Goal: Task Accomplishment & Management: Use online tool/utility

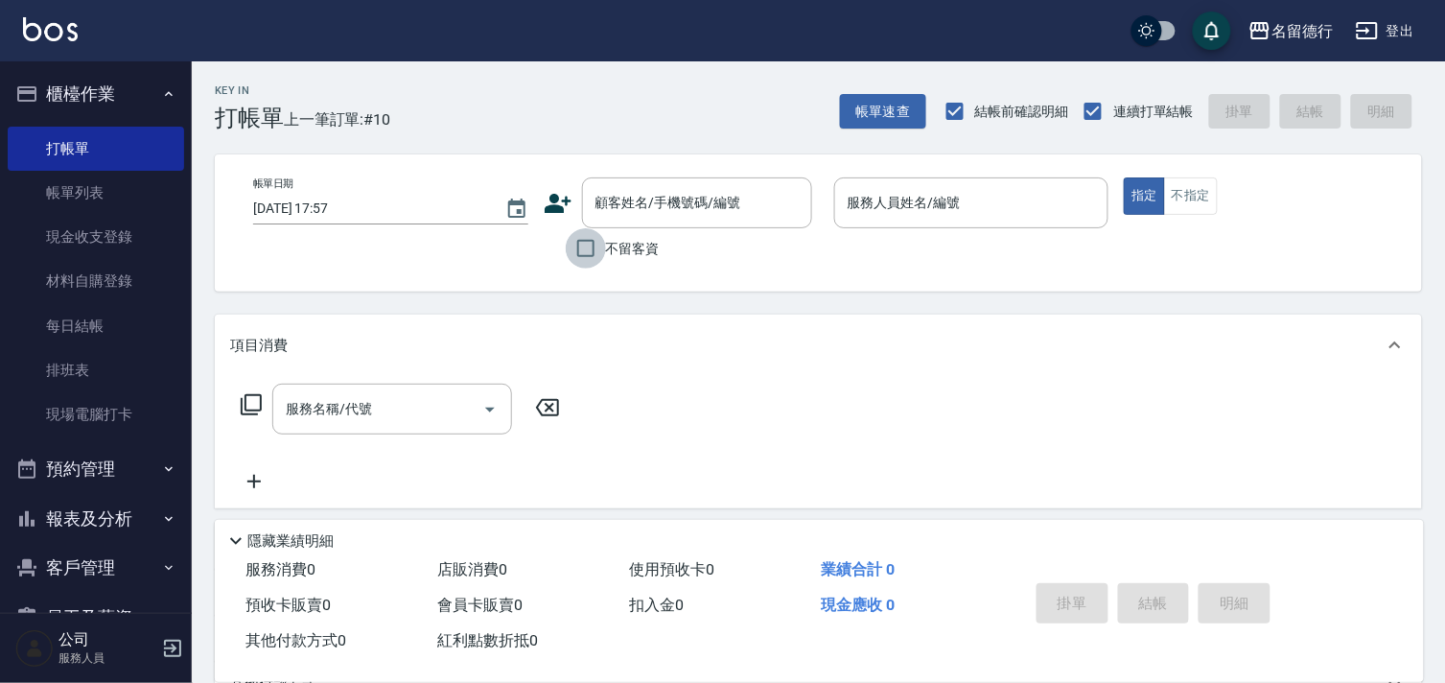
click at [590, 249] on input "不留客資" at bounding box center [586, 248] width 40 height 40
checkbox input "true"
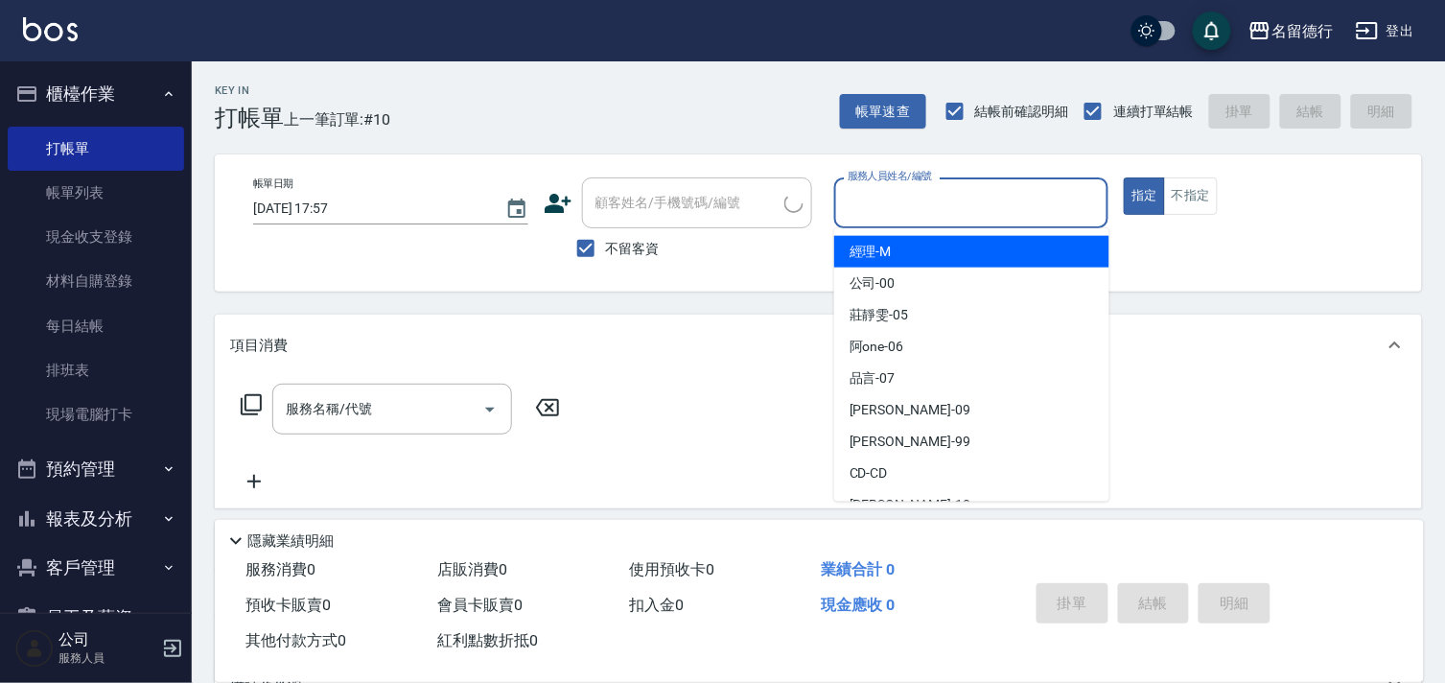
click at [882, 200] on input "服務人員姓名/編號" at bounding box center [972, 203] width 258 height 34
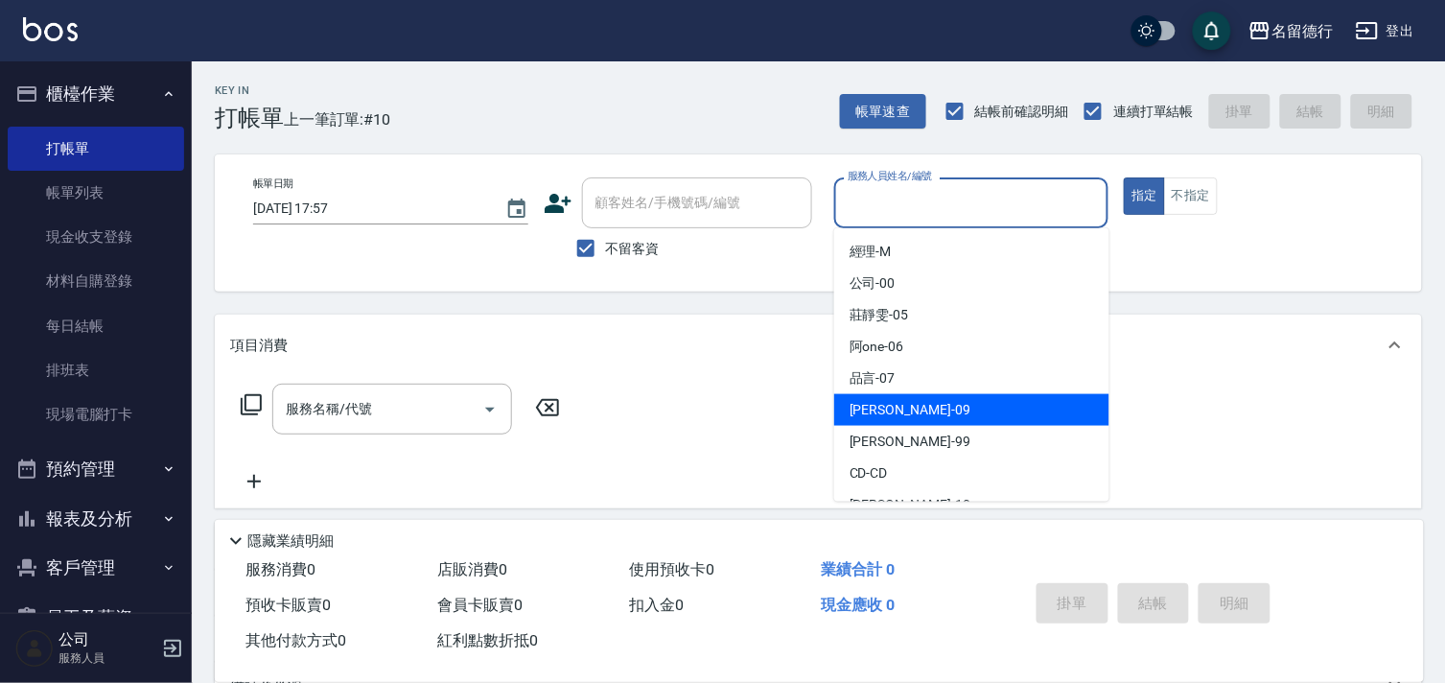
click at [886, 410] on span "[PERSON_NAME] -09" at bounding box center [910, 410] width 121 height 20
type input "[PERSON_NAME]-09"
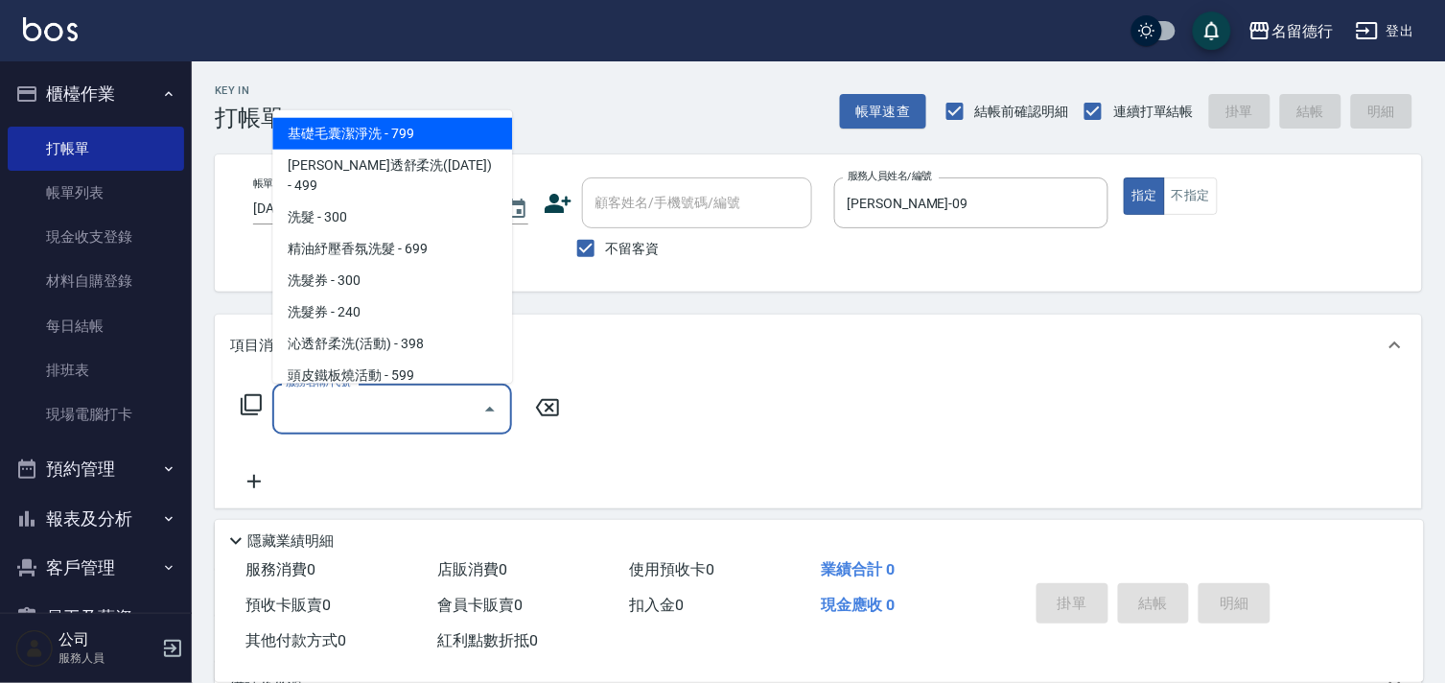
click at [404, 414] on input "服務名稱/代號" at bounding box center [378, 409] width 194 height 34
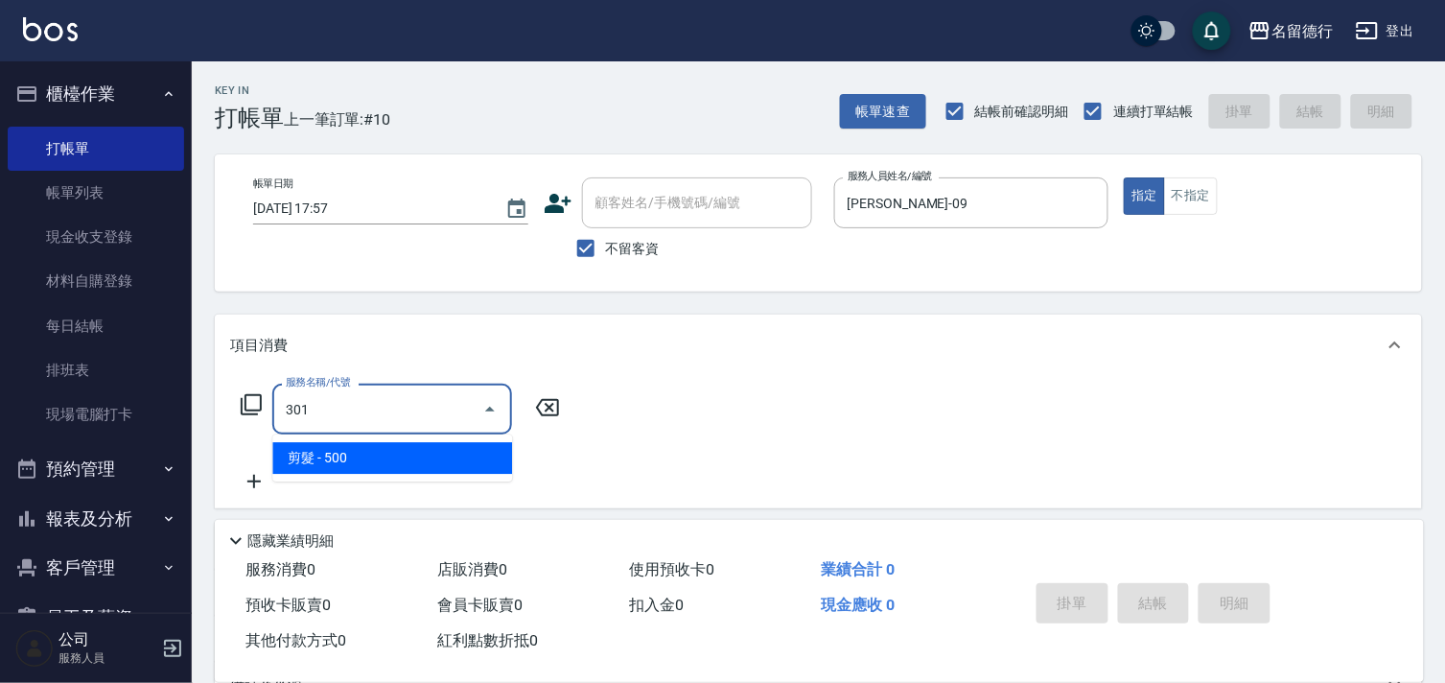
drag, startPoint x: 384, startPoint y: 460, endPoint x: 460, endPoint y: 452, distance: 77.2
click at [385, 460] on span "剪髮 - 500" at bounding box center [392, 458] width 240 height 32
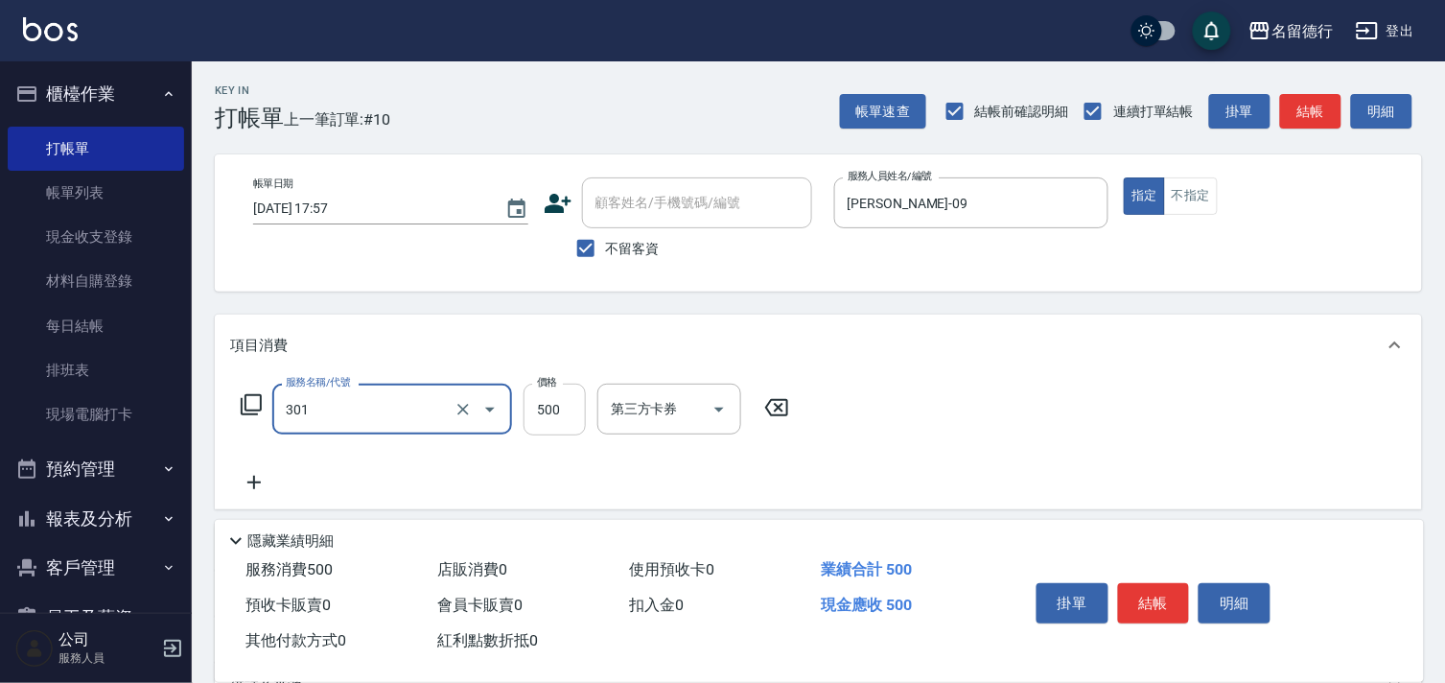
type input "剪髮(301)"
click at [547, 420] on input "500" at bounding box center [555, 410] width 62 height 52
type input "400"
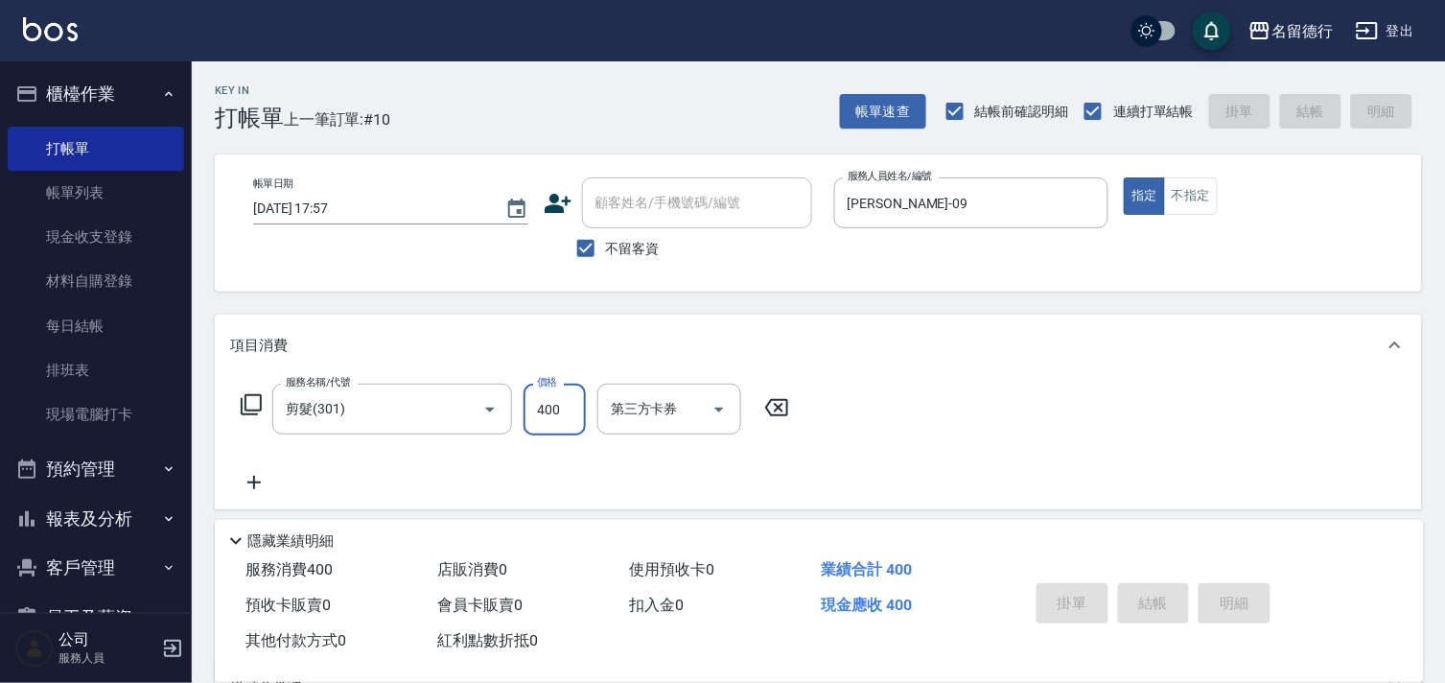
type input "[DATE] 18:47"
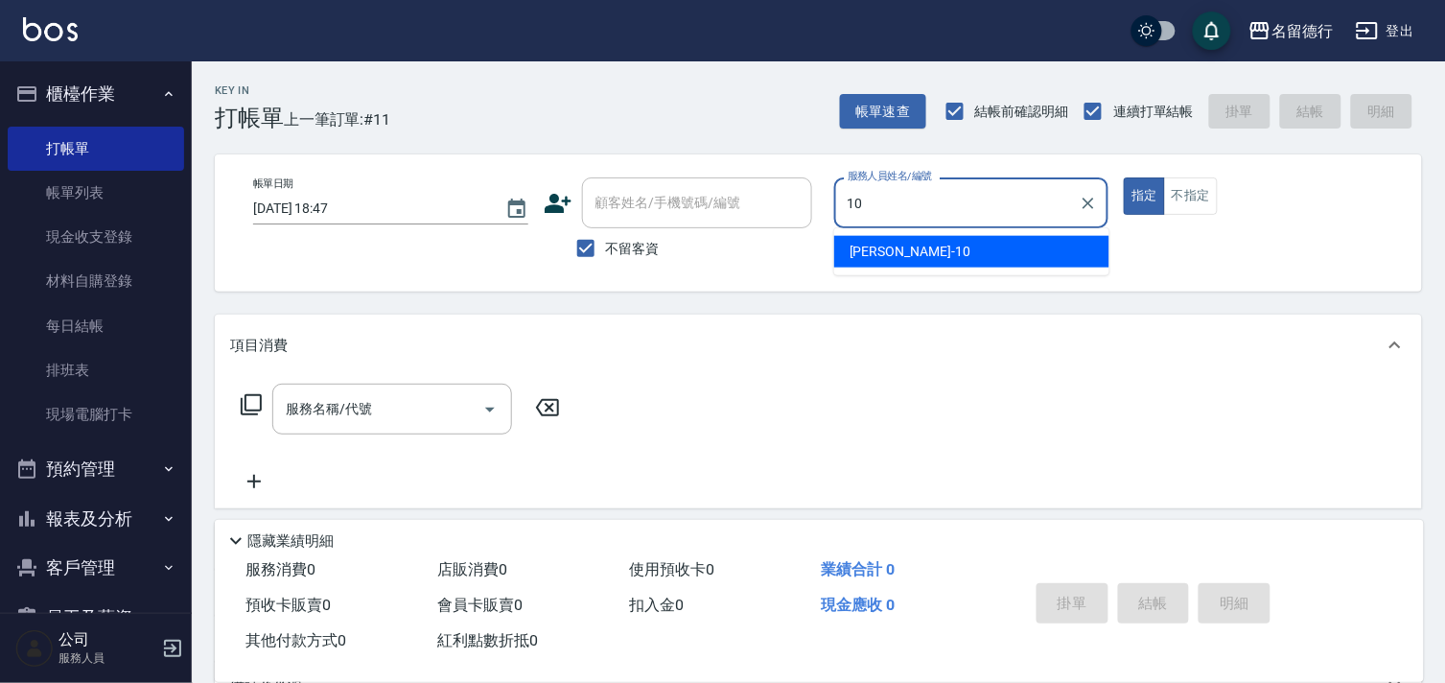
type input "[PERSON_NAME]-10"
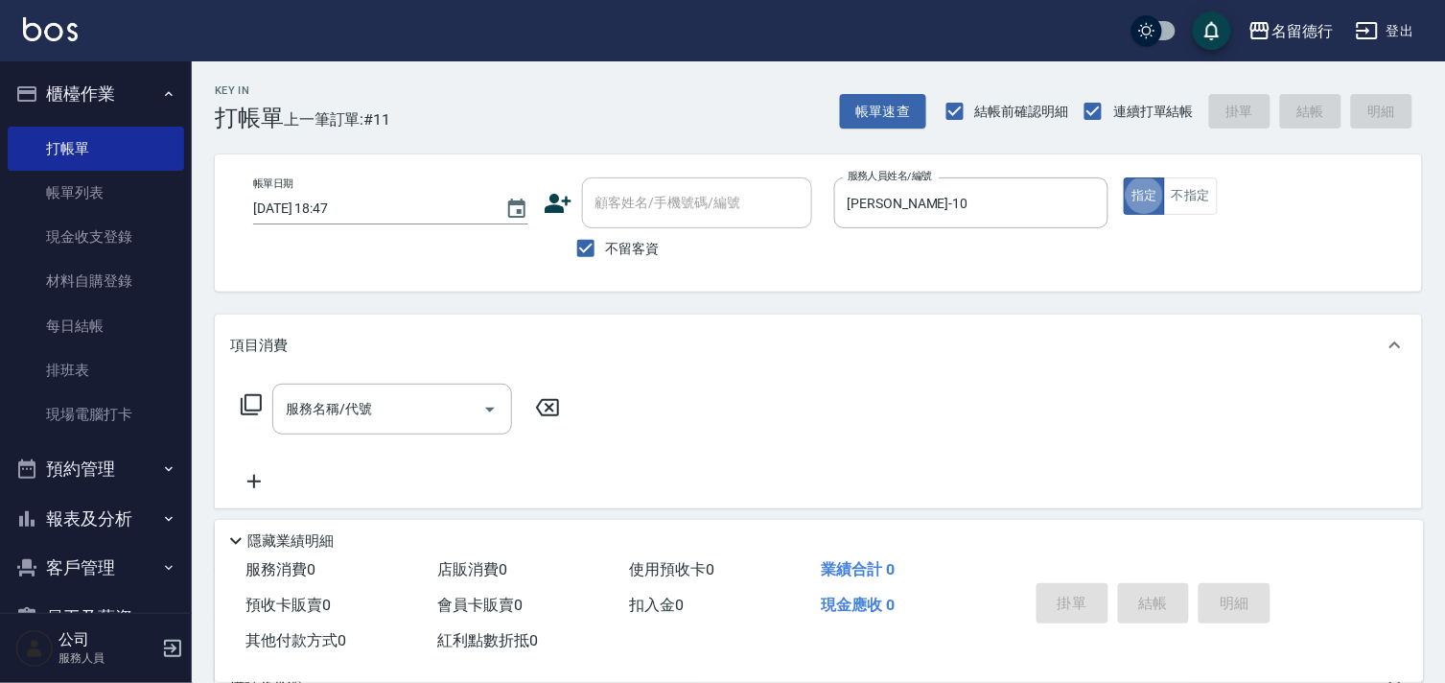
type button "true"
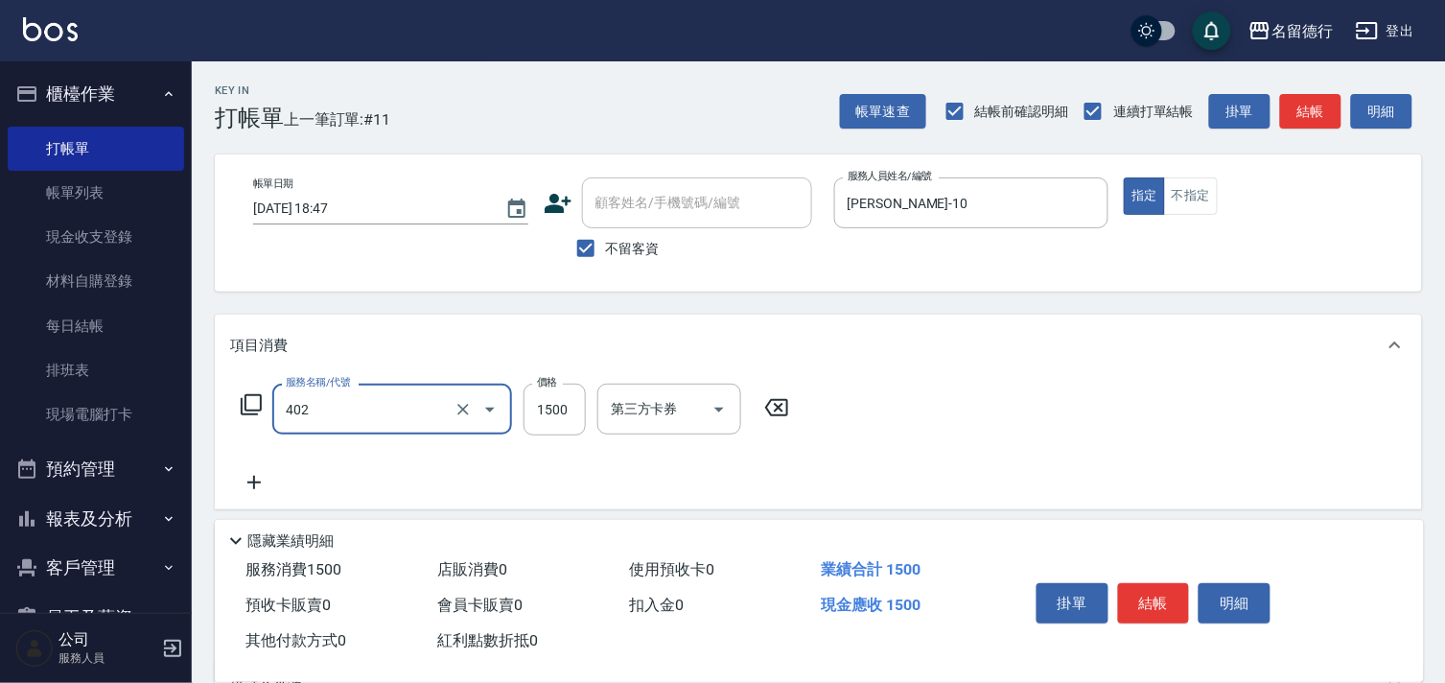
type input "燙髮(402)"
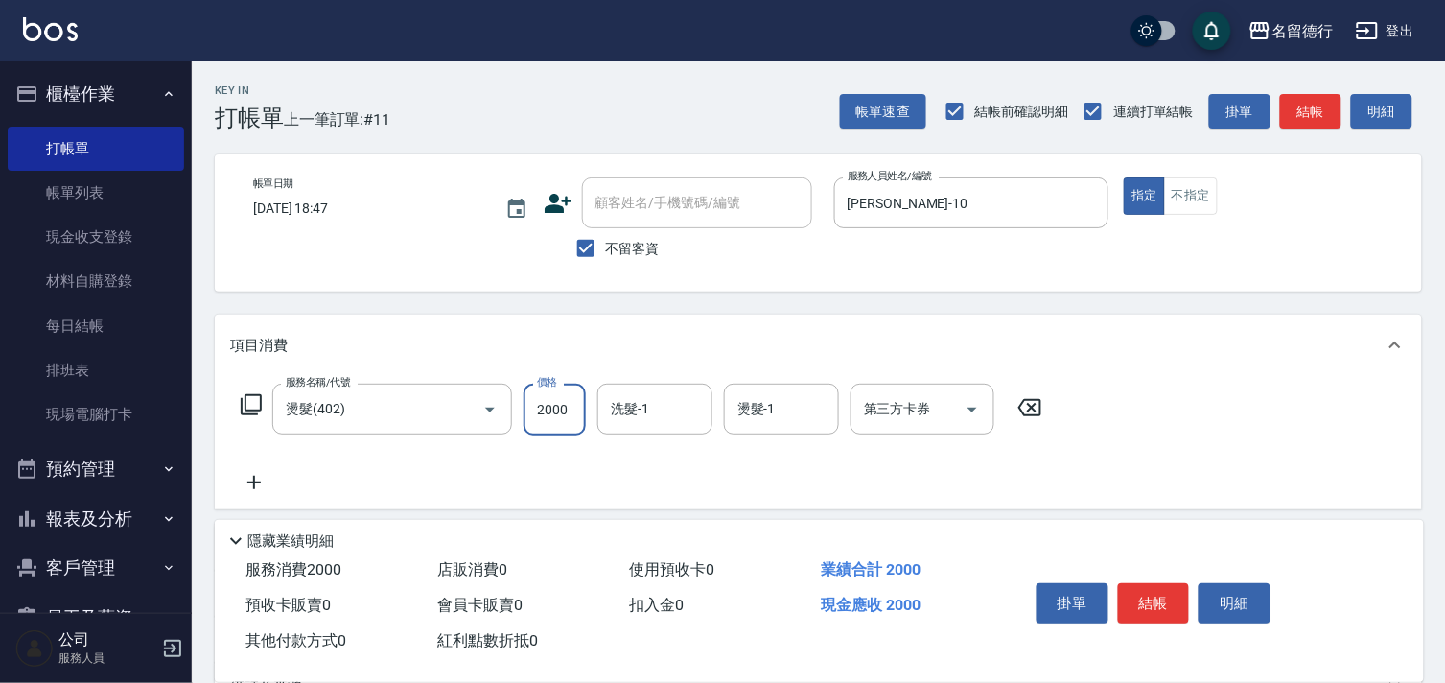
type input "2000"
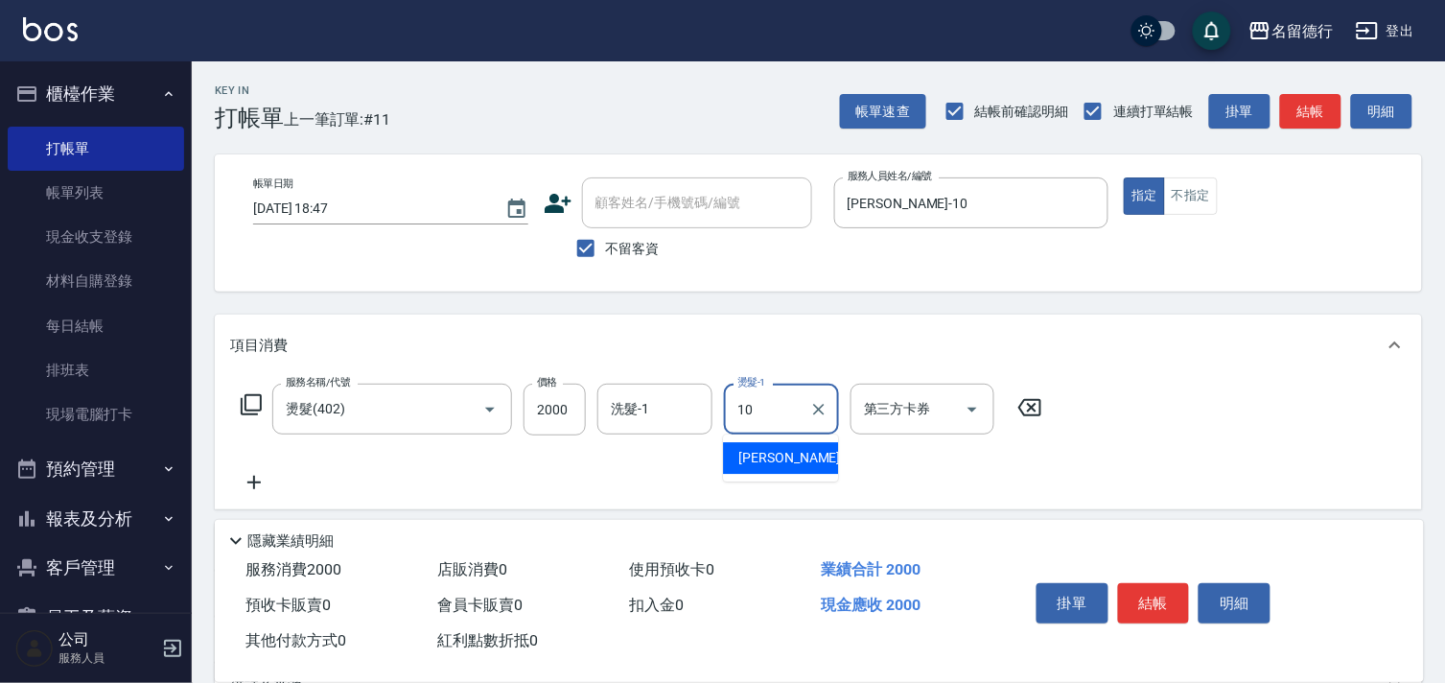
type input "[PERSON_NAME]-10"
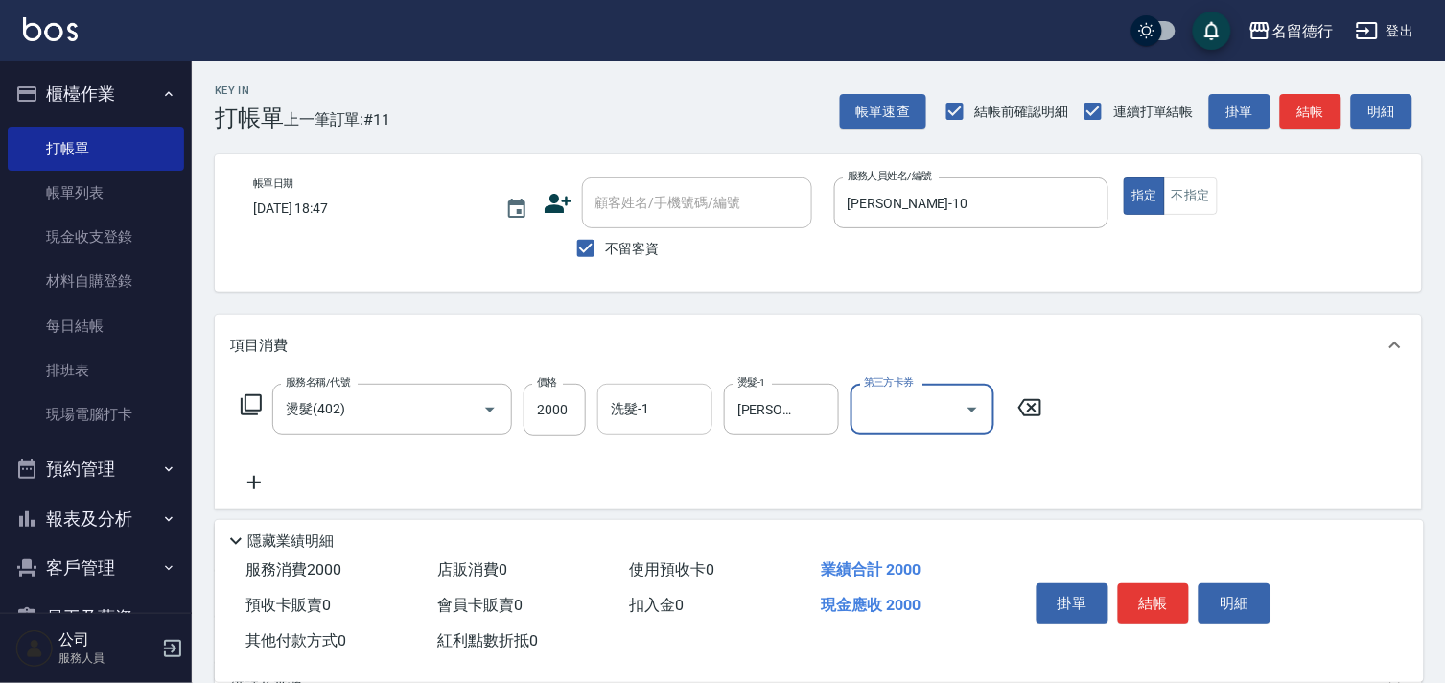
click at [648, 420] on input "洗髮-1" at bounding box center [655, 409] width 98 height 34
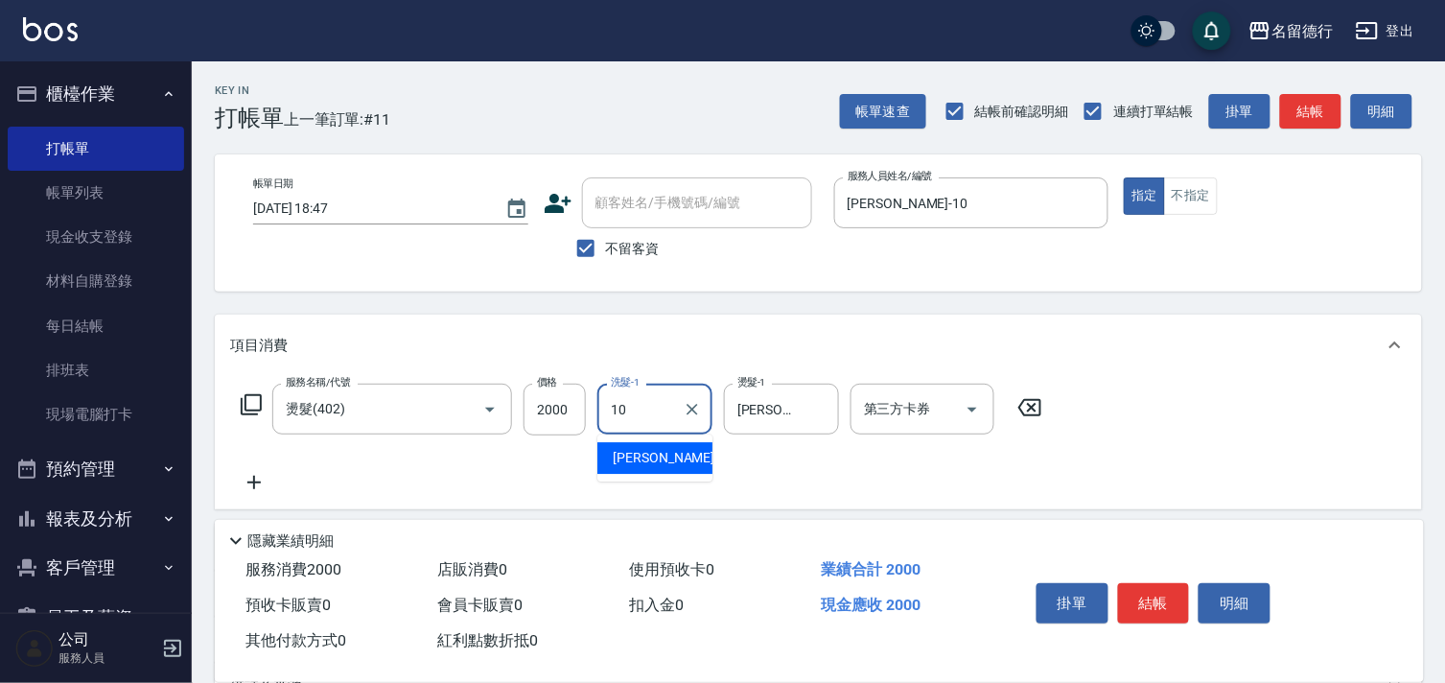
type input "[PERSON_NAME]-10"
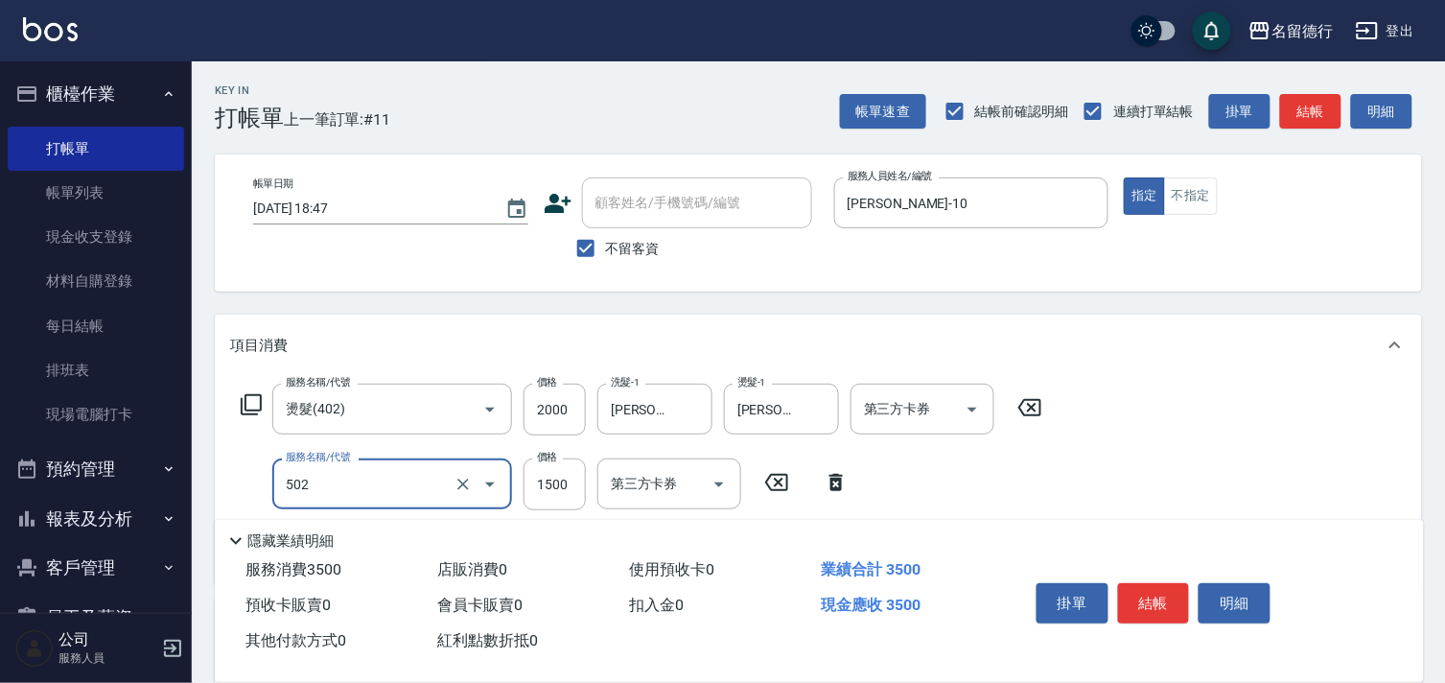
type input "染髮(502)"
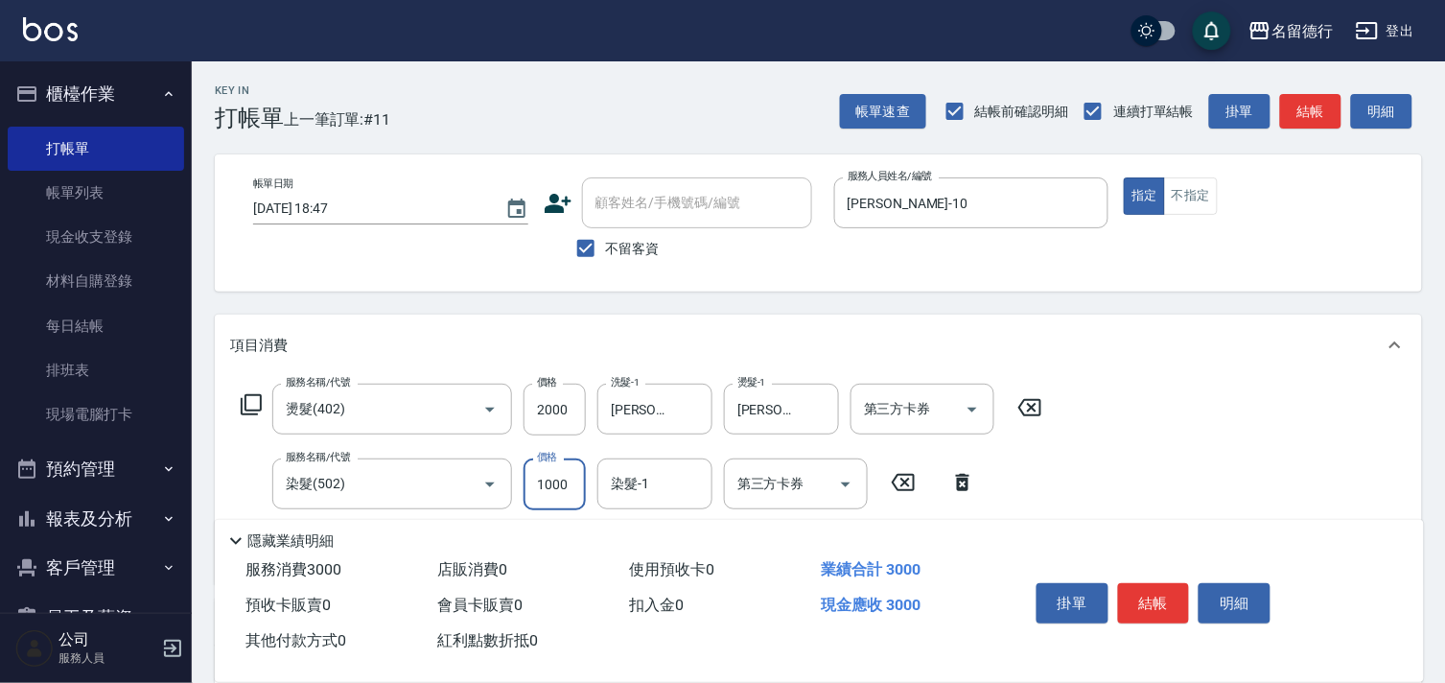
type input "1000"
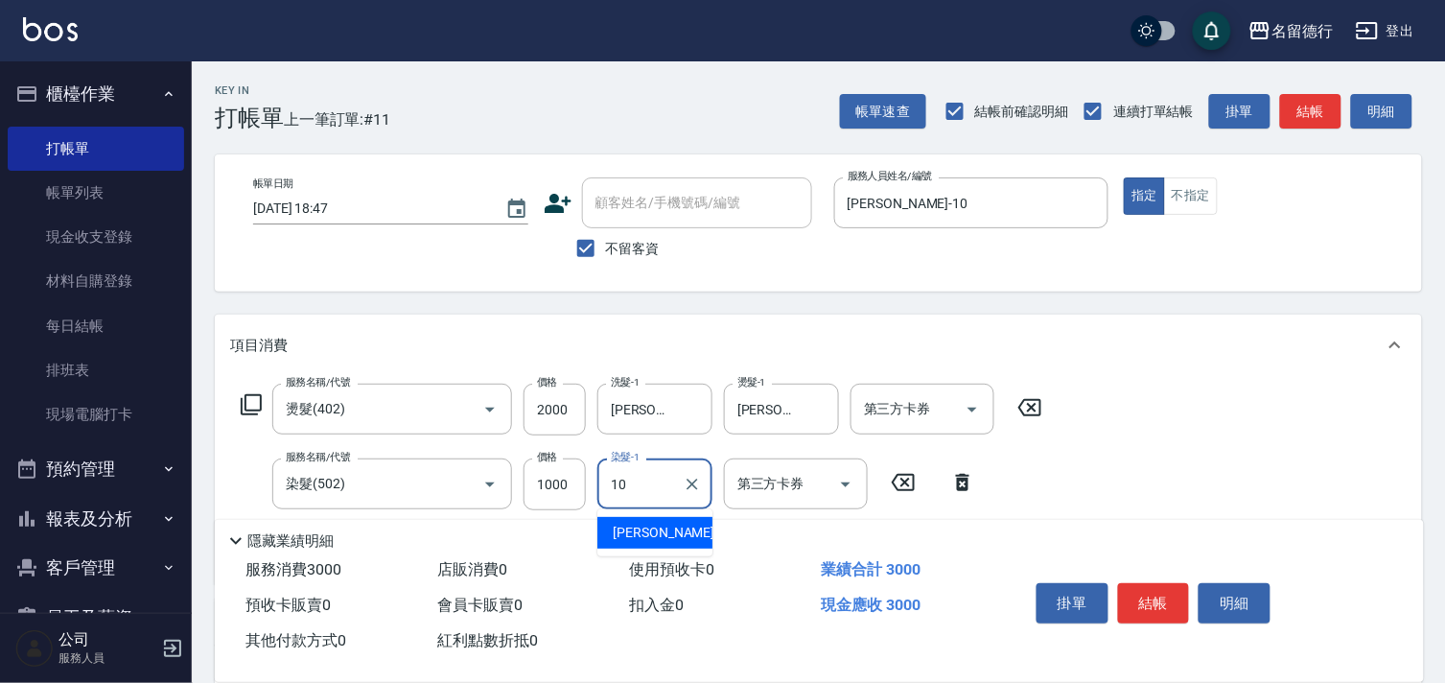
type input "[PERSON_NAME]-10"
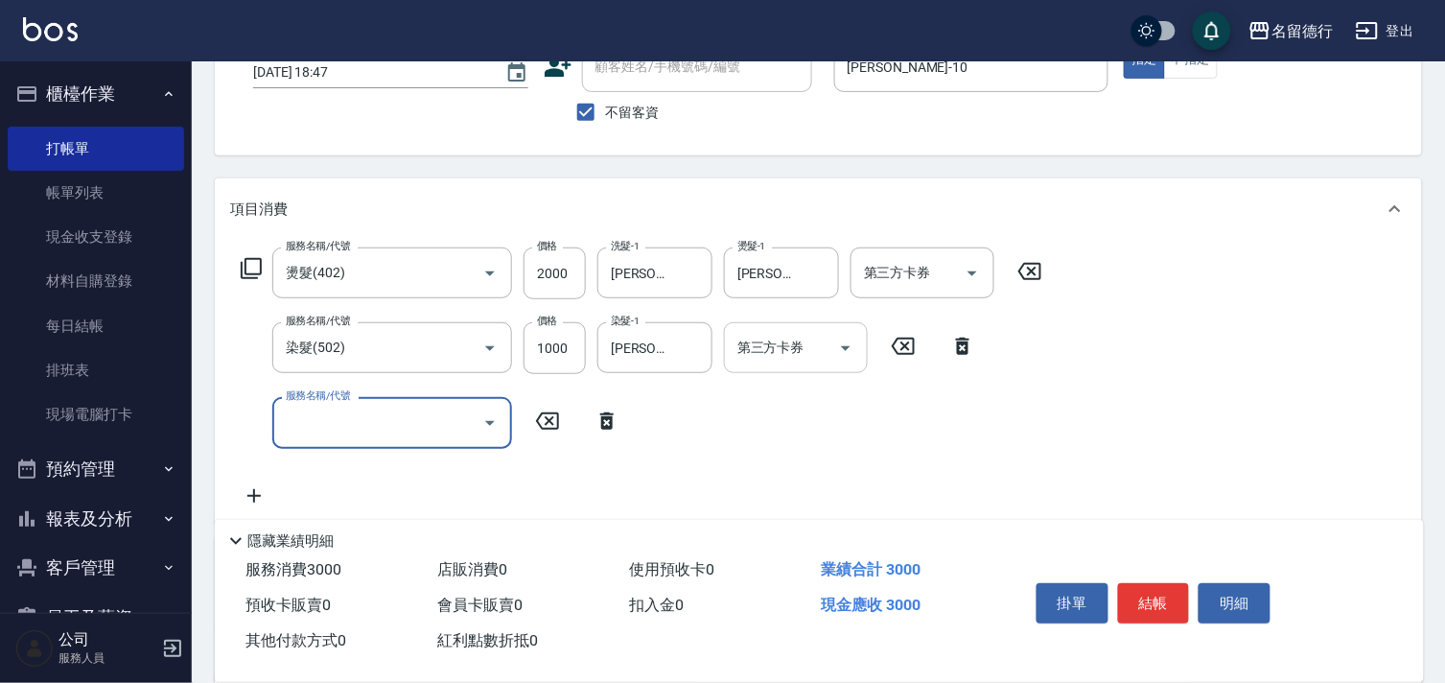
scroll to position [357, 0]
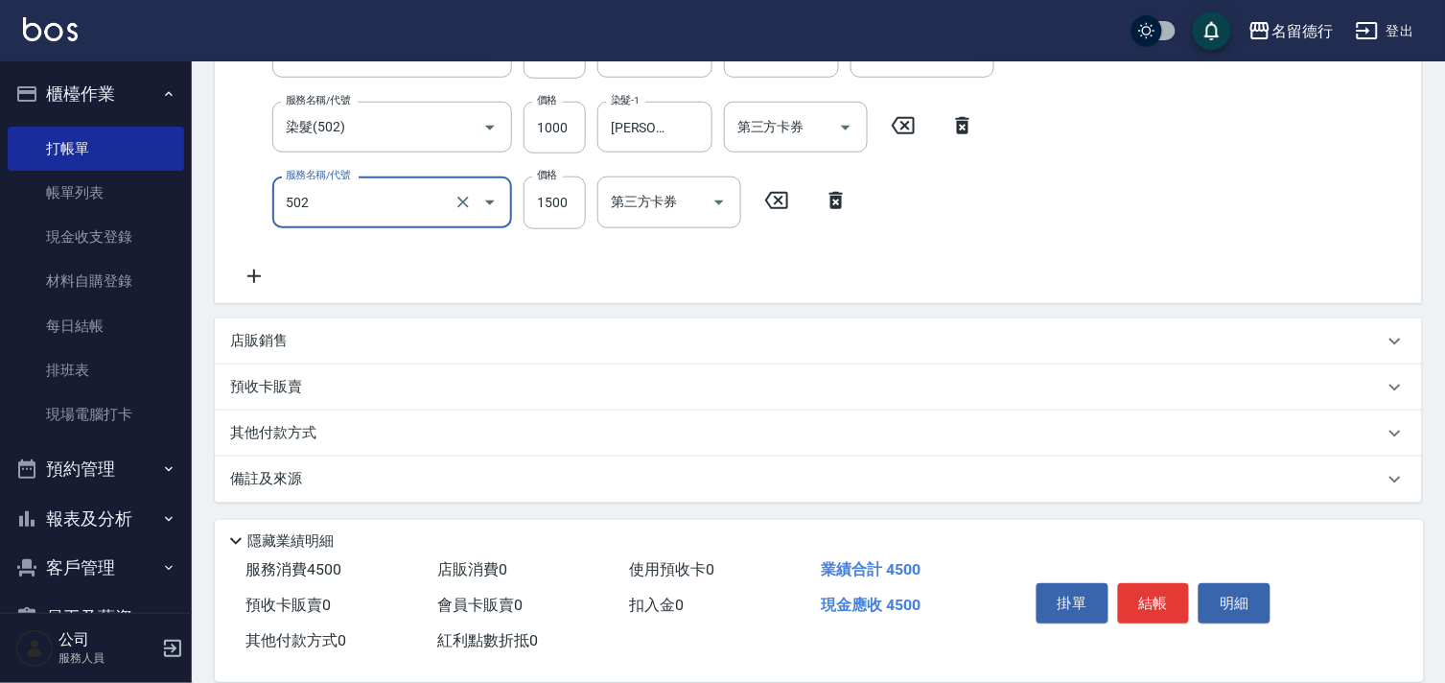
type input "染髮(502)"
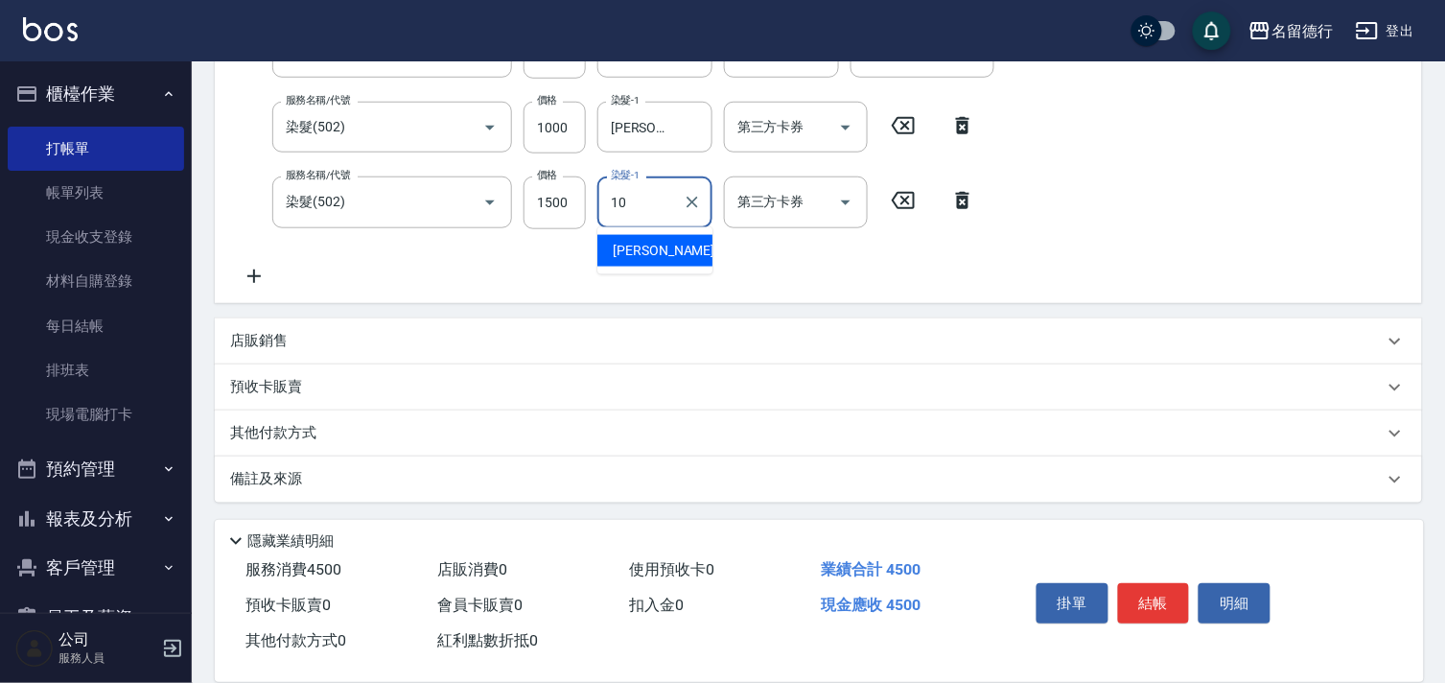
type input "[PERSON_NAME]-10"
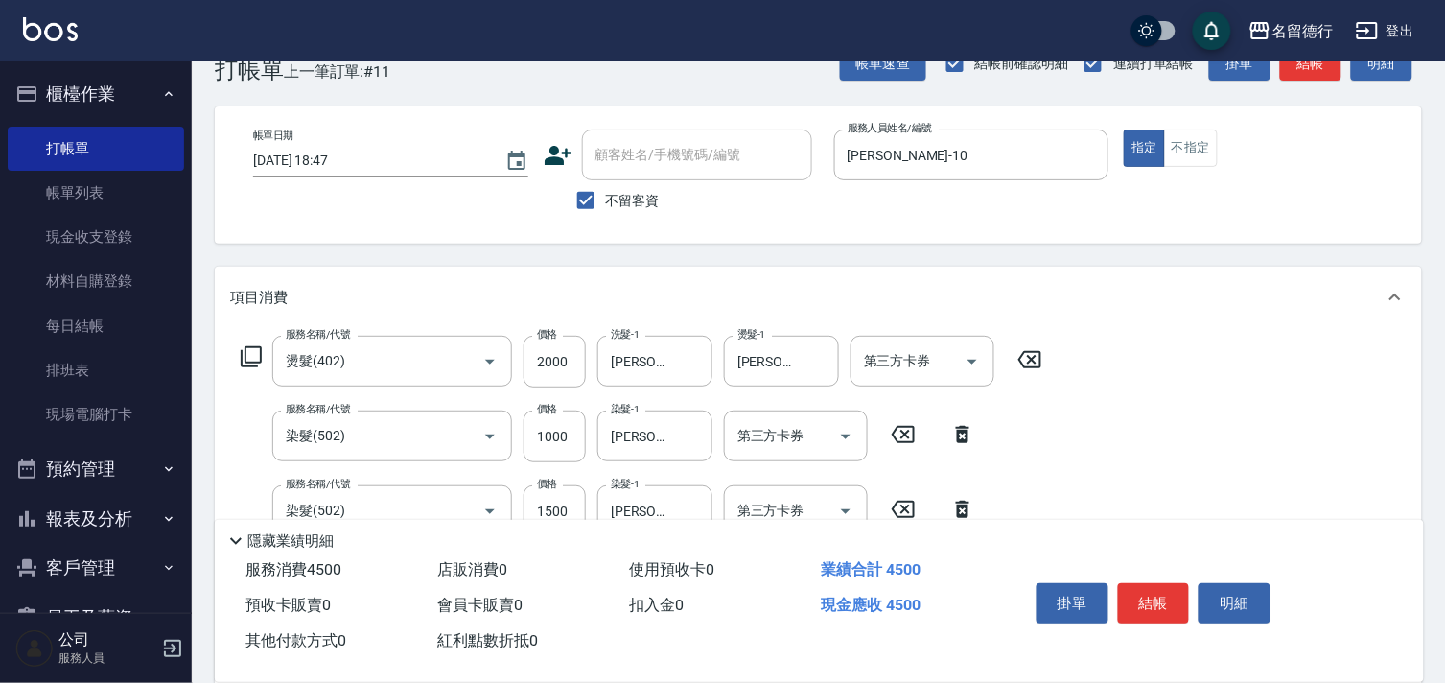
scroll to position [36, 0]
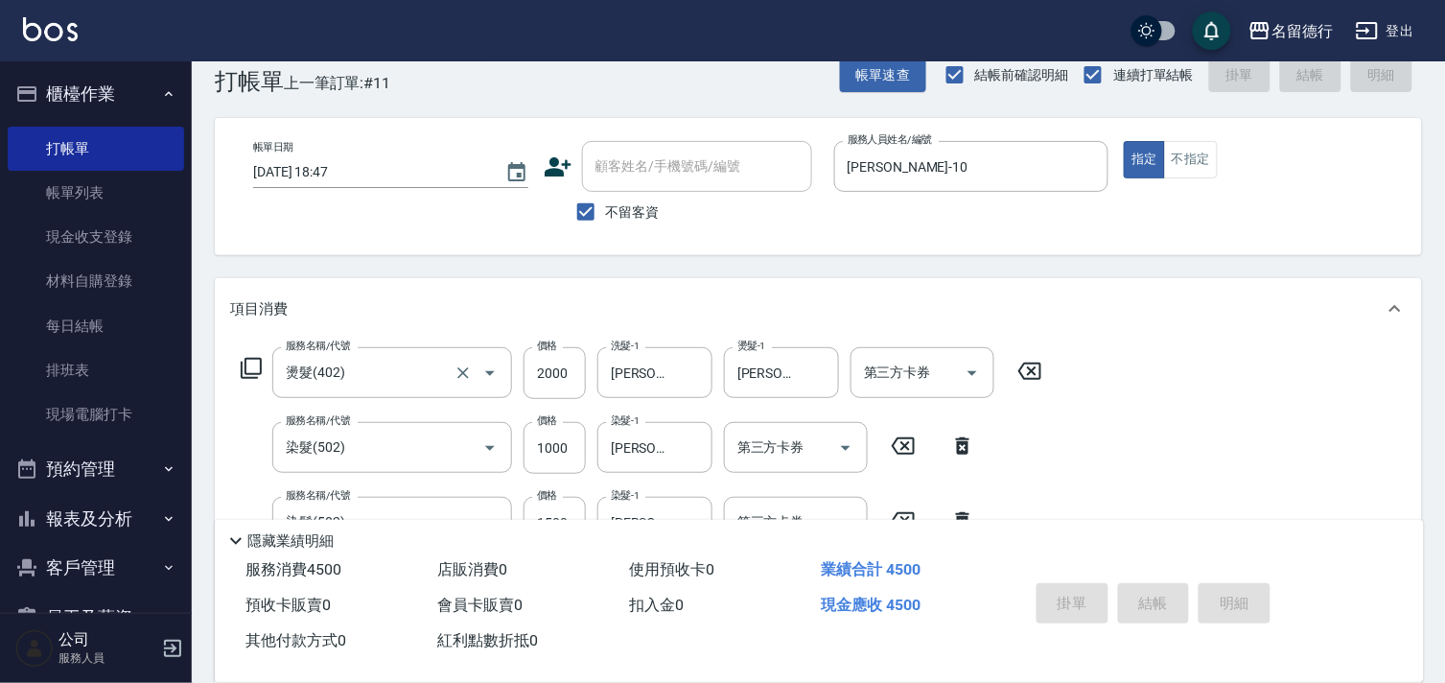
type input "[DATE] 18:53"
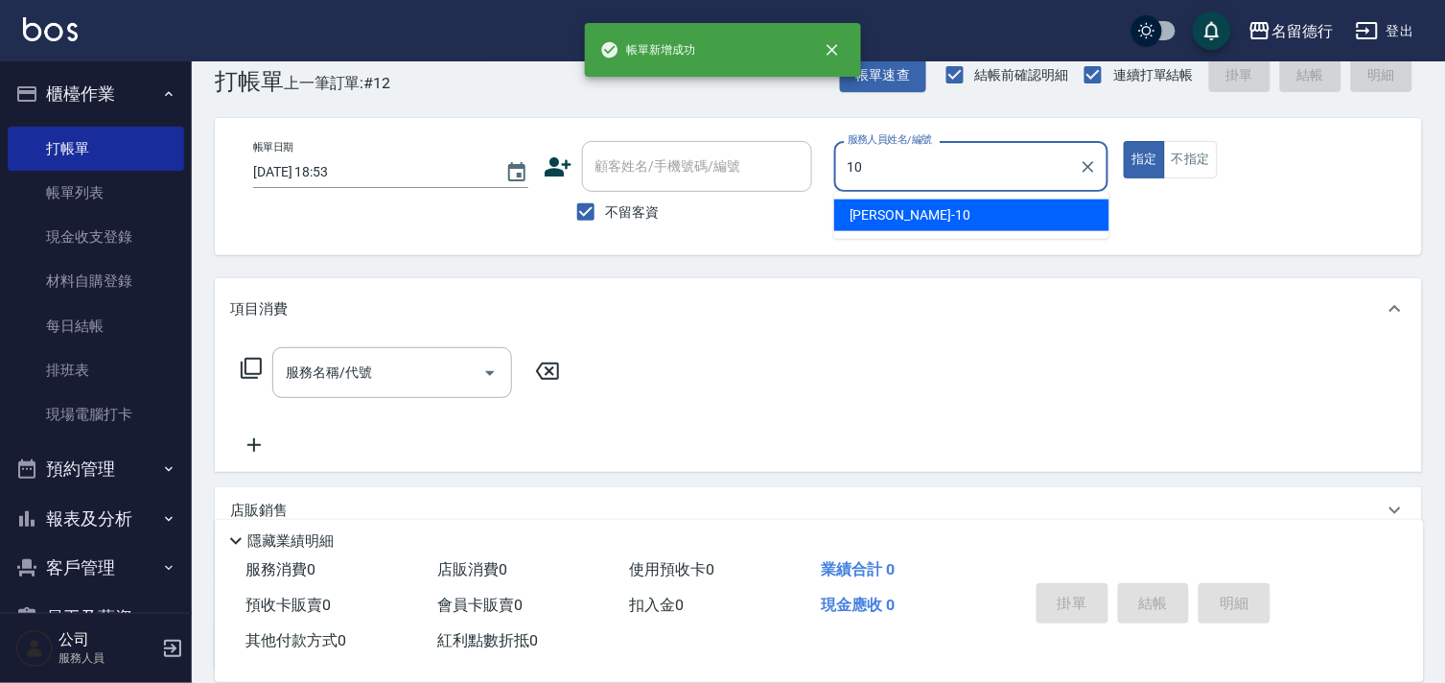
type input "[PERSON_NAME]-10"
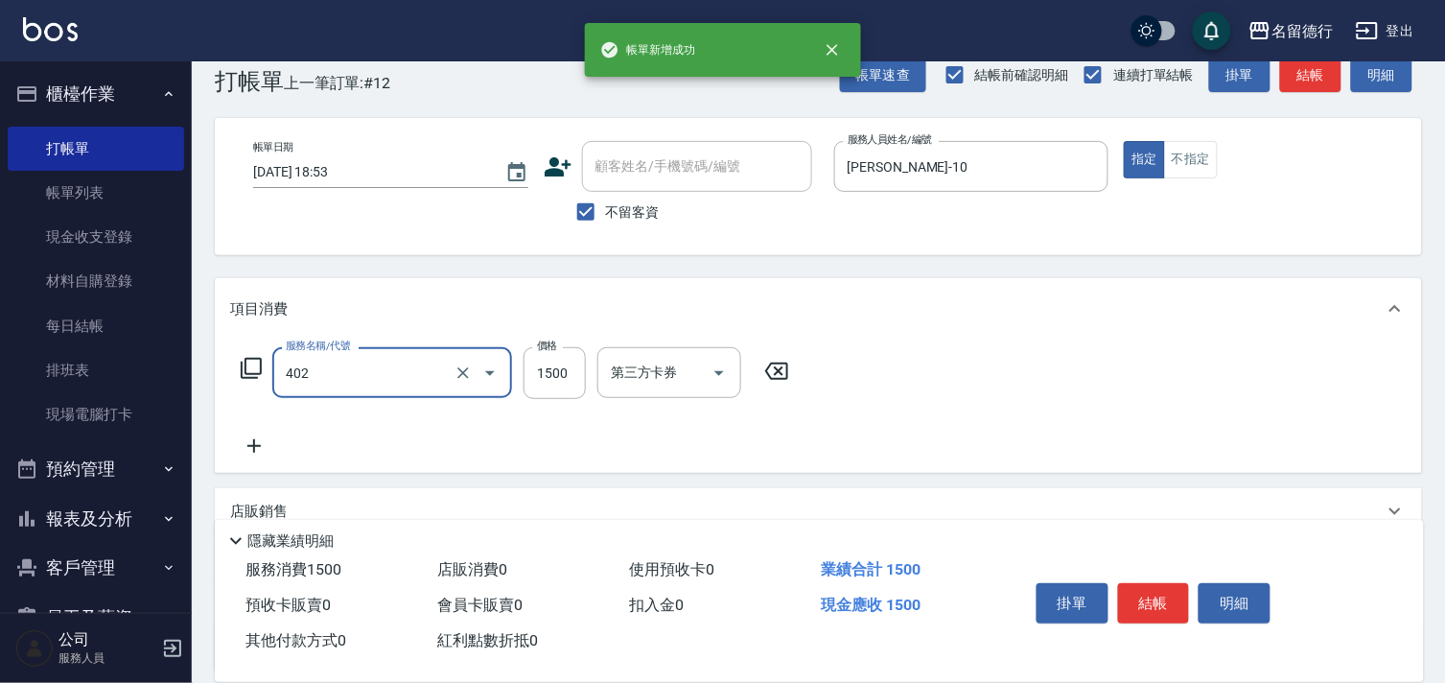
type input "燙髮(402)"
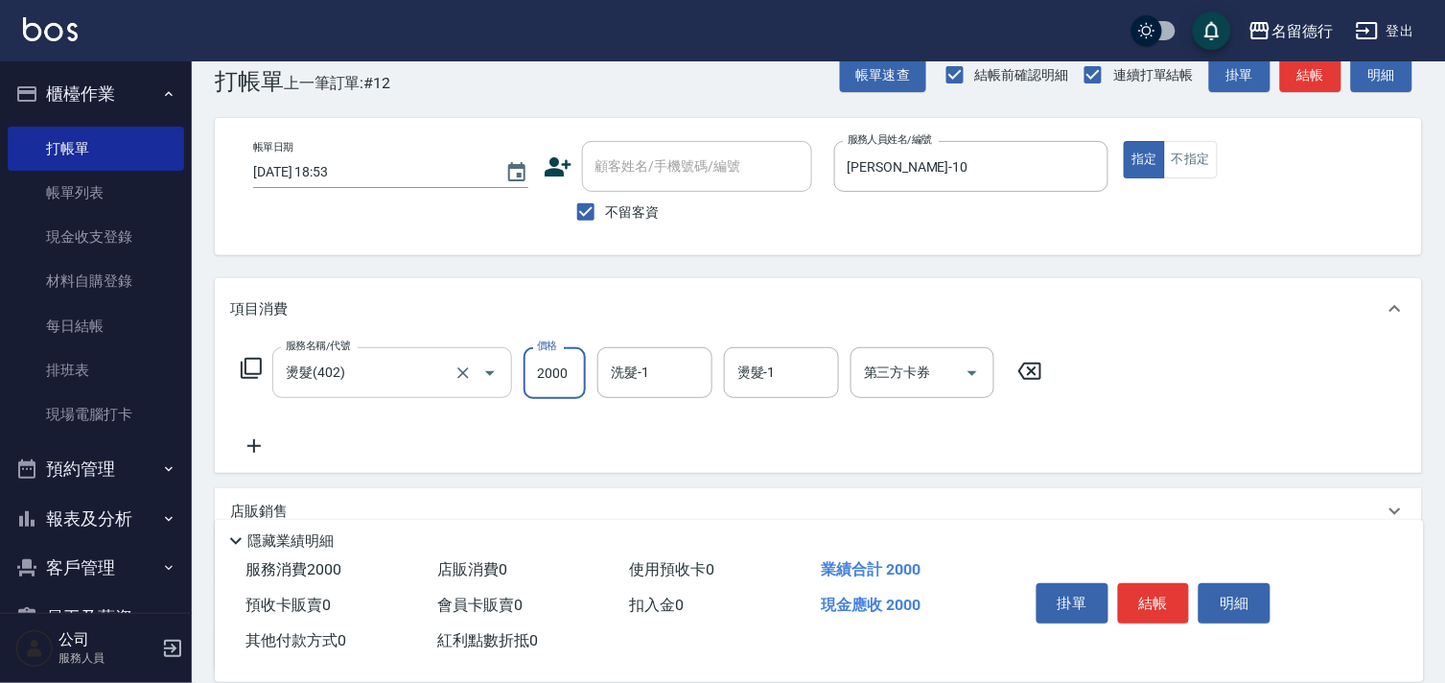
type input "2000"
type input "[PERSON_NAME]-10"
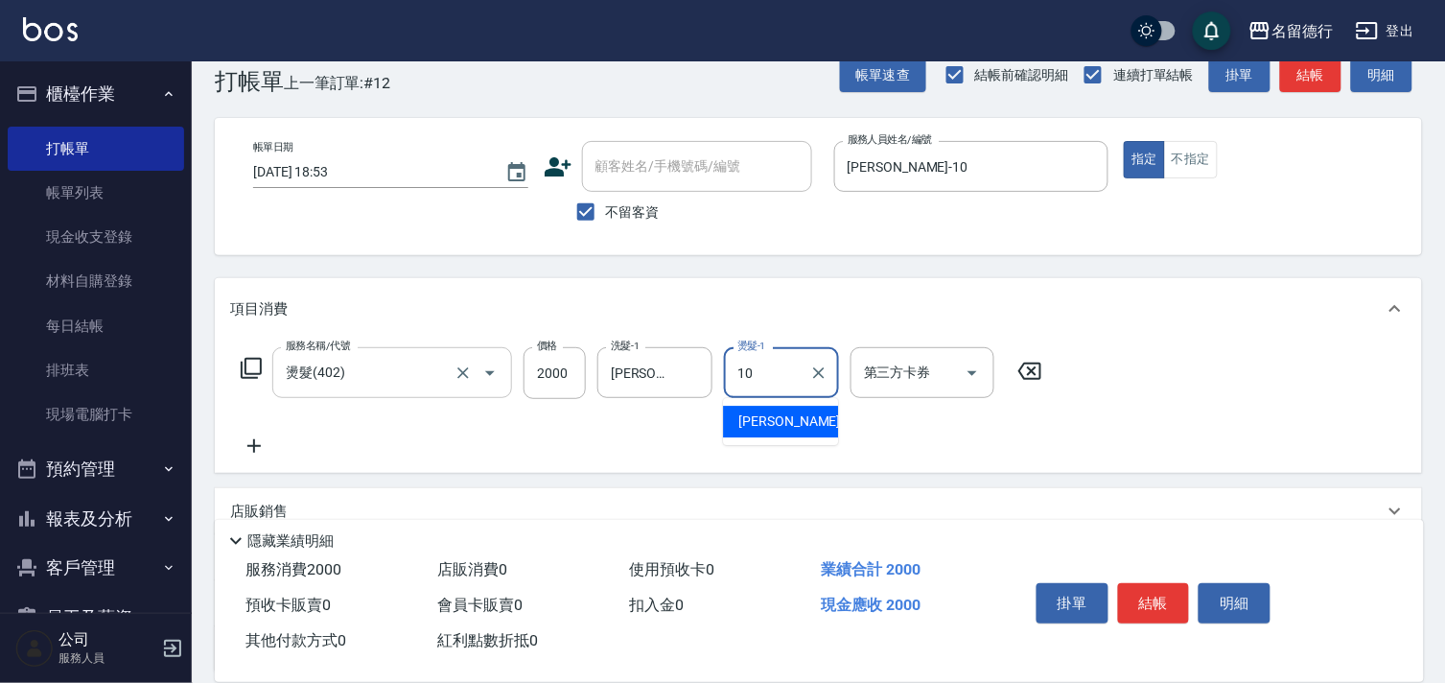
type input "[PERSON_NAME]-10"
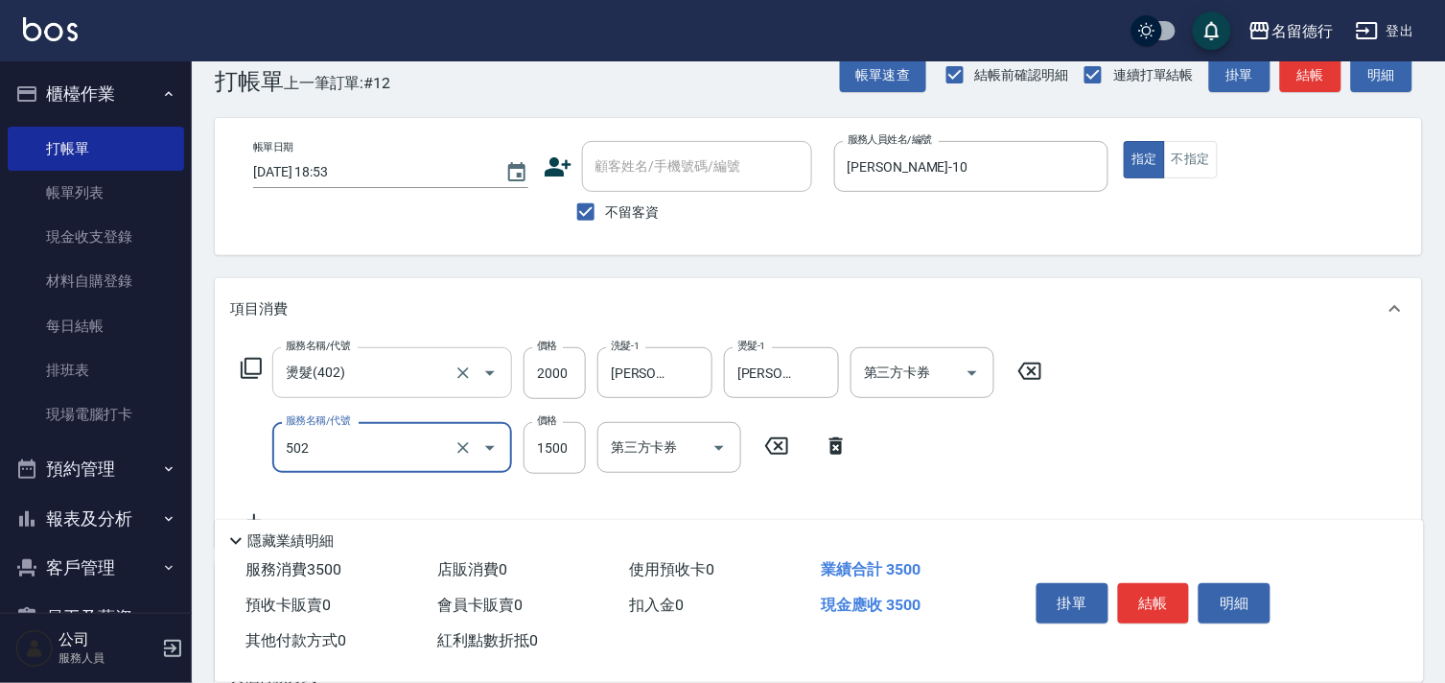
type input "染髮(502)"
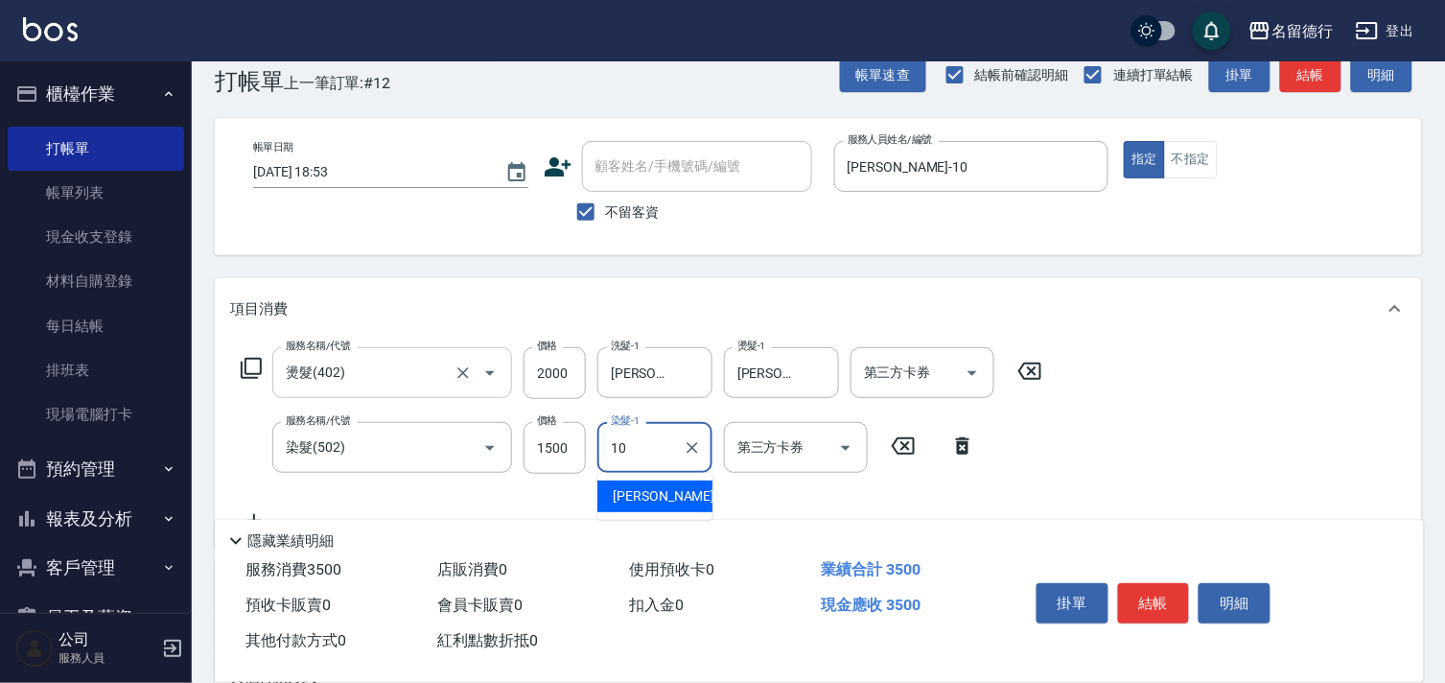
type input "[PERSON_NAME]-10"
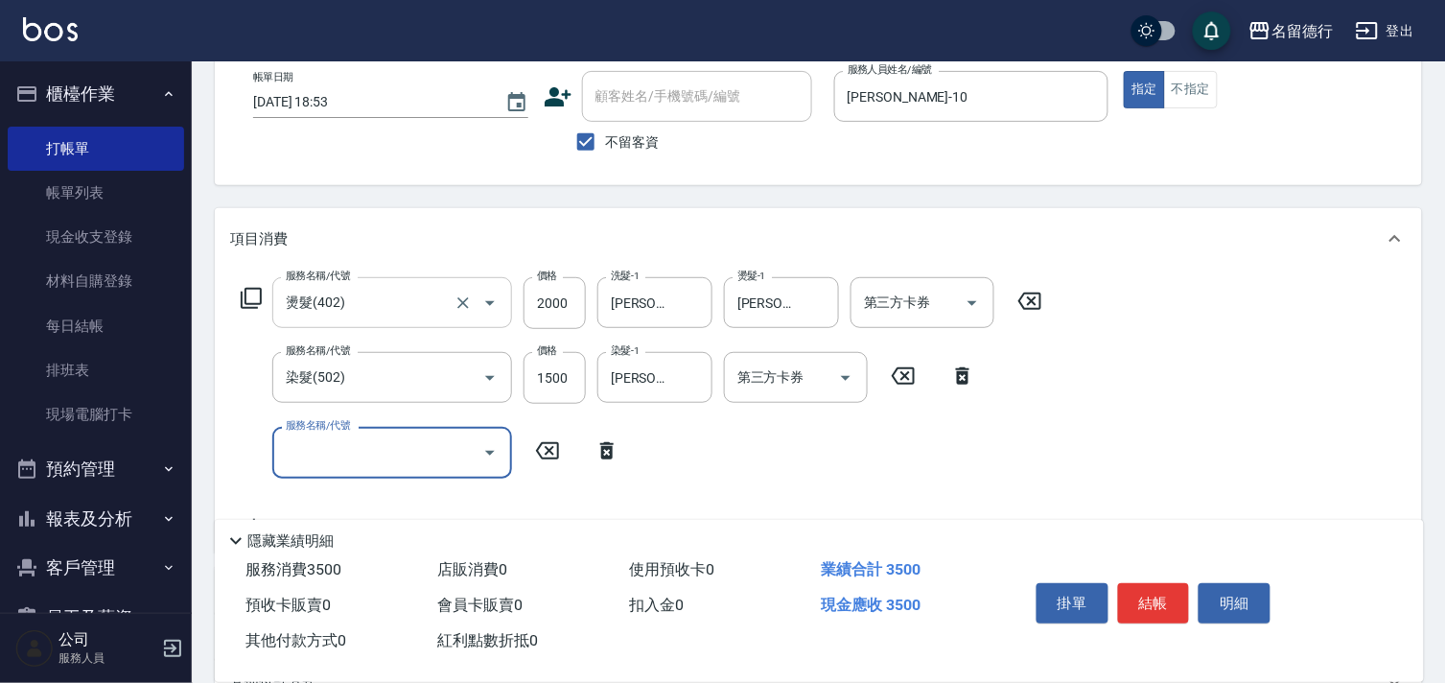
scroll to position [144, 0]
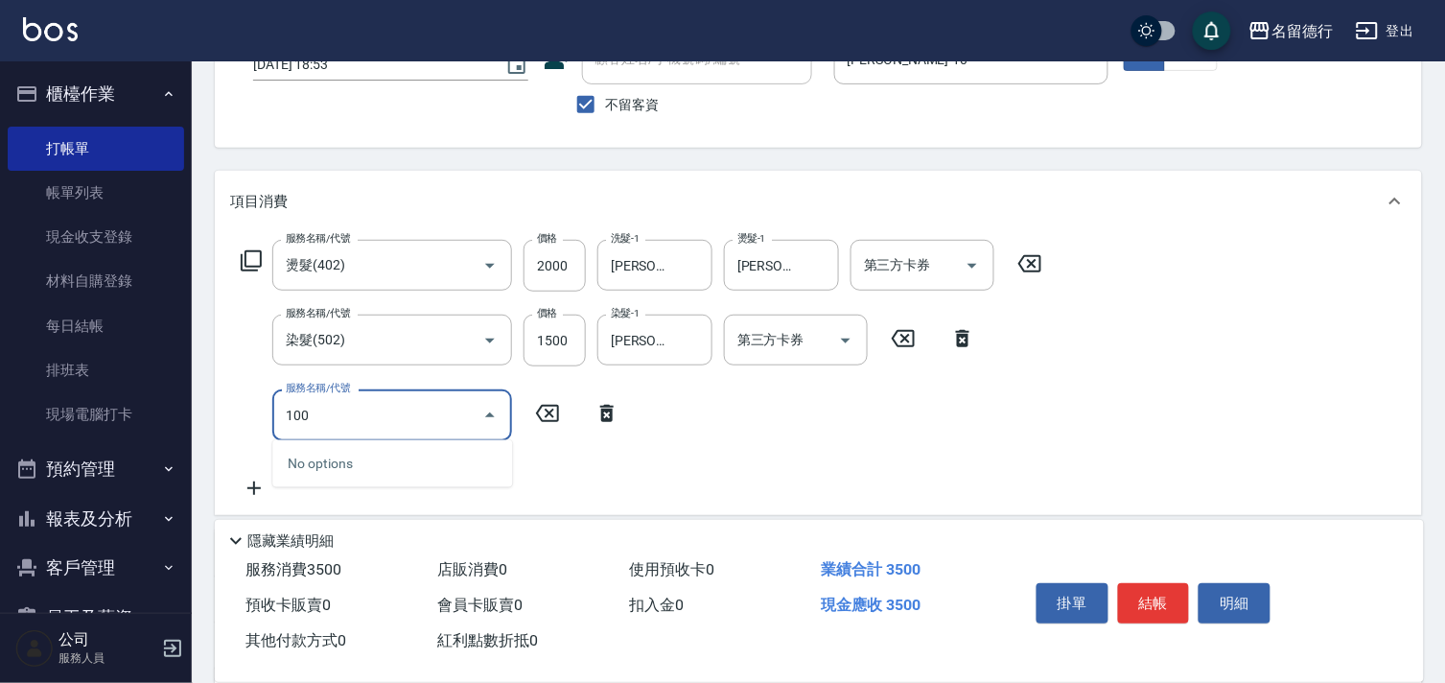
drag, startPoint x: 305, startPoint y: 416, endPoint x: 195, endPoint y: 405, distance: 110.9
click at [195, 405] on div "Key In 打帳單 上一筆訂單:#12 帳單速查 結帳前確認明細 連續打單結帳 掛單 結帳 明細 帳單日期 [DATE] 18:53 顧客姓名/手機號碼/編…" at bounding box center [819, 407] width 1254 height 979
type input "染髮(502)"
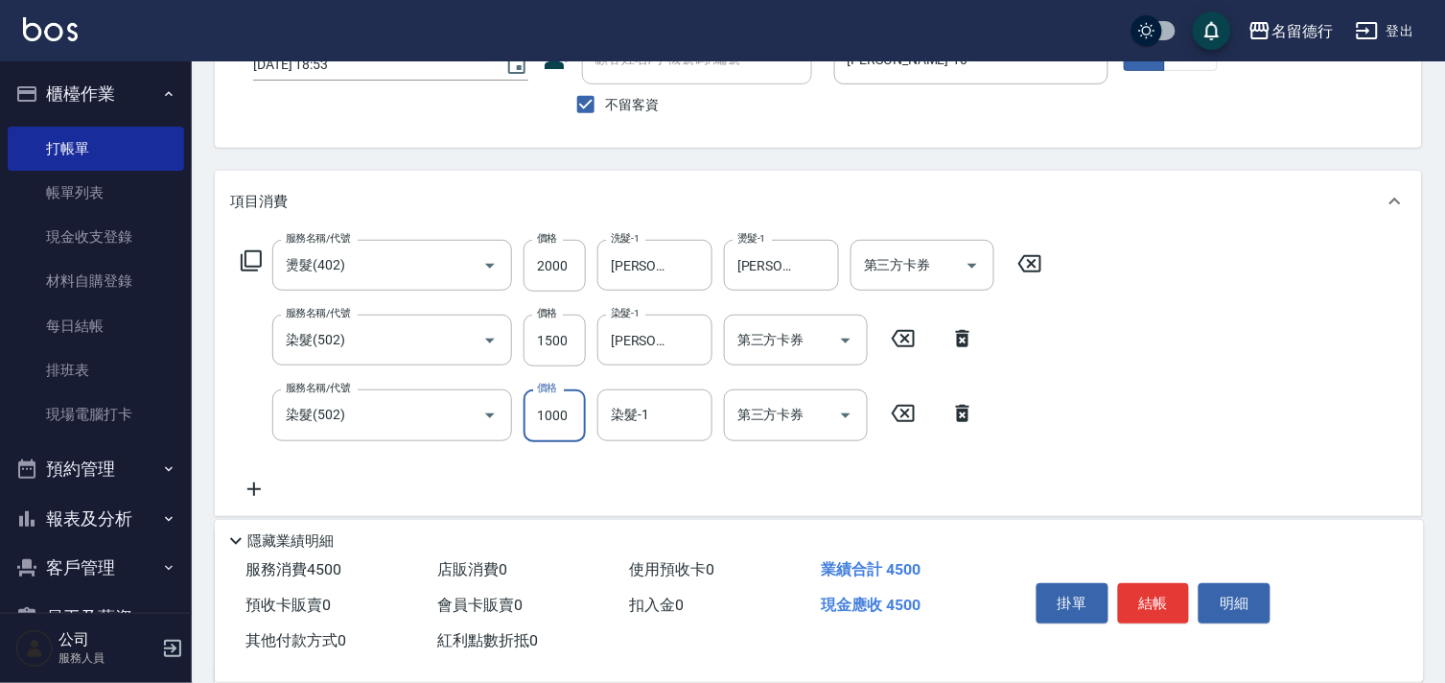
type input "1000"
type input "[PERSON_NAME]-10"
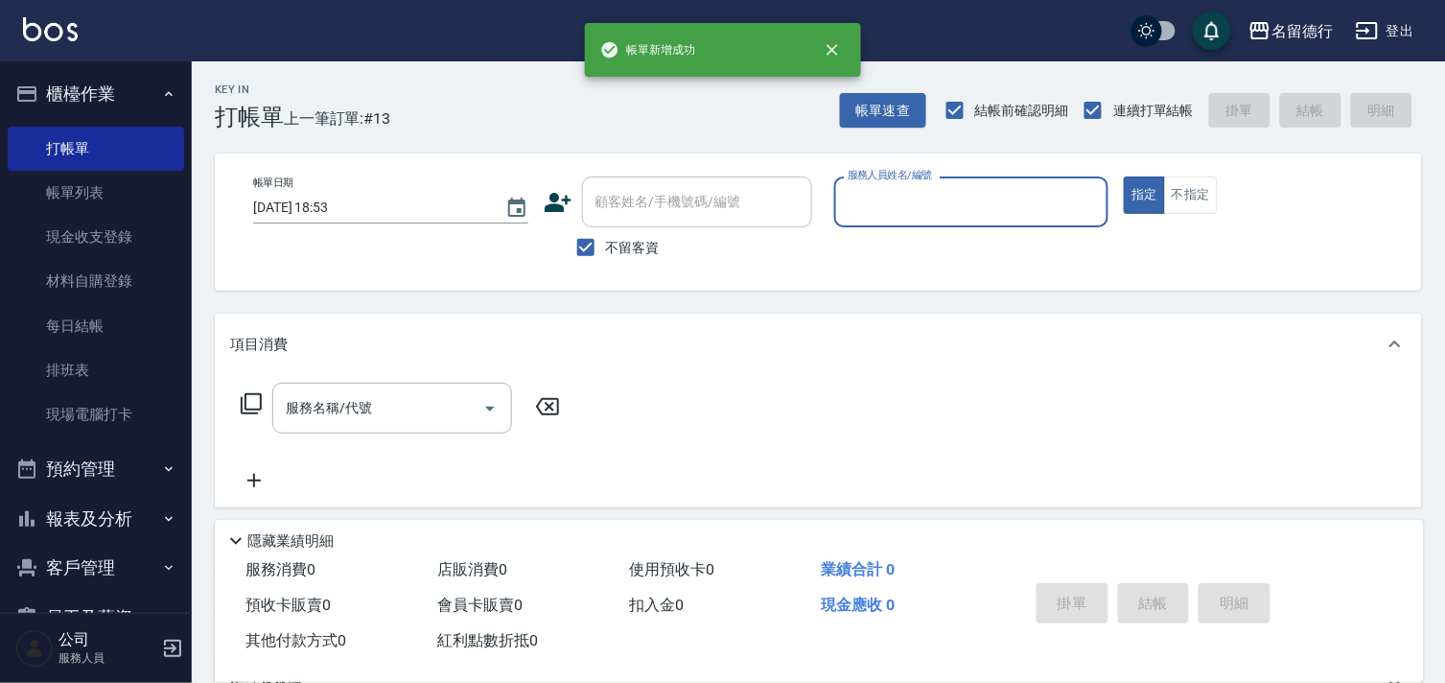
scroll to position [0, 0]
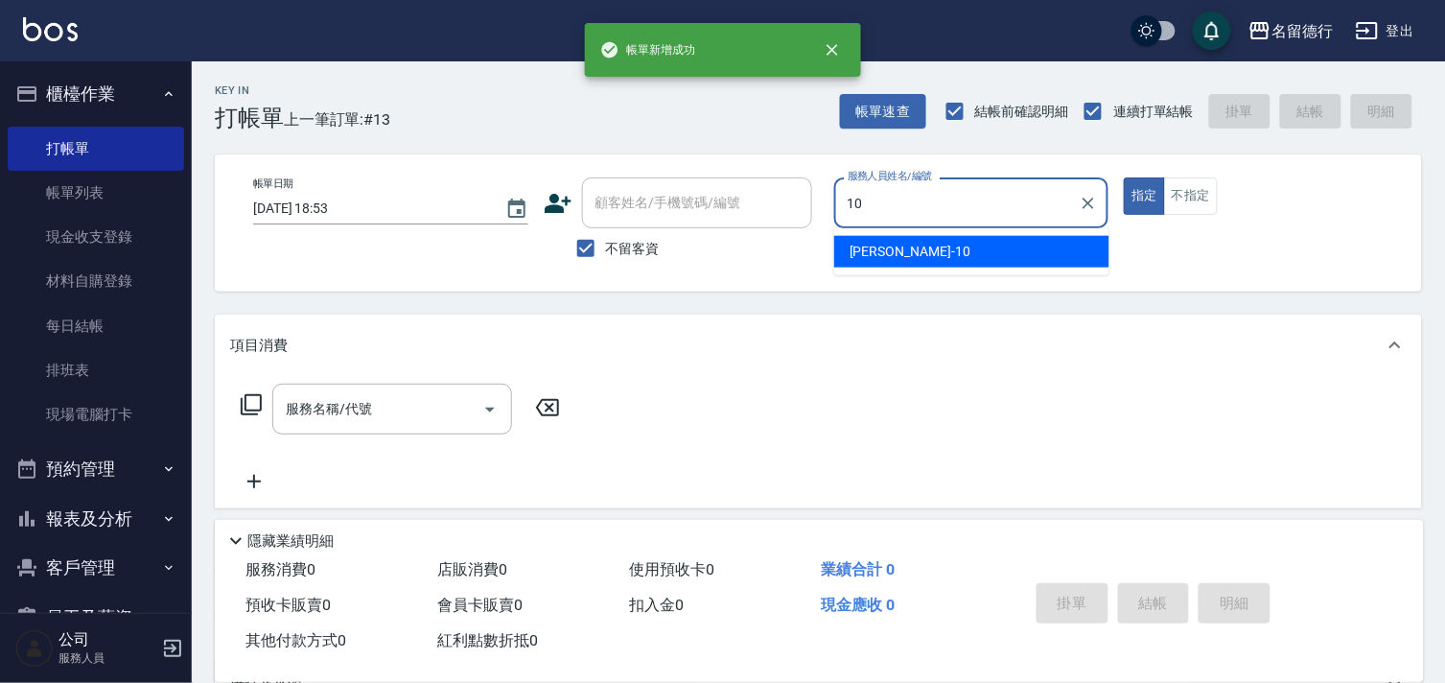
type input "[PERSON_NAME]-10"
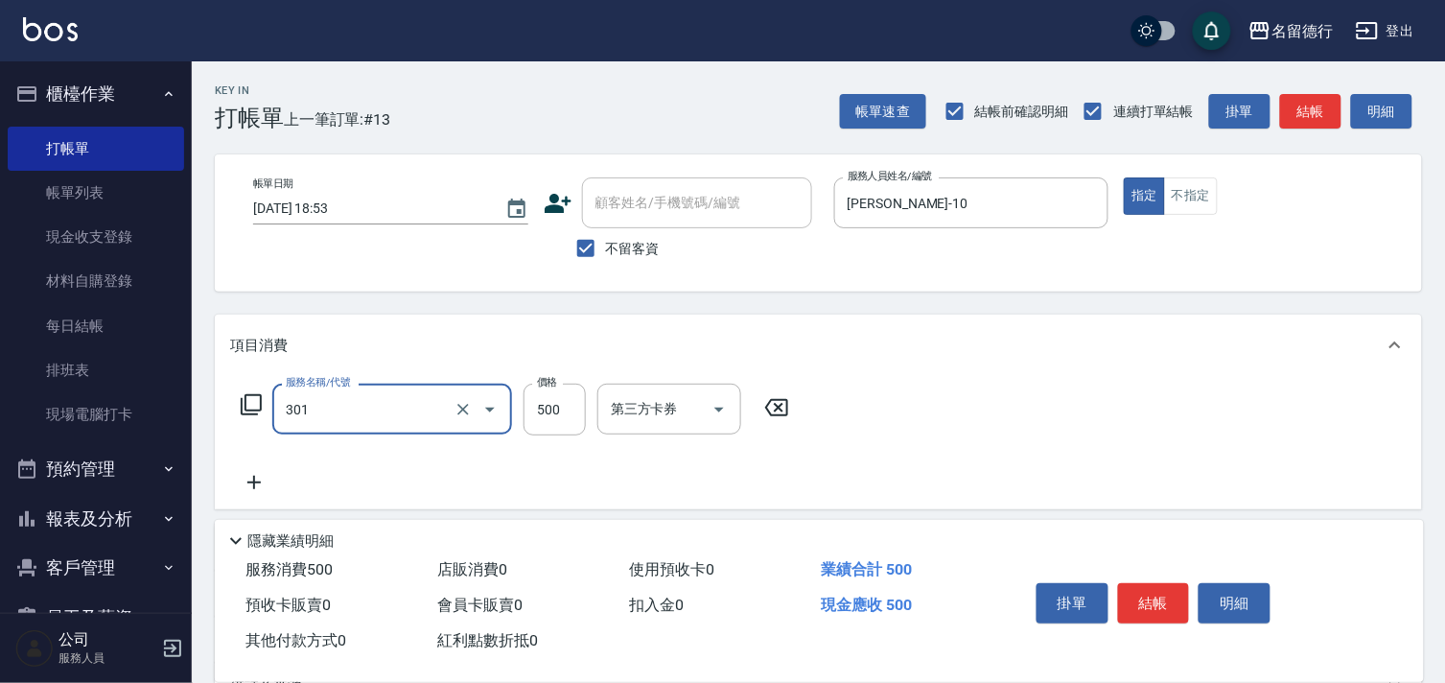
type input "剪髮(301)"
type input "400"
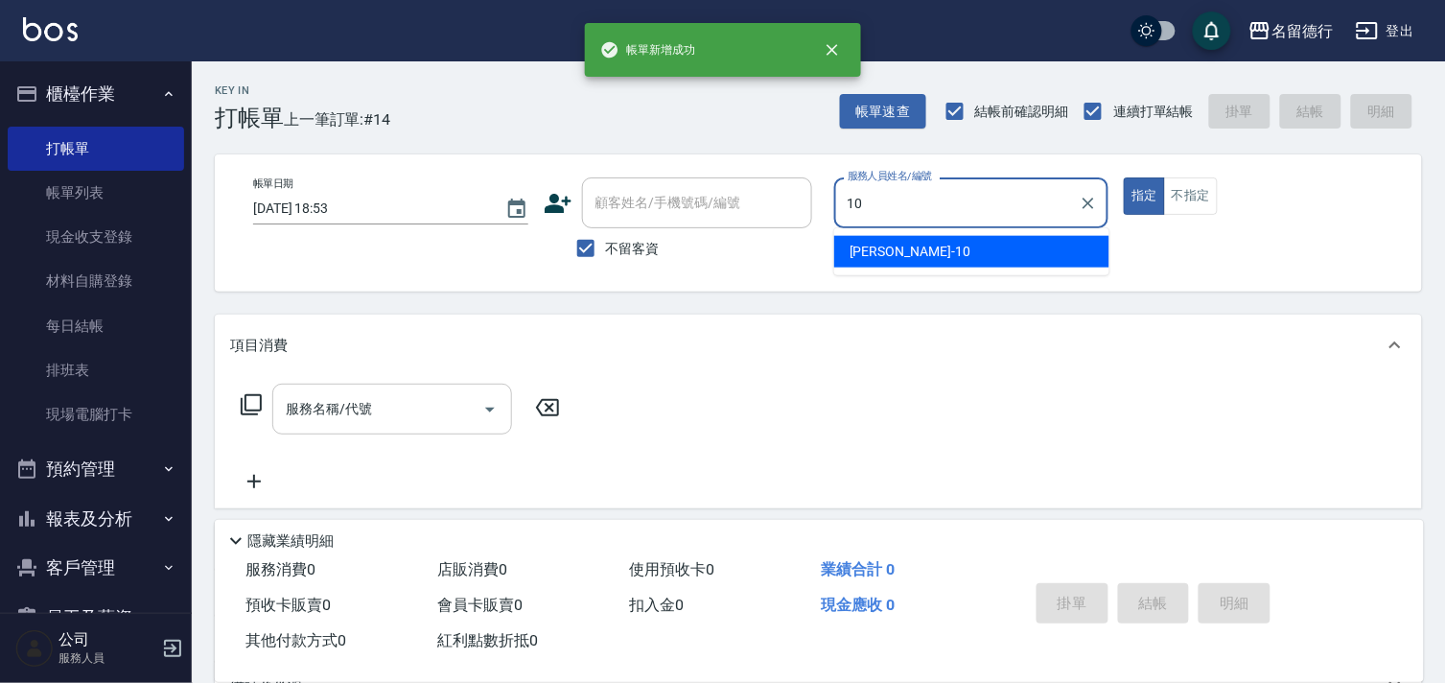
type input "[PERSON_NAME]-10"
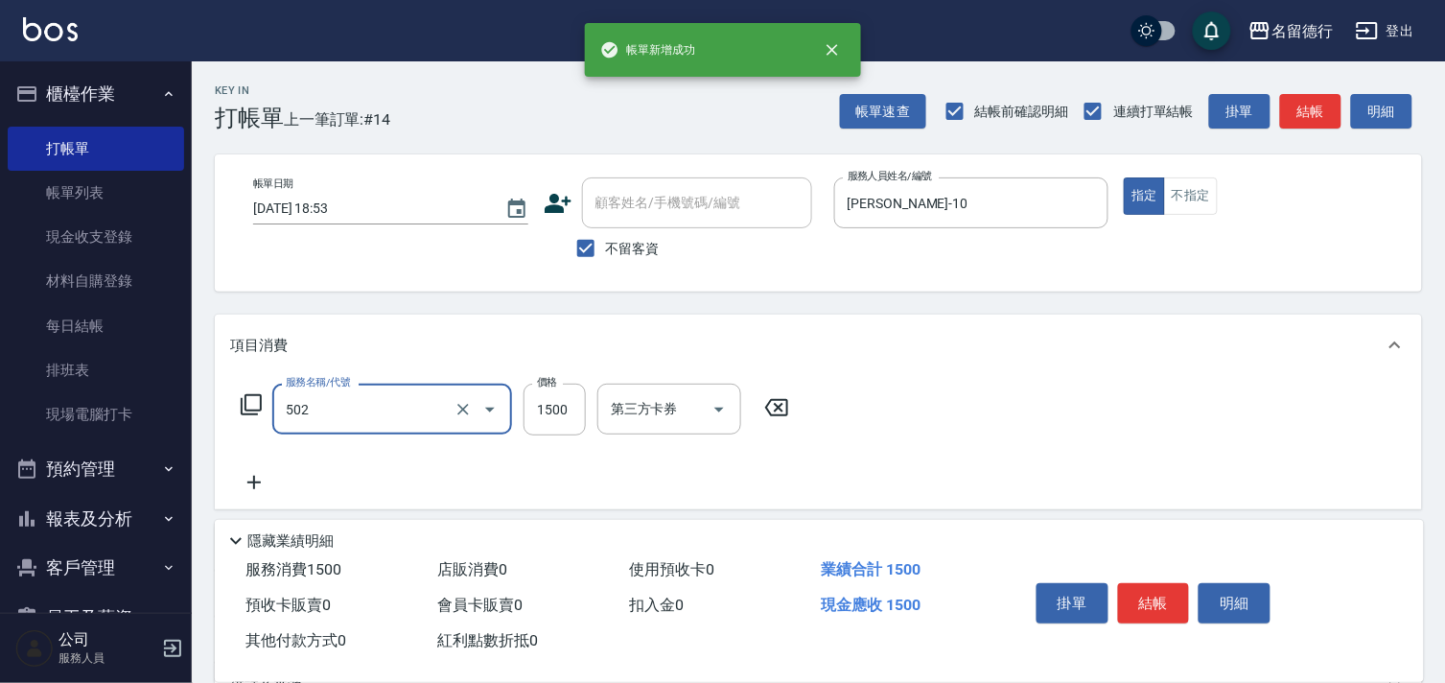
type input "染髮(502)"
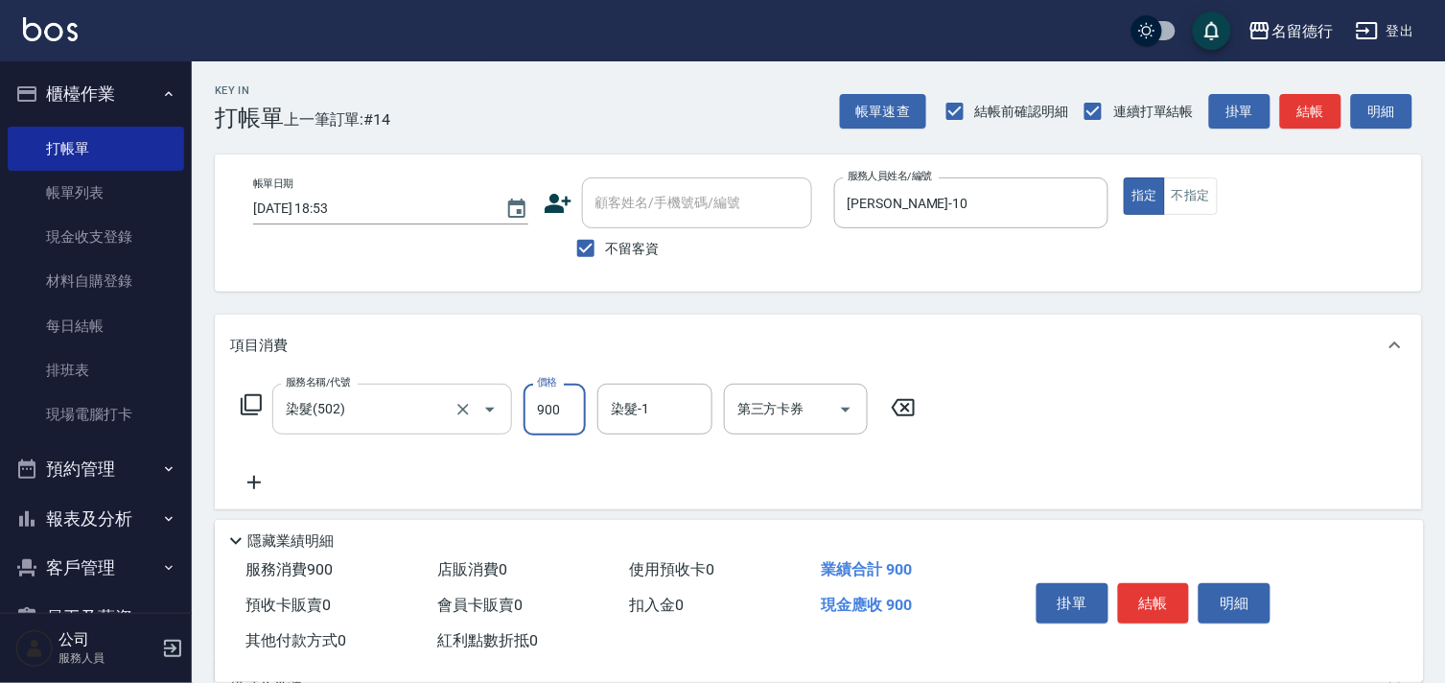
type input "900"
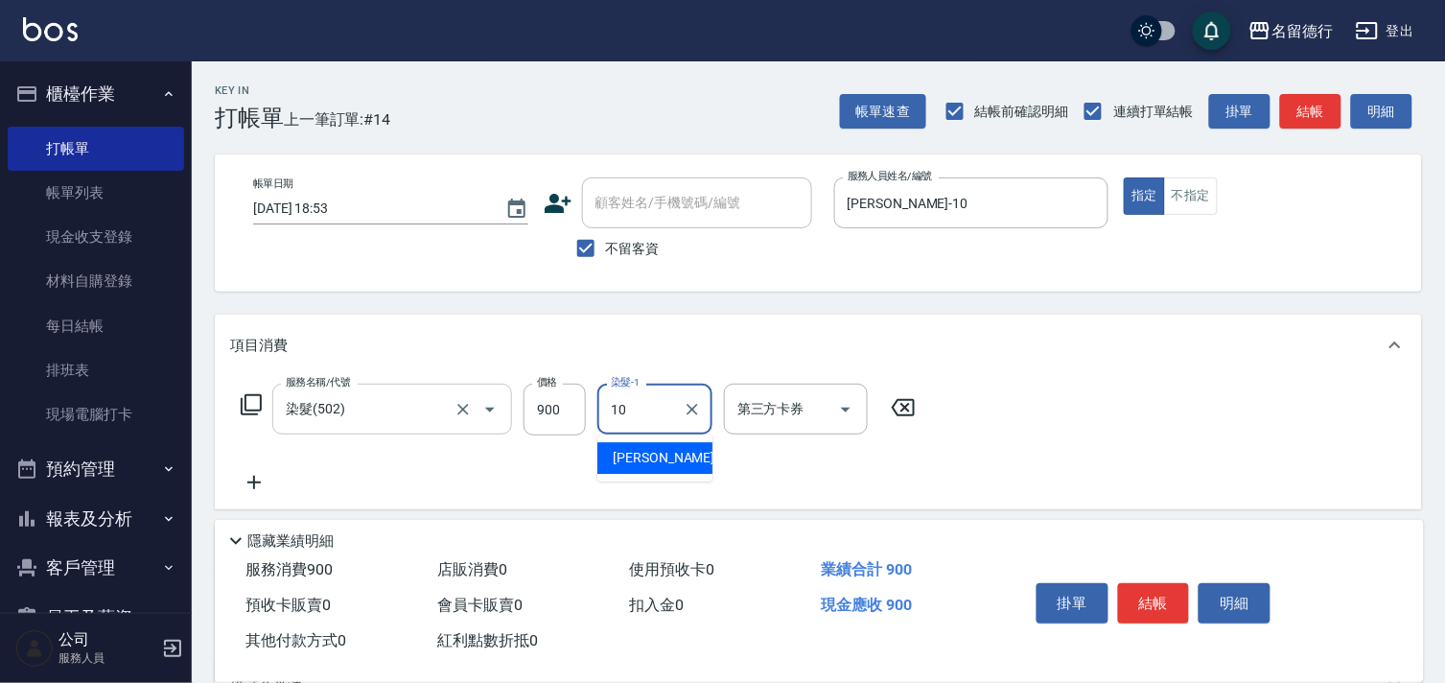
type input "[PERSON_NAME]-10"
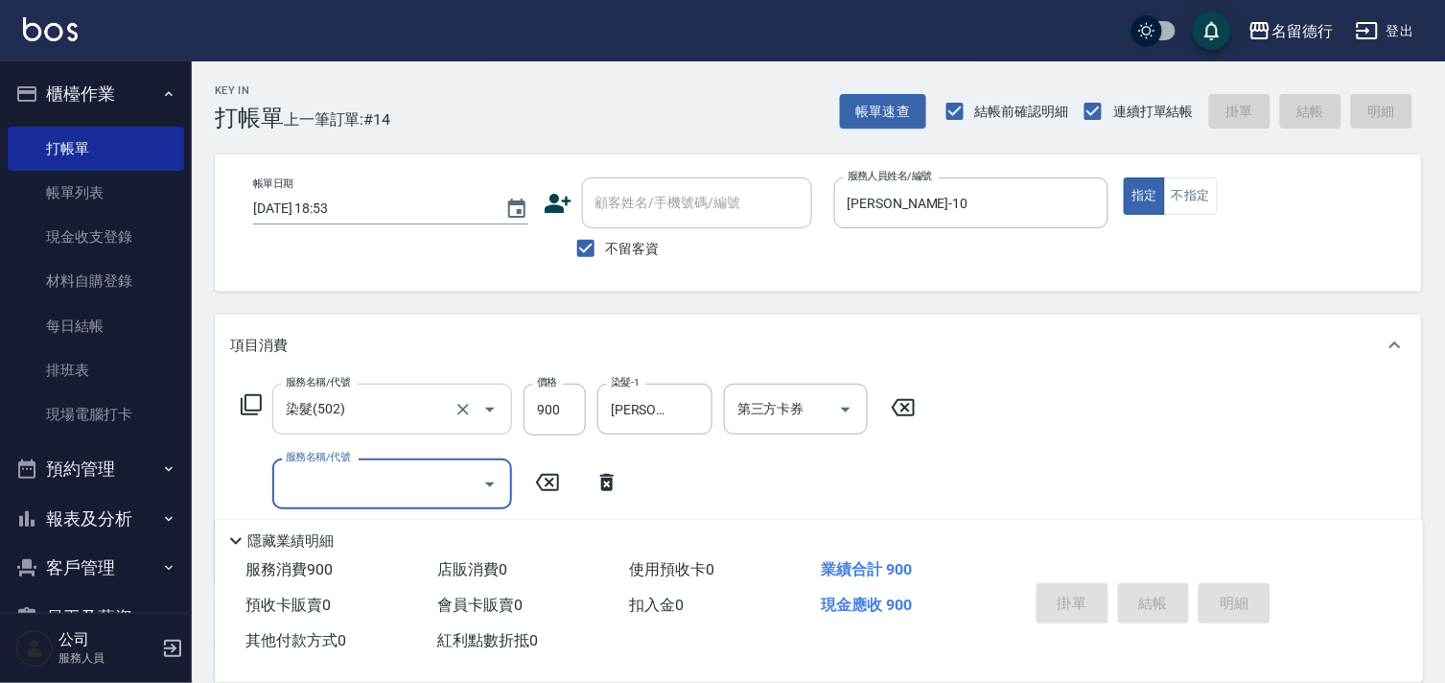
type input "[DATE] 18:54"
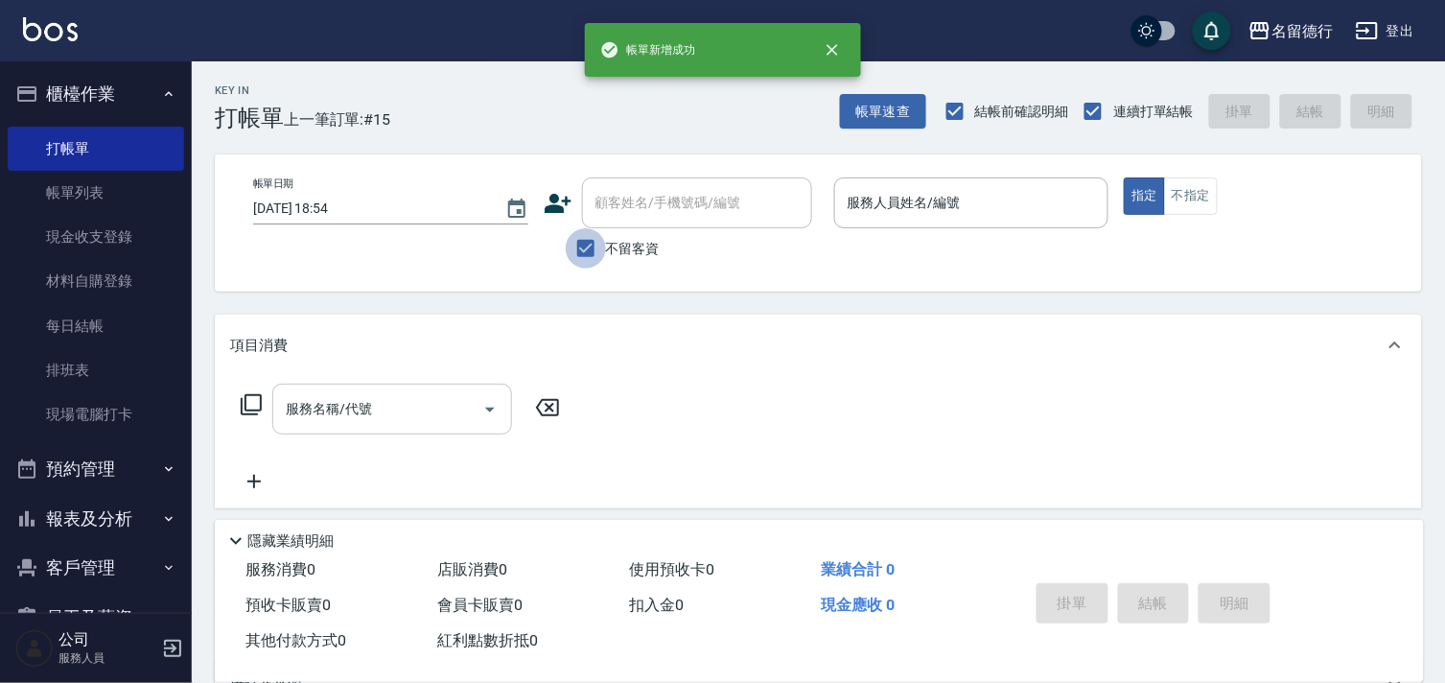
click at [588, 249] on input "不留客資" at bounding box center [586, 248] width 40 height 40
checkbox input "false"
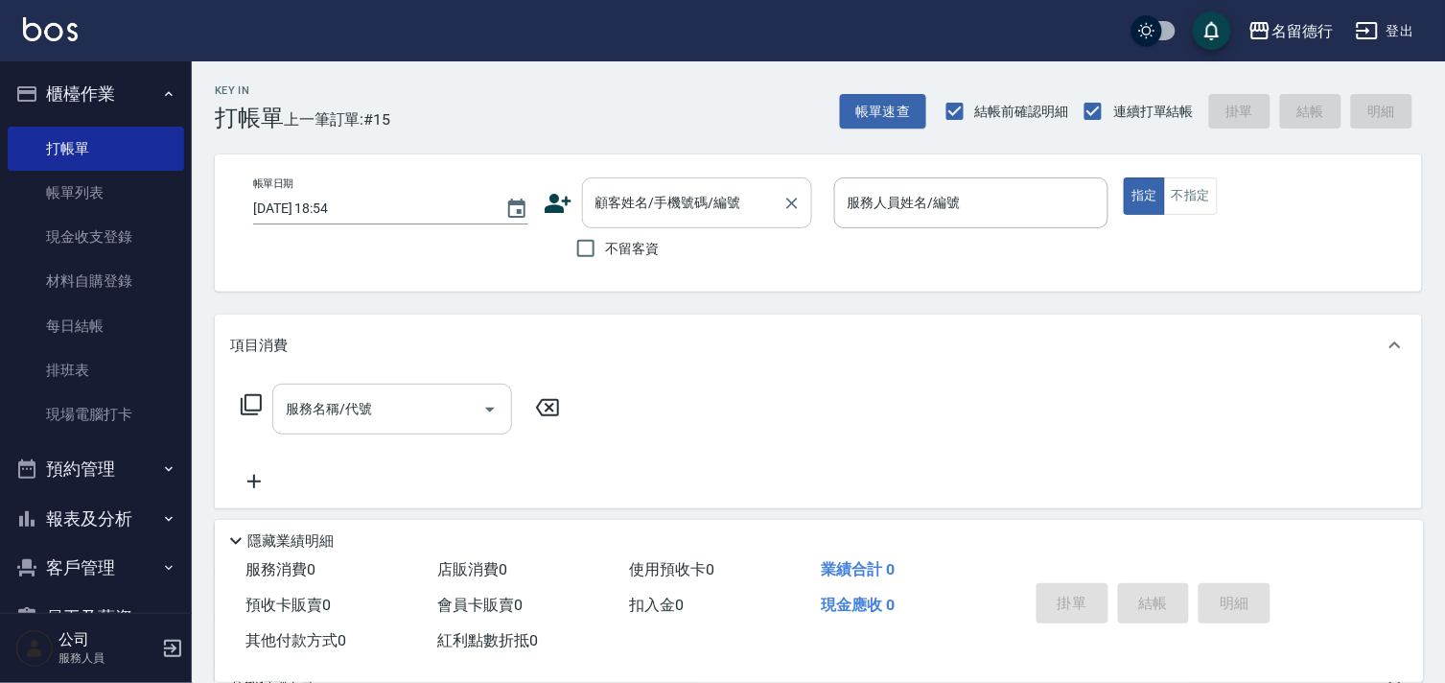
click at [644, 218] on input "顧客姓名/手機號碼/編號" at bounding box center [683, 203] width 184 height 34
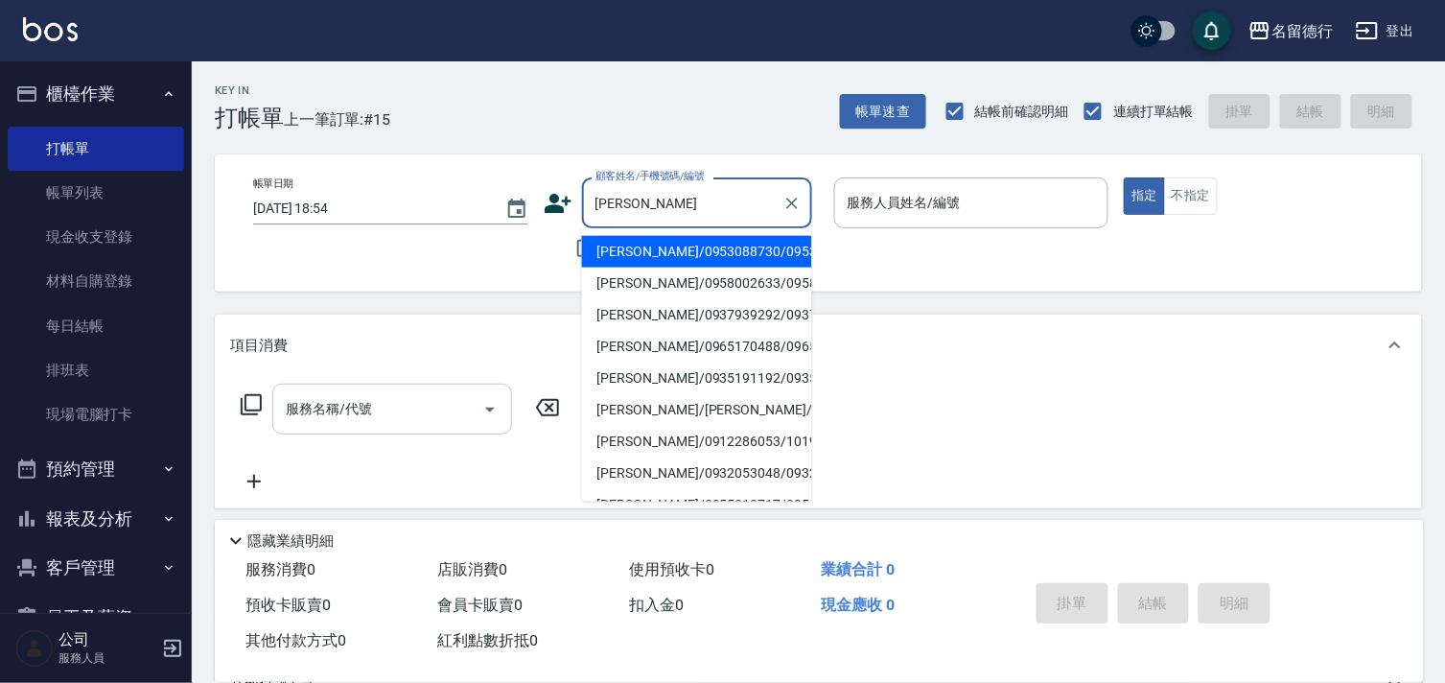
click at [623, 243] on li "[PERSON_NAME]/0953088730/0953088730" at bounding box center [697, 252] width 230 height 32
type input "[PERSON_NAME]/0953088730/0953088730"
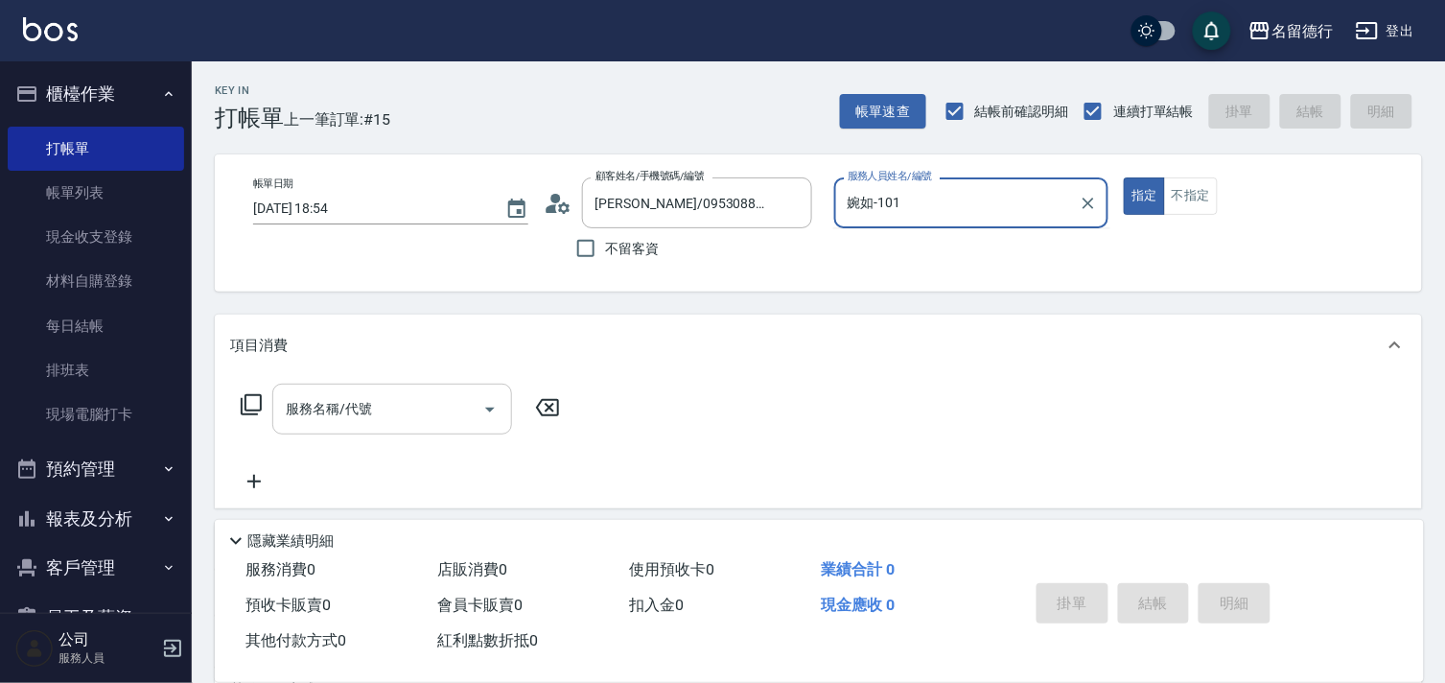
type input "[PERSON_NAME]-10"
click at [1124, 177] on button "指定" at bounding box center [1144, 195] width 41 height 37
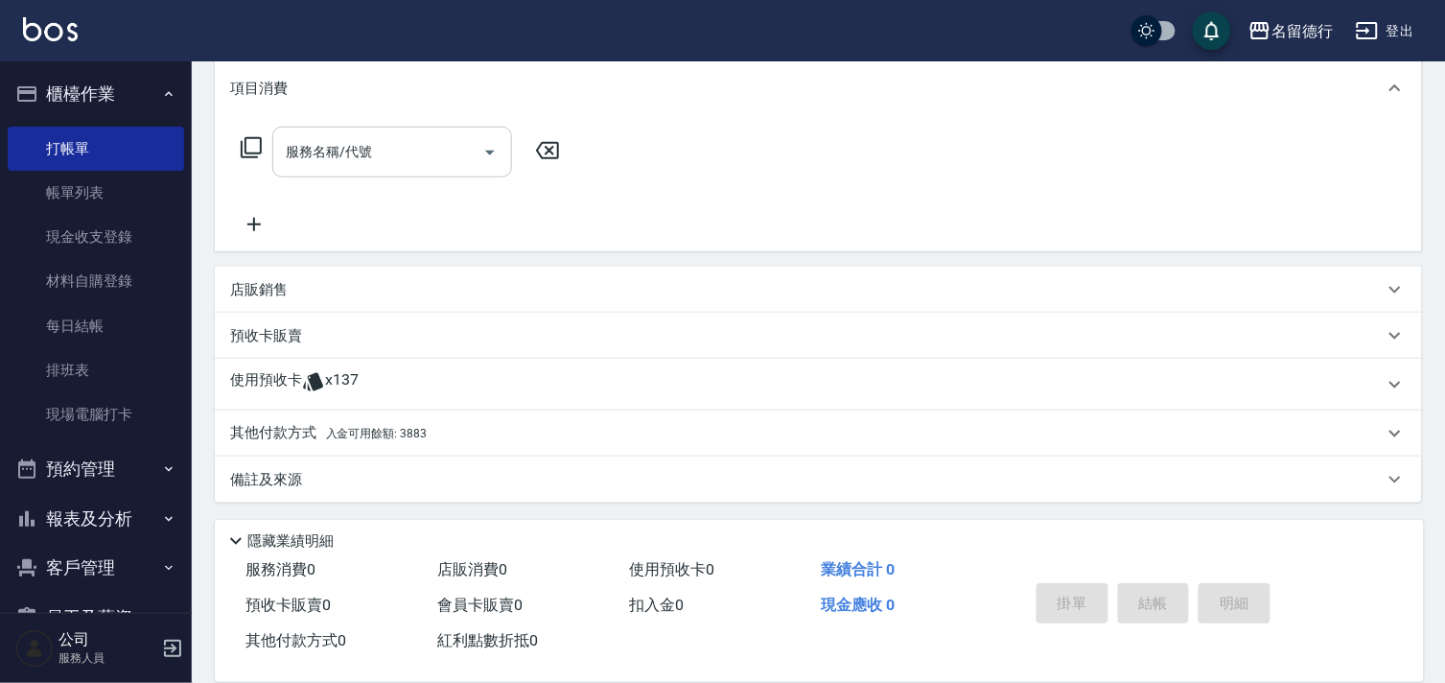
click at [305, 379] on icon at bounding box center [313, 381] width 23 height 23
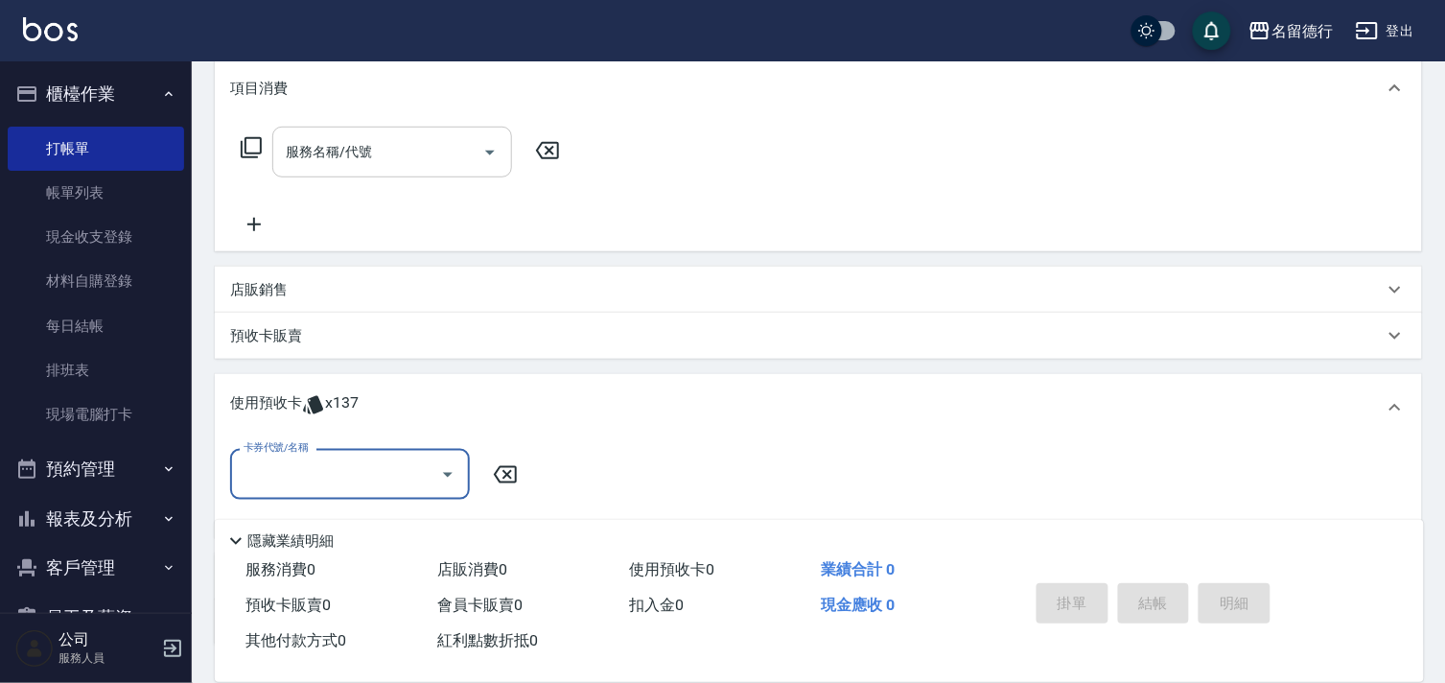
scroll to position [0, 0]
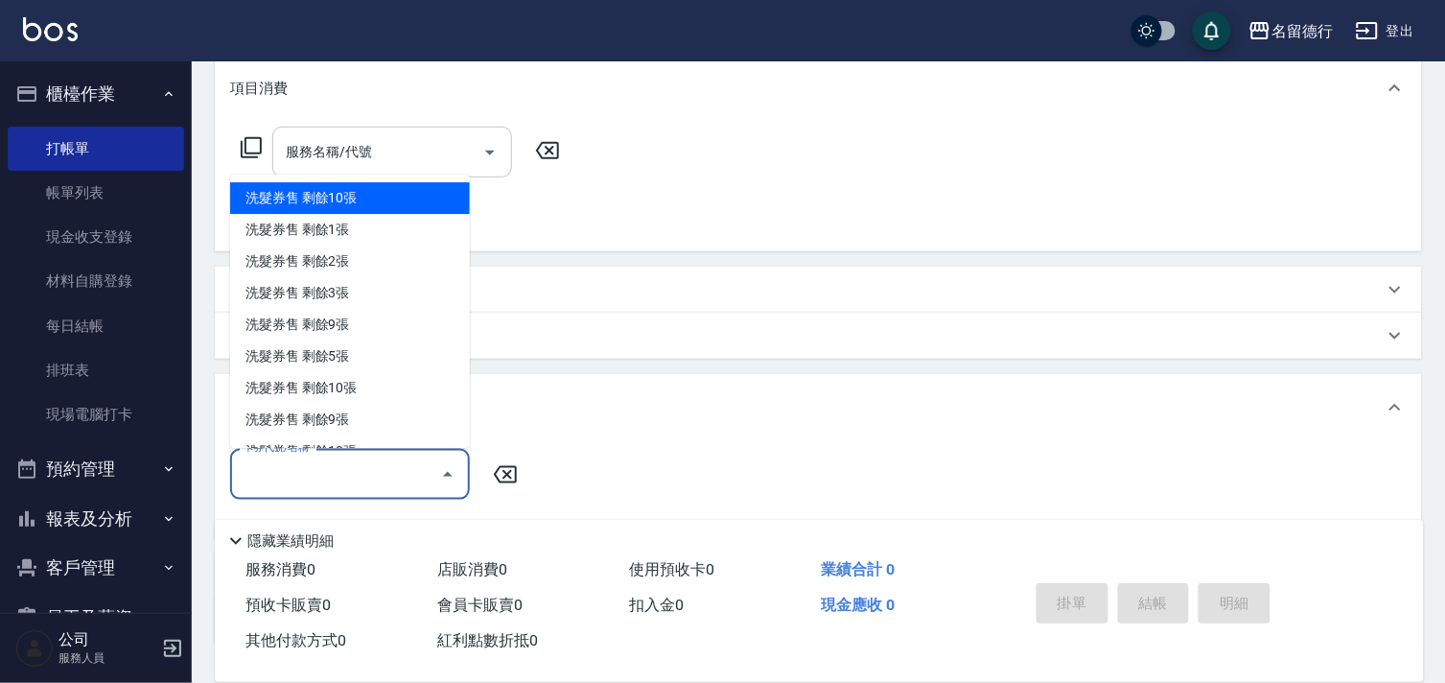
click at [265, 467] on input "卡券代號/名稱" at bounding box center [336, 475] width 194 height 34
click at [350, 197] on div "洗髮券售 剩餘10張" at bounding box center [350, 199] width 240 height 32
type input "洗髮券售"
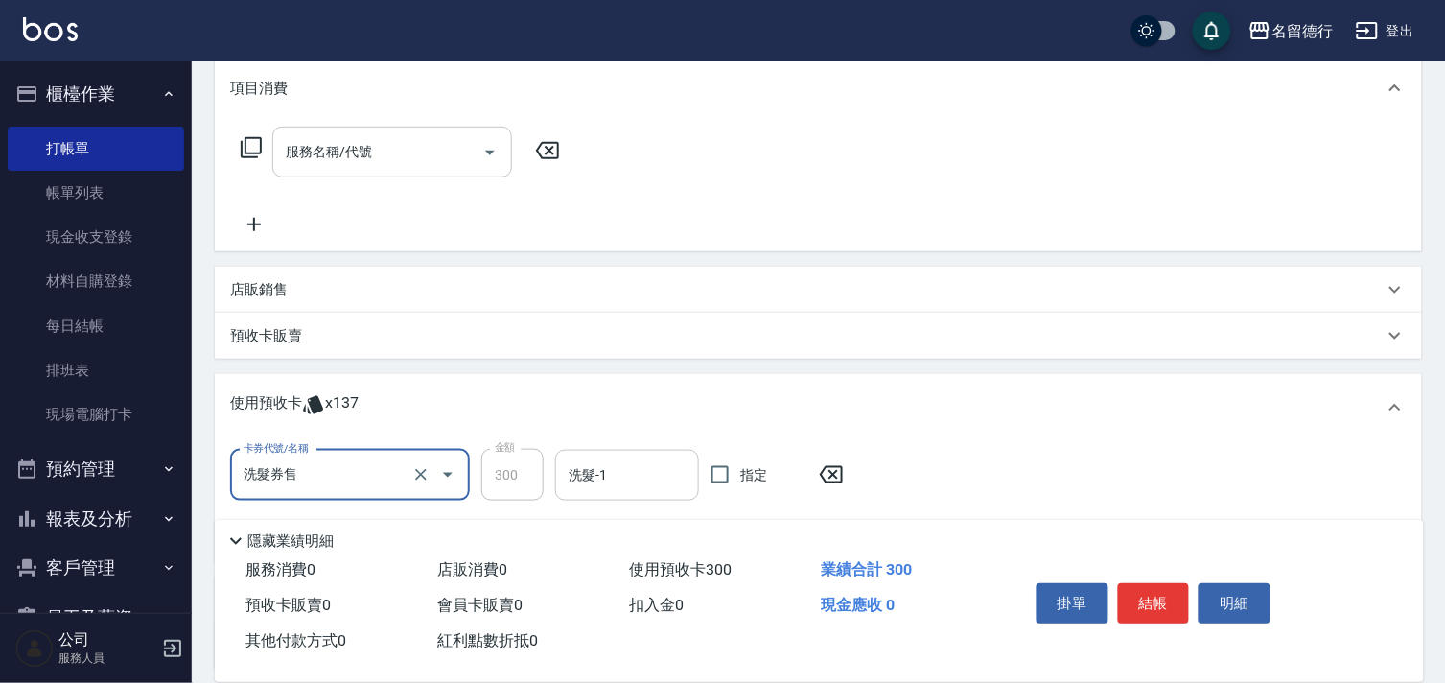
click at [592, 472] on div "洗髮-1 洗髮-1" at bounding box center [627, 475] width 144 height 51
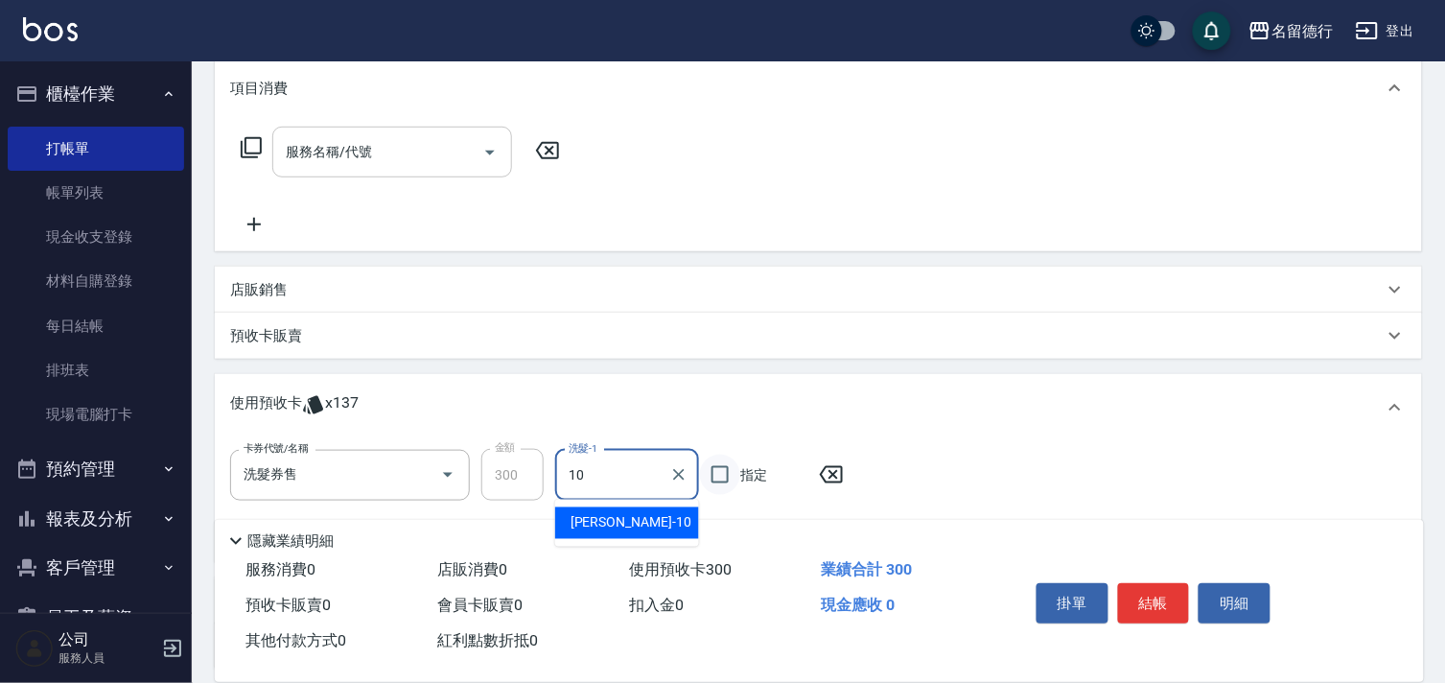
type input "[PERSON_NAME]-10"
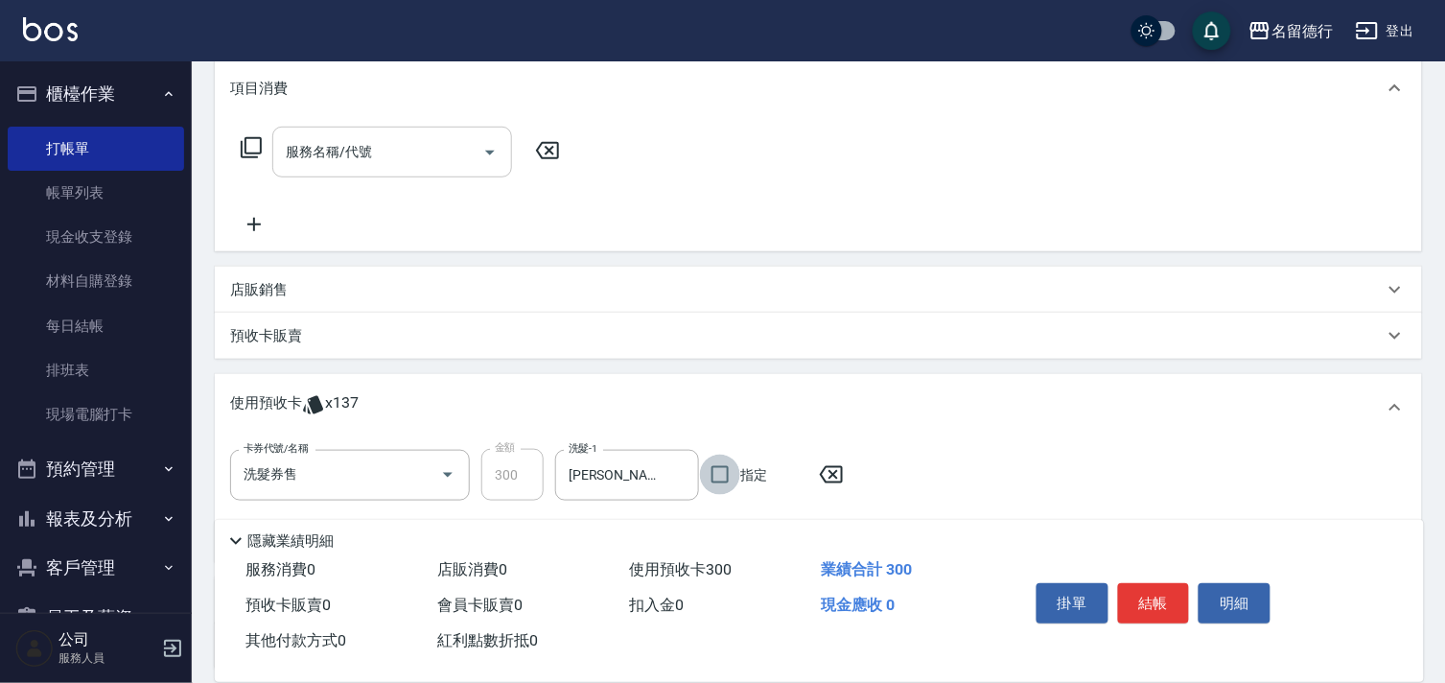
click at [719, 472] on input "指定" at bounding box center [720, 475] width 40 height 40
checkbox input "true"
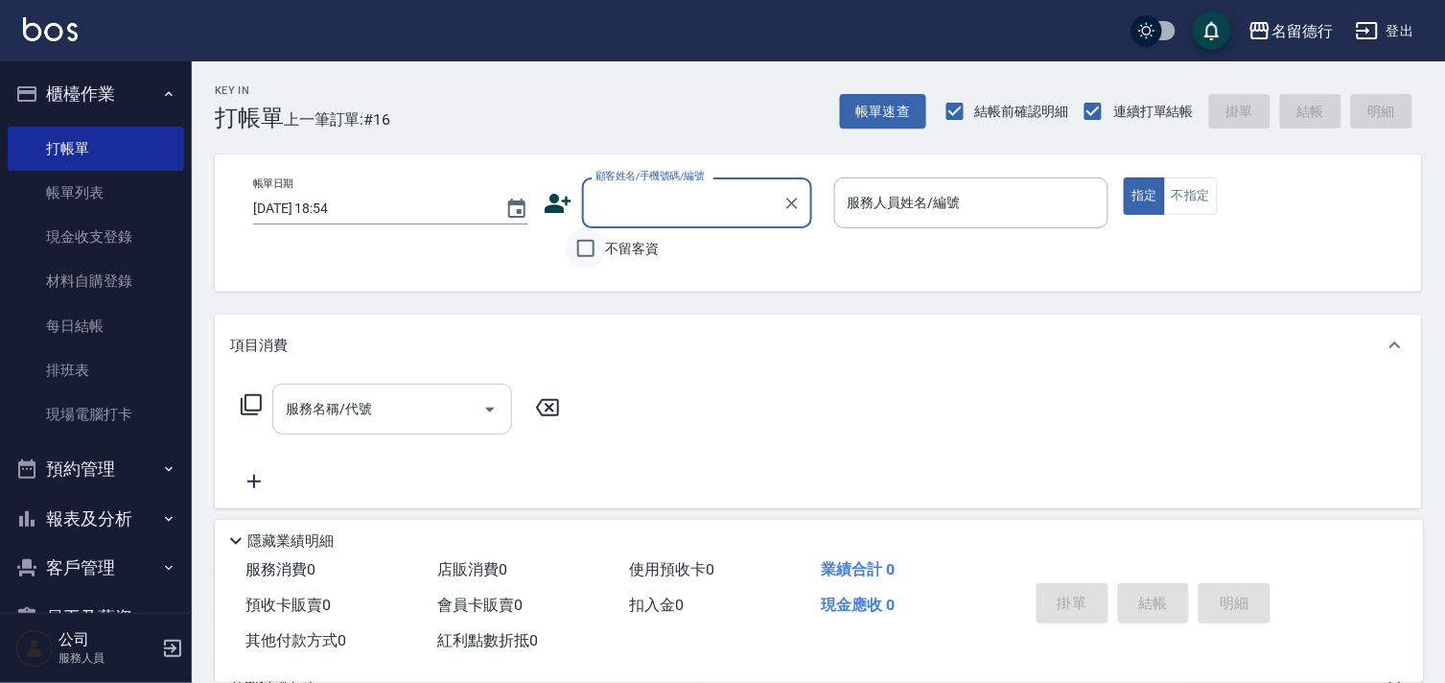
drag, startPoint x: 577, startPoint y: 256, endPoint x: 599, endPoint y: 253, distance: 21.3
click at [577, 255] on input "不留客資" at bounding box center [586, 248] width 40 height 40
checkbox input "true"
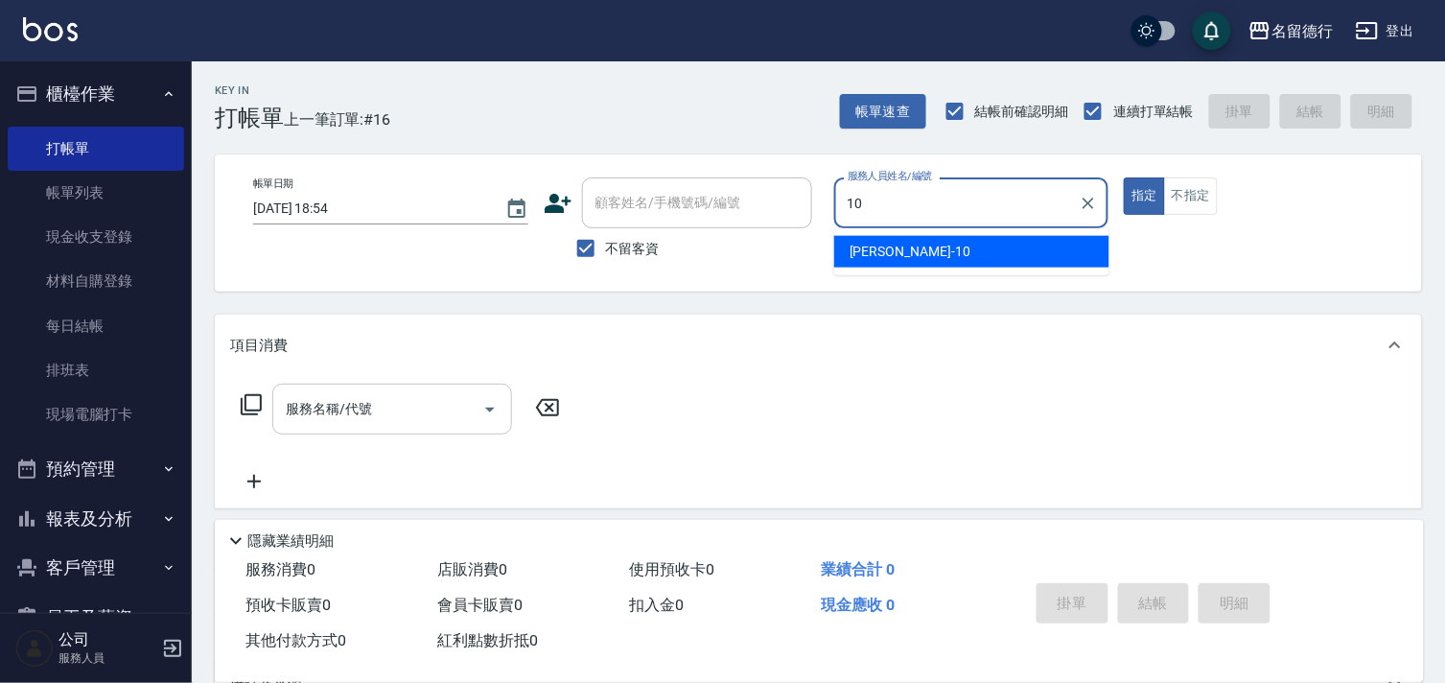
type input "[PERSON_NAME]-10"
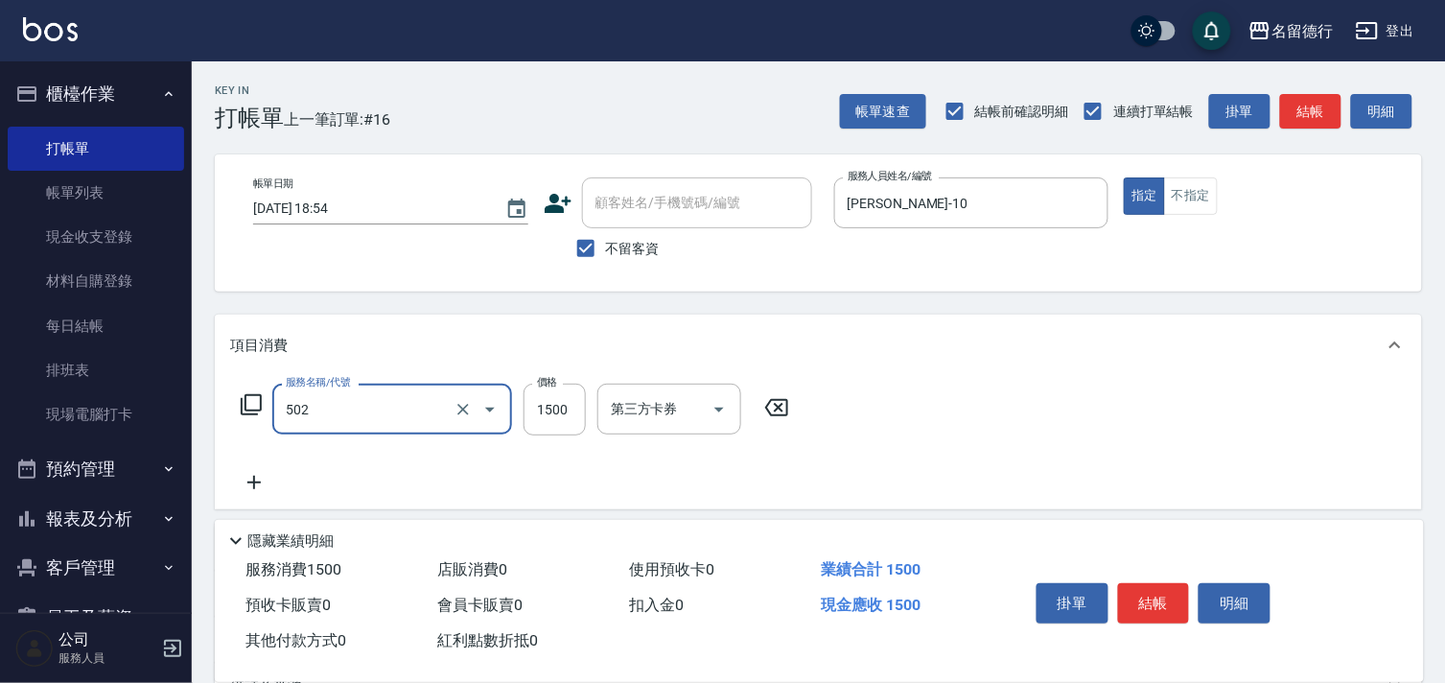
type input "染髮(502)"
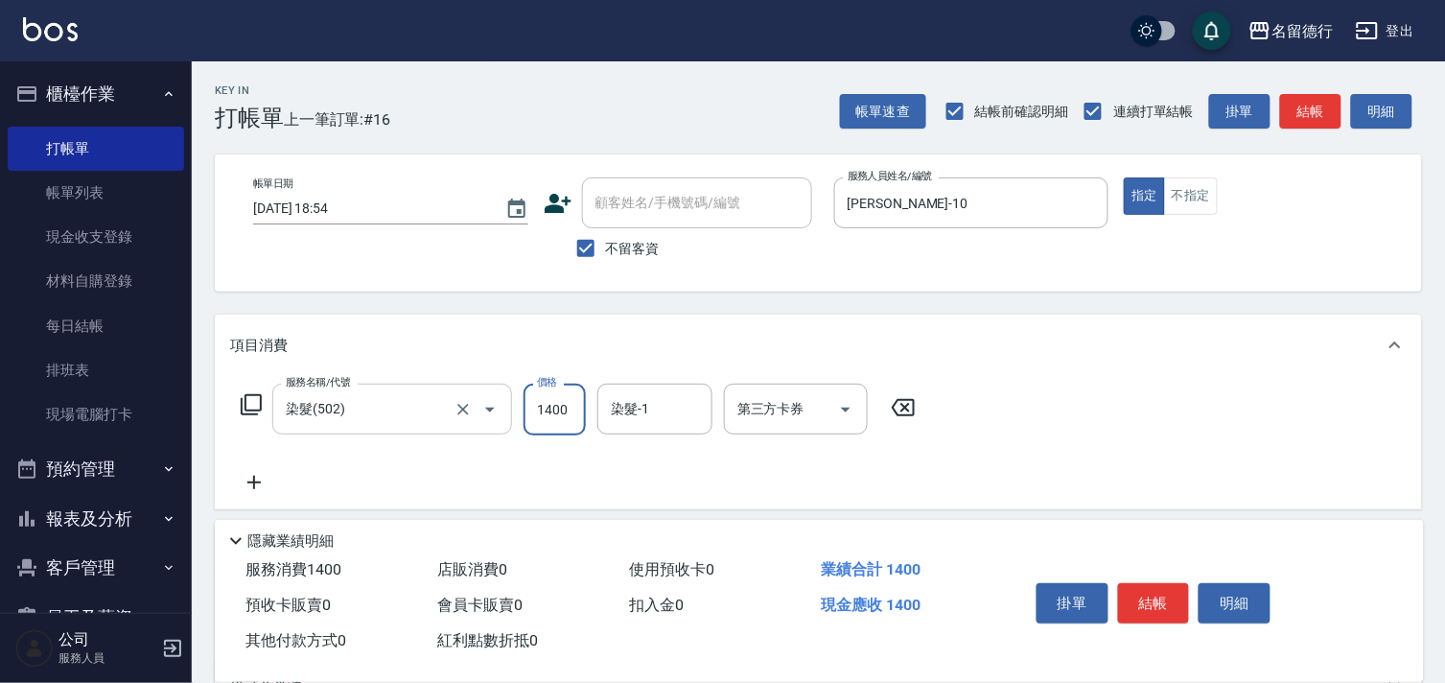
type input "1400"
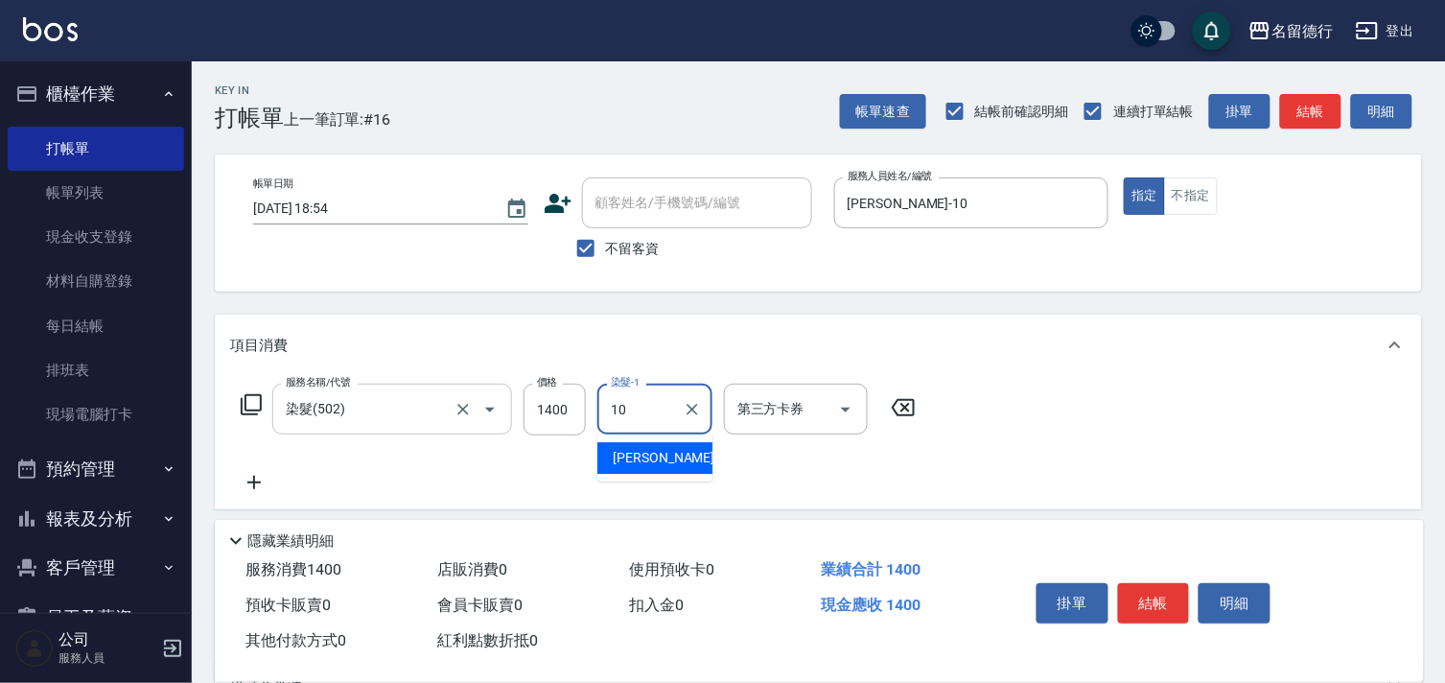
type input "[PERSON_NAME]-10"
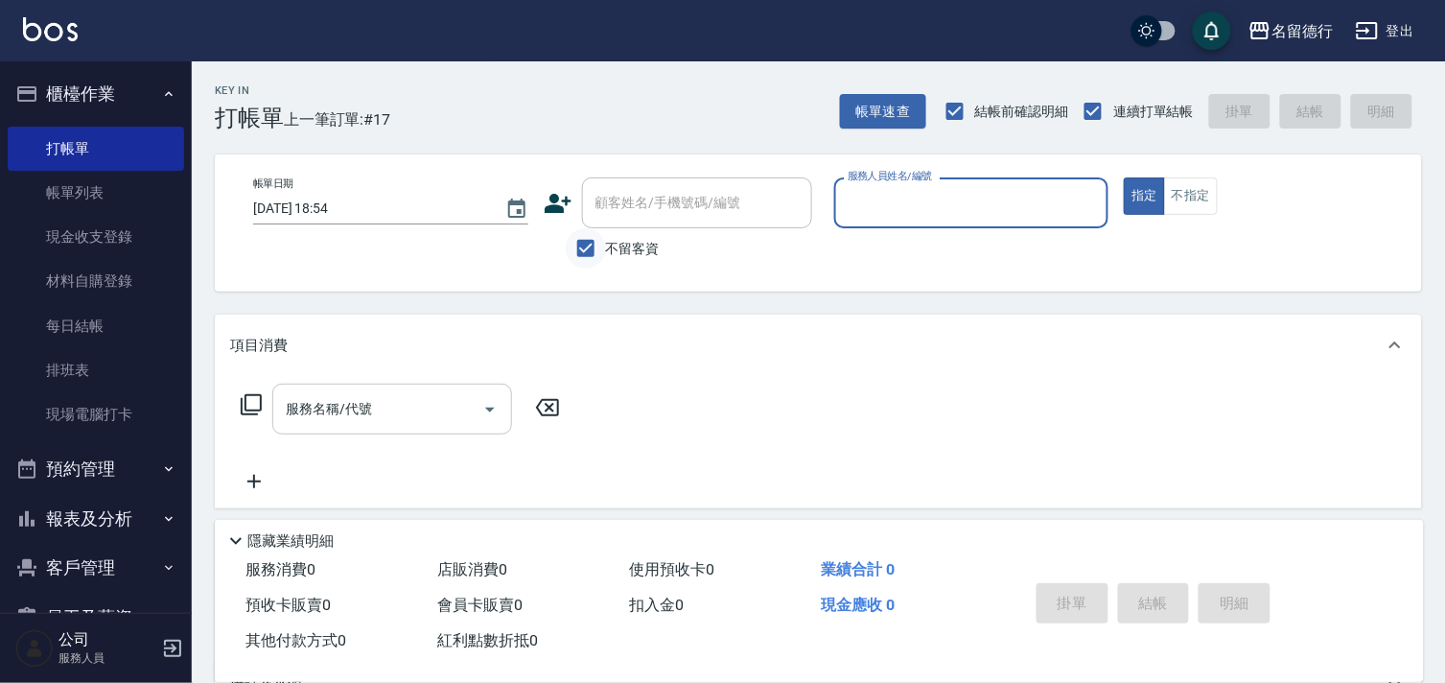
click at [586, 257] on input "不留客資" at bounding box center [586, 248] width 40 height 40
checkbox input "false"
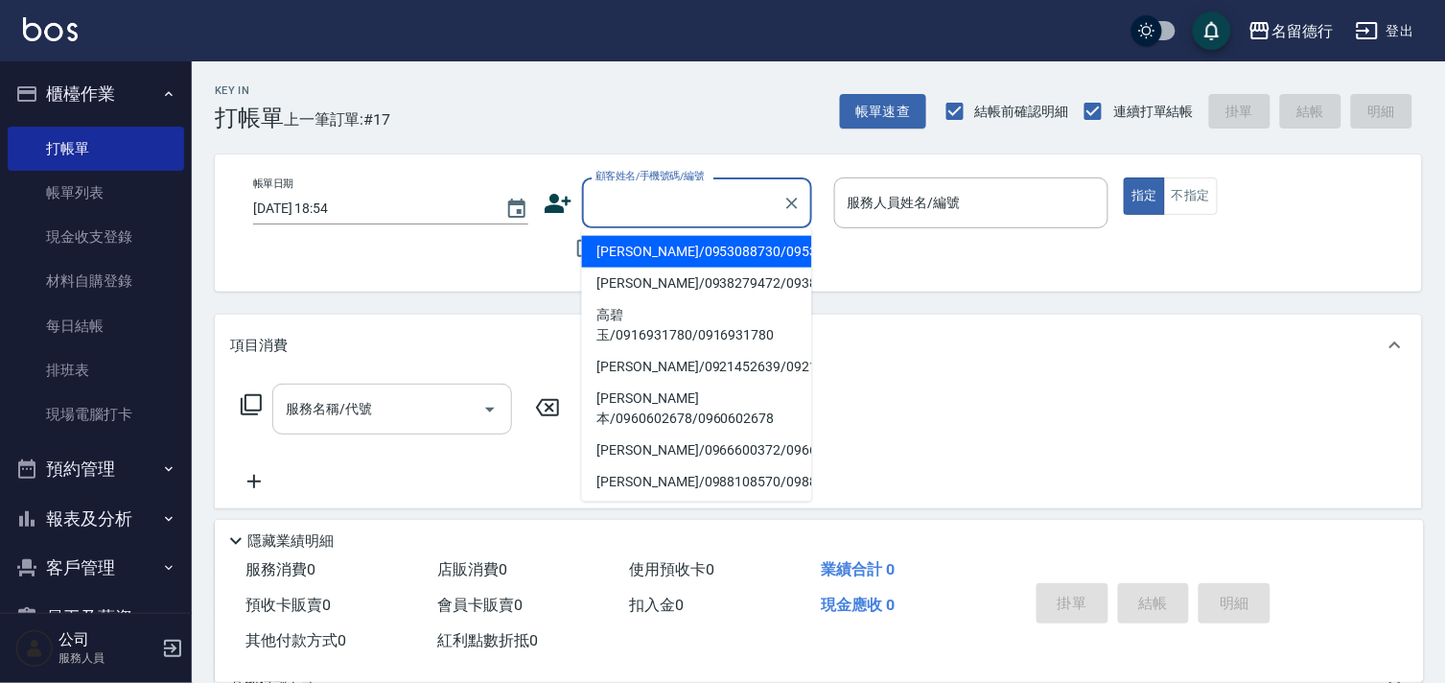
click at [630, 216] on input "顧客姓名/手機號碼/編號" at bounding box center [683, 203] width 184 height 34
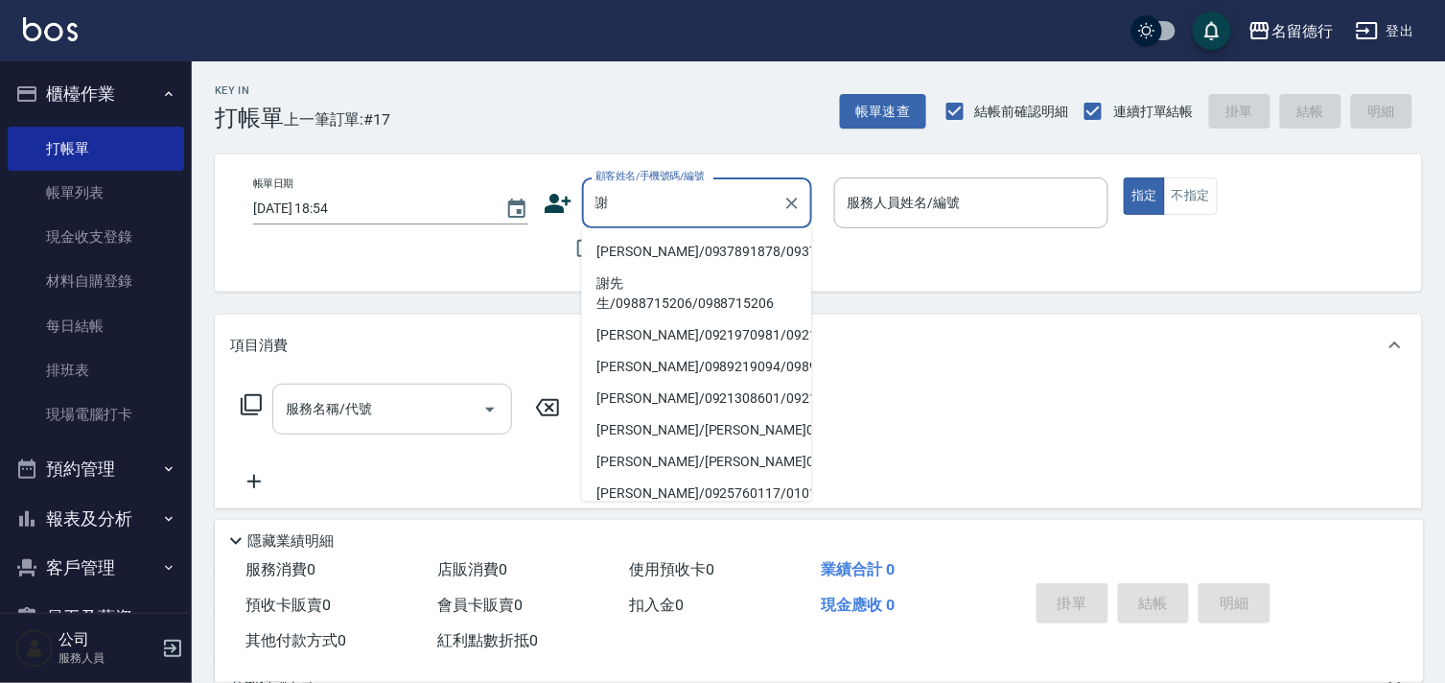
click at [627, 246] on li "[PERSON_NAME]/0937891878/0937891878" at bounding box center [697, 252] width 230 height 32
type input "[PERSON_NAME]/0937891878/0937891878"
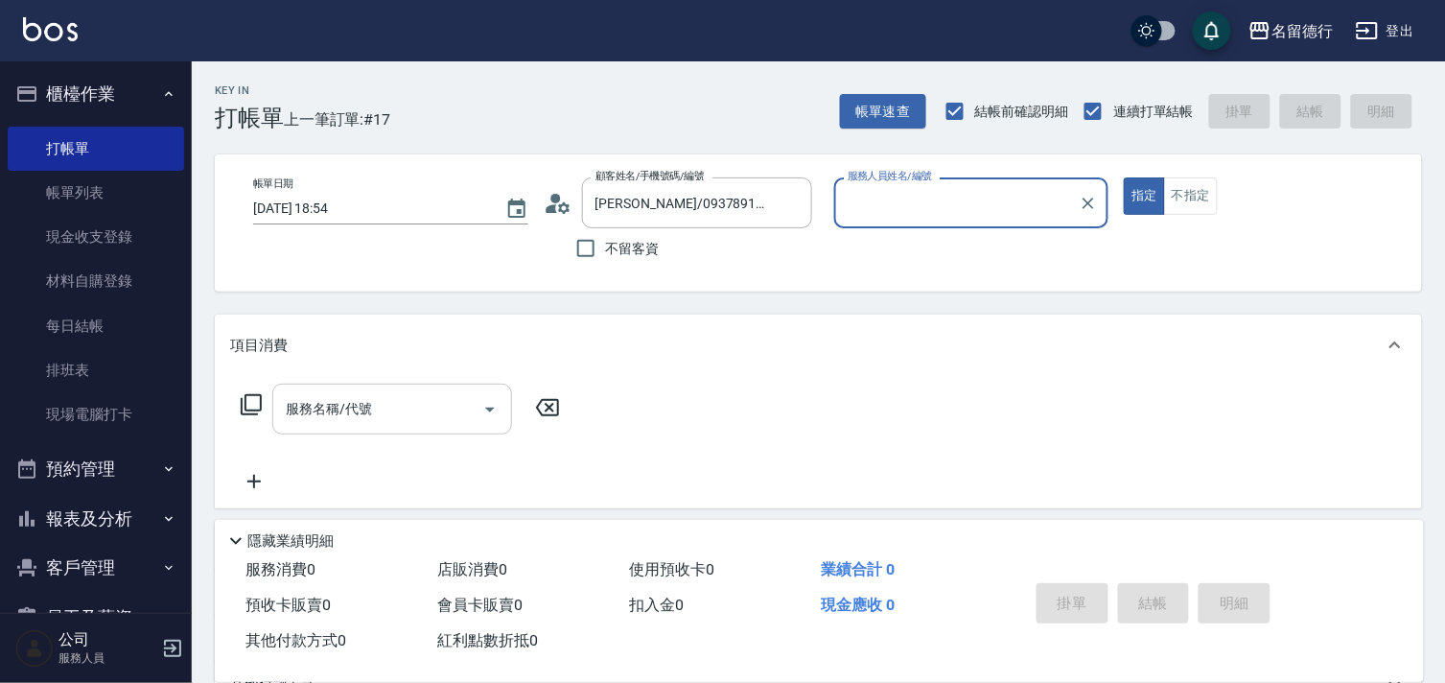
type input "品言-07"
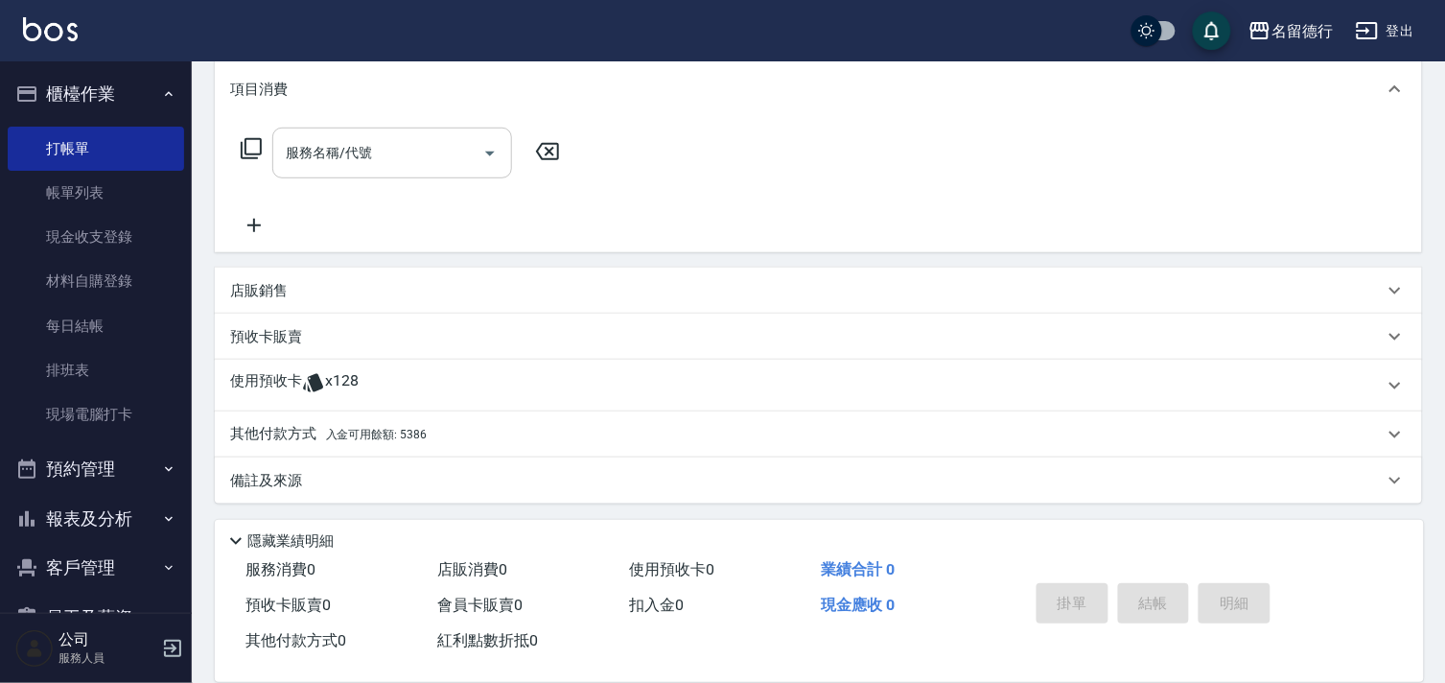
scroll to position [257, 0]
click at [270, 381] on p "使用預收卡" at bounding box center [266, 384] width 72 height 29
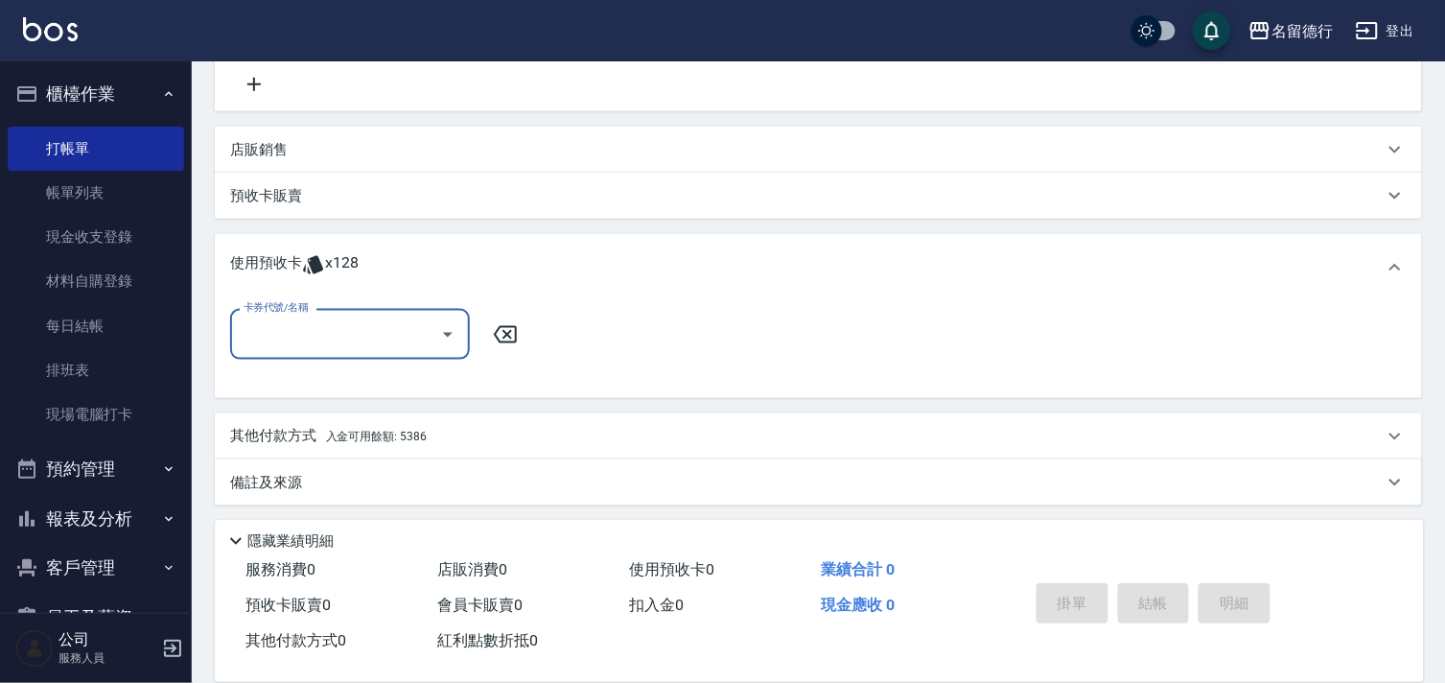
scroll to position [400, 0]
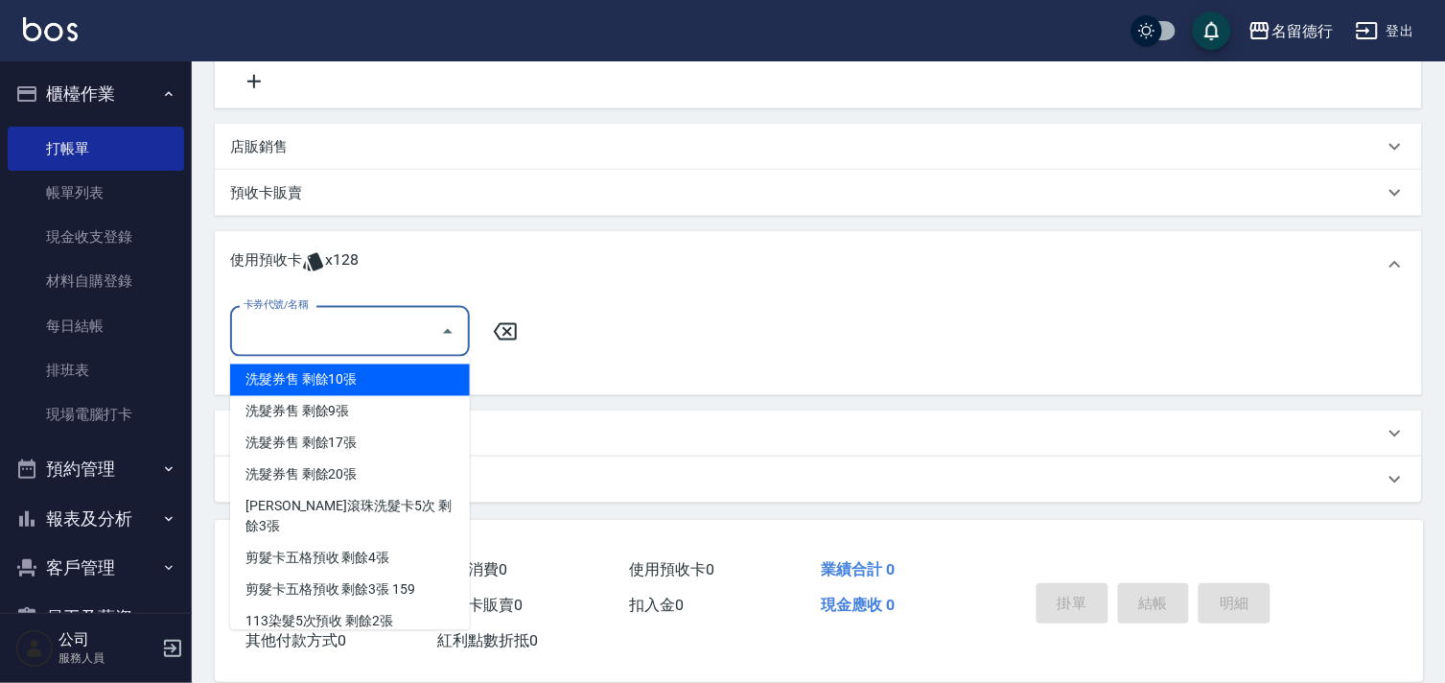
click at [299, 323] on input "卡券代號/名稱" at bounding box center [336, 332] width 194 height 34
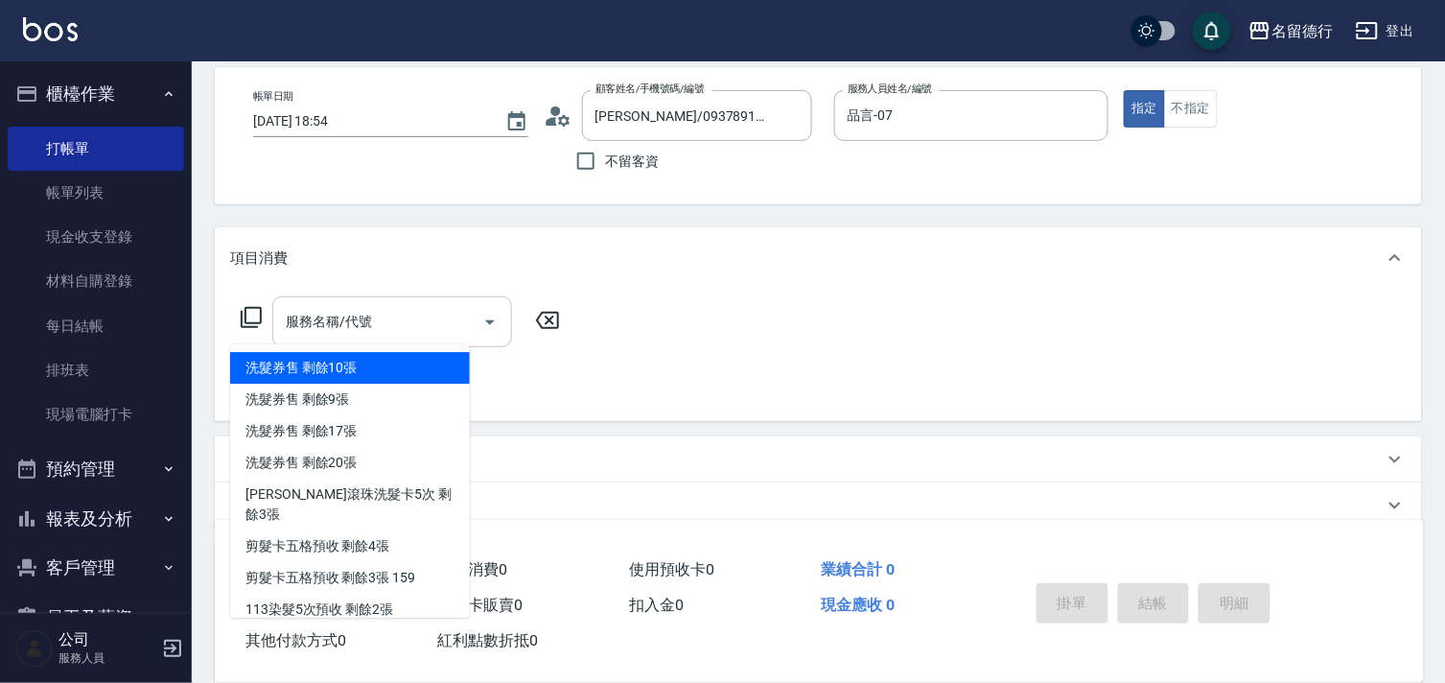
scroll to position [81, 0]
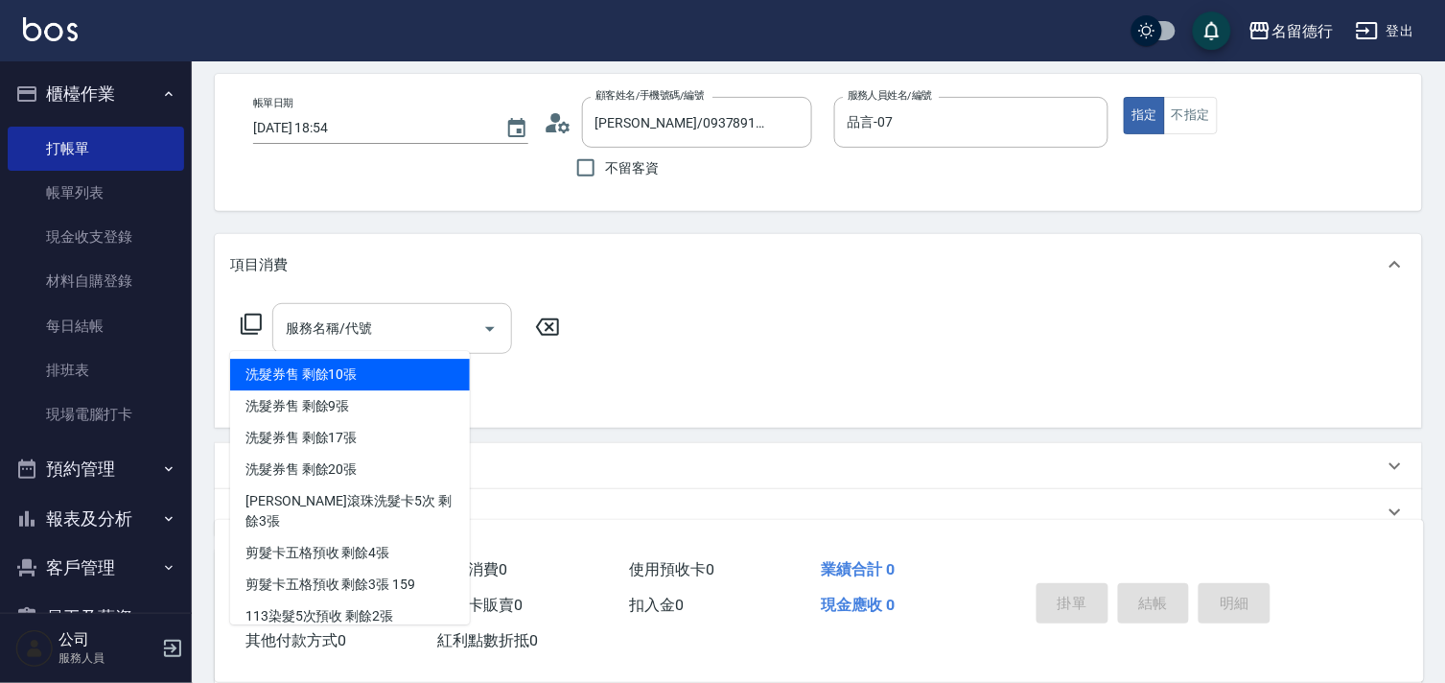
click at [363, 324] on div "服務名稱/代號 服務名稱/代號" at bounding box center [392, 328] width 240 height 51
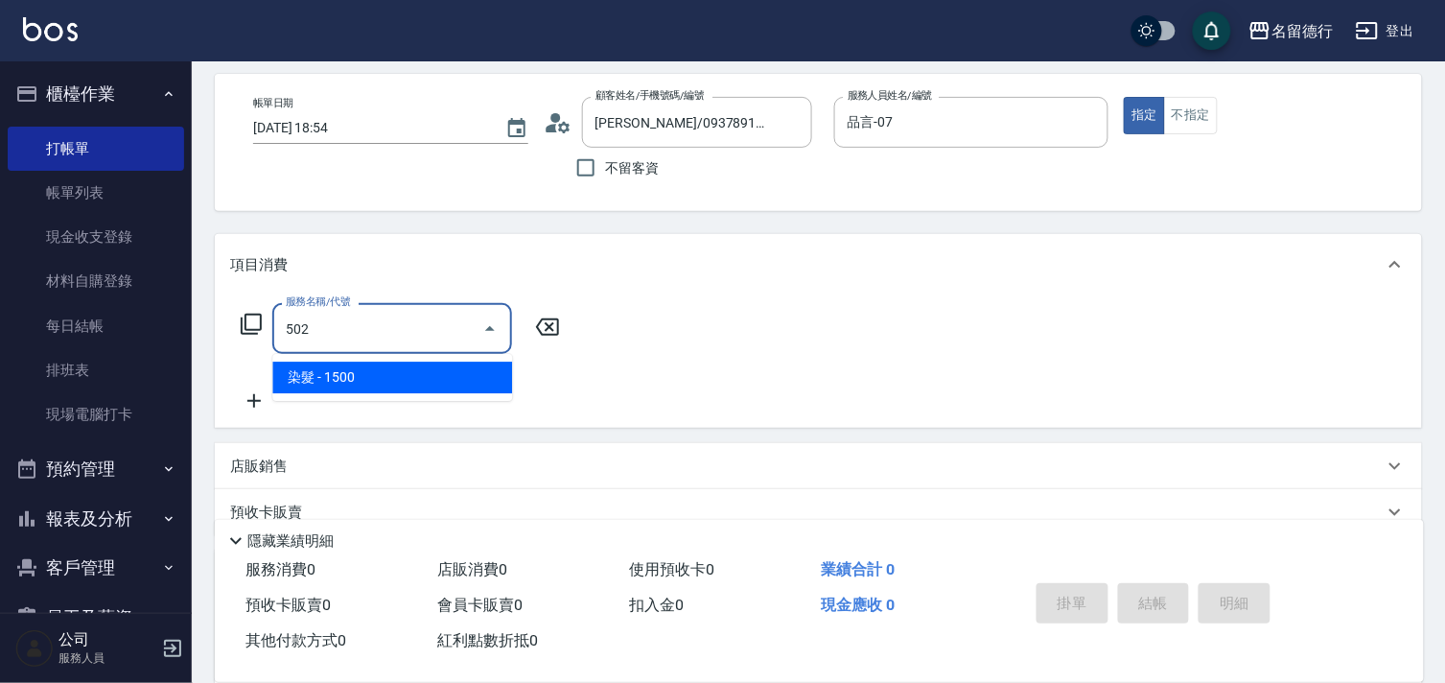
click at [377, 376] on span "染髮 - 1500" at bounding box center [392, 378] width 240 height 32
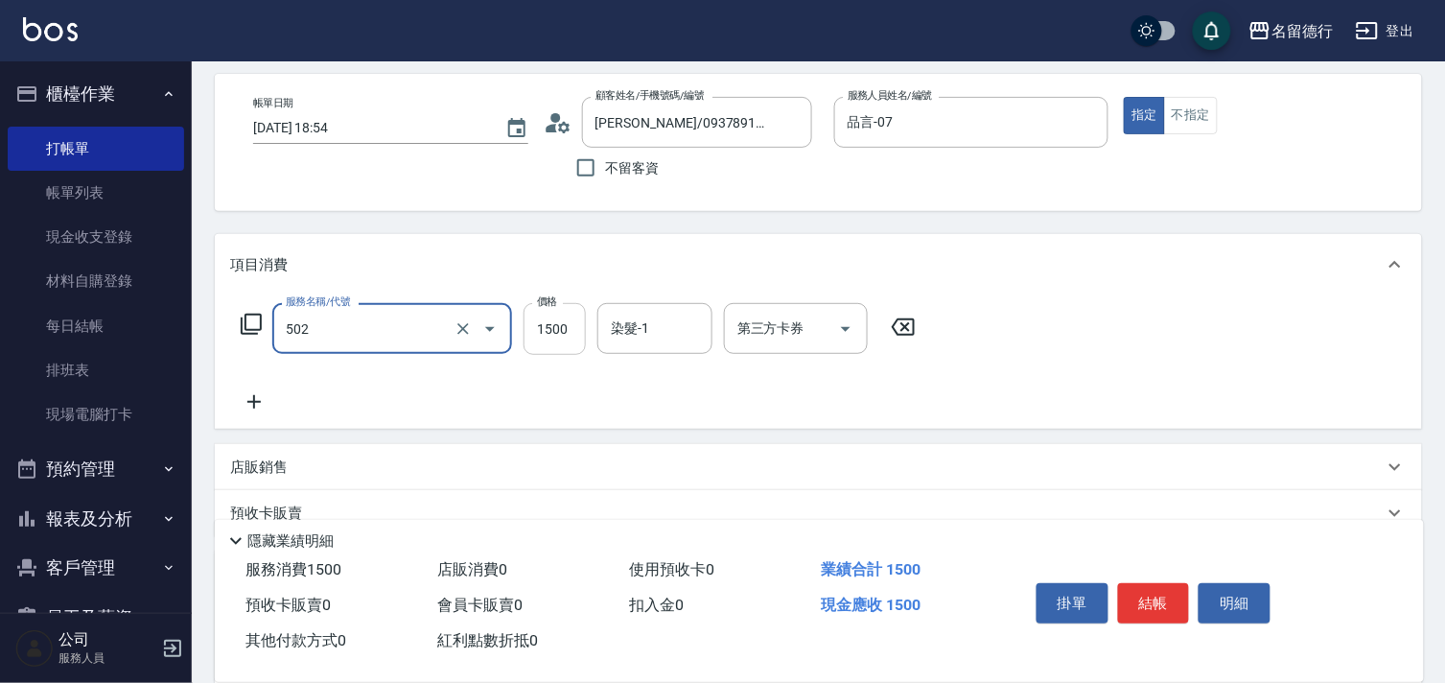
type input "染髮(502)"
click at [571, 343] on input "1500" at bounding box center [555, 329] width 62 height 52
type input "2500"
click at [635, 327] on div "染髮-1 染髮-1" at bounding box center [655, 328] width 115 height 51
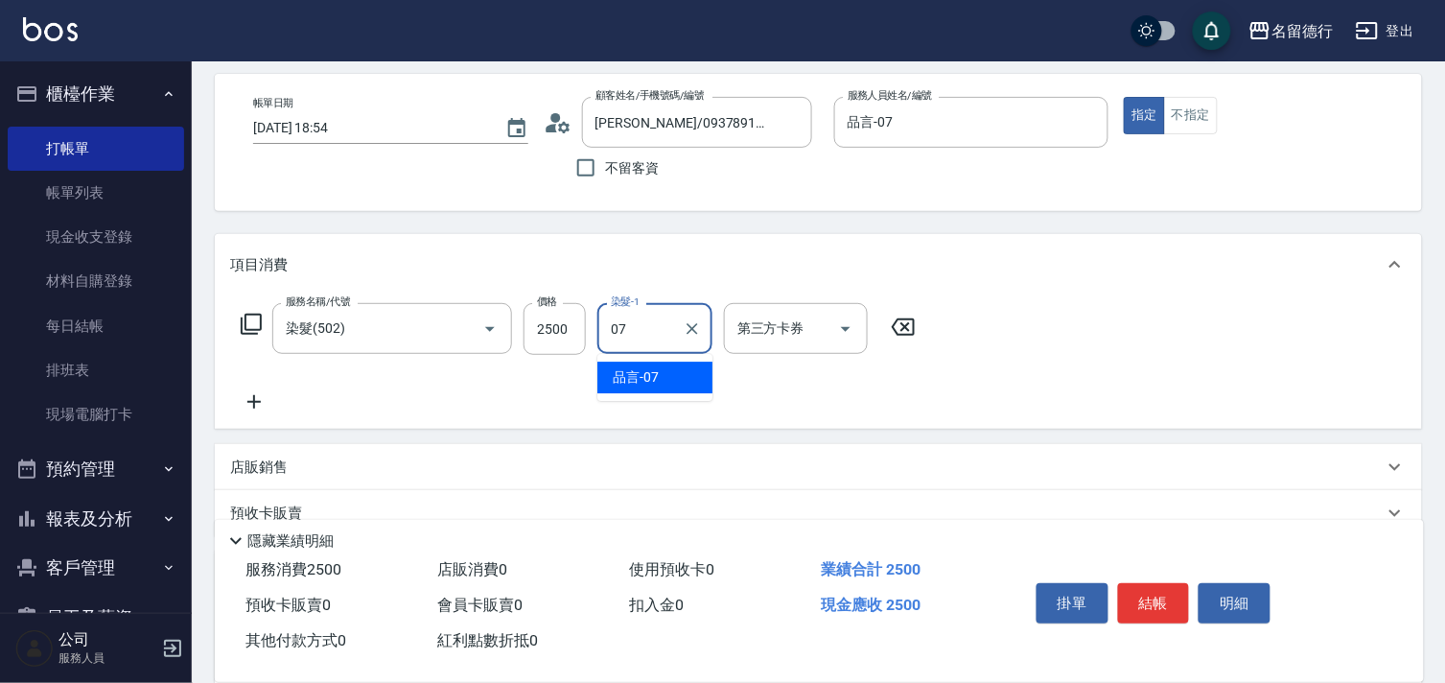
click at [647, 375] on span "品言 -07" at bounding box center [636, 377] width 46 height 20
type input "品言-07"
click at [254, 401] on icon at bounding box center [253, 401] width 13 height 13
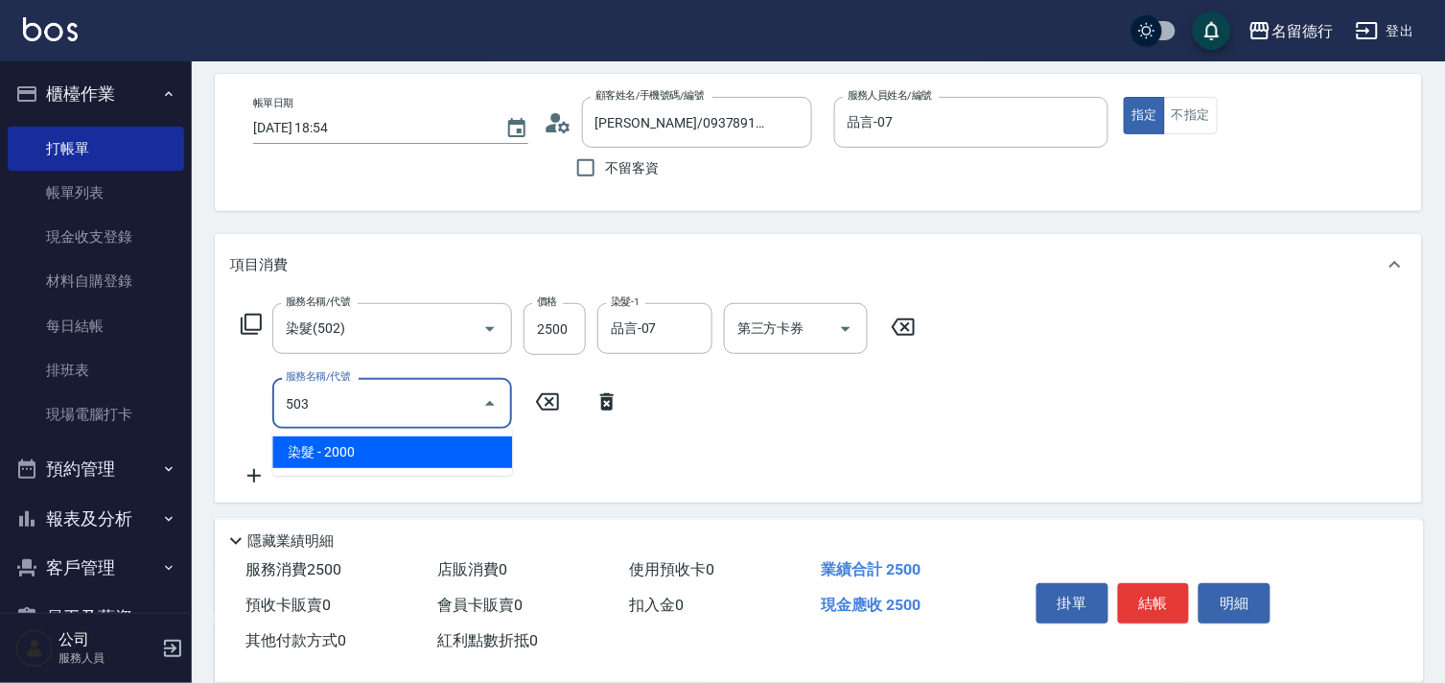
click at [362, 448] on span "染髮 - 2000" at bounding box center [392, 452] width 240 height 32
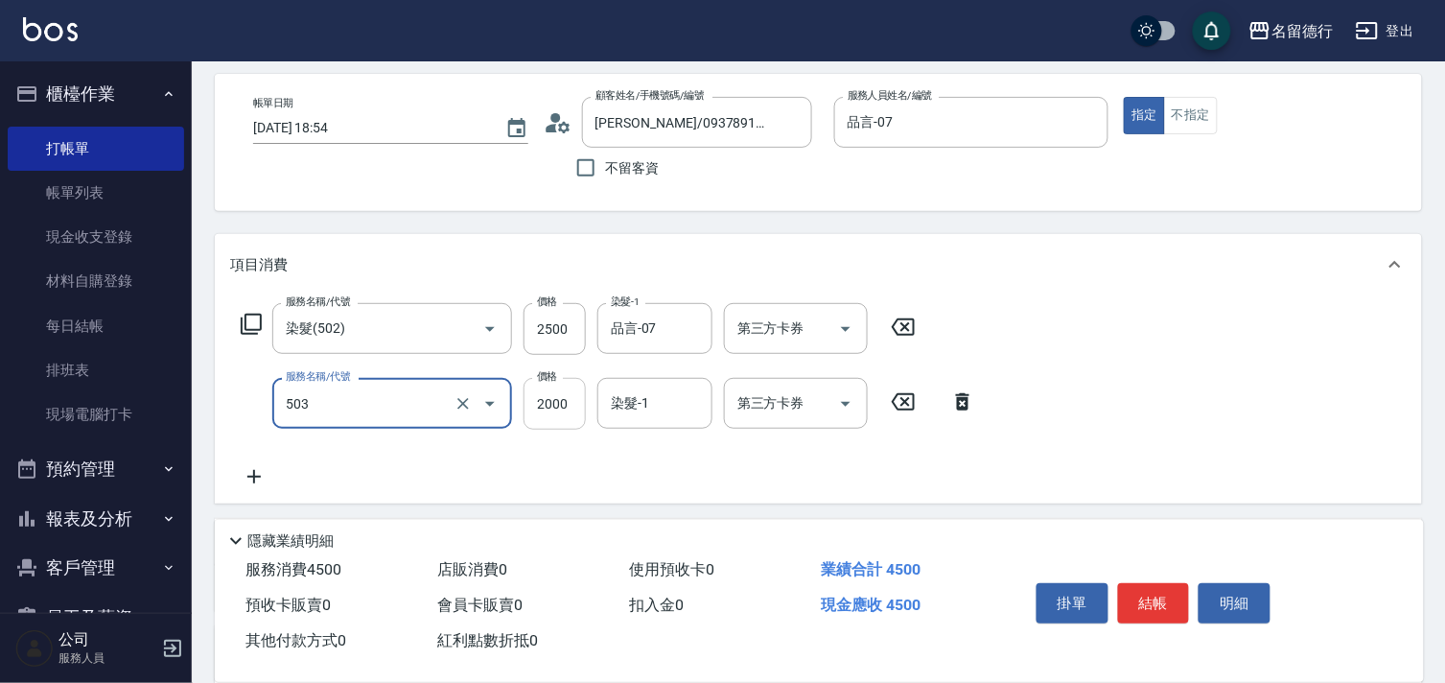
click at [557, 418] on input "2000" at bounding box center [555, 404] width 62 height 52
type input "染髮(503)"
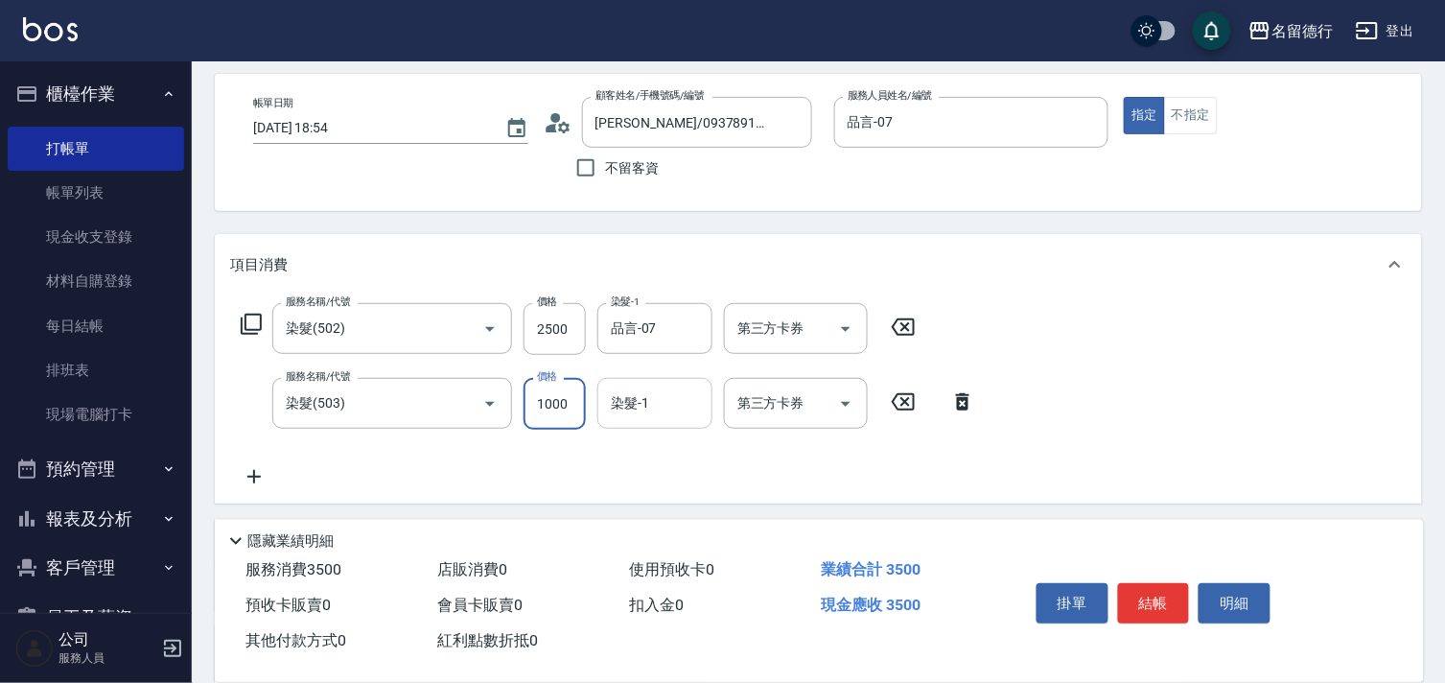
type input "1000"
click at [628, 405] on input "染髮-1" at bounding box center [655, 404] width 98 height 34
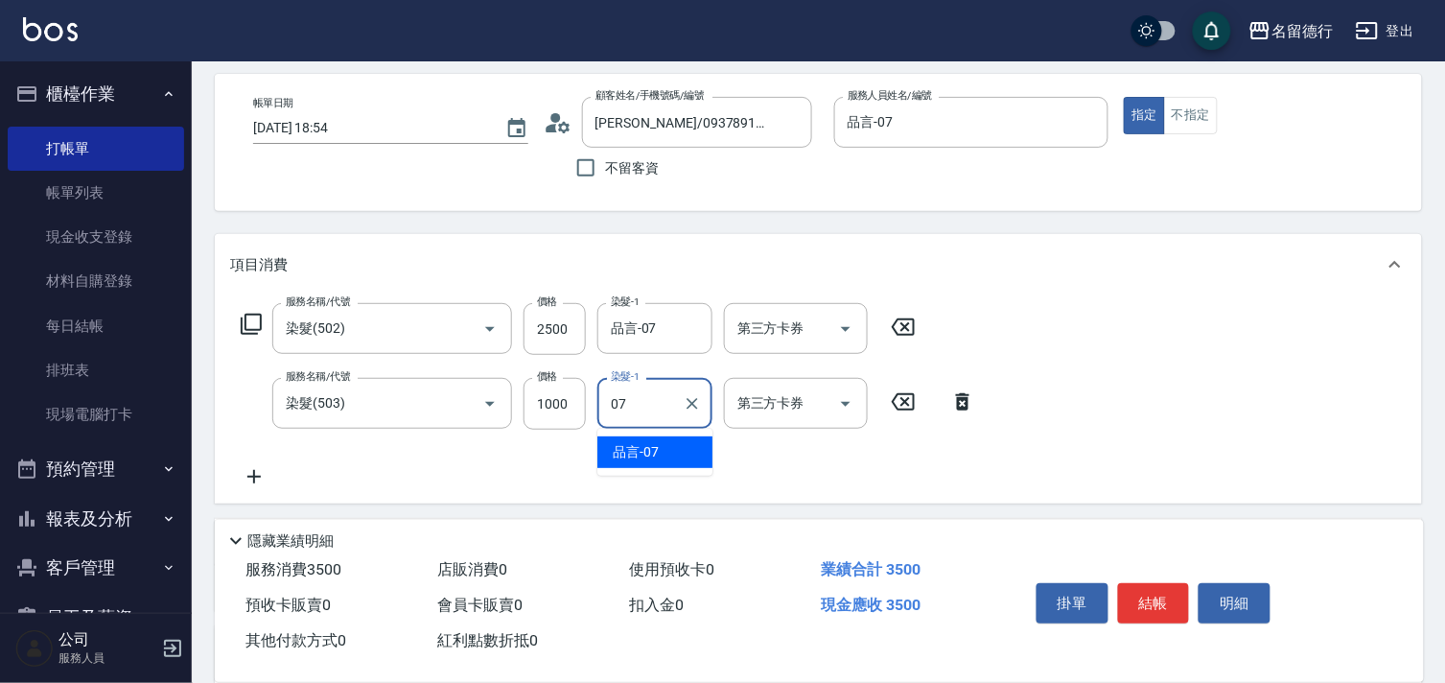
click at [658, 457] on span "品言 -07" at bounding box center [636, 452] width 46 height 20
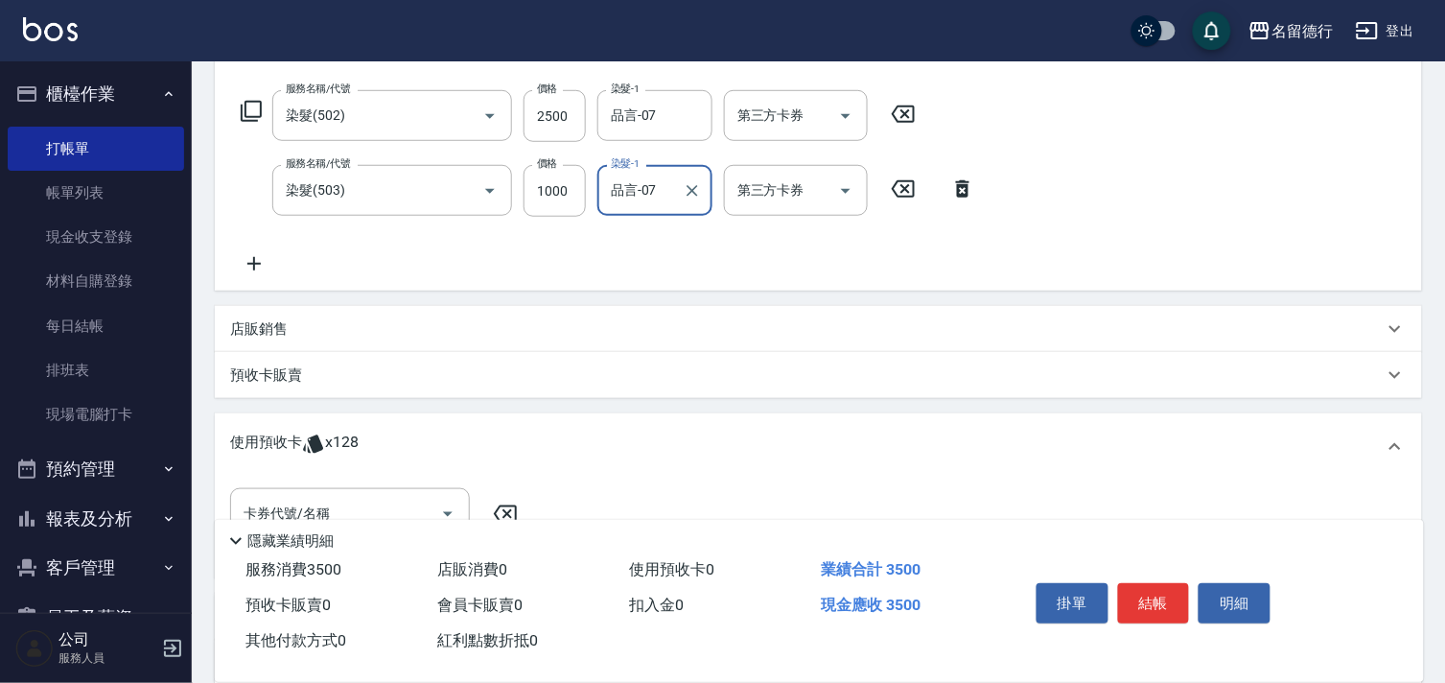
scroll to position [400, 0]
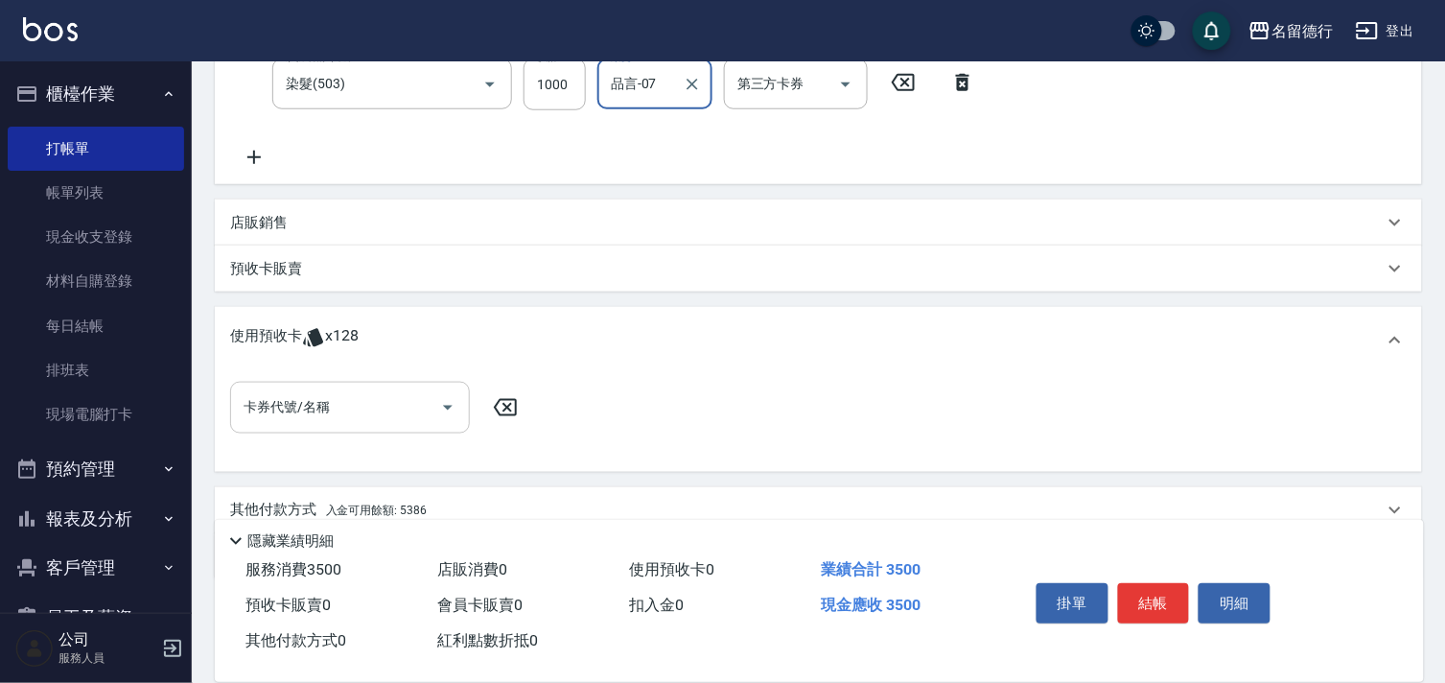
type input "品言-07"
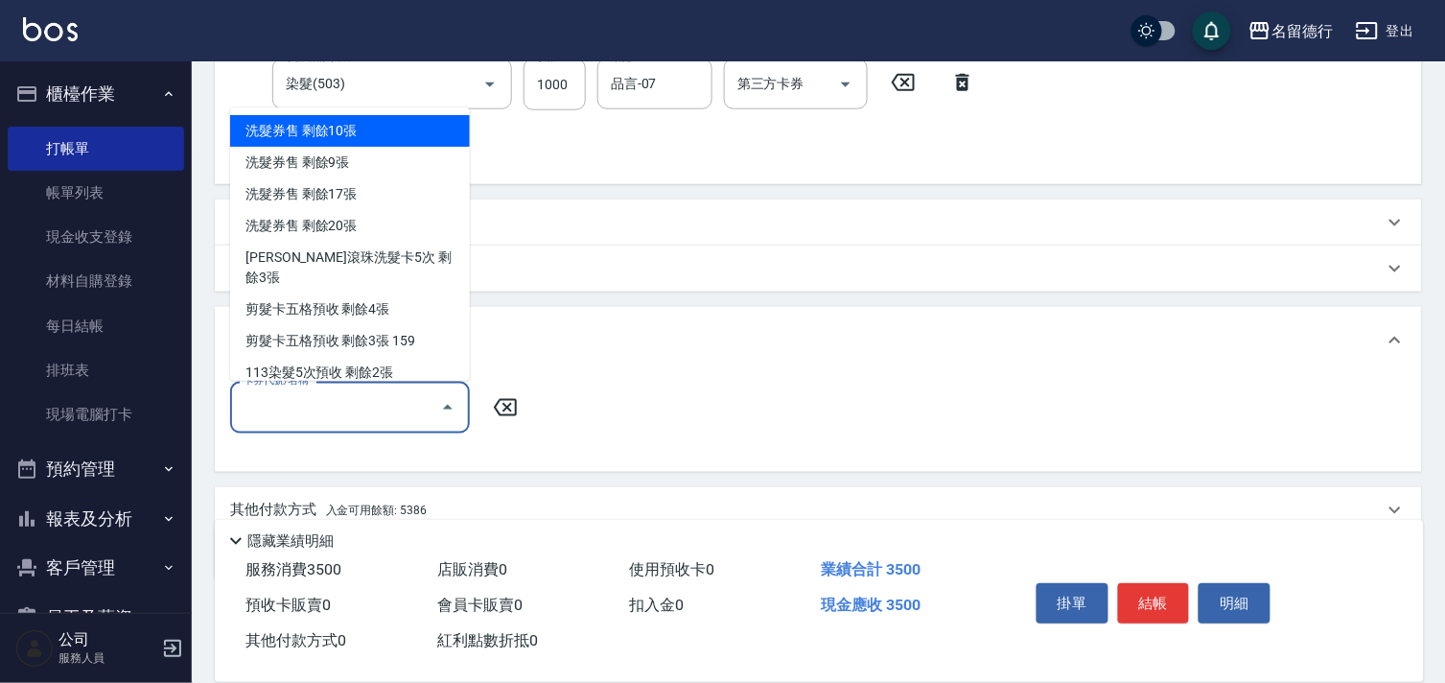
click at [260, 400] on div "卡券代號/名稱 卡券代號/名稱" at bounding box center [350, 407] width 240 height 51
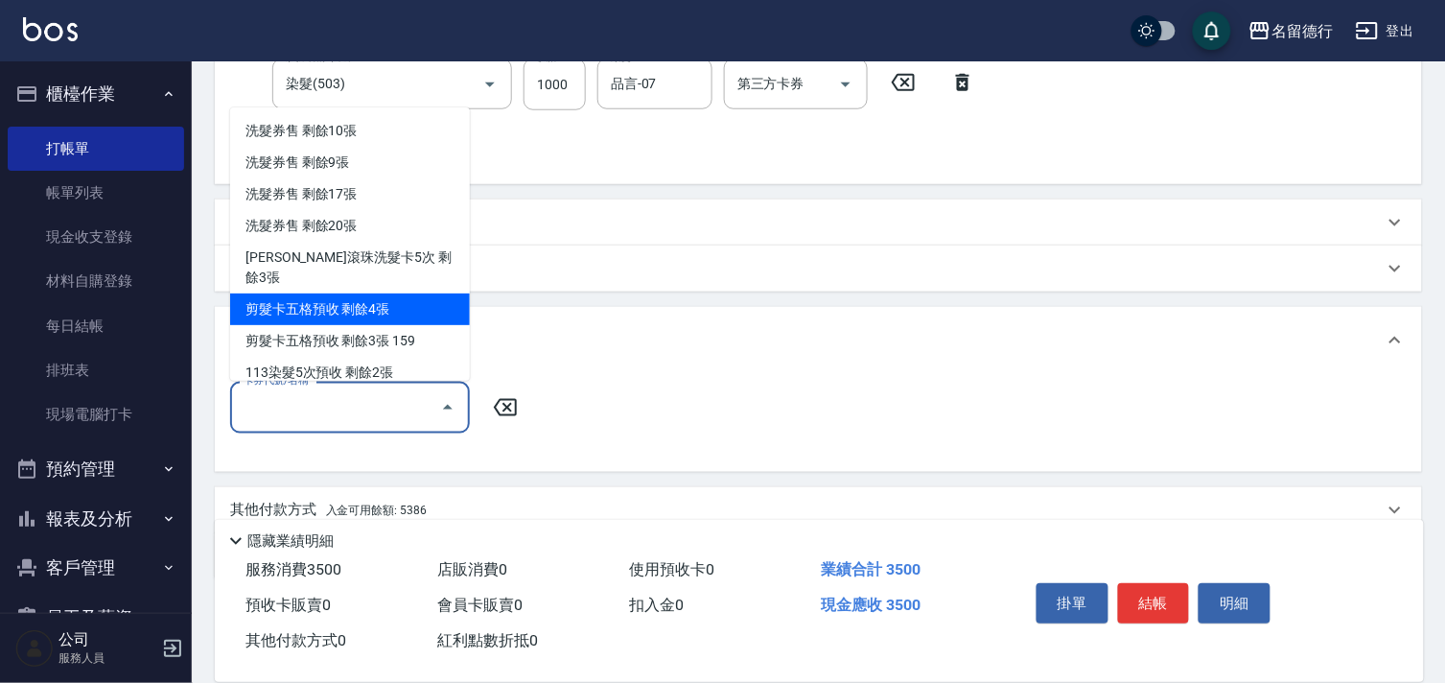
scroll to position [342, 0]
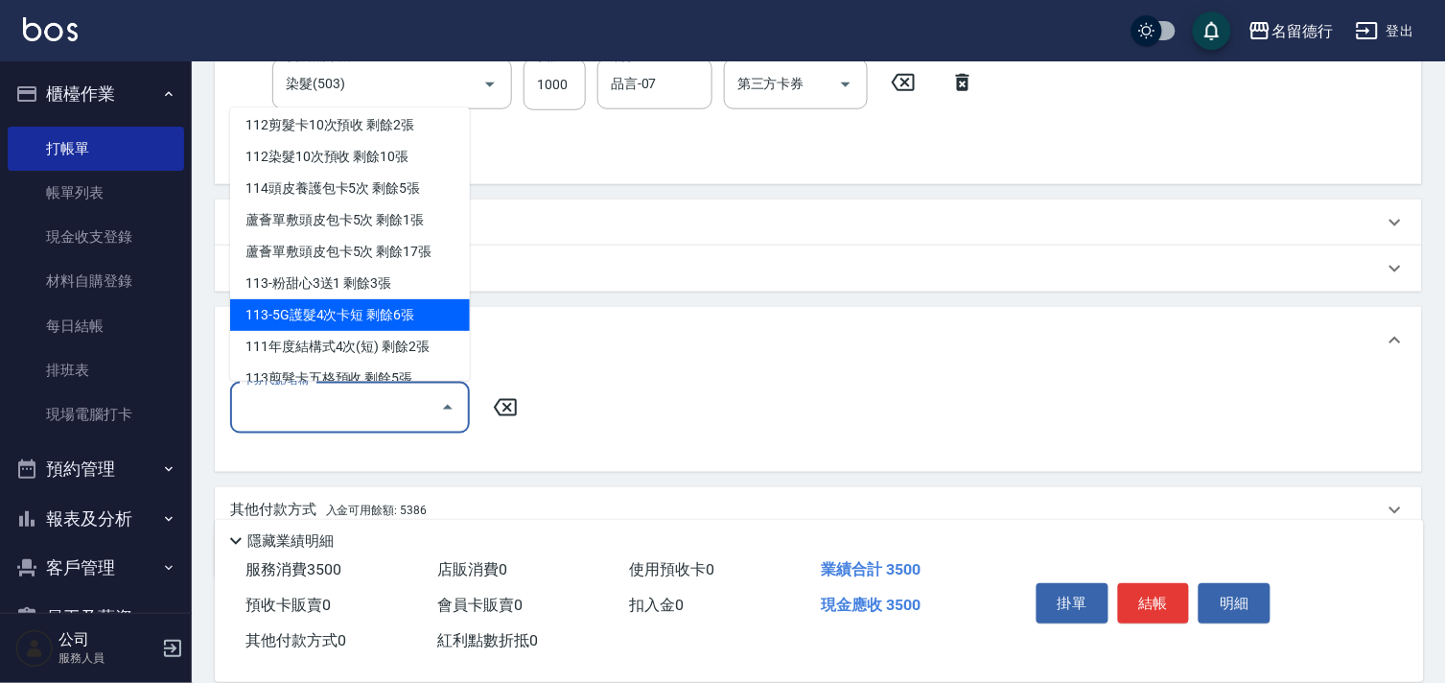
click at [320, 303] on div "113-5G護髮4次卡短 剩餘6張" at bounding box center [350, 315] width 240 height 32
type input "113-5G護髮4次卡短"
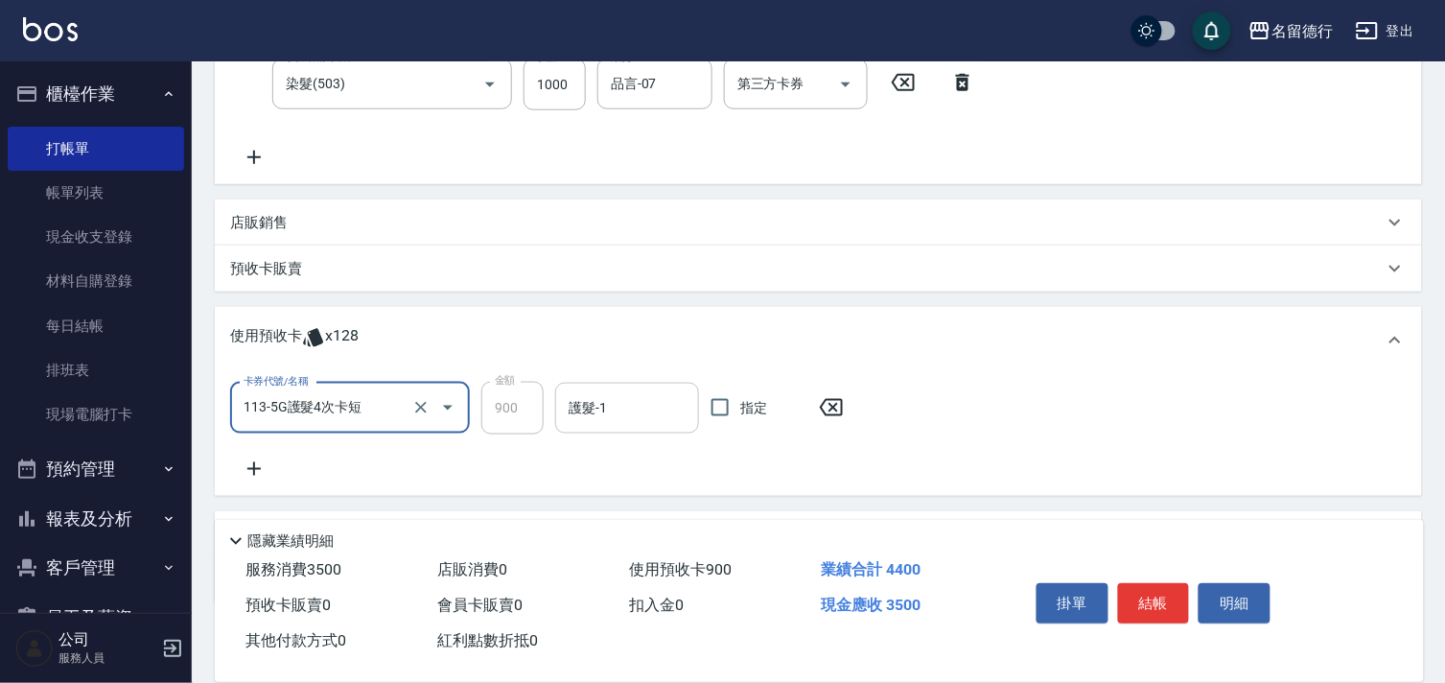
click at [601, 413] on input "護髮-1" at bounding box center [627, 408] width 127 height 34
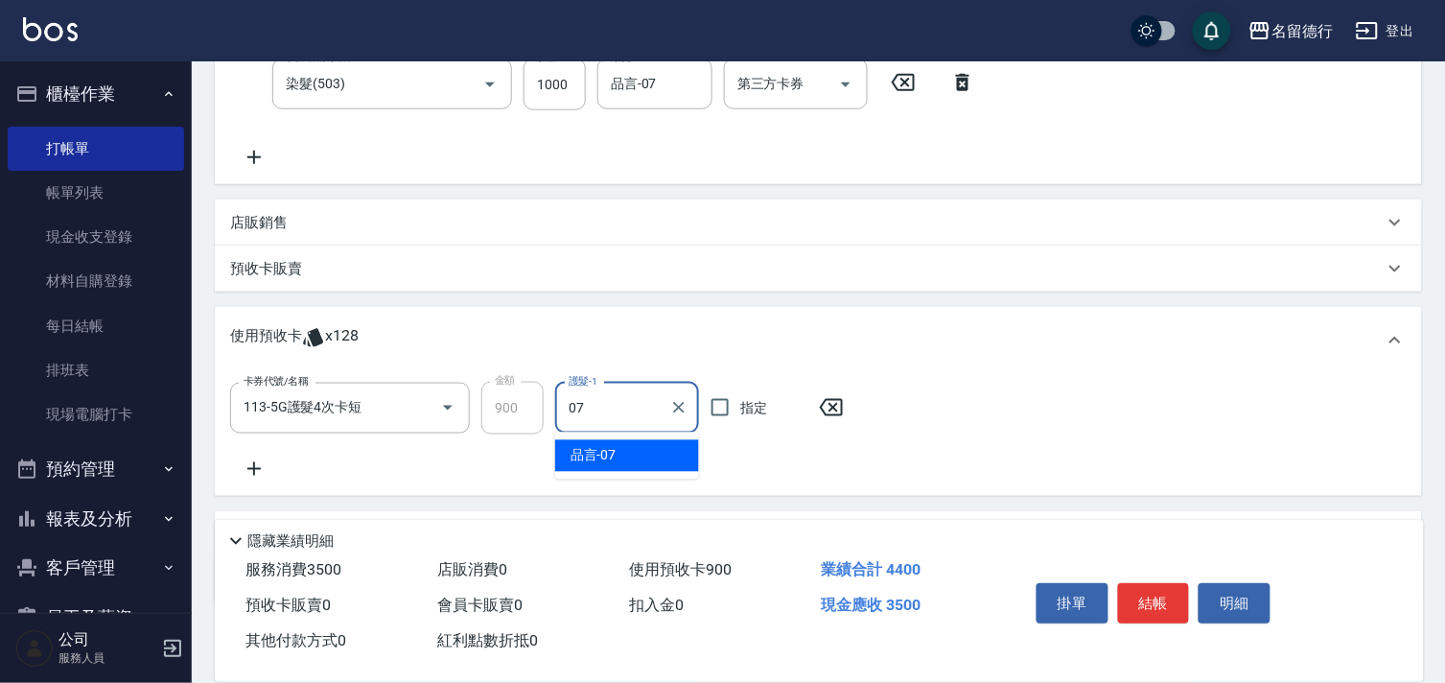
click at [607, 457] on span "品言 -07" at bounding box center [594, 456] width 46 height 20
type input "品言-07"
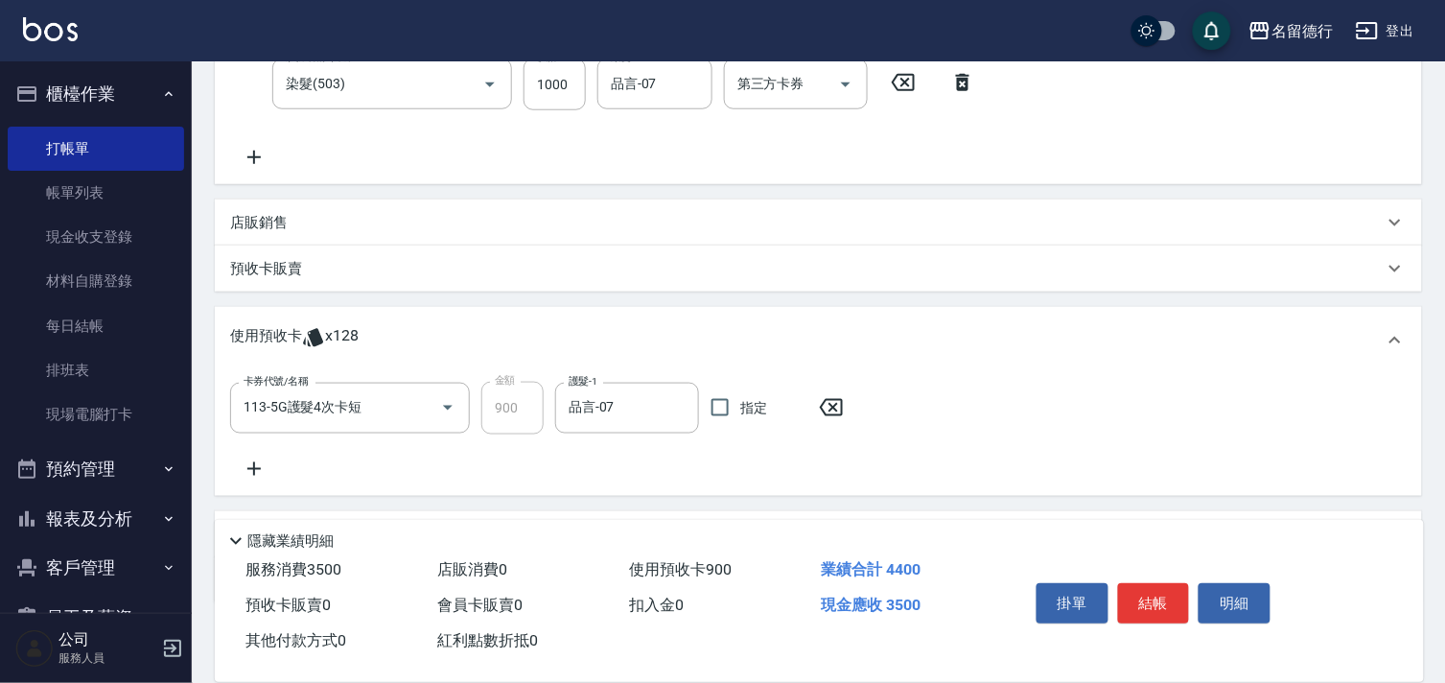
click at [743, 398] on span "指定" at bounding box center [753, 408] width 27 height 20
click at [740, 397] on input "指定" at bounding box center [720, 407] width 40 height 40
checkbox input "true"
click at [251, 462] on icon at bounding box center [254, 469] width 48 height 23
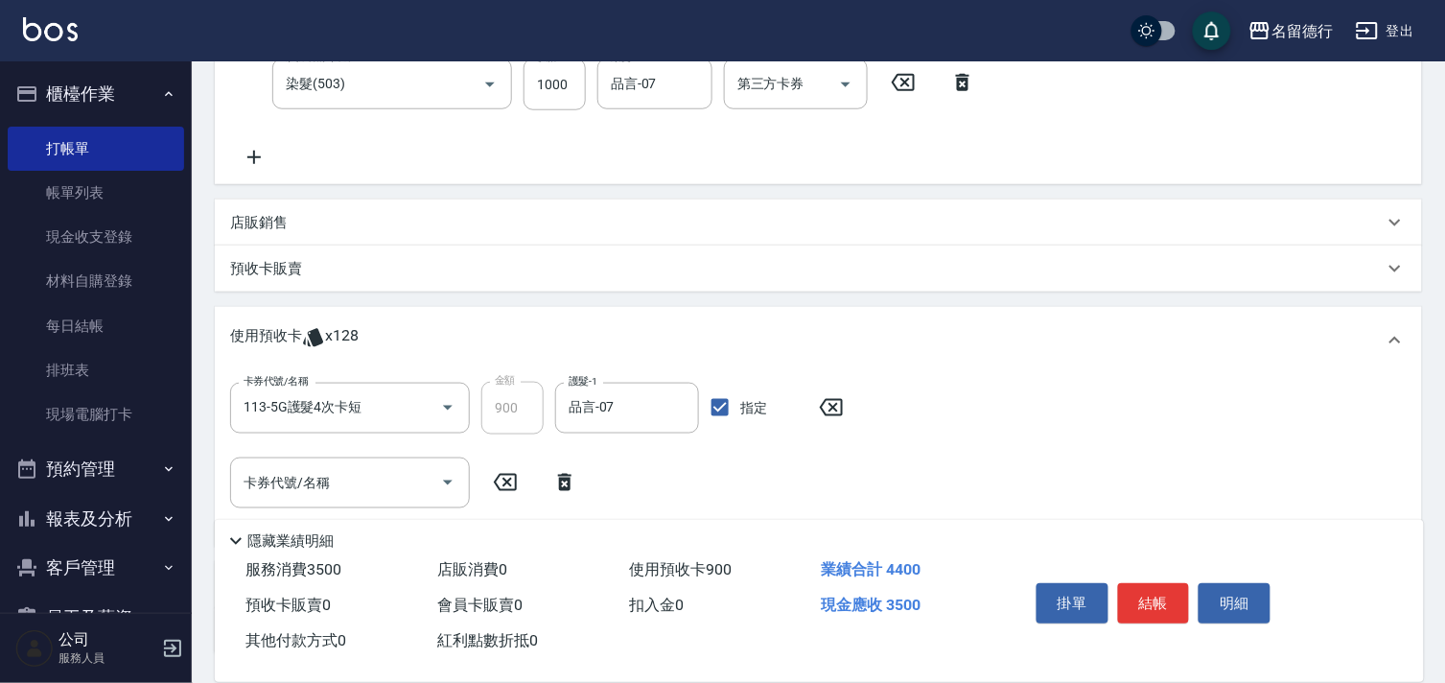
drag, startPoint x: 251, startPoint y: 462, endPoint x: 264, endPoint y: 483, distance: 24.5
click at [261, 475] on div "卡券代號/名稱" at bounding box center [350, 483] width 240 height 51
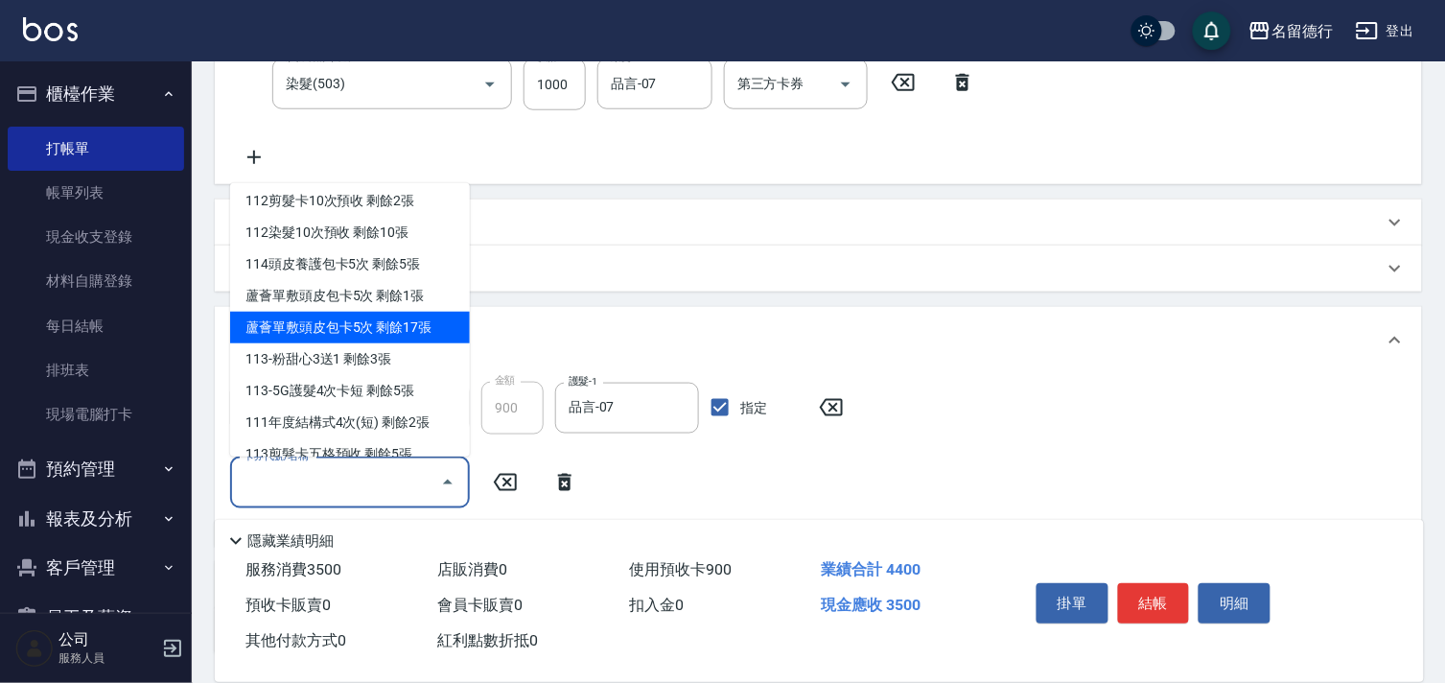
click at [322, 312] on div "蘆薈單敷頭皮包卡5次 剩餘17張" at bounding box center [350, 328] width 240 height 32
type input "蘆薈單敷頭皮包卡5次"
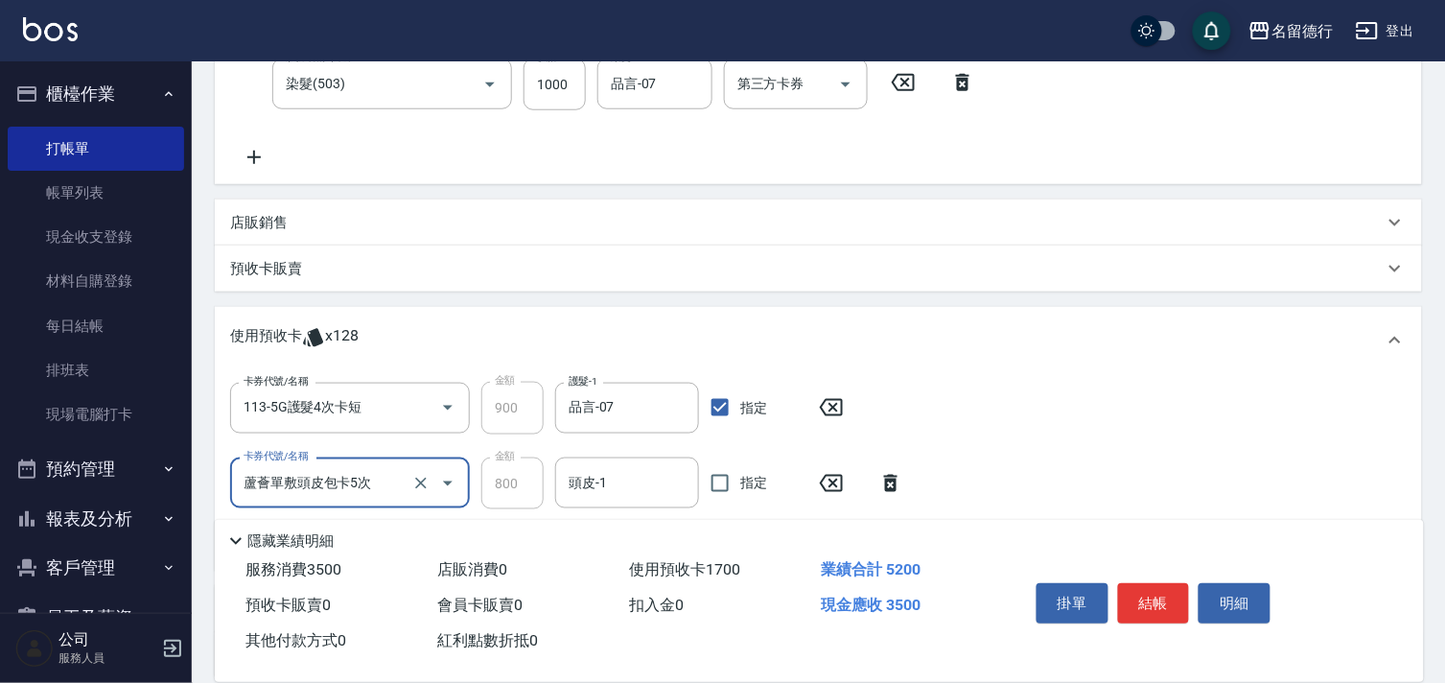
scroll to position [506, 0]
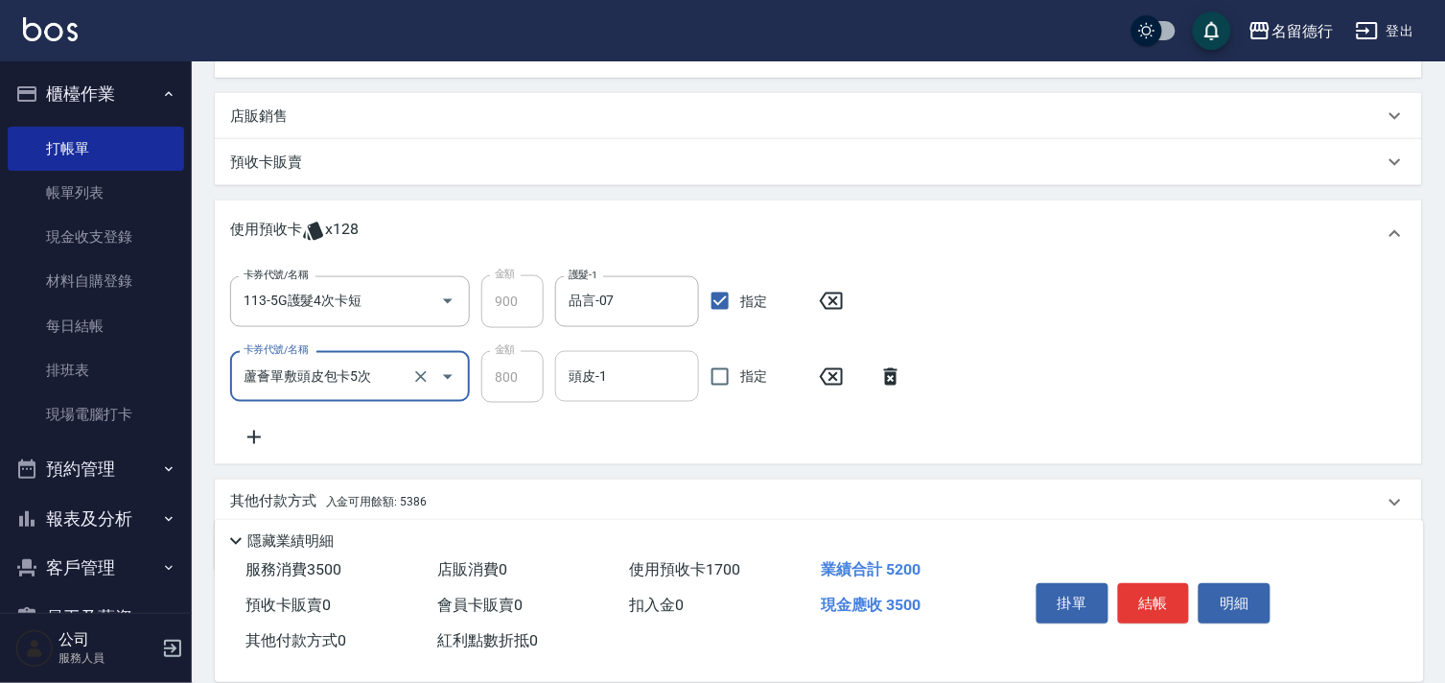
click at [592, 376] on div "頭皮-1 頭皮-1" at bounding box center [627, 376] width 144 height 51
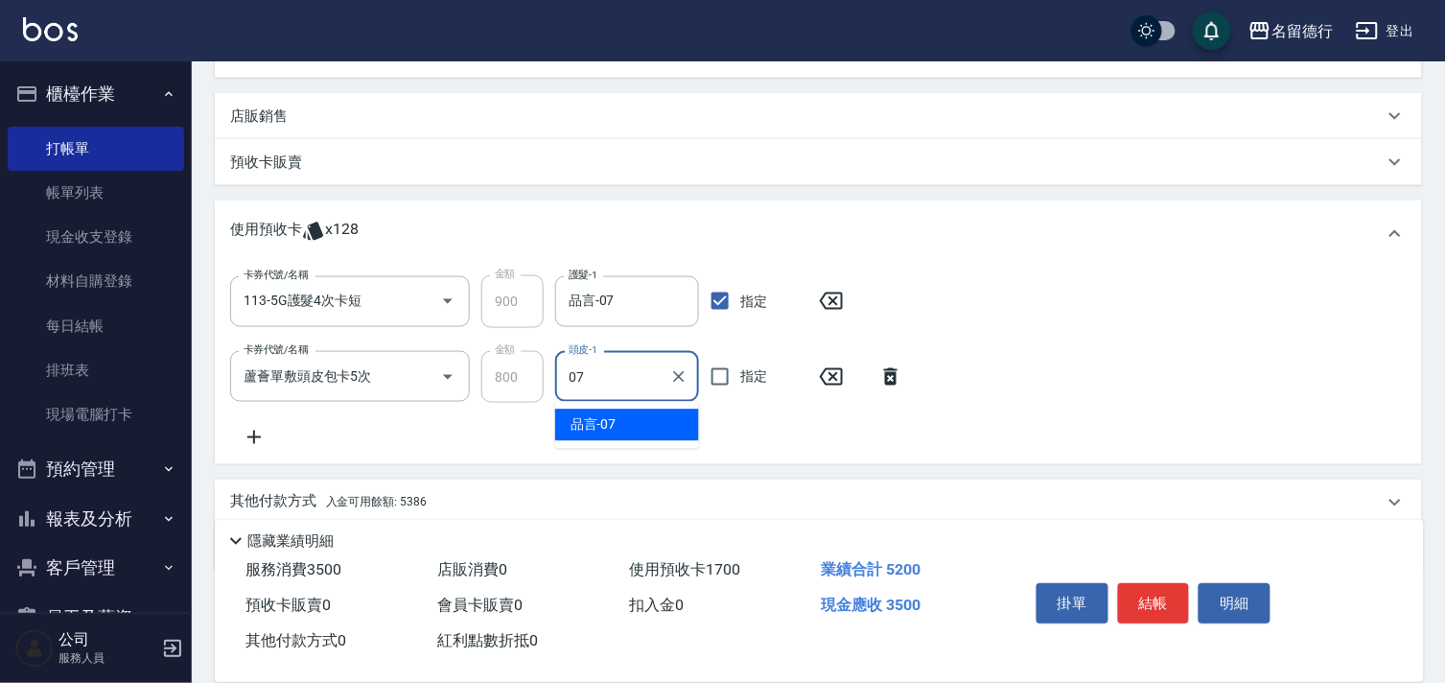
click at [618, 420] on div "品言 -07" at bounding box center [627, 426] width 144 height 32
type input "品言-07"
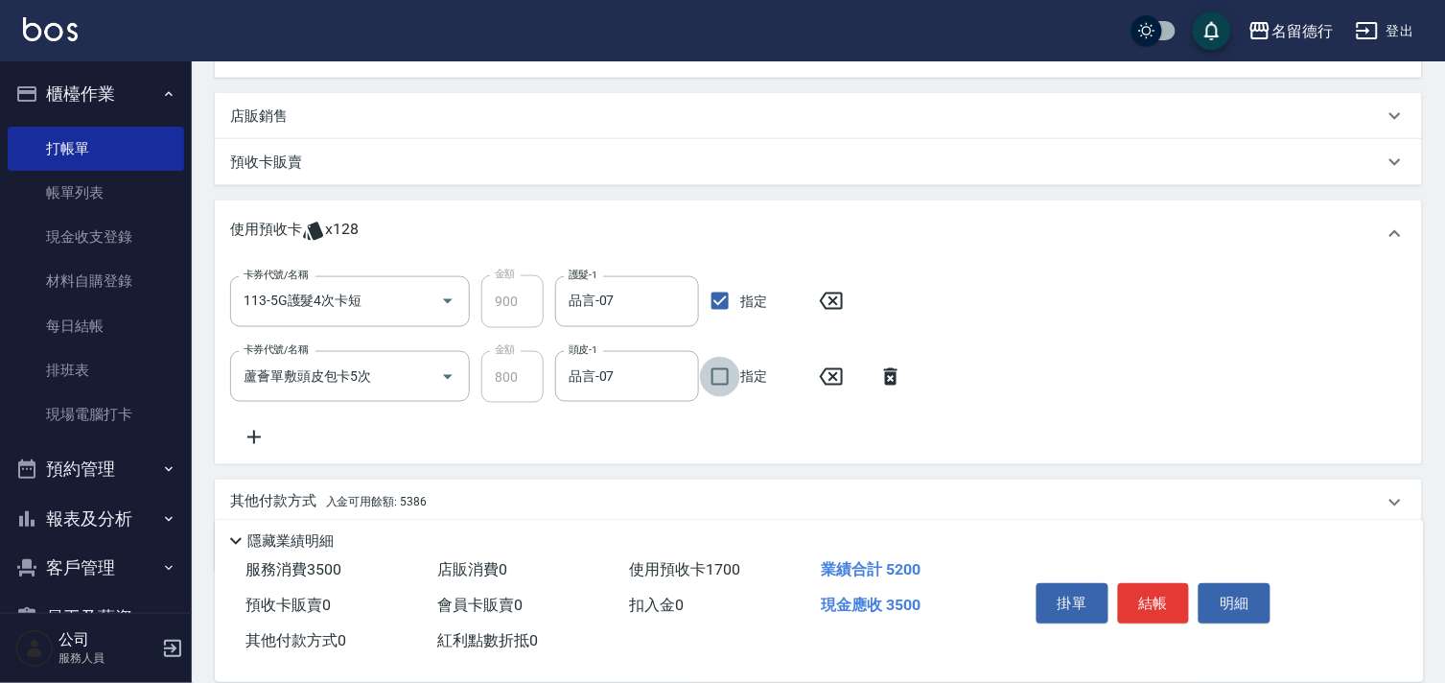
click at [729, 375] on input "指定" at bounding box center [720, 377] width 40 height 40
checkbox input "true"
click at [245, 429] on icon at bounding box center [254, 437] width 48 height 23
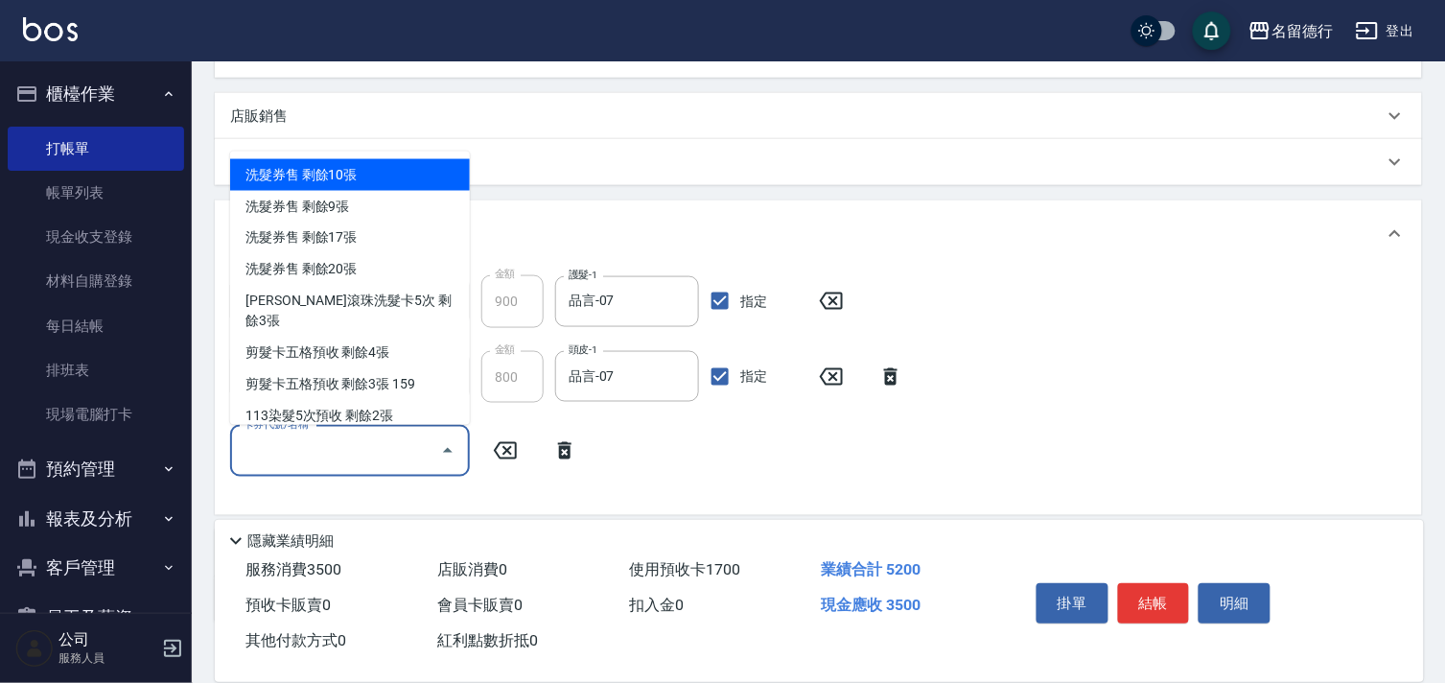
click at [304, 464] on input "卡券代號/名稱" at bounding box center [336, 451] width 194 height 34
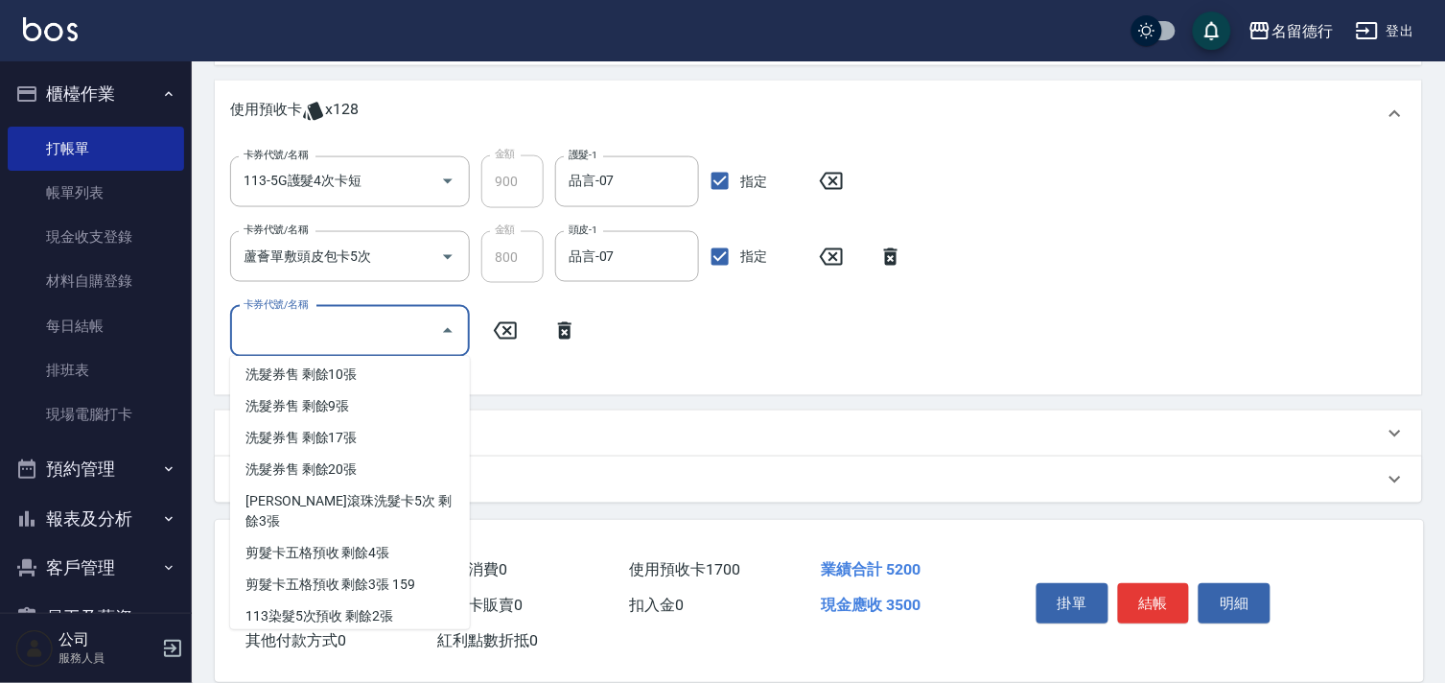
scroll to position [0, 0]
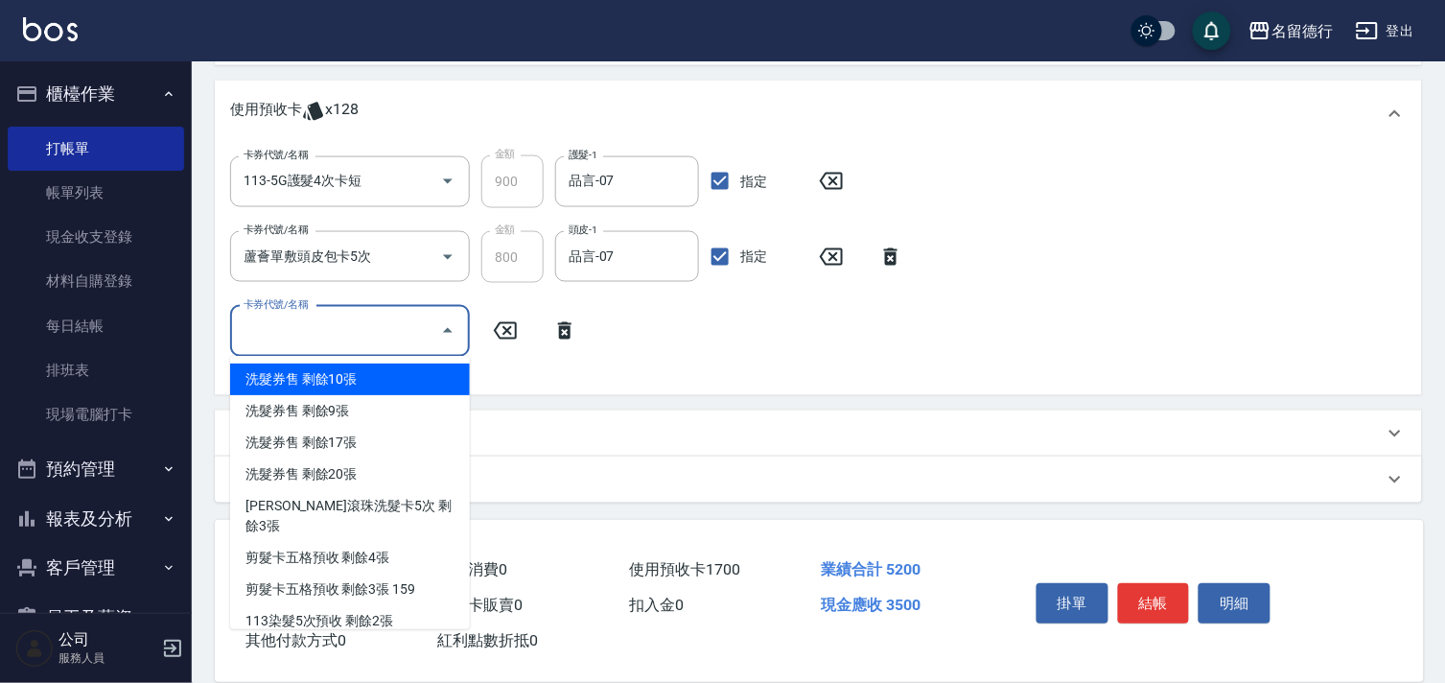
click at [348, 367] on div "洗髮券售 剩餘10張" at bounding box center [350, 380] width 240 height 32
type input "洗髮券售"
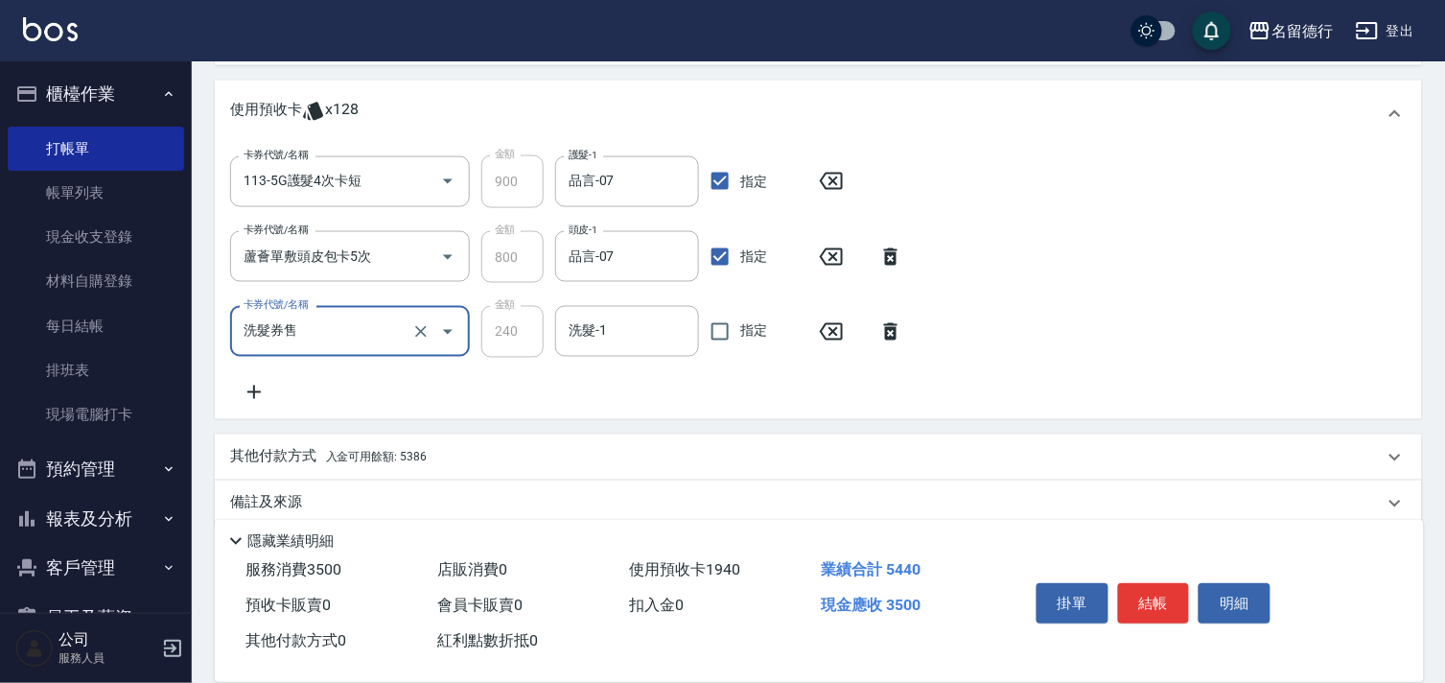
click at [361, 332] on input "洗髮券售" at bounding box center [323, 332] width 169 height 34
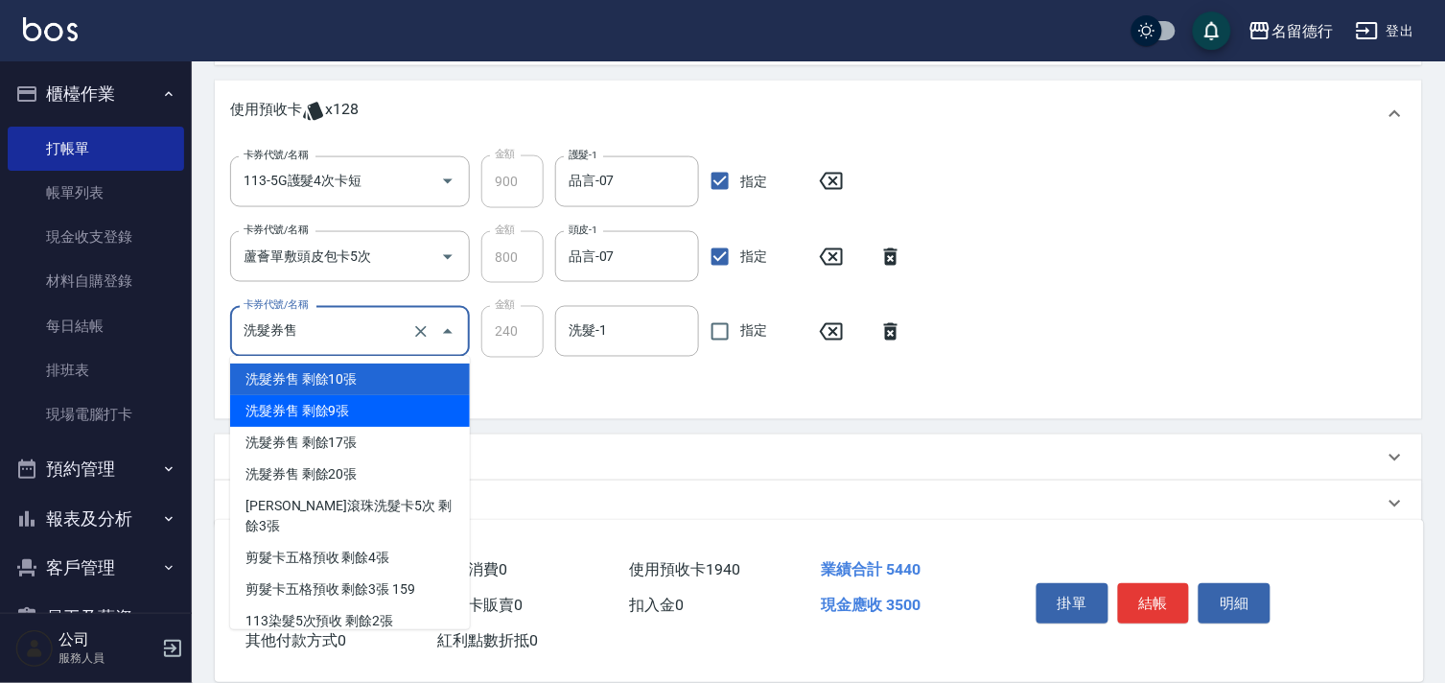
click at [350, 407] on div "洗髮券售 剩餘9張" at bounding box center [350, 411] width 240 height 32
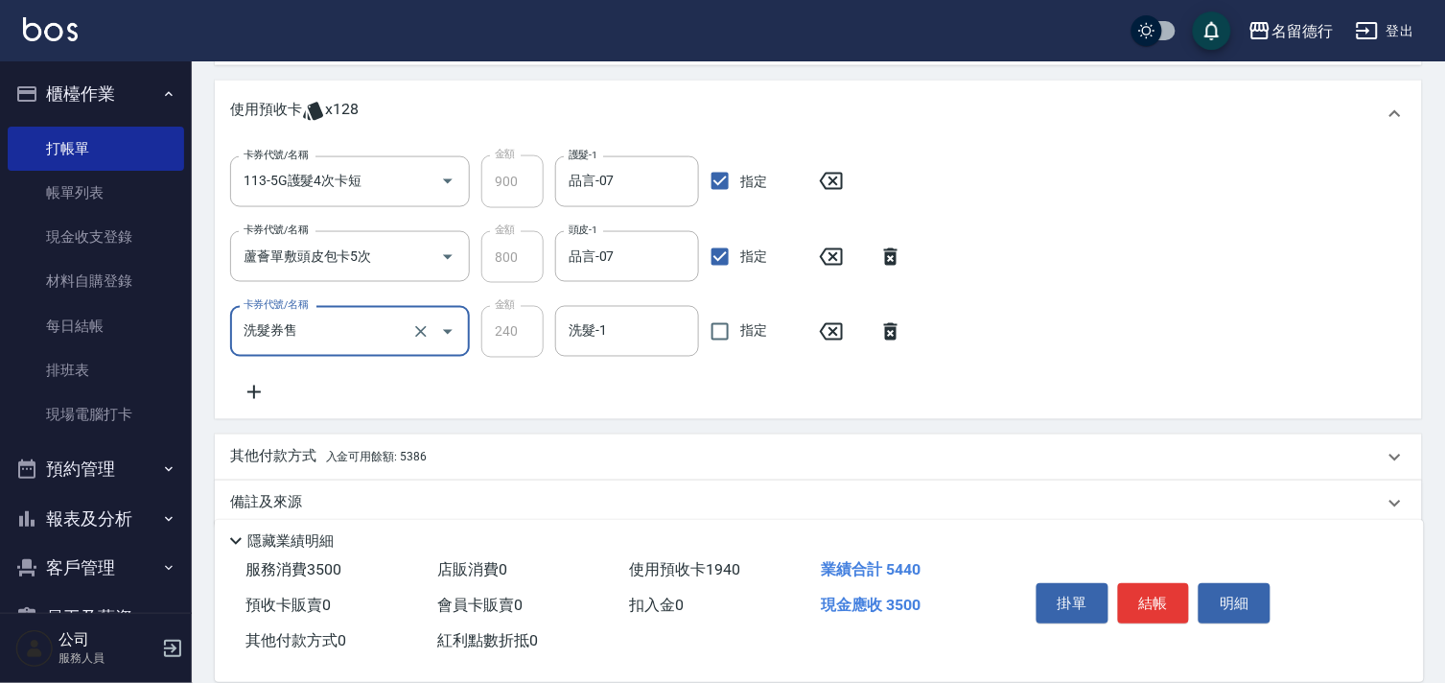
click at [346, 345] on input "洗髮券售" at bounding box center [323, 332] width 169 height 34
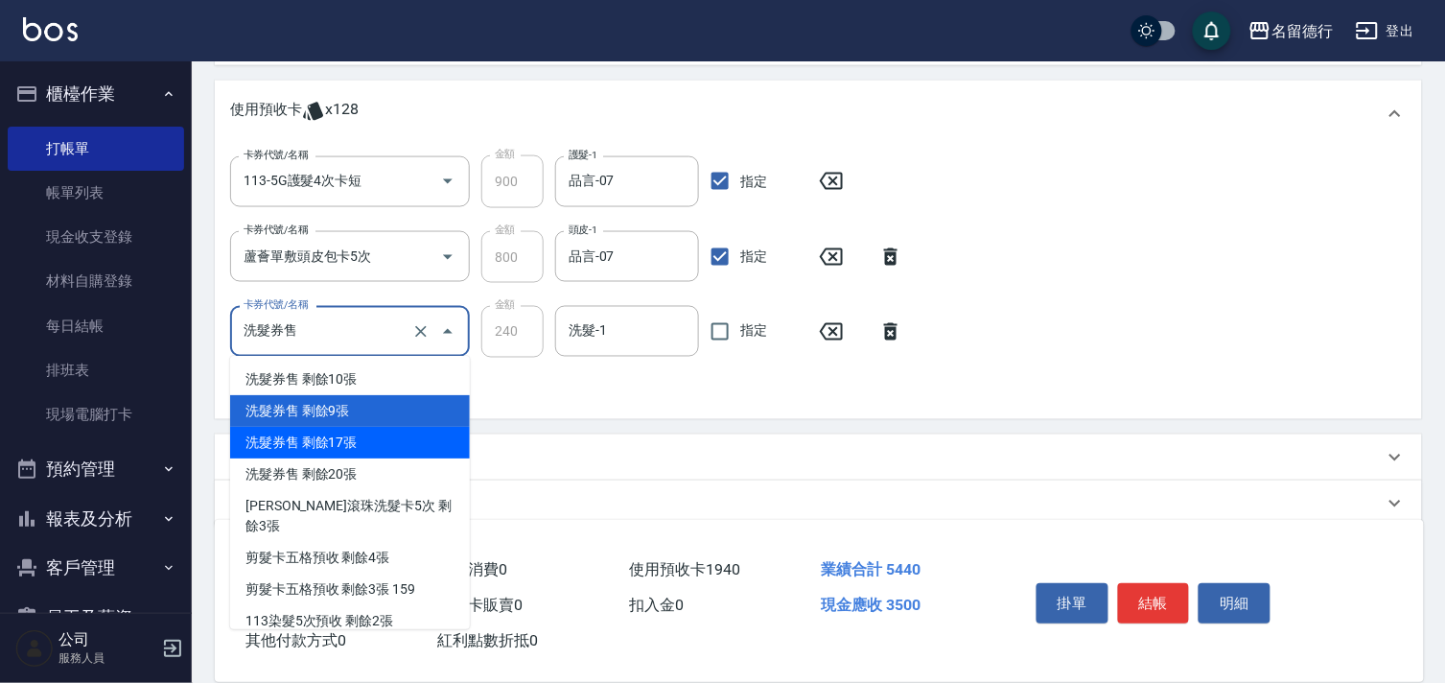
click at [355, 443] on div "洗髮券售 剩餘17張" at bounding box center [350, 443] width 240 height 32
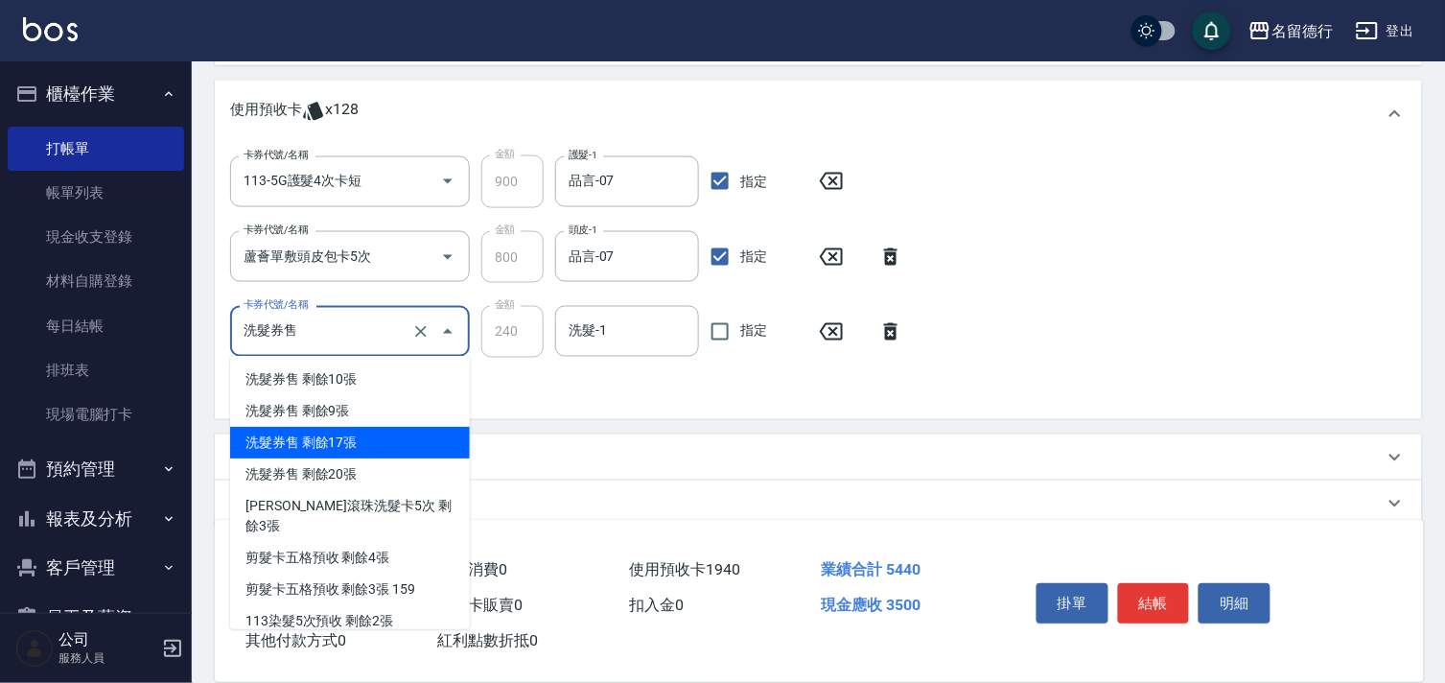
click at [363, 330] on input "洗髮券售" at bounding box center [323, 332] width 169 height 34
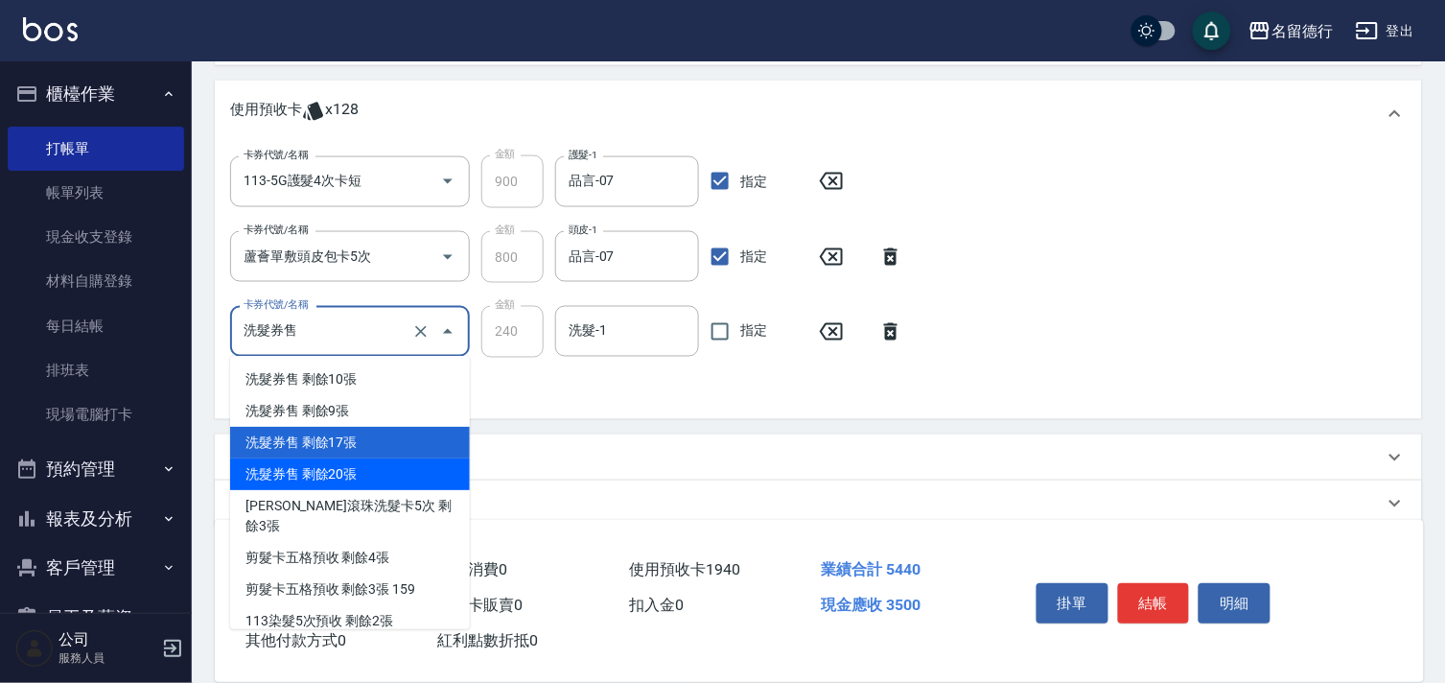
click at [361, 477] on div "洗髮券售 剩餘20張" at bounding box center [350, 474] width 240 height 32
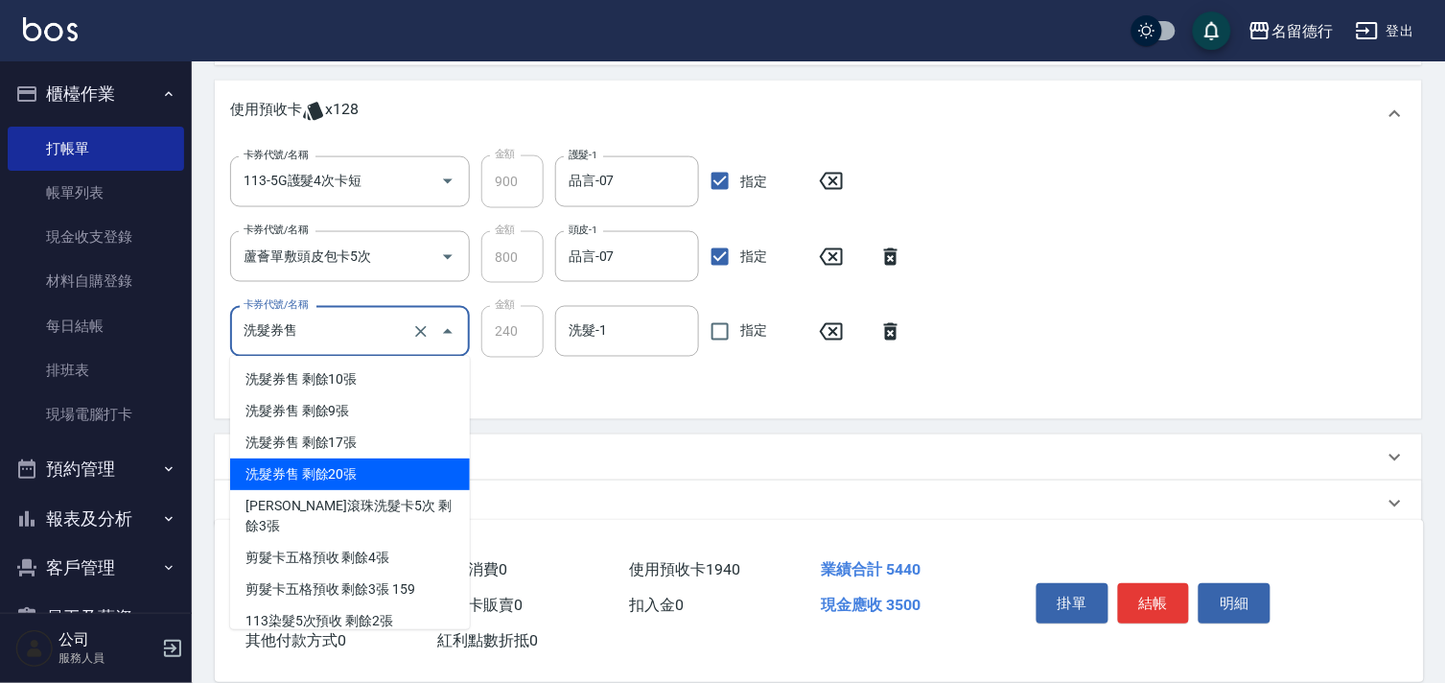
click at [366, 340] on input "洗髮券售" at bounding box center [323, 332] width 169 height 34
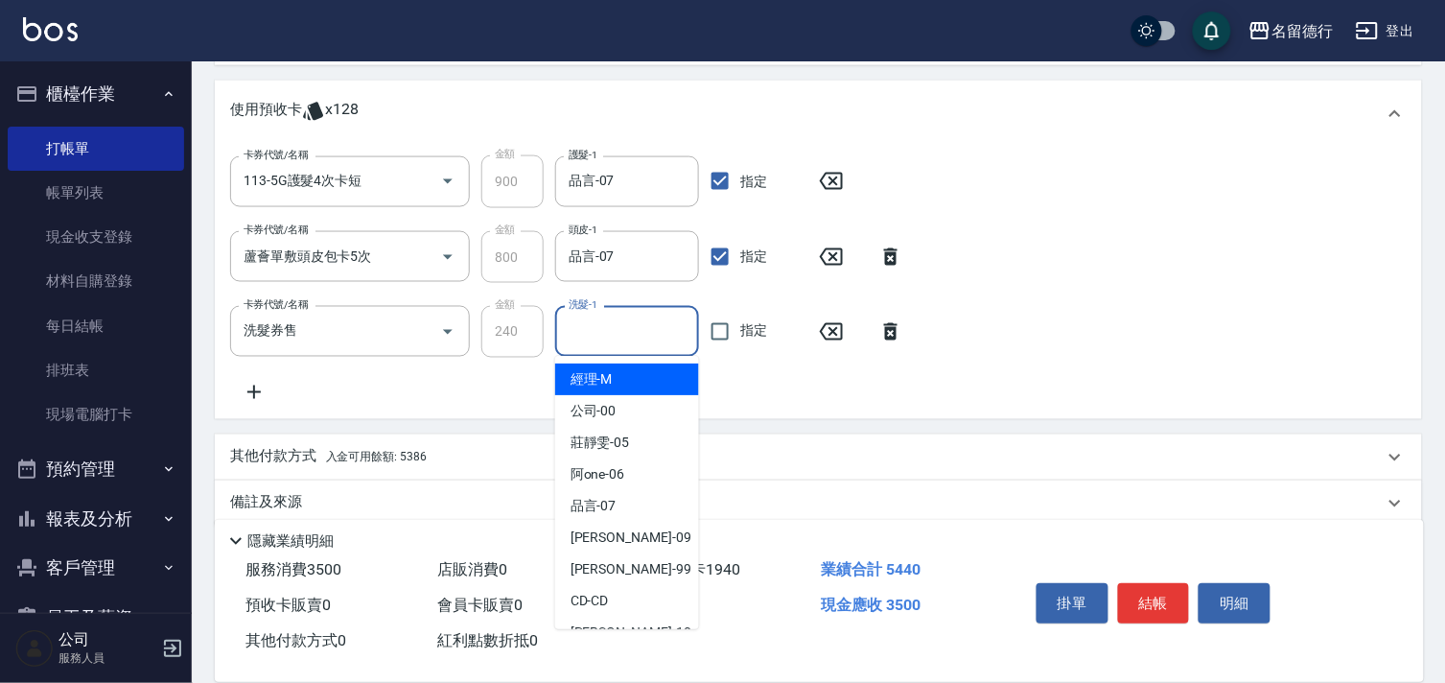
click at [591, 331] on input "洗髮-1" at bounding box center [627, 332] width 127 height 34
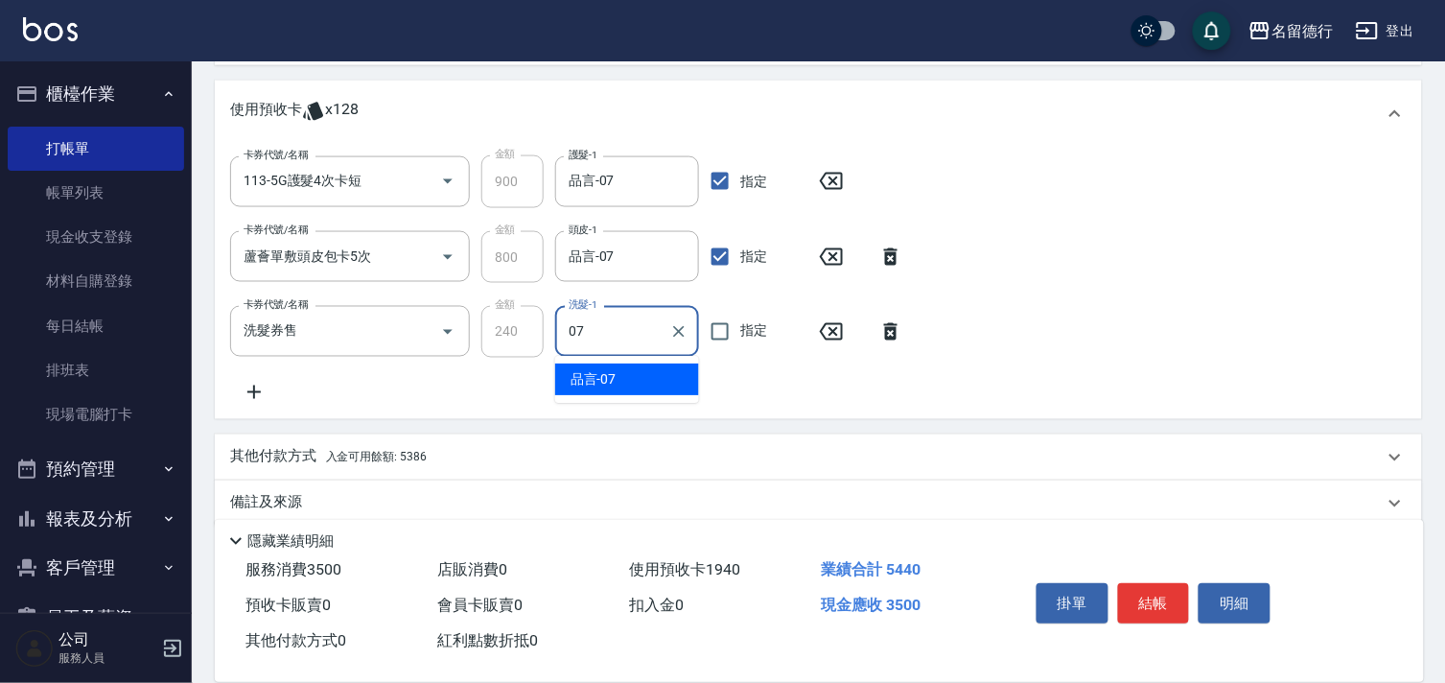
click at [618, 384] on div "品言 -07" at bounding box center [627, 380] width 144 height 32
type input "品言-07"
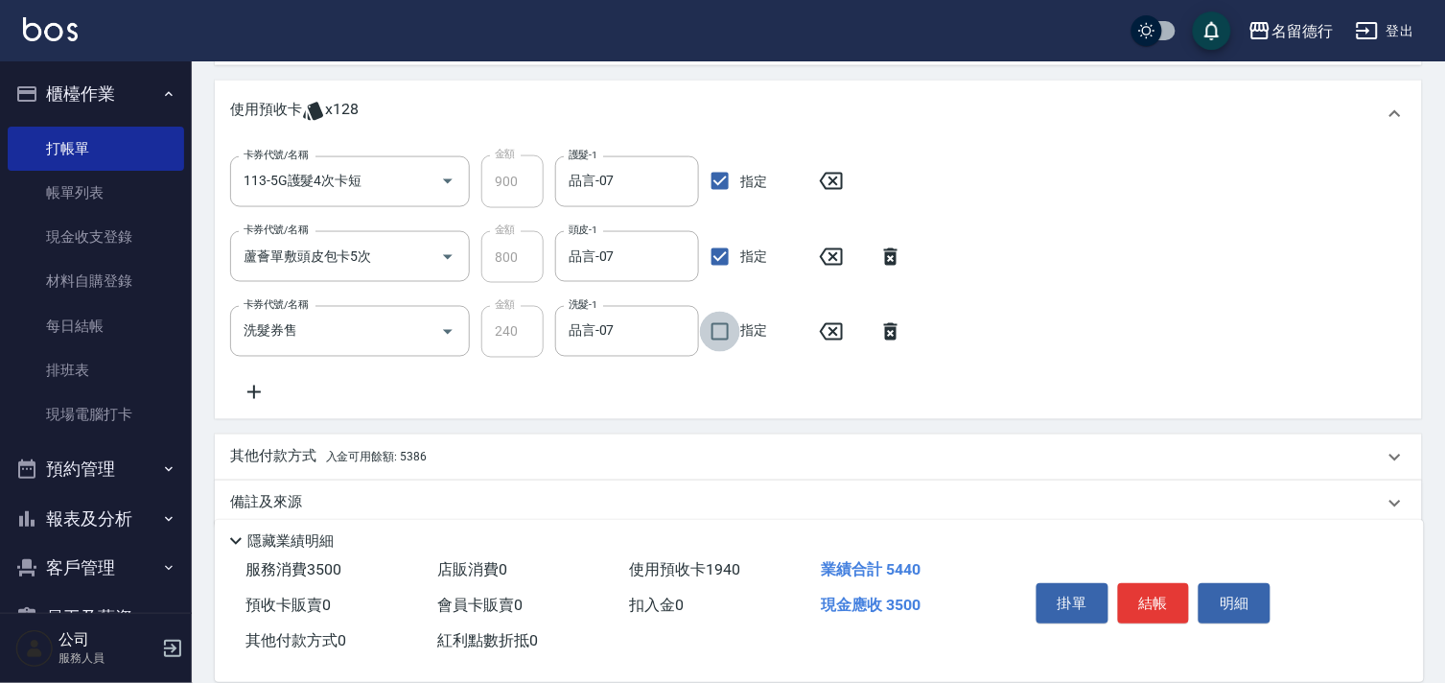
click at [720, 338] on input "指定" at bounding box center [720, 332] width 40 height 40
checkbox input "true"
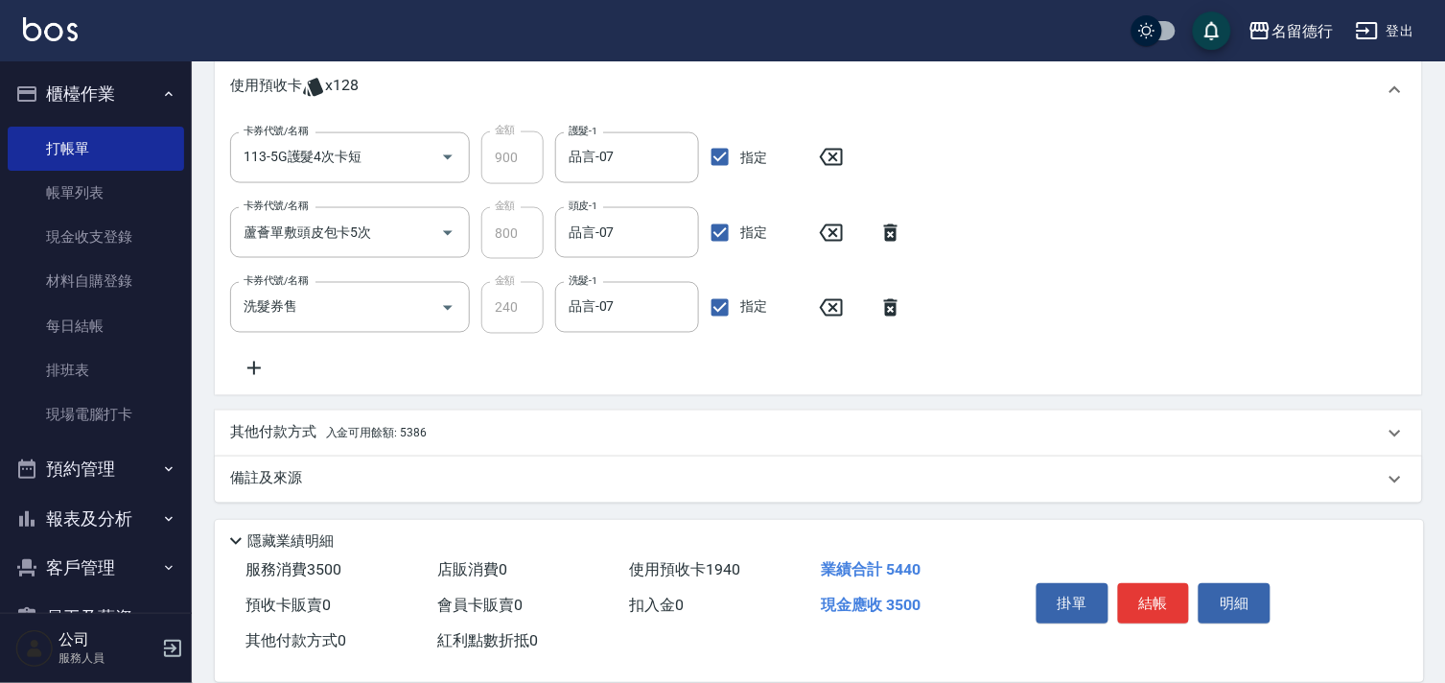
click at [288, 423] on p "其他付款方式 入金可用餘額: 5386" at bounding box center [328, 433] width 197 height 21
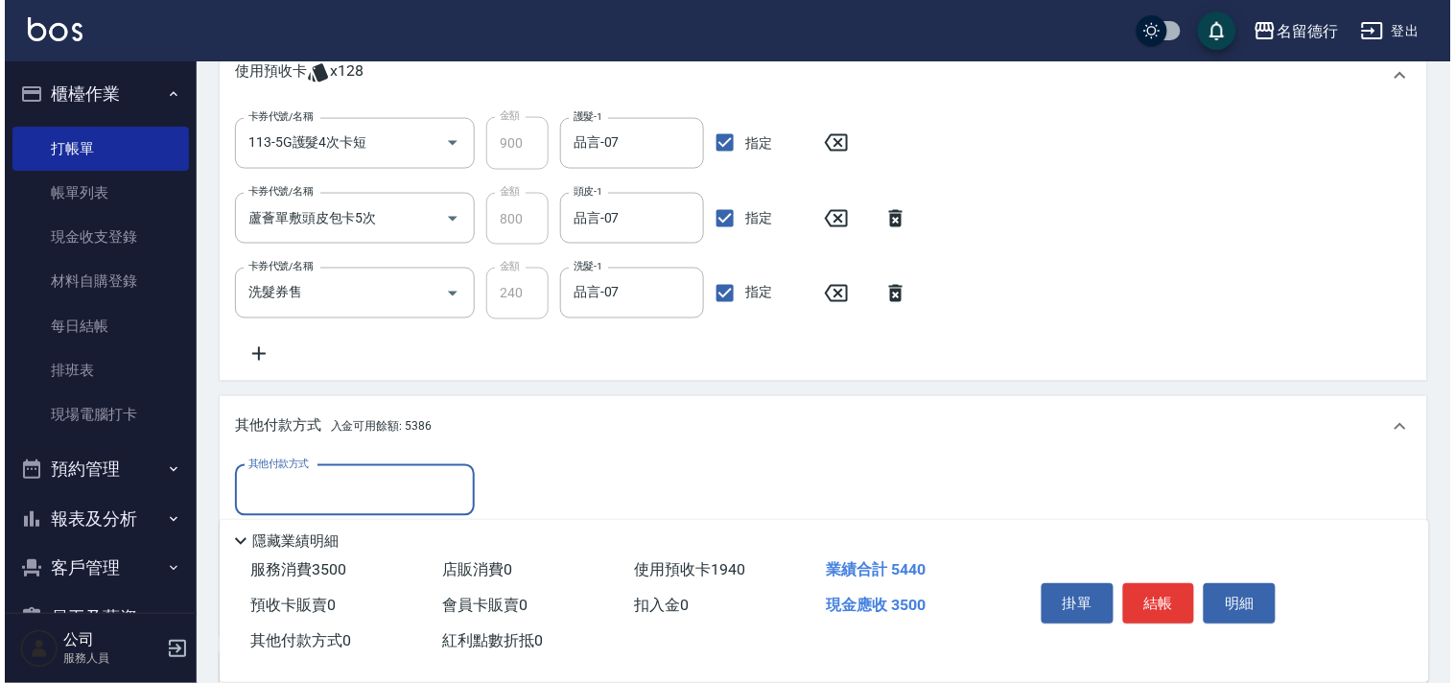
scroll to position [860, 0]
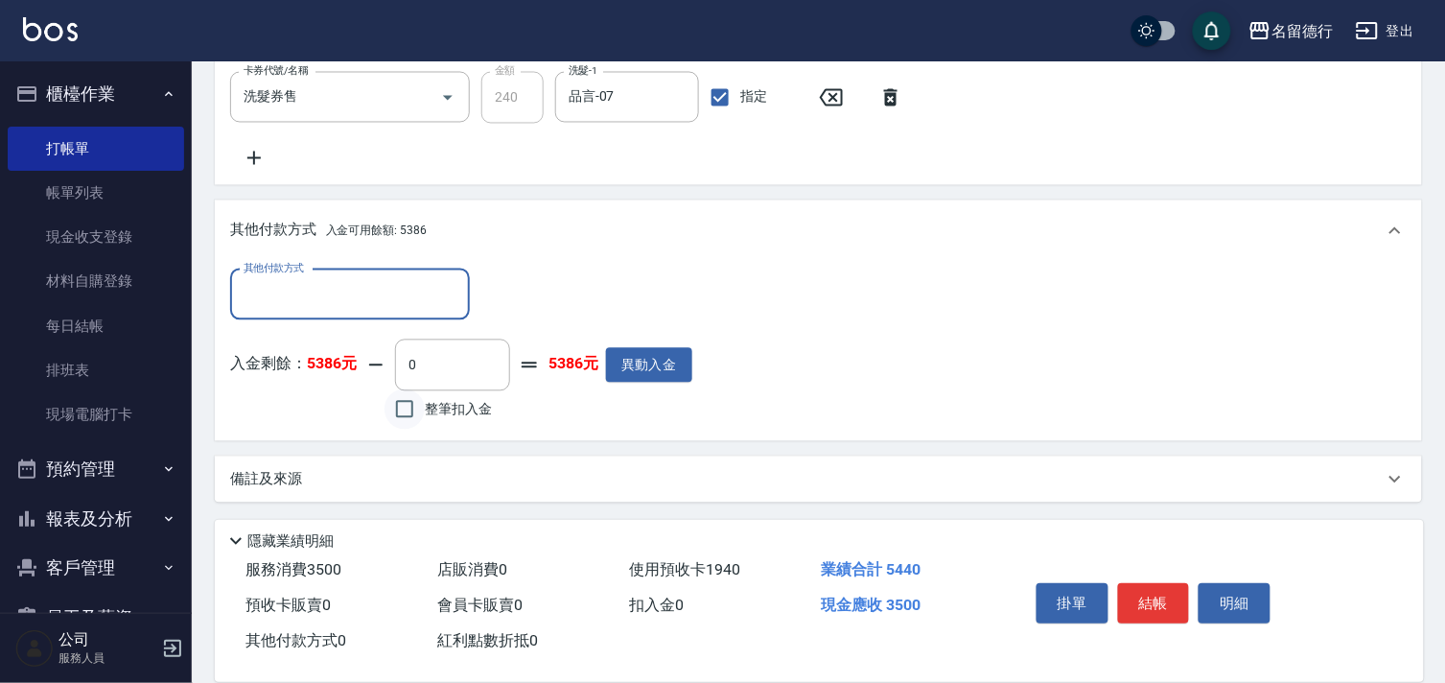
click at [404, 416] on input "整筆扣入金" at bounding box center [405, 409] width 40 height 40
checkbox input "true"
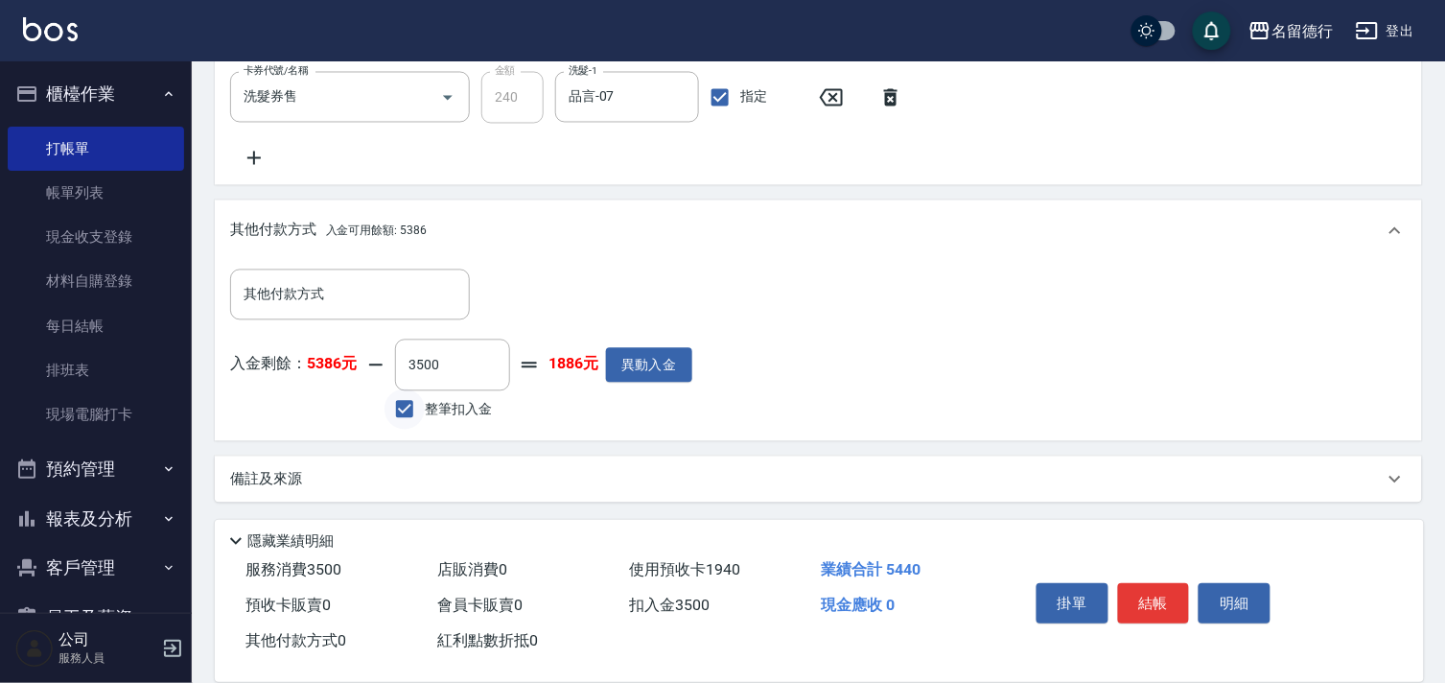
type input "3500"
click at [425, 412] on input "整筆扣入金" at bounding box center [405, 409] width 40 height 40
checkbox input "false"
type input "0"
click at [418, 409] on input "整筆扣入金" at bounding box center [405, 409] width 40 height 40
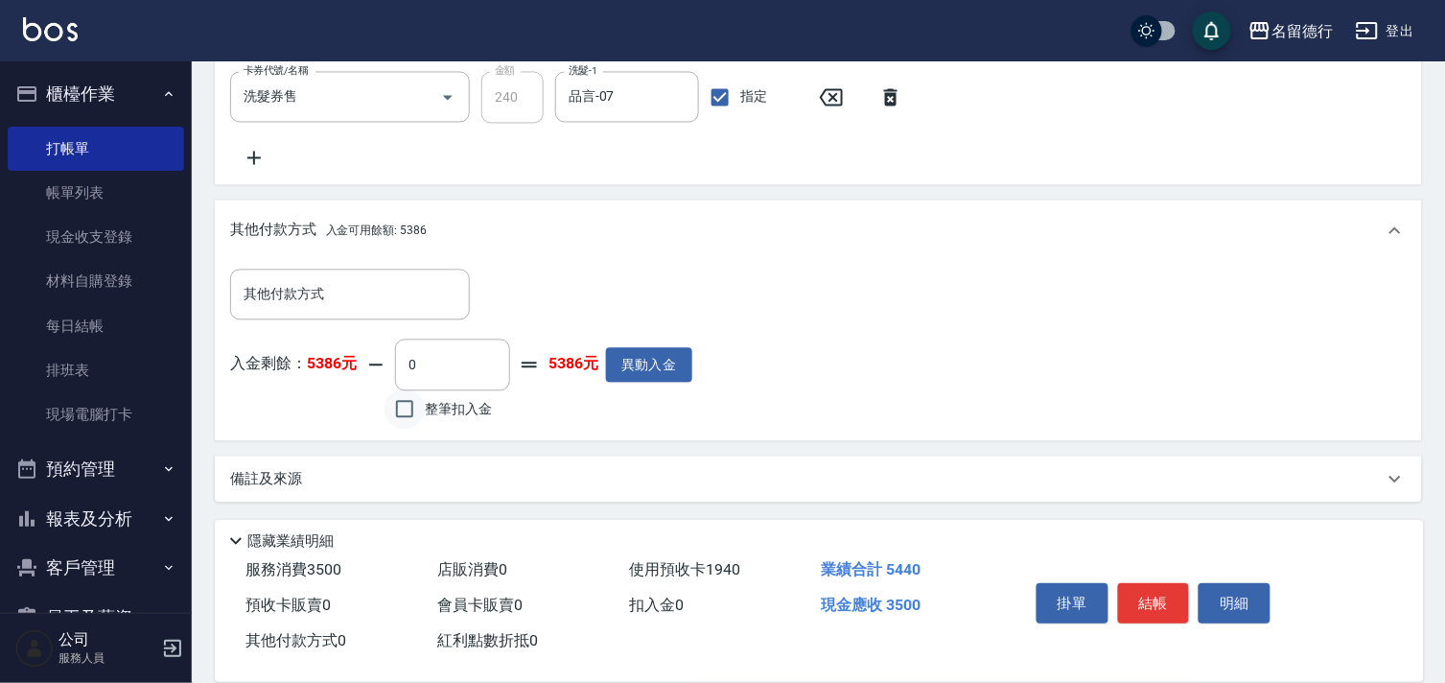
checkbox input "true"
type input "3500"
click at [1162, 601] on button "結帳" at bounding box center [1154, 603] width 72 height 40
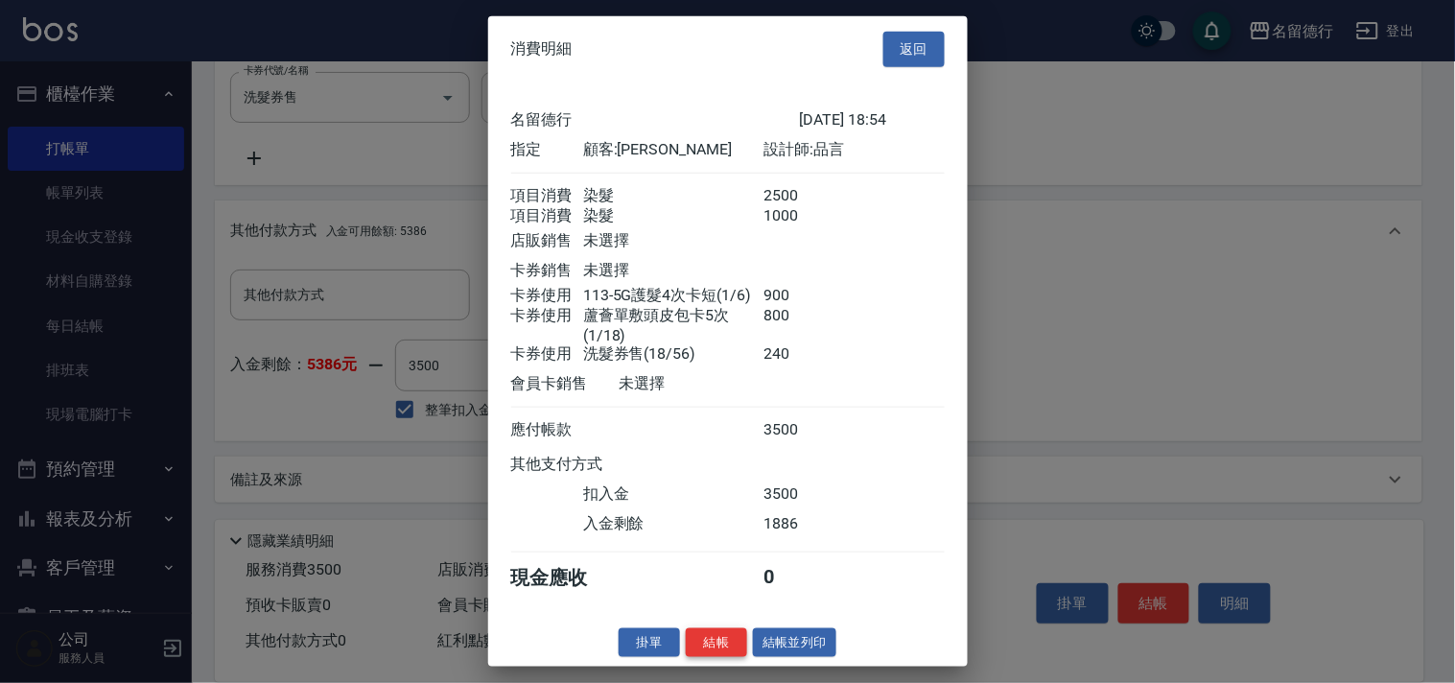
click at [716, 653] on button "結帳" at bounding box center [716, 642] width 61 height 30
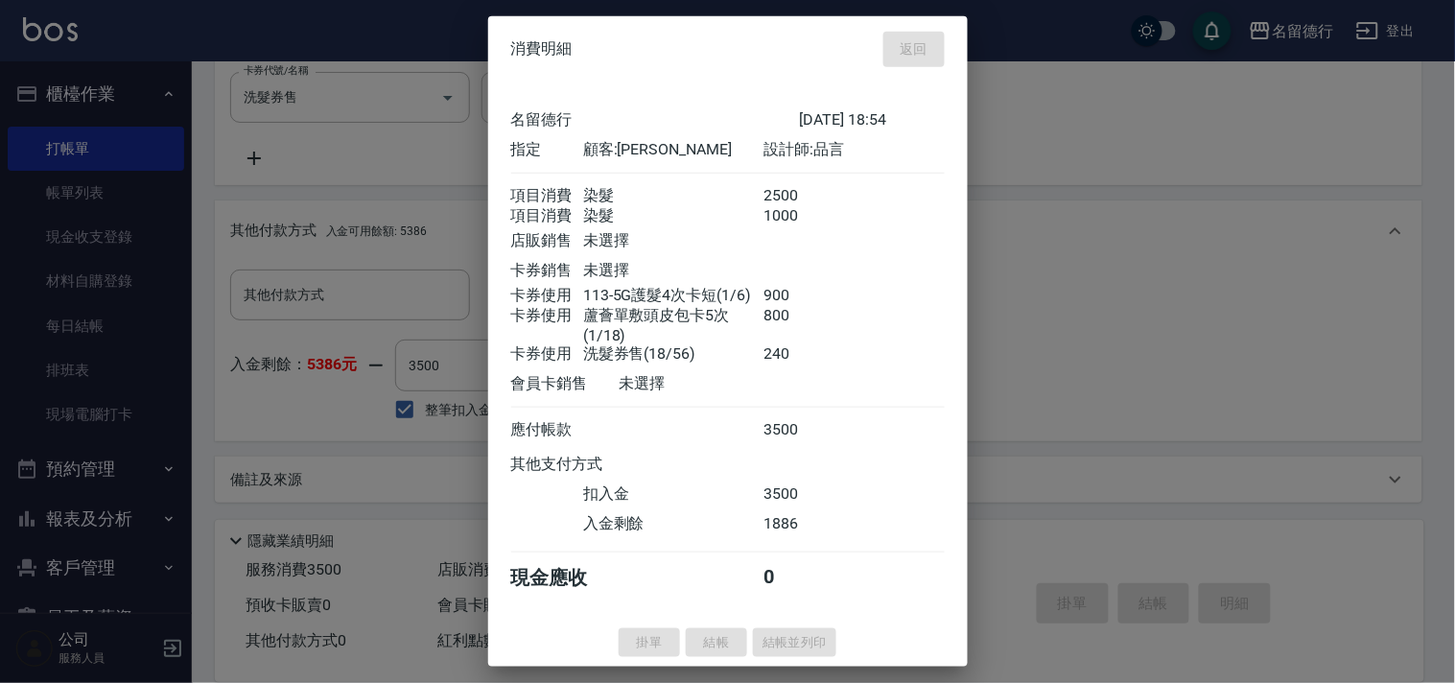
type input "[DATE] 19:10"
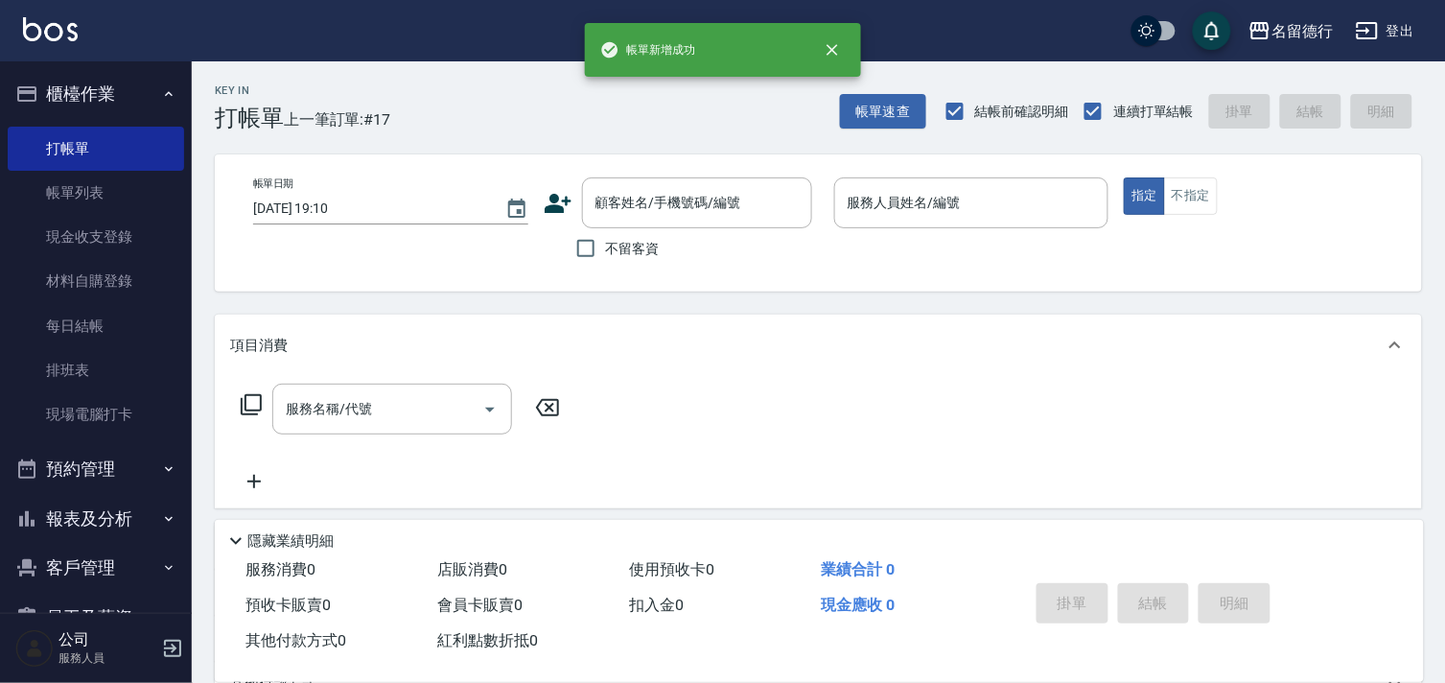
scroll to position [0, 0]
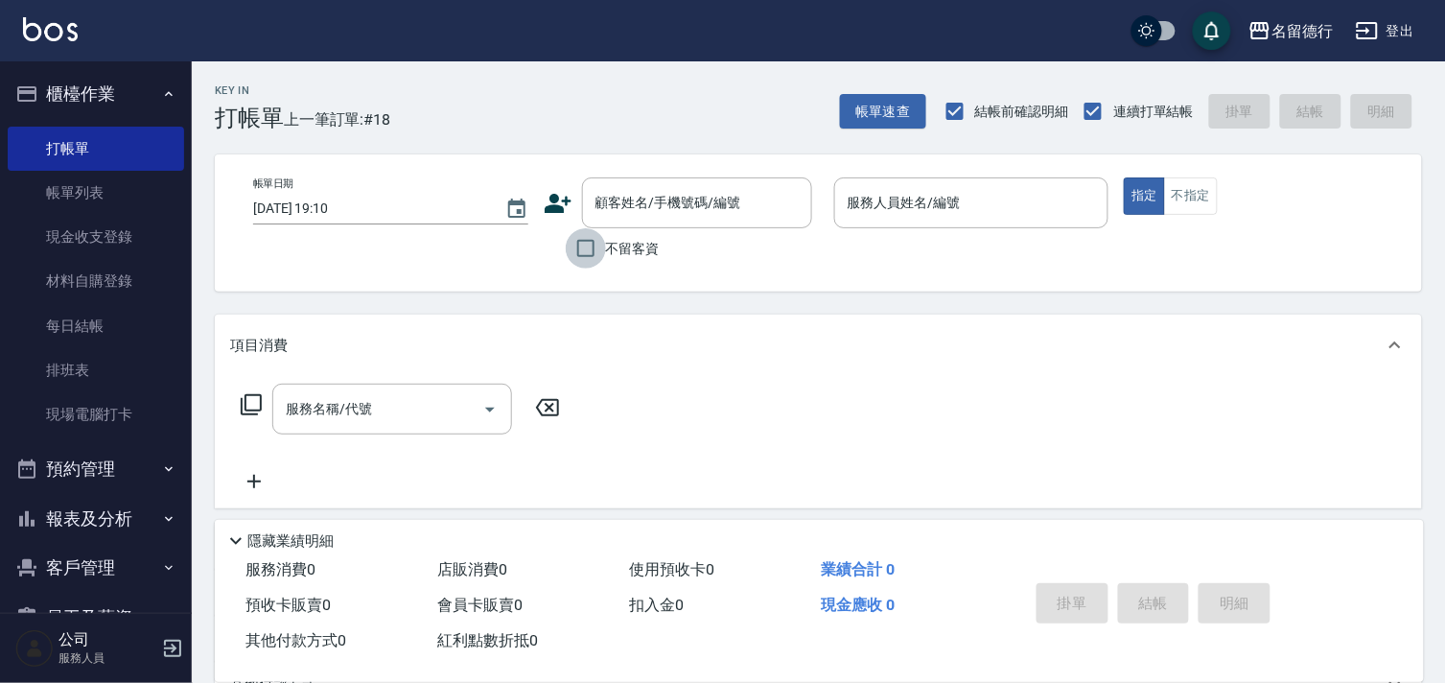
click at [587, 260] on input "不留客資" at bounding box center [586, 248] width 40 height 40
checkbox input "true"
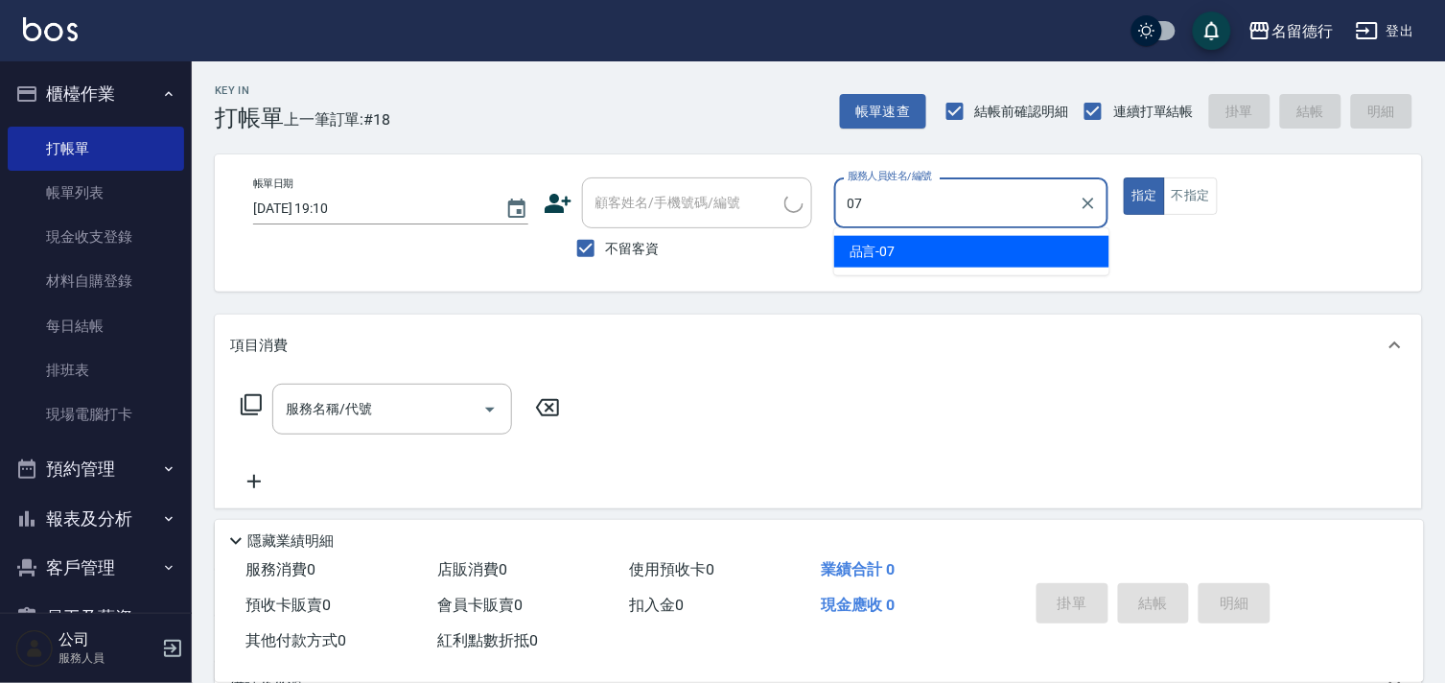
click at [880, 245] on span "品言 -07" at bounding box center [873, 252] width 46 height 20
type input "品言-07"
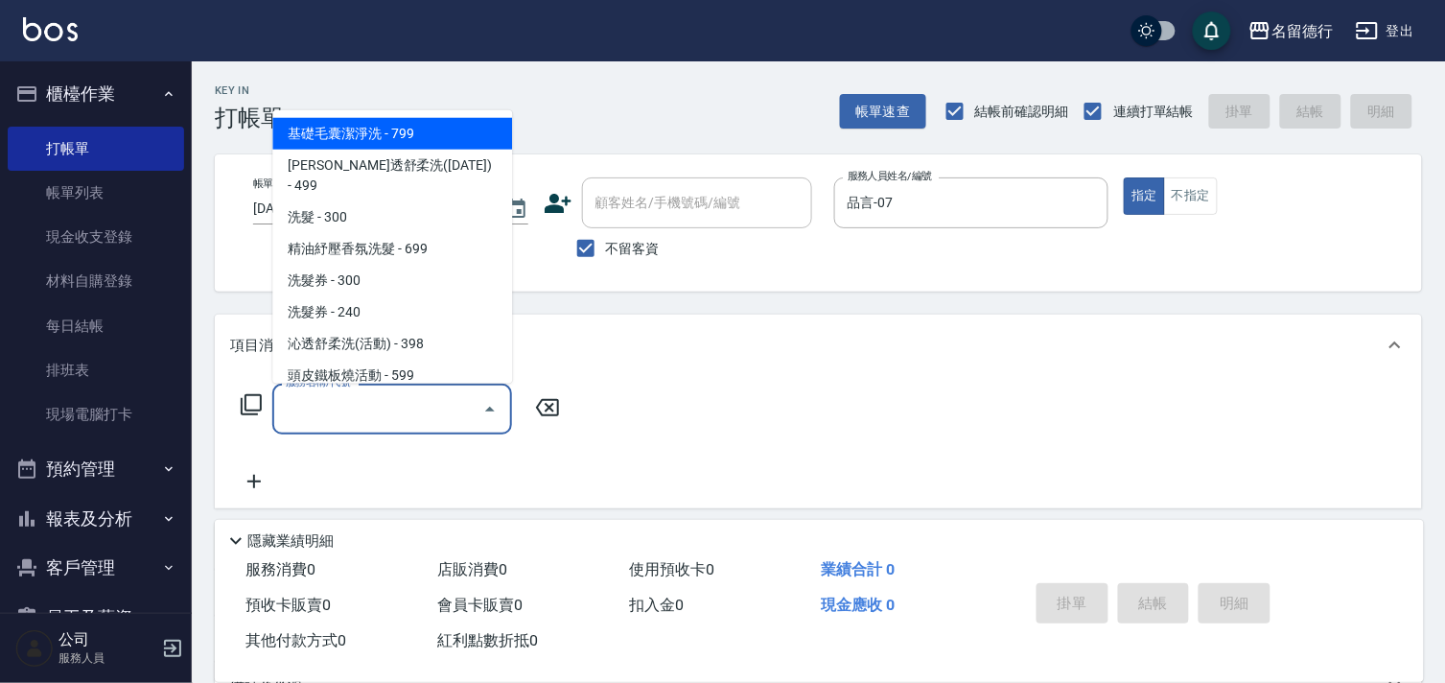
click at [403, 416] on input "服務名稱/代號" at bounding box center [378, 409] width 194 height 34
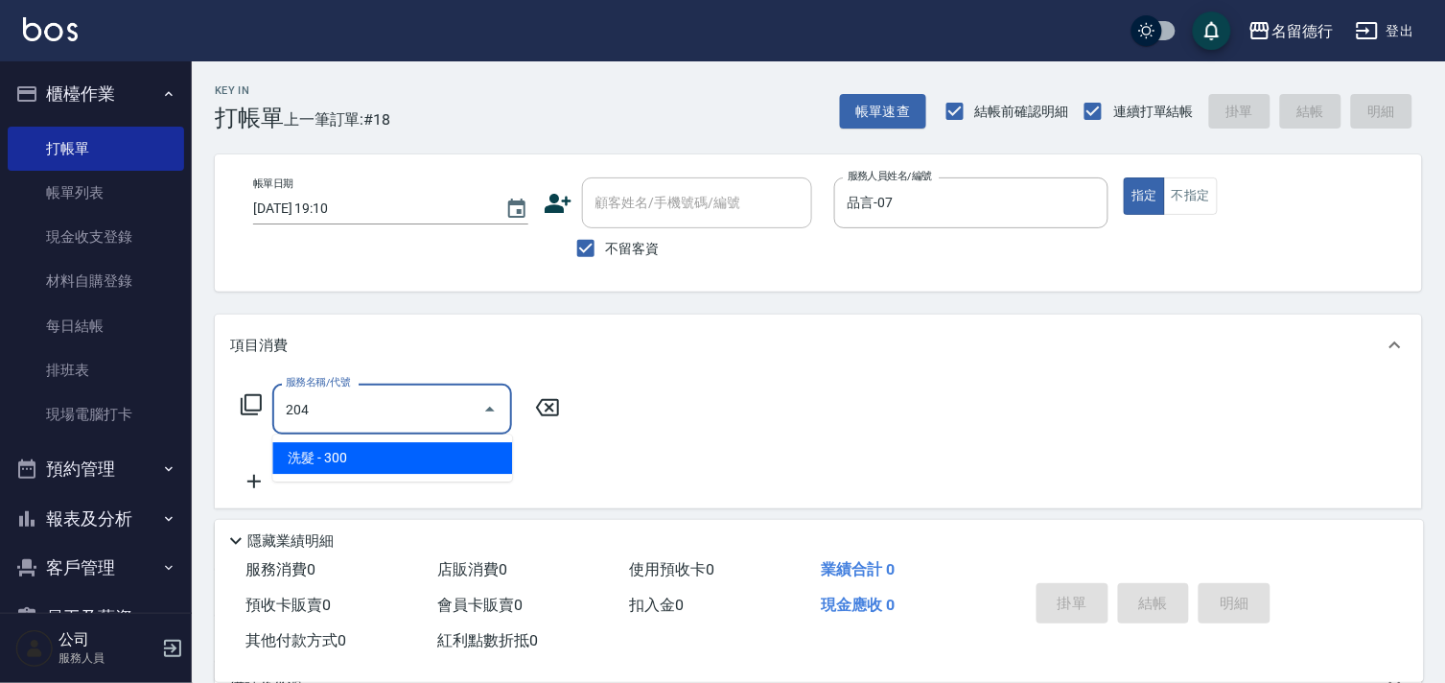
click at [408, 461] on span "洗髮 - 300" at bounding box center [392, 458] width 240 height 32
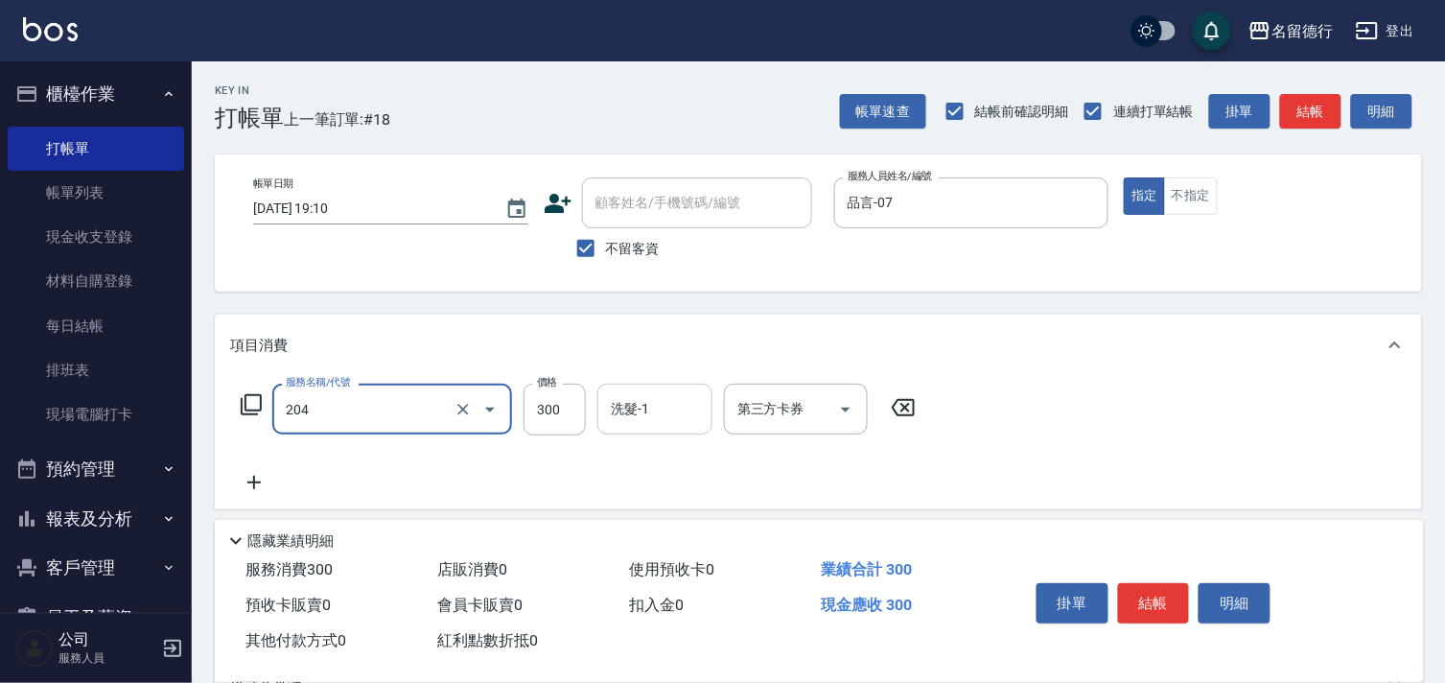
click at [620, 413] on div "洗髮-1 洗髮-1" at bounding box center [655, 409] width 115 height 51
type input "洗髮(204)"
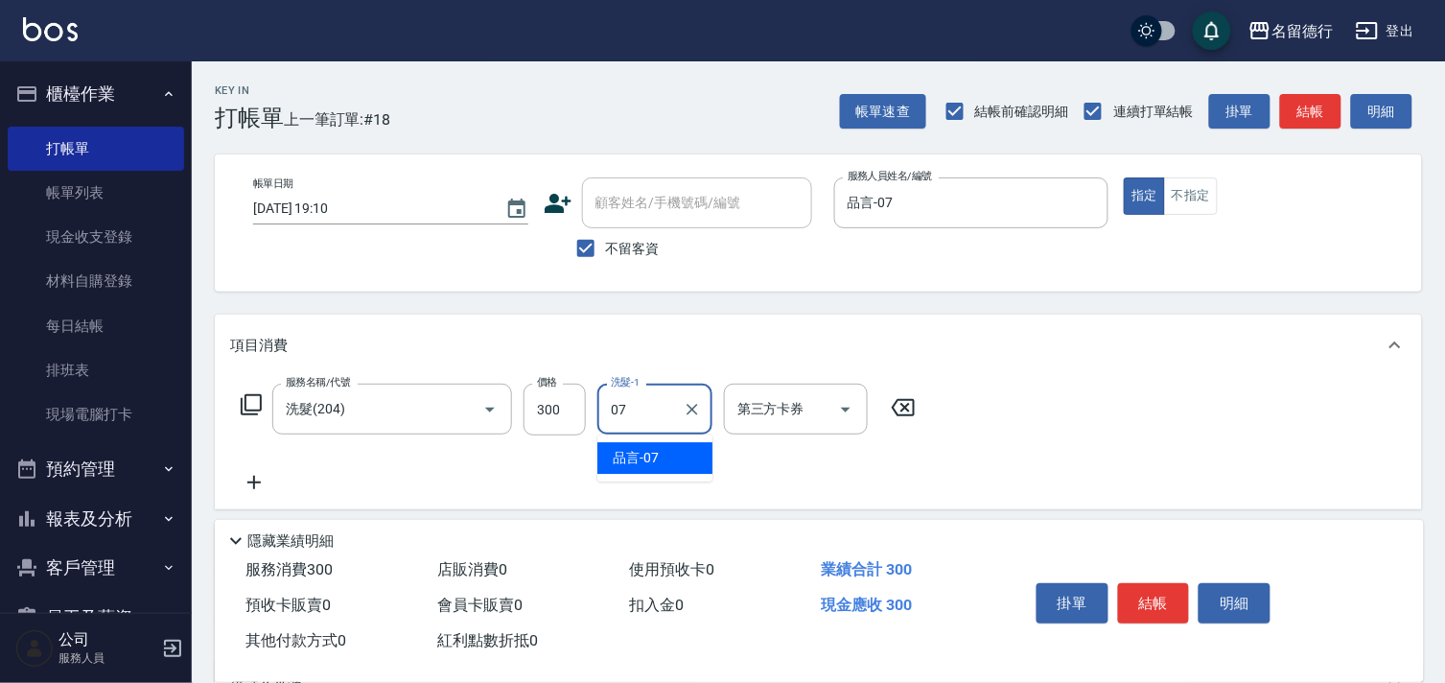
click at [635, 455] on span "品言 -07" at bounding box center [636, 458] width 46 height 20
type input "品言-07"
click at [1222, 506] on div "服務名稱/代號 洗髮(204) 服務名稱/代號 價格 300 價格 洗髮-1 品言-07 洗髮-1 第三方卡券 第三方卡券" at bounding box center [819, 442] width 1208 height 133
click at [267, 474] on icon at bounding box center [254, 482] width 48 height 23
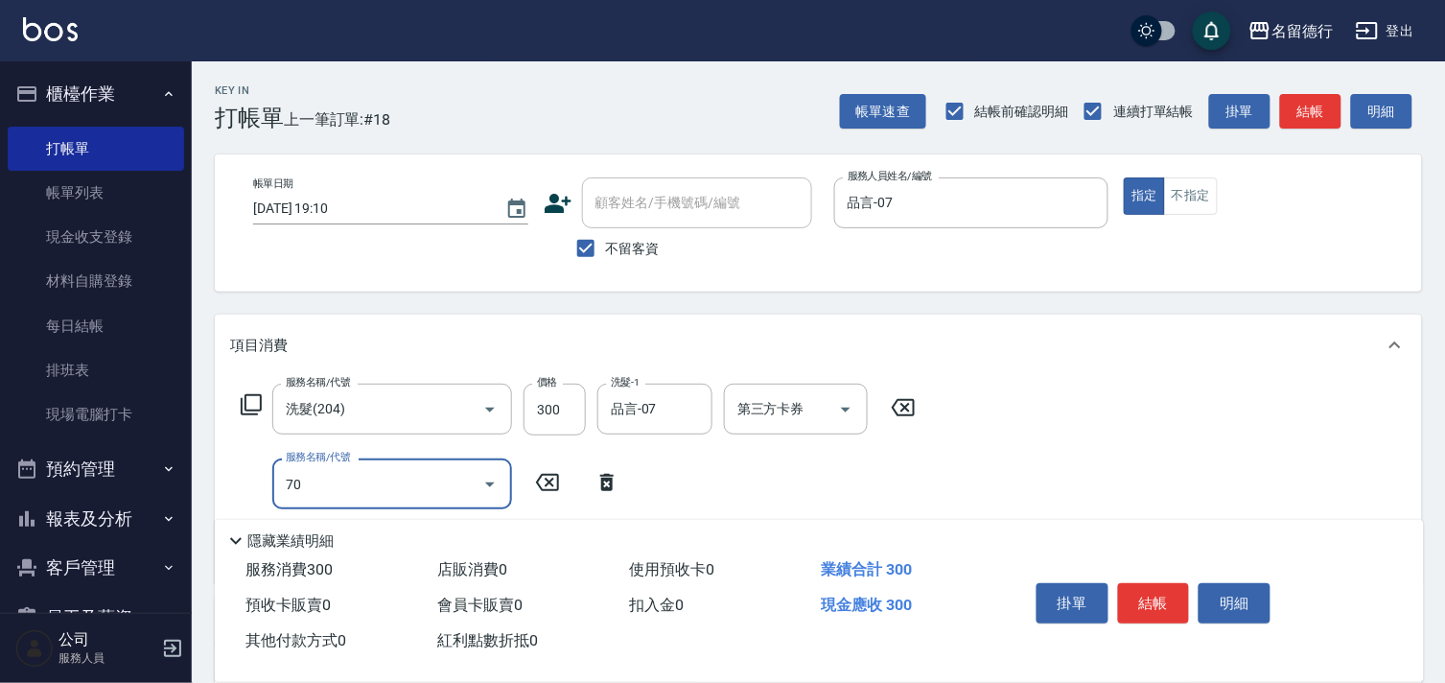
type input "702"
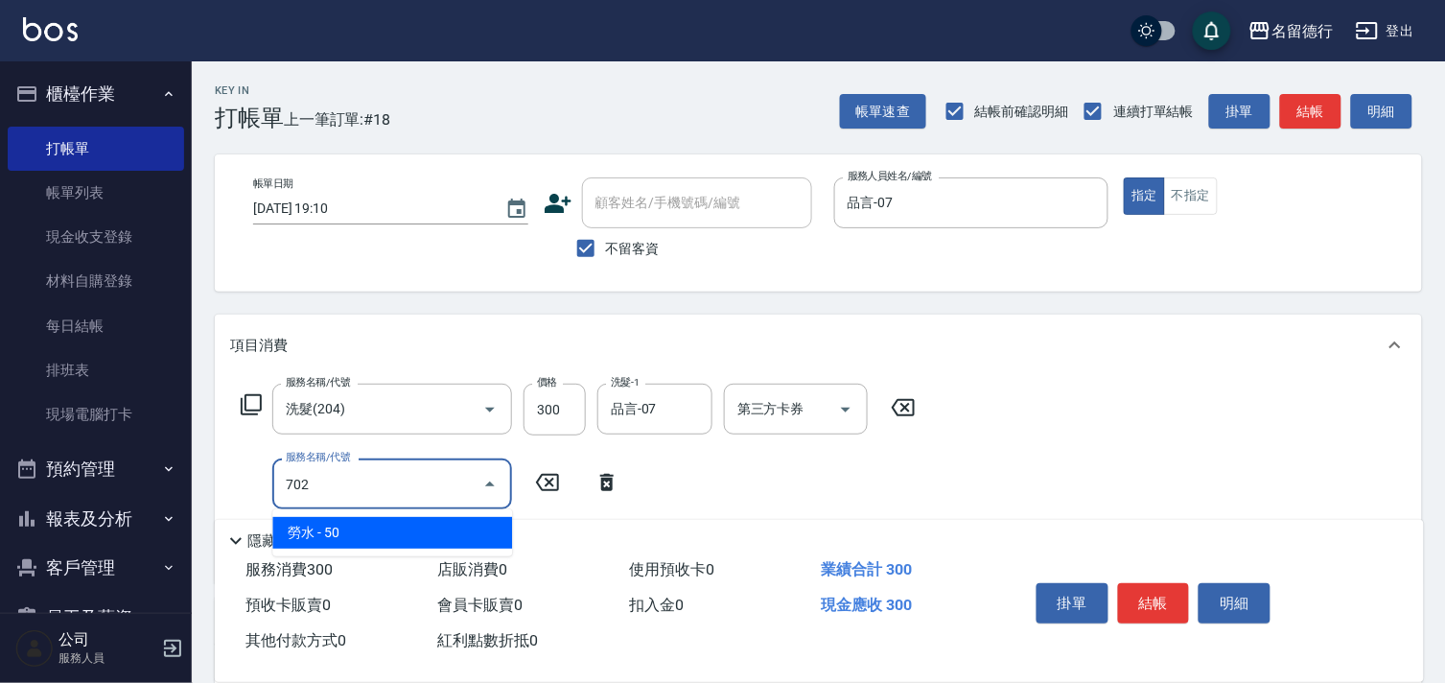
click at [359, 528] on span "勞水 - 50" at bounding box center [392, 533] width 240 height 32
click at [355, 481] on input "702" at bounding box center [365, 484] width 169 height 34
click at [362, 523] on span "潤絲 - 20" at bounding box center [392, 533] width 240 height 32
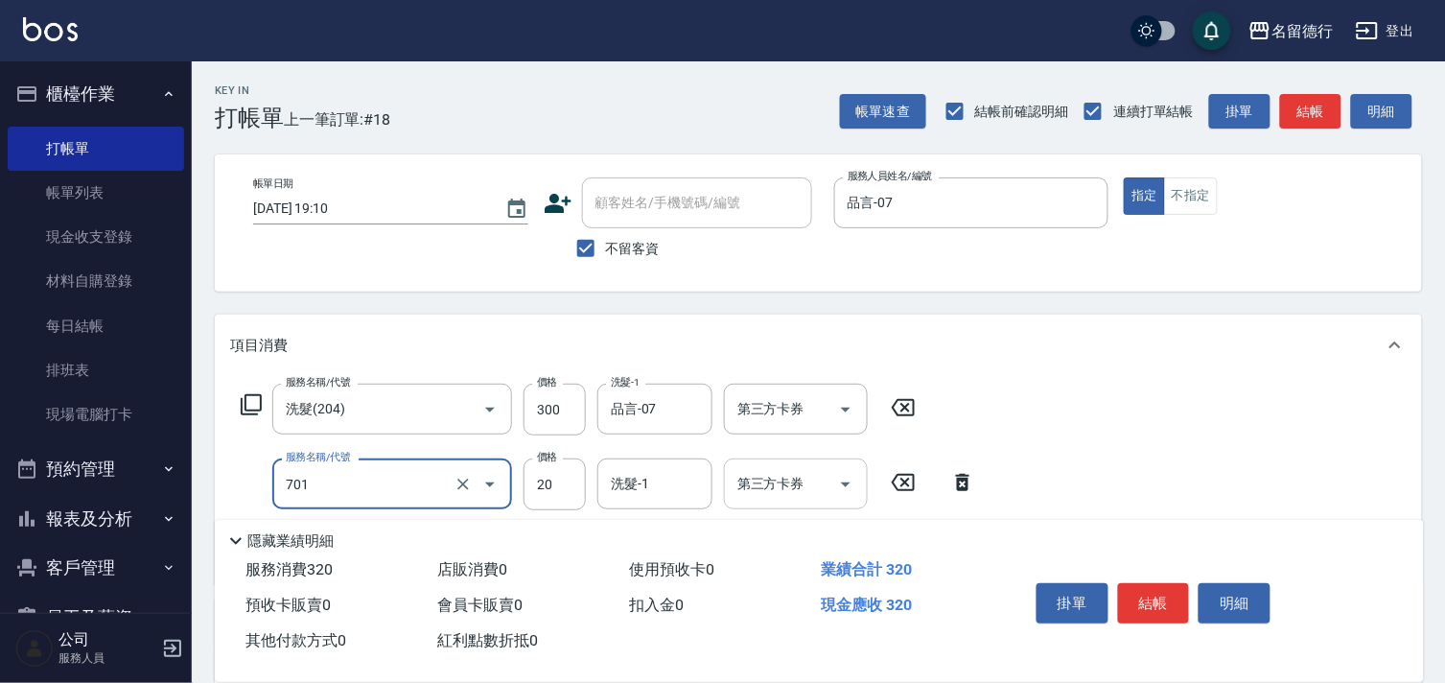
click at [666, 486] on input "洗髮-1" at bounding box center [655, 484] width 98 height 34
type input "[PERSON_NAME](701)"
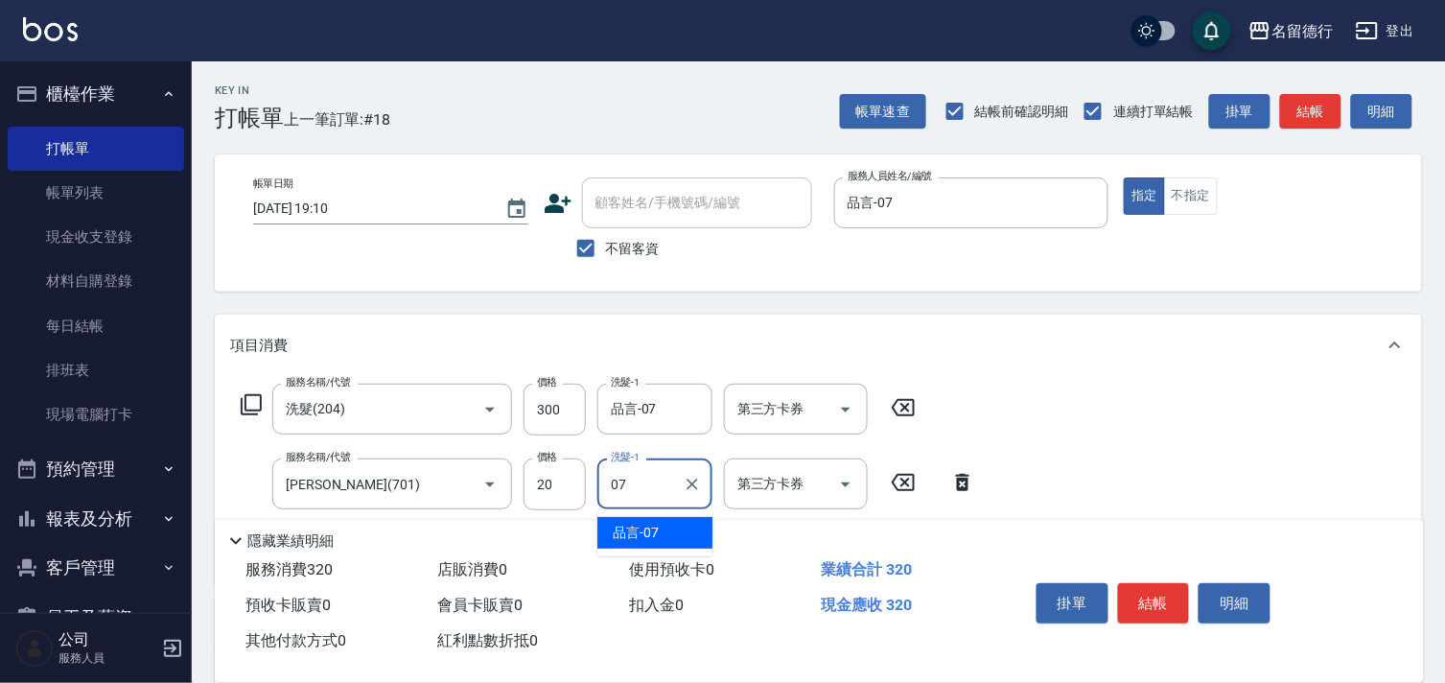
click at [653, 534] on span "品言 -07" at bounding box center [636, 533] width 46 height 20
type input "品言-07"
click at [1139, 605] on button "結帳" at bounding box center [1154, 603] width 72 height 40
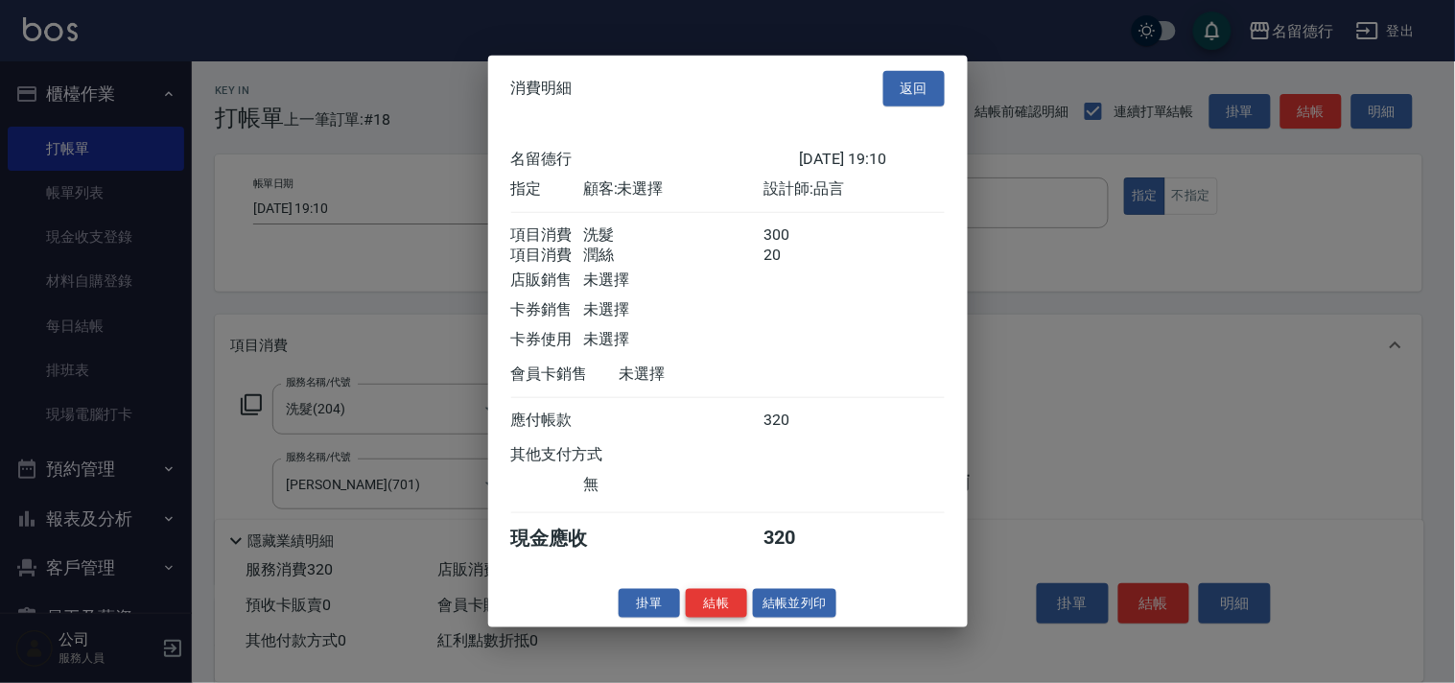
click at [733, 618] on button "結帳" at bounding box center [716, 603] width 61 height 30
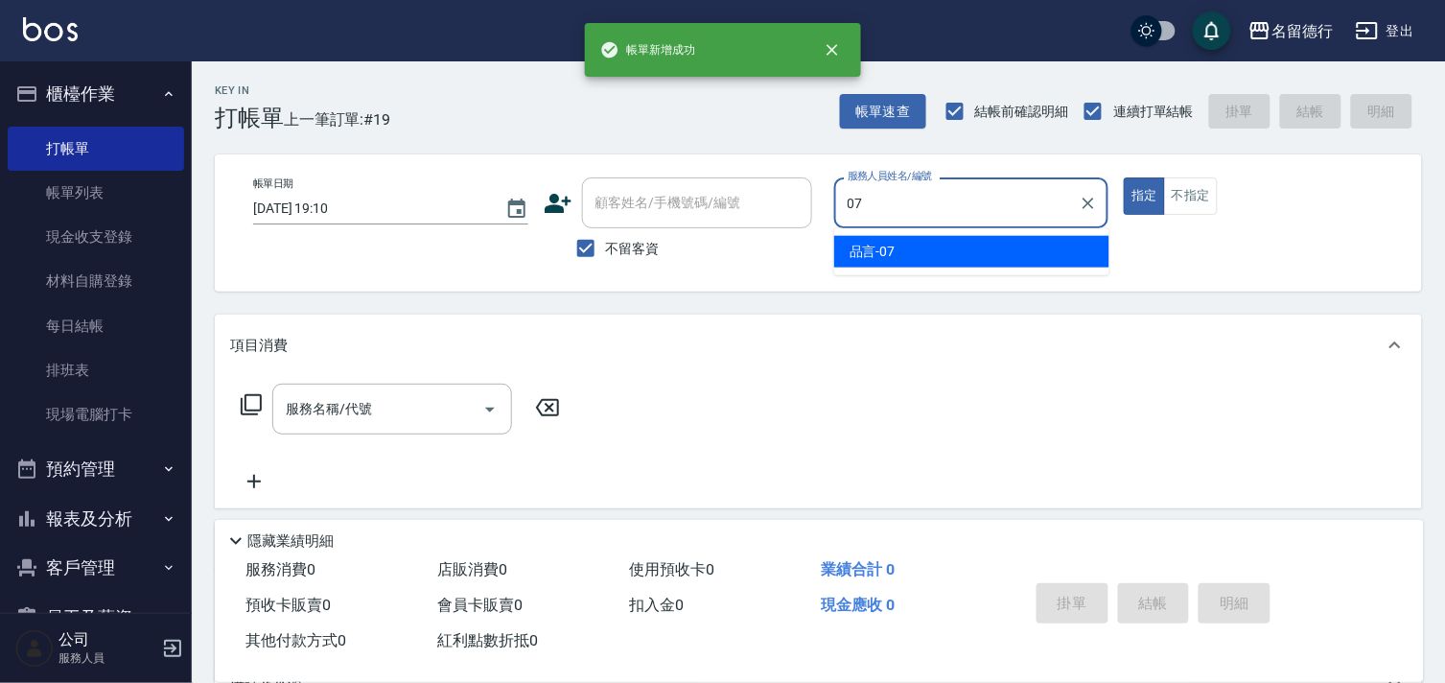
click at [909, 255] on div "品言 -07" at bounding box center [971, 252] width 275 height 32
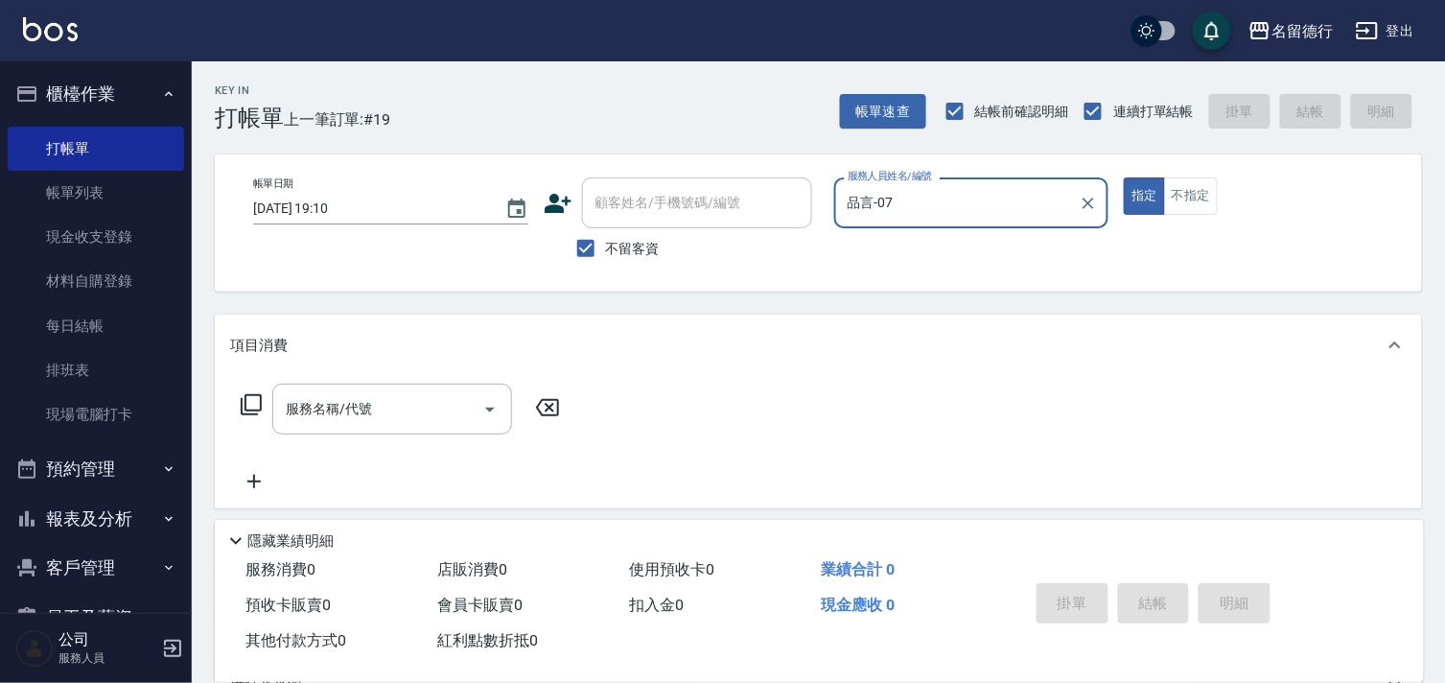
type input "品言-07"
click at [610, 245] on span "不留客資" at bounding box center [633, 249] width 54 height 20
click at [606, 245] on input "不留客資" at bounding box center [586, 248] width 40 height 40
checkbox input "false"
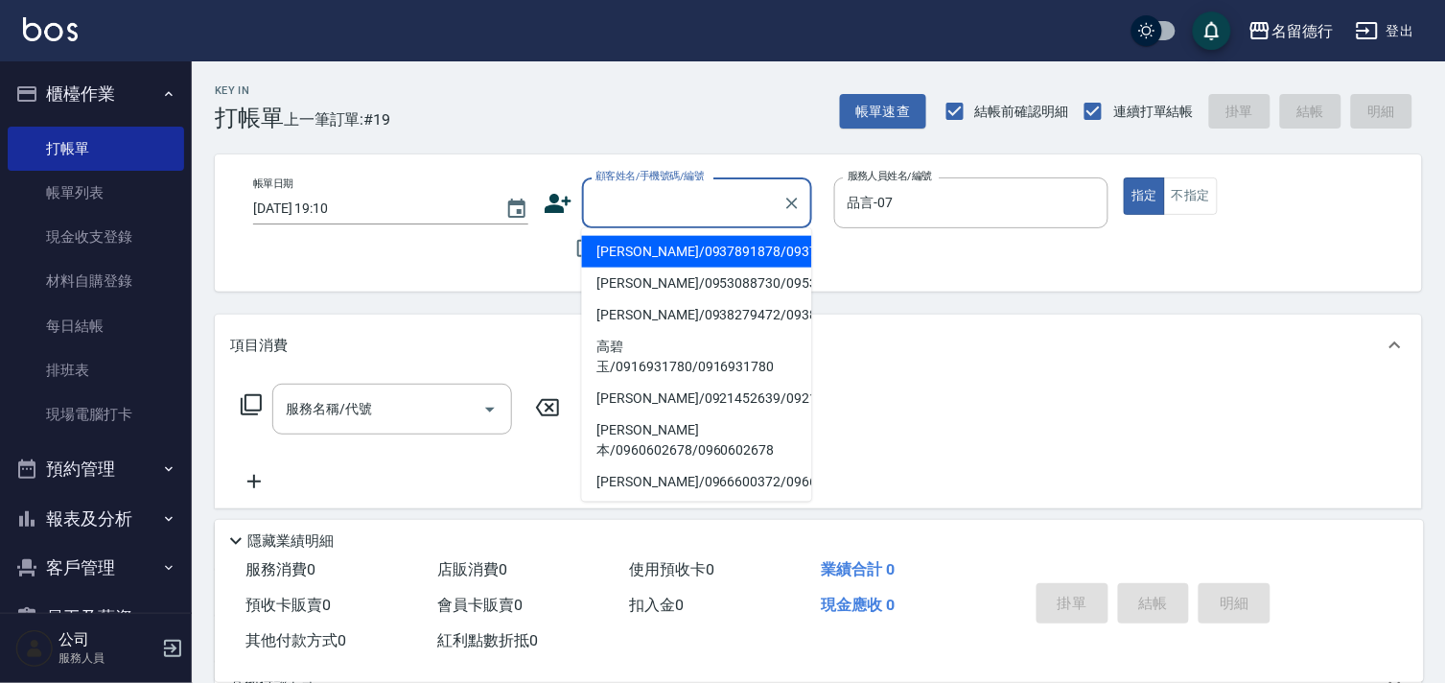
click at [615, 209] on input "顧客姓名/手機號碼/編號" at bounding box center [683, 203] width 184 height 34
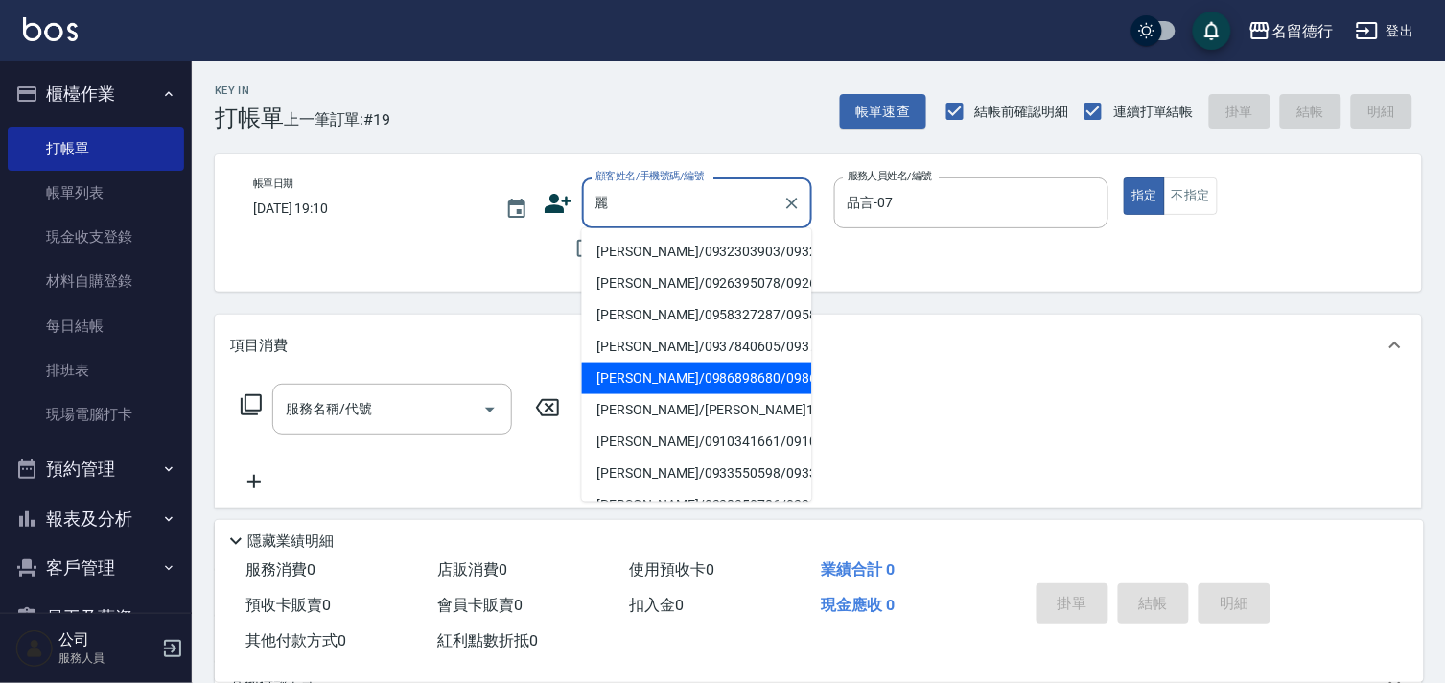
click at [668, 394] on li "[PERSON_NAME]/0986898680/0986898680" at bounding box center [697, 379] width 230 height 32
type input "[PERSON_NAME]/0986898680/0986898680"
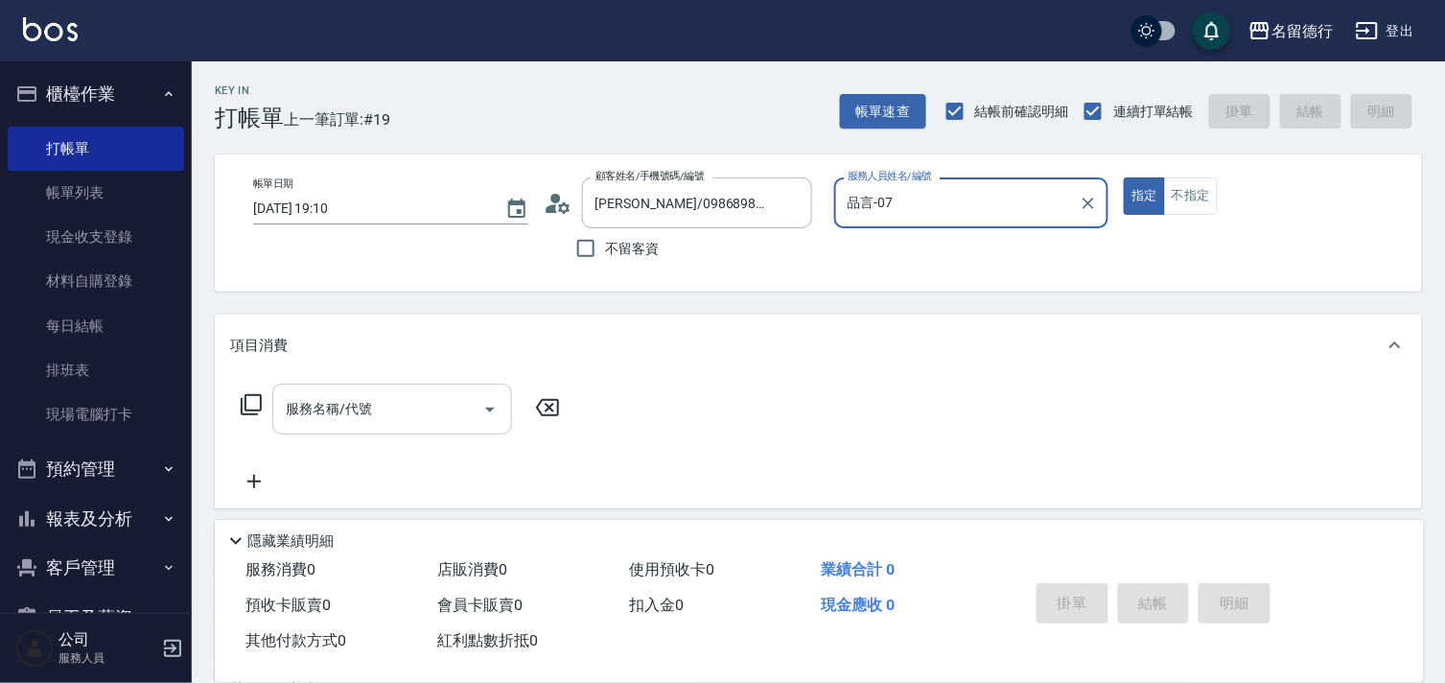
click at [336, 390] on div "服務名稱/代號" at bounding box center [392, 409] width 240 height 51
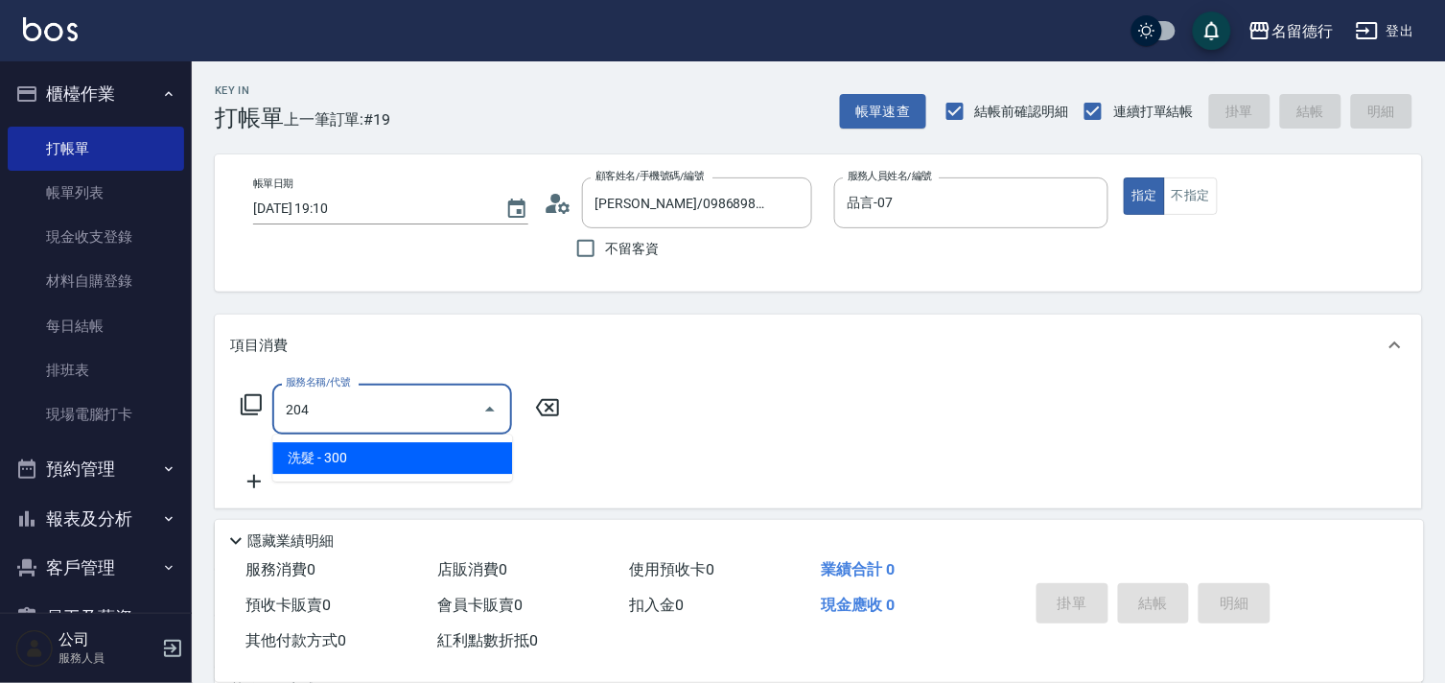
click at [375, 454] on span "洗髮 - 300" at bounding box center [392, 458] width 240 height 32
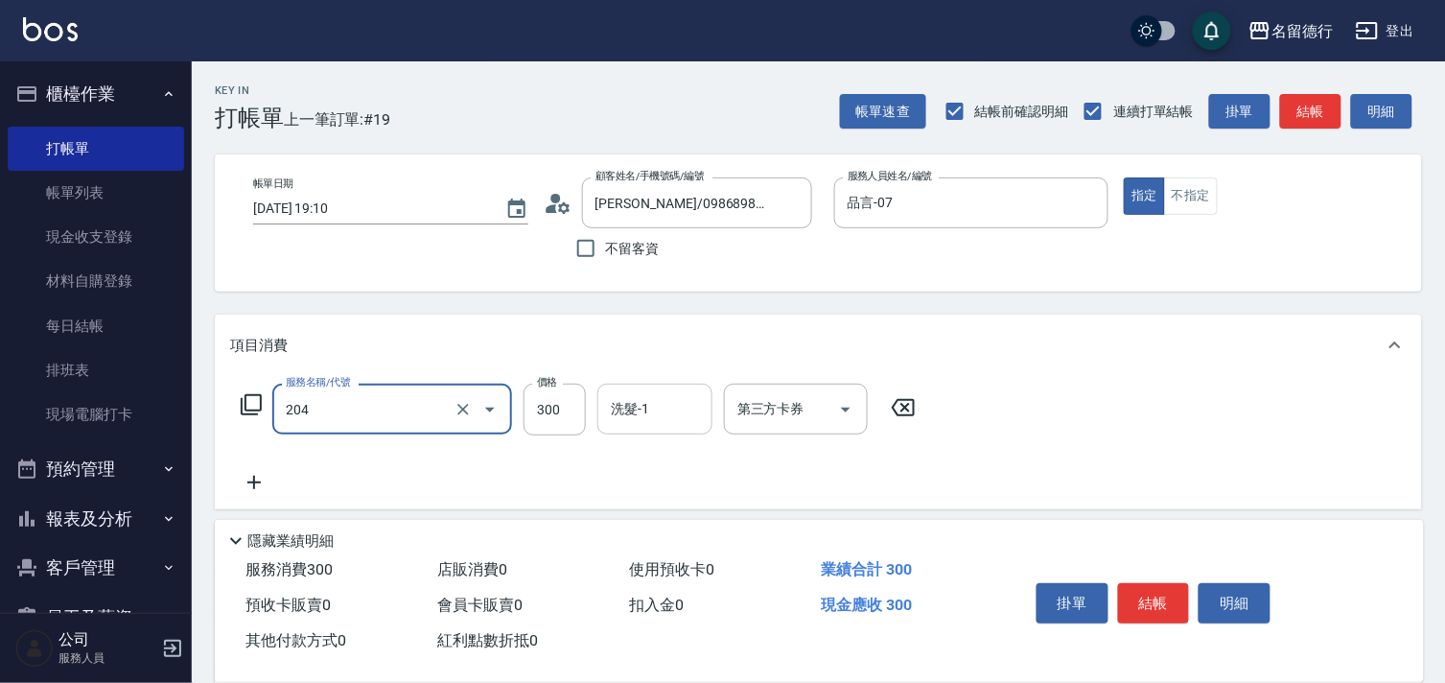
click at [611, 398] on div "洗髮-1 洗髮-1" at bounding box center [655, 409] width 115 height 51
type input "洗髮(204)"
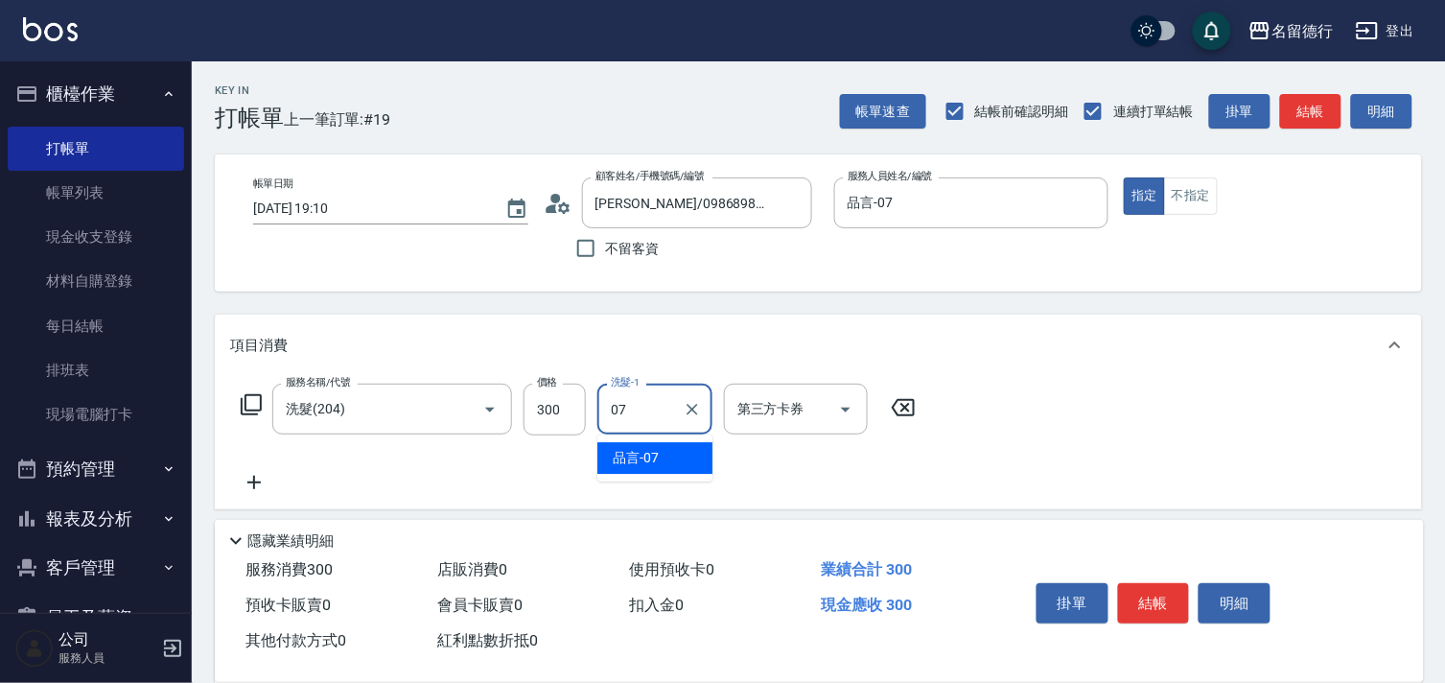
click at [663, 460] on div "品言 -07" at bounding box center [655, 458] width 115 height 32
type input "品言-07"
click at [249, 483] on icon at bounding box center [254, 482] width 48 height 23
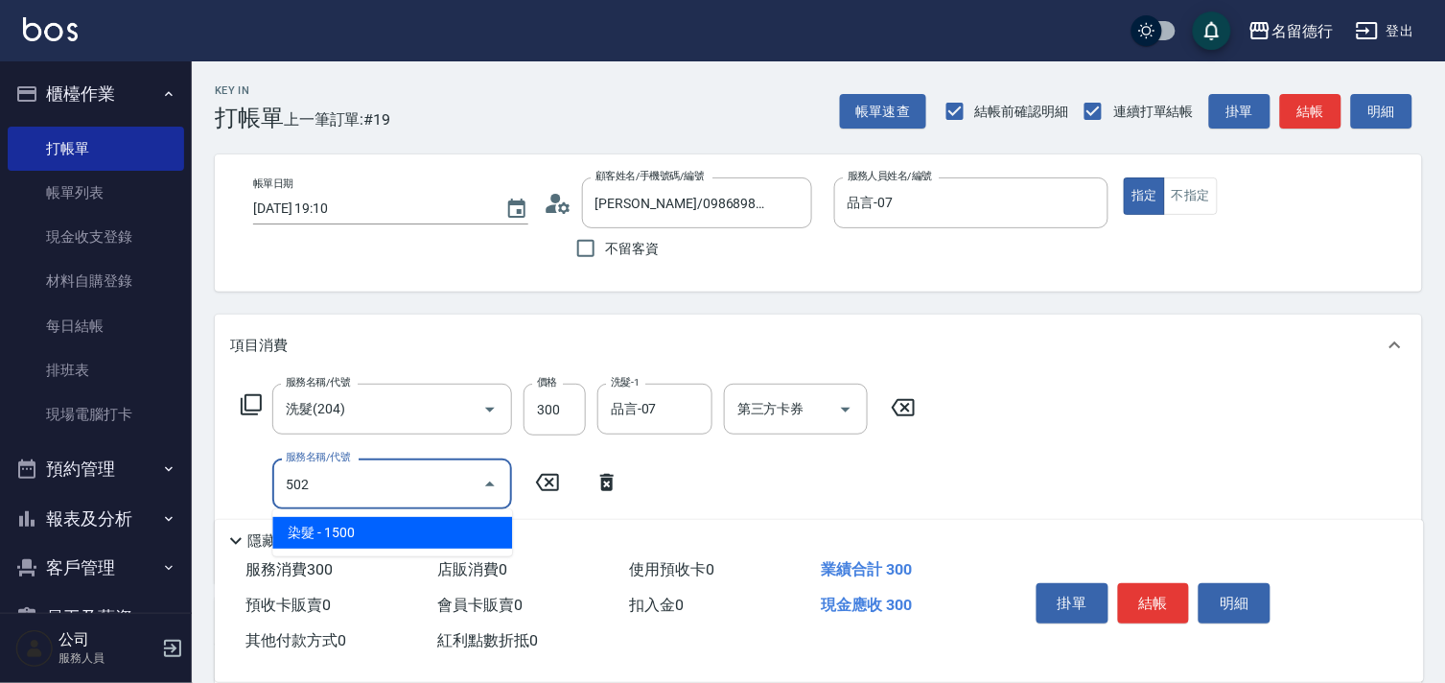
click at [371, 528] on span "染髮 - 1500" at bounding box center [392, 533] width 240 height 32
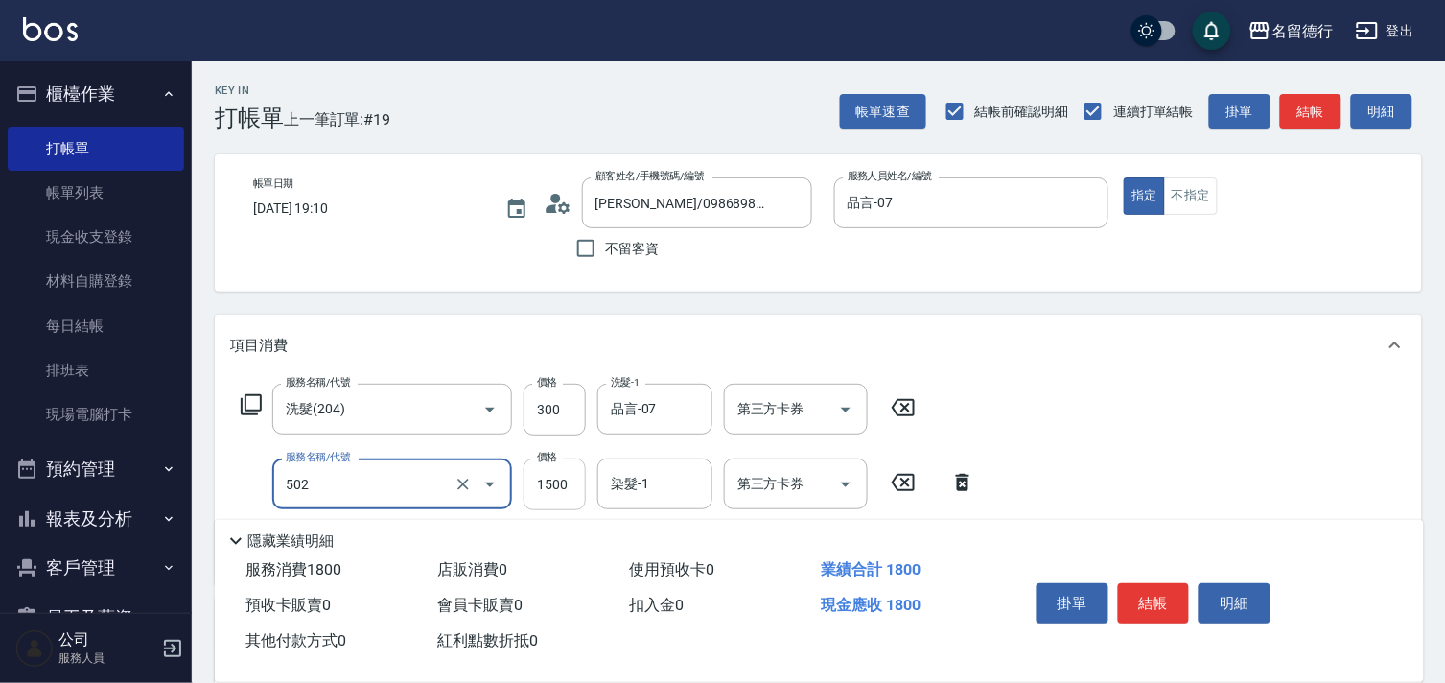
click at [544, 478] on input "1500" at bounding box center [555, 484] width 62 height 52
type input "染髮(502)"
type input "1000"
click at [626, 489] on div "染髮-1 染髮-1" at bounding box center [655, 483] width 115 height 51
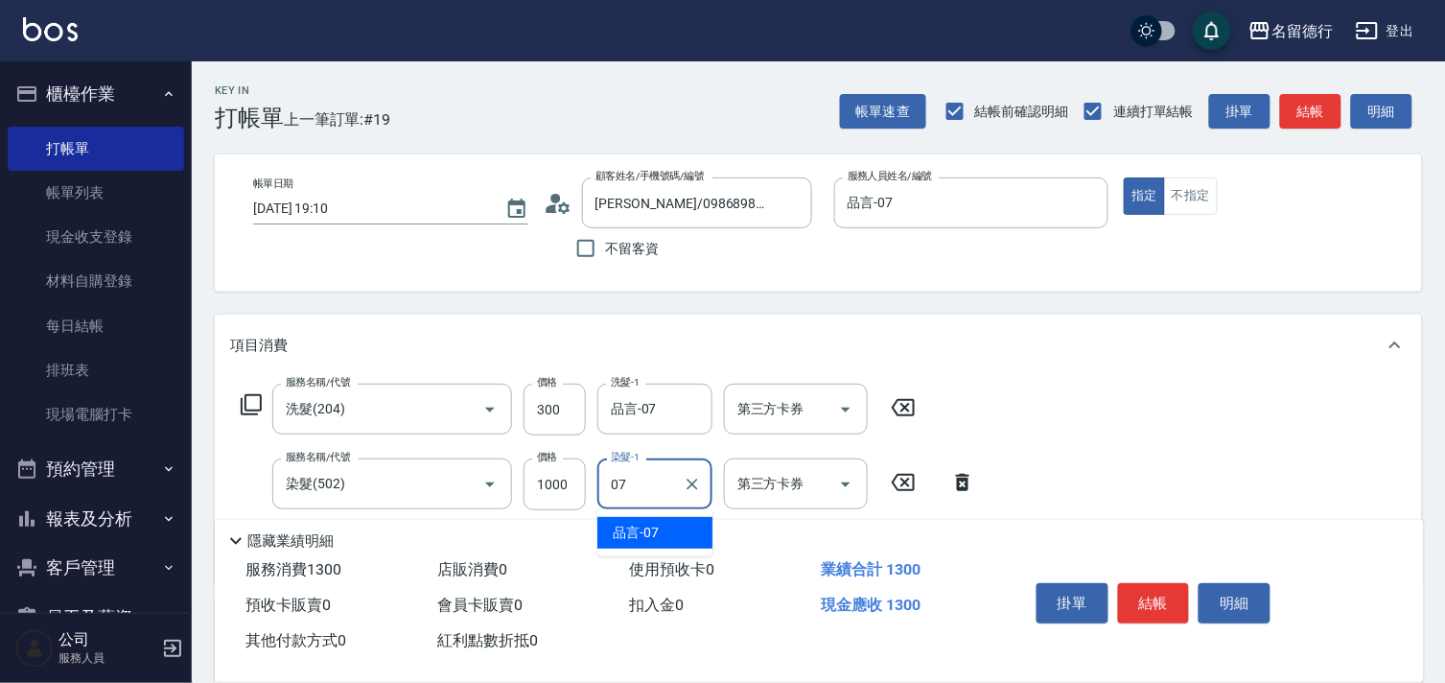
click at [639, 523] on span "品言 -07" at bounding box center [636, 533] width 46 height 20
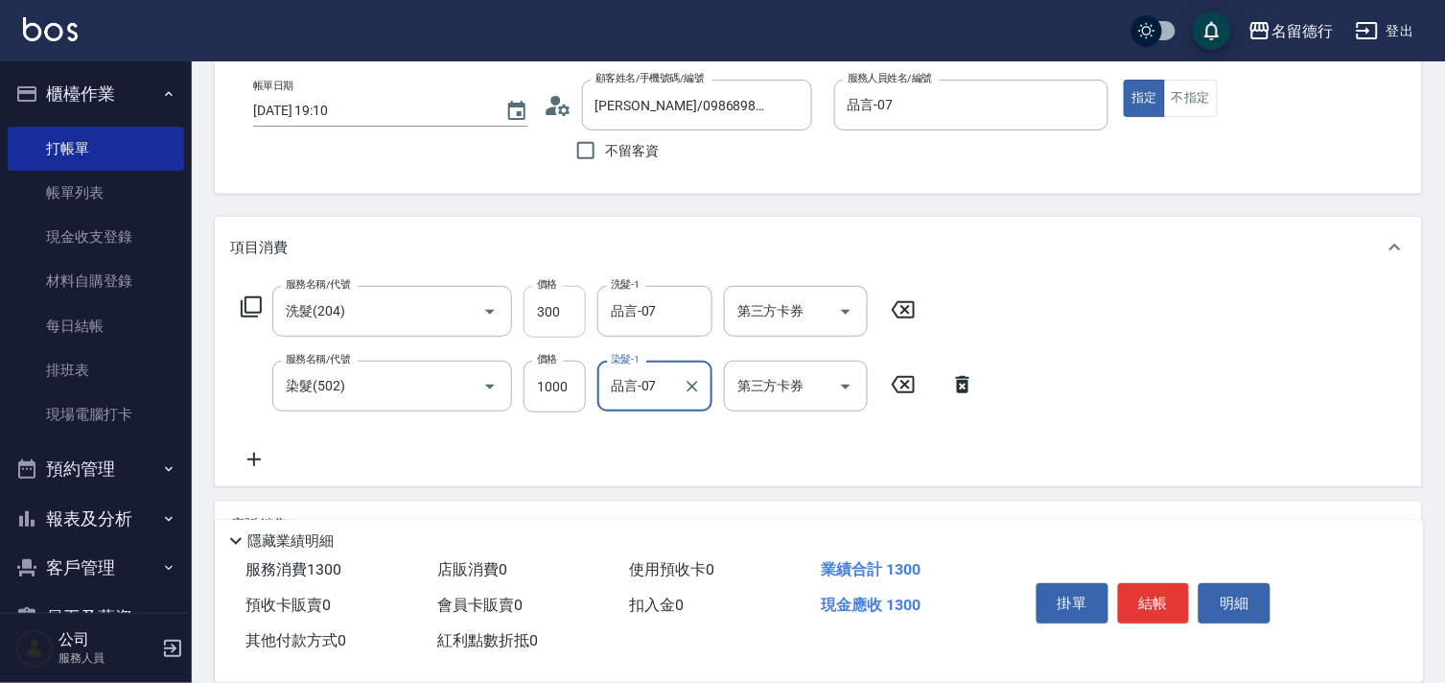
scroll to position [213, 0]
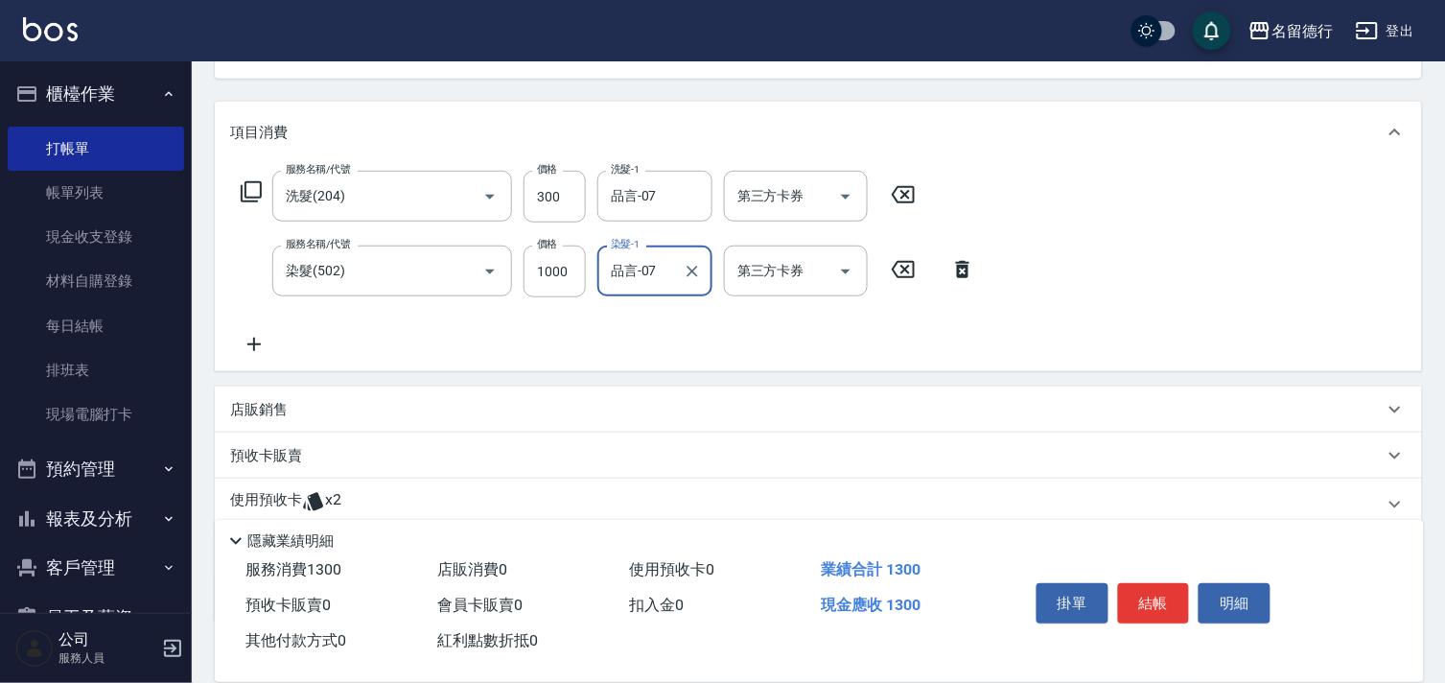
type input "品言-07"
click at [292, 494] on p "使用預收卡" at bounding box center [266, 504] width 72 height 29
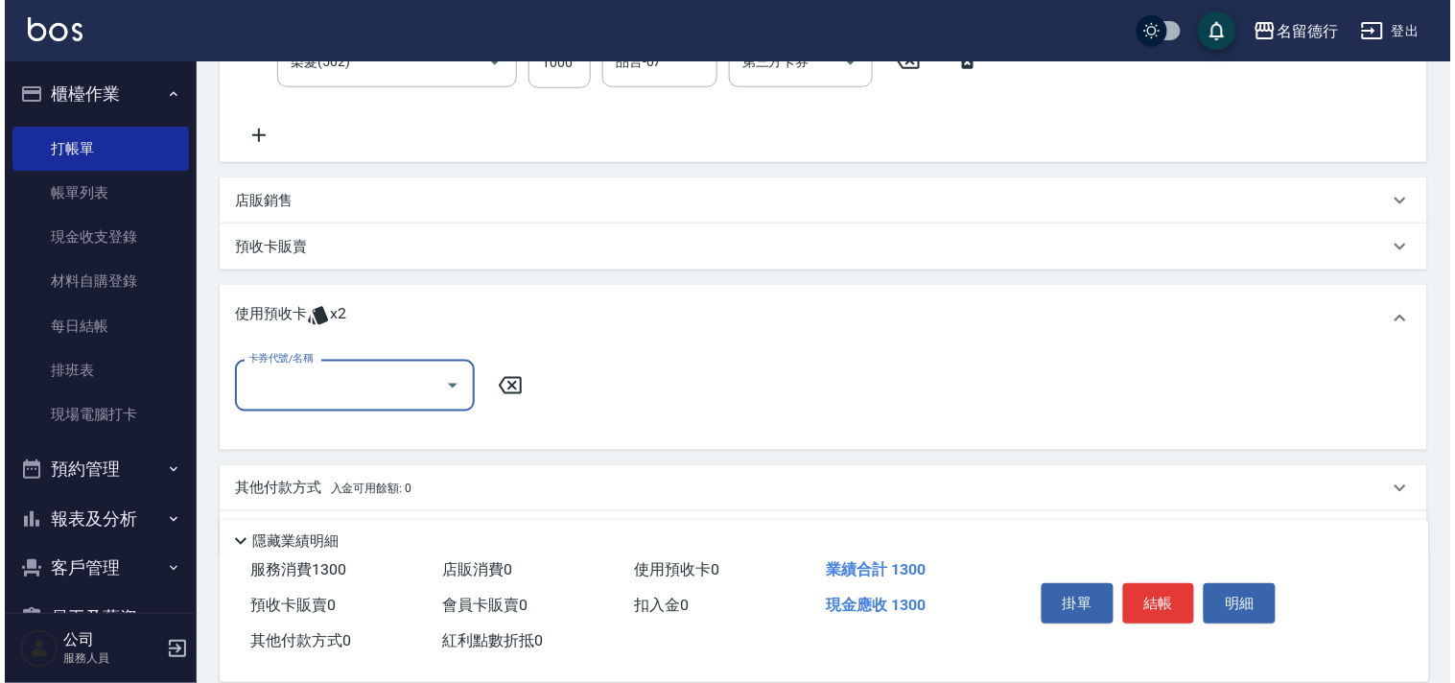
scroll to position [426, 0]
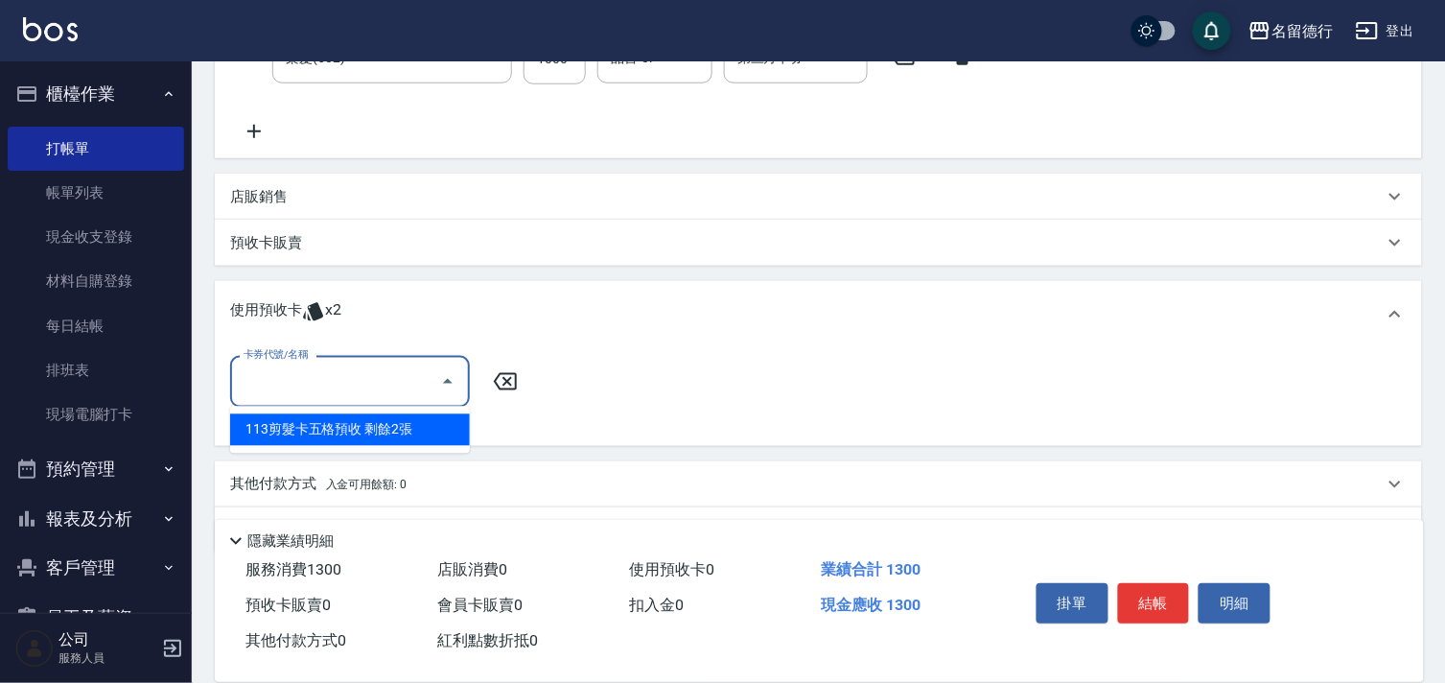
click at [350, 368] on input "卡券代號/名稱" at bounding box center [336, 381] width 194 height 34
click at [359, 416] on div "113剪髮卡五格預收 剩餘2張" at bounding box center [350, 430] width 240 height 32
type input "113剪髮卡五格預收"
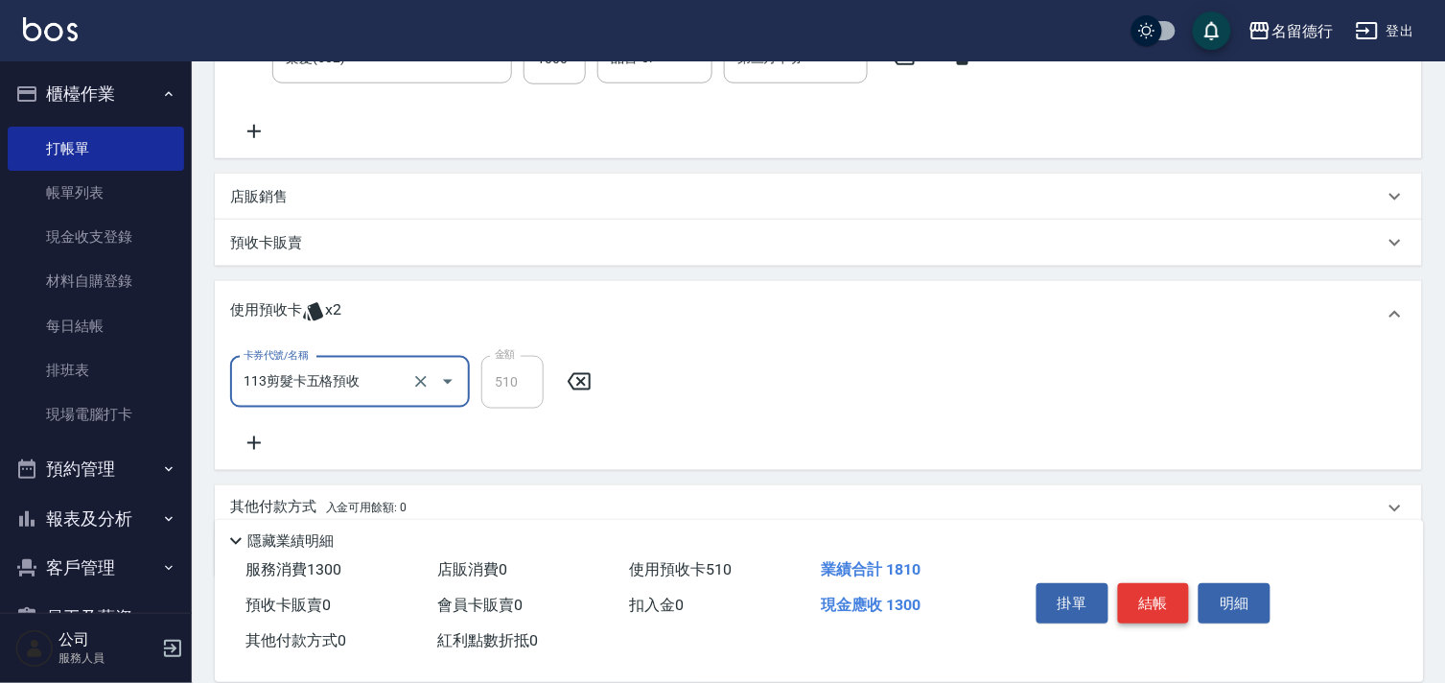
click at [1142, 583] on button "結帳" at bounding box center [1154, 603] width 72 height 40
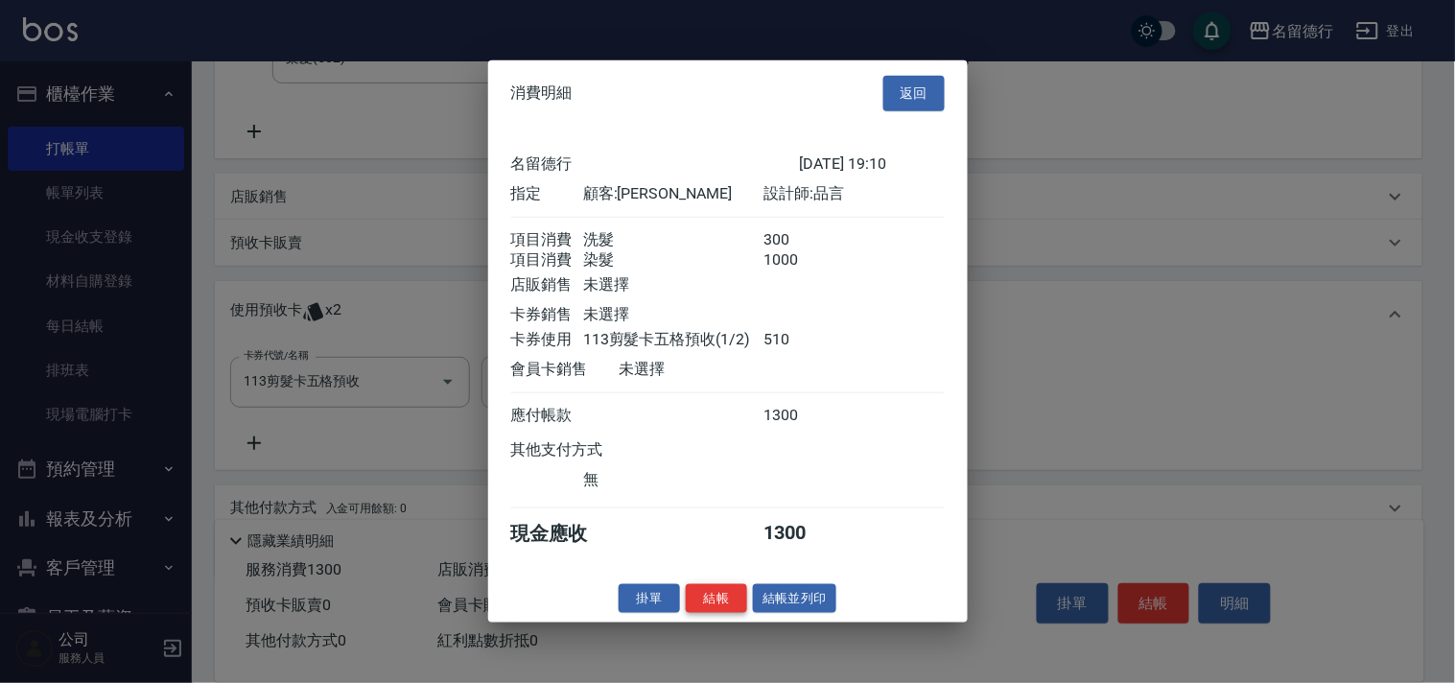
click at [706, 608] on button "結帳" at bounding box center [716, 598] width 61 height 30
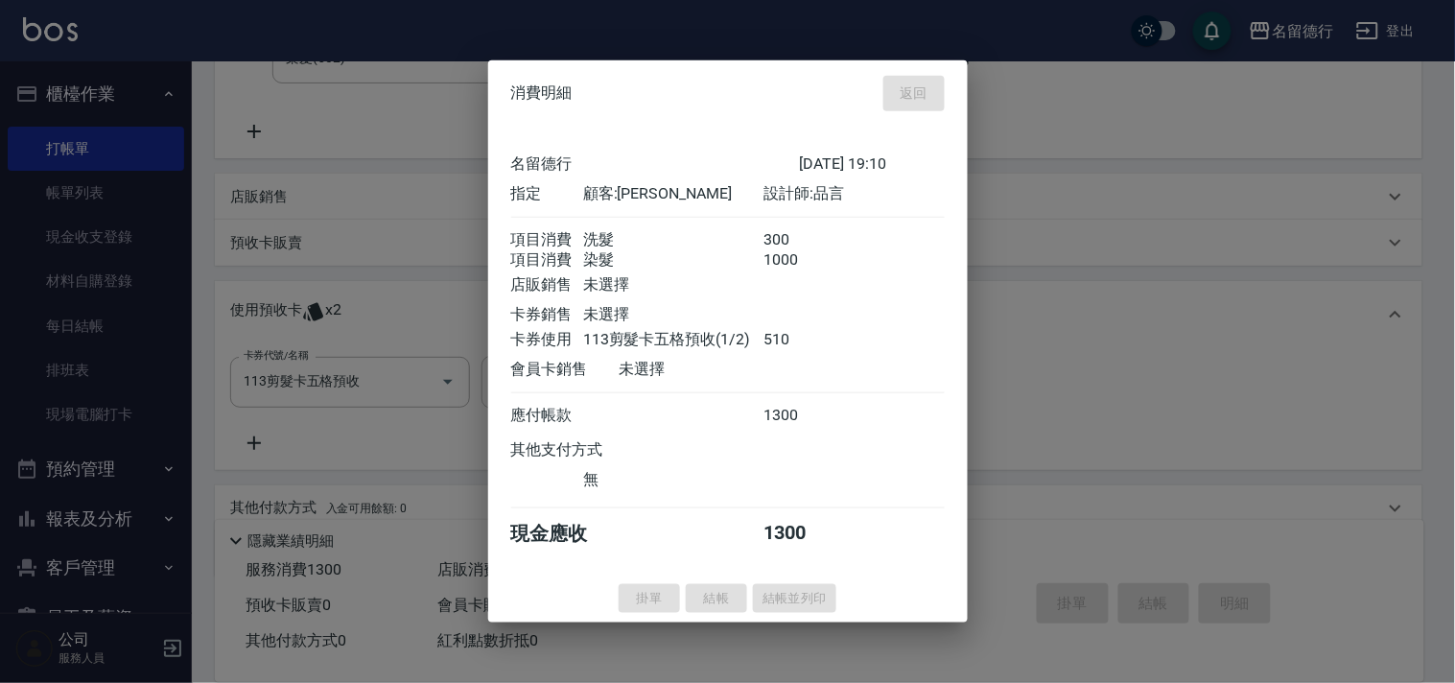
type input "[DATE] 19:11"
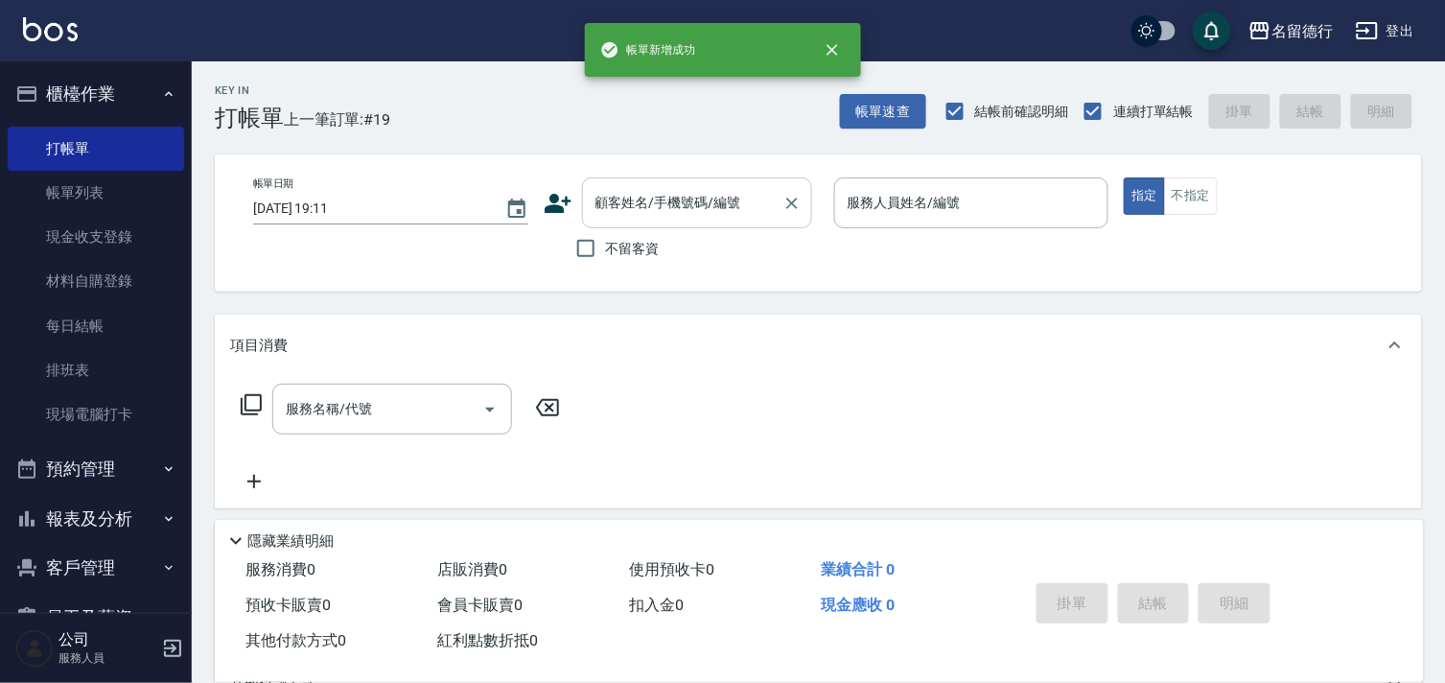
scroll to position [0, 0]
click at [608, 219] on input "顧客姓名/手機號碼/編號" at bounding box center [683, 203] width 184 height 34
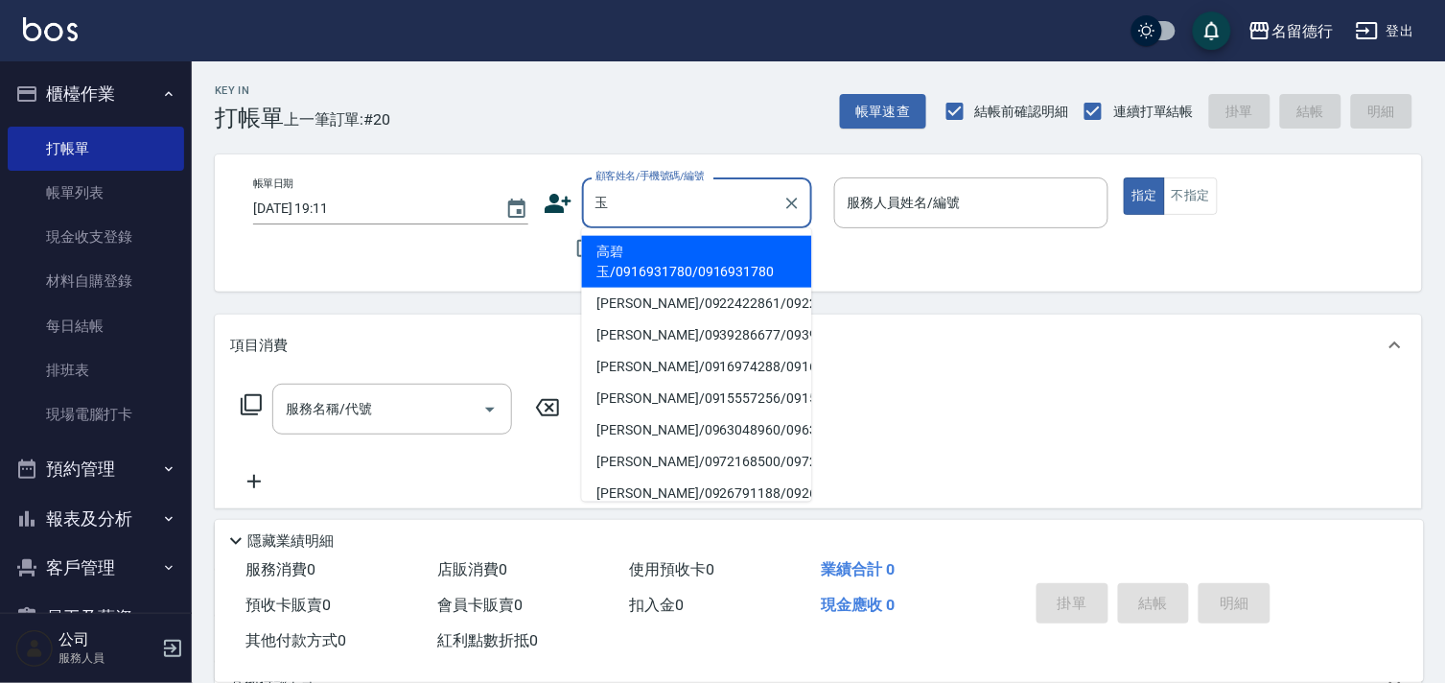
click at [669, 319] on li "[PERSON_NAME]/0922422861/0922422861" at bounding box center [697, 304] width 230 height 32
type input "[PERSON_NAME]/0922422861/0922422861"
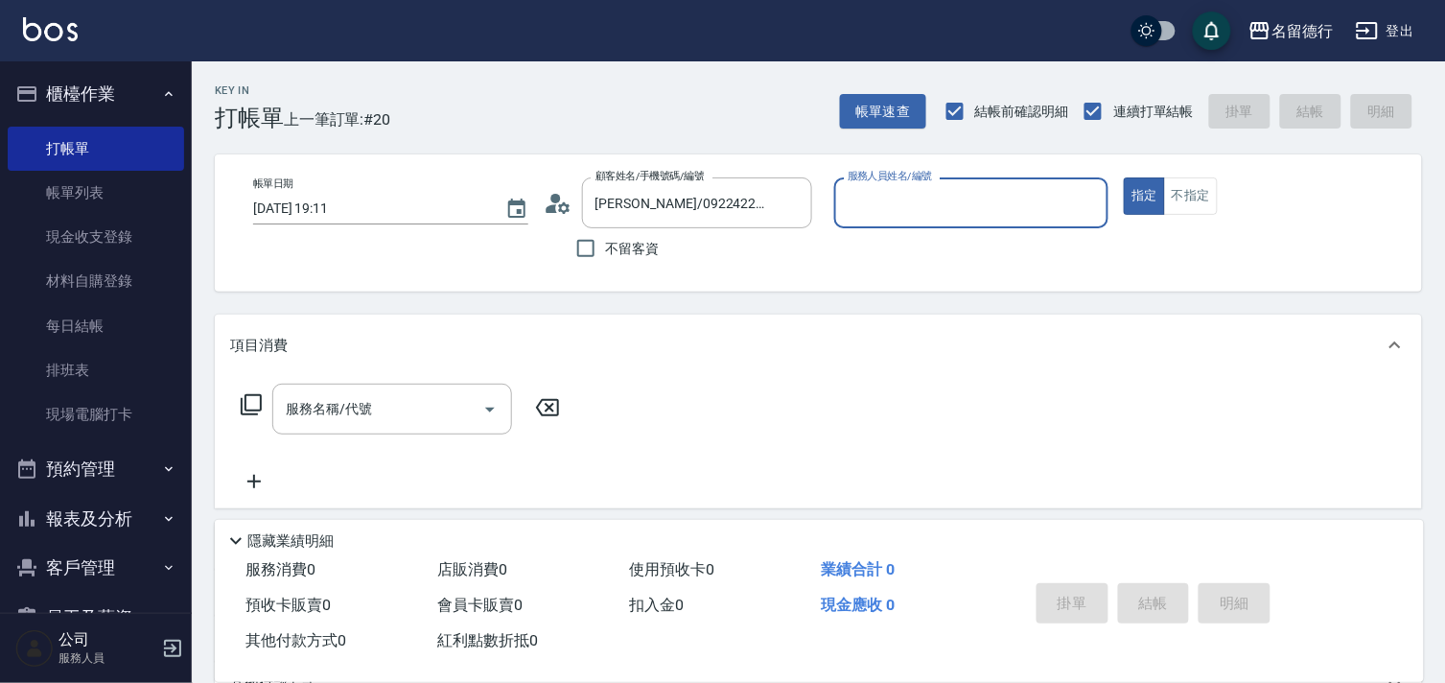
type input "品言-07"
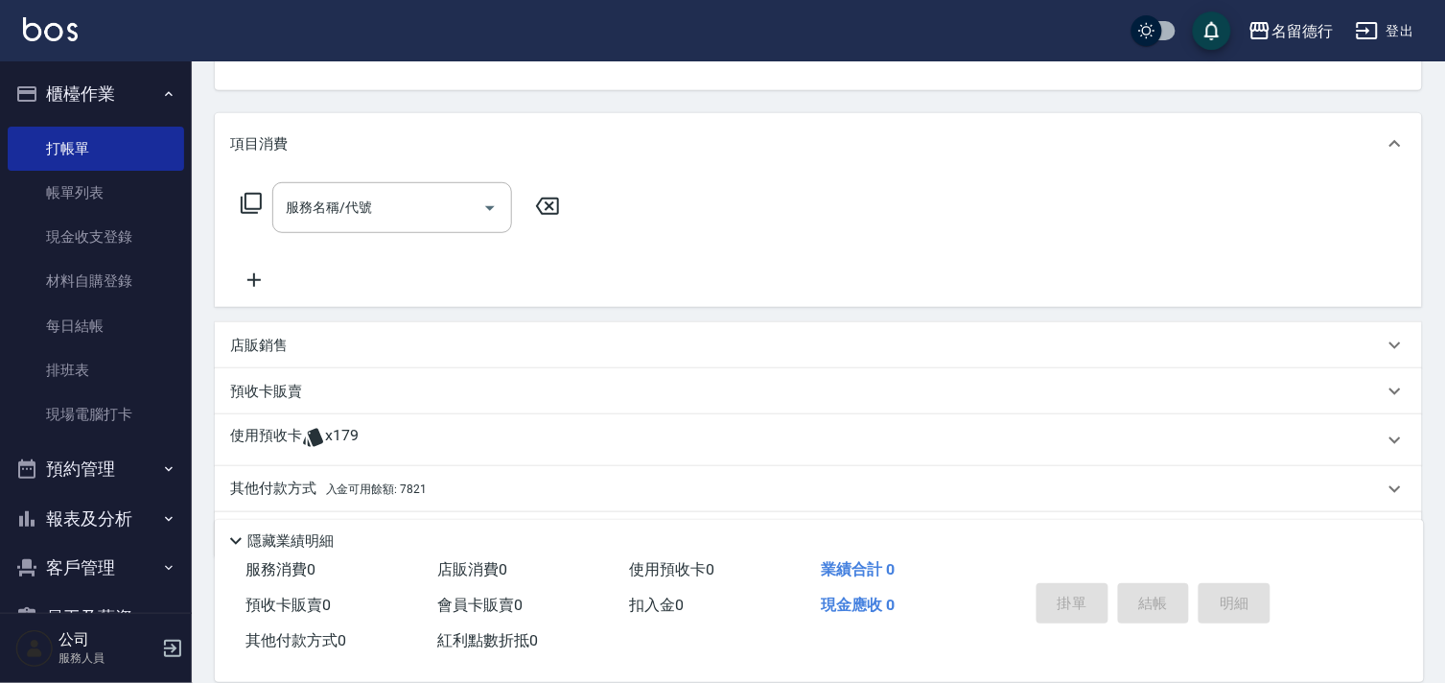
scroll to position [213, 0]
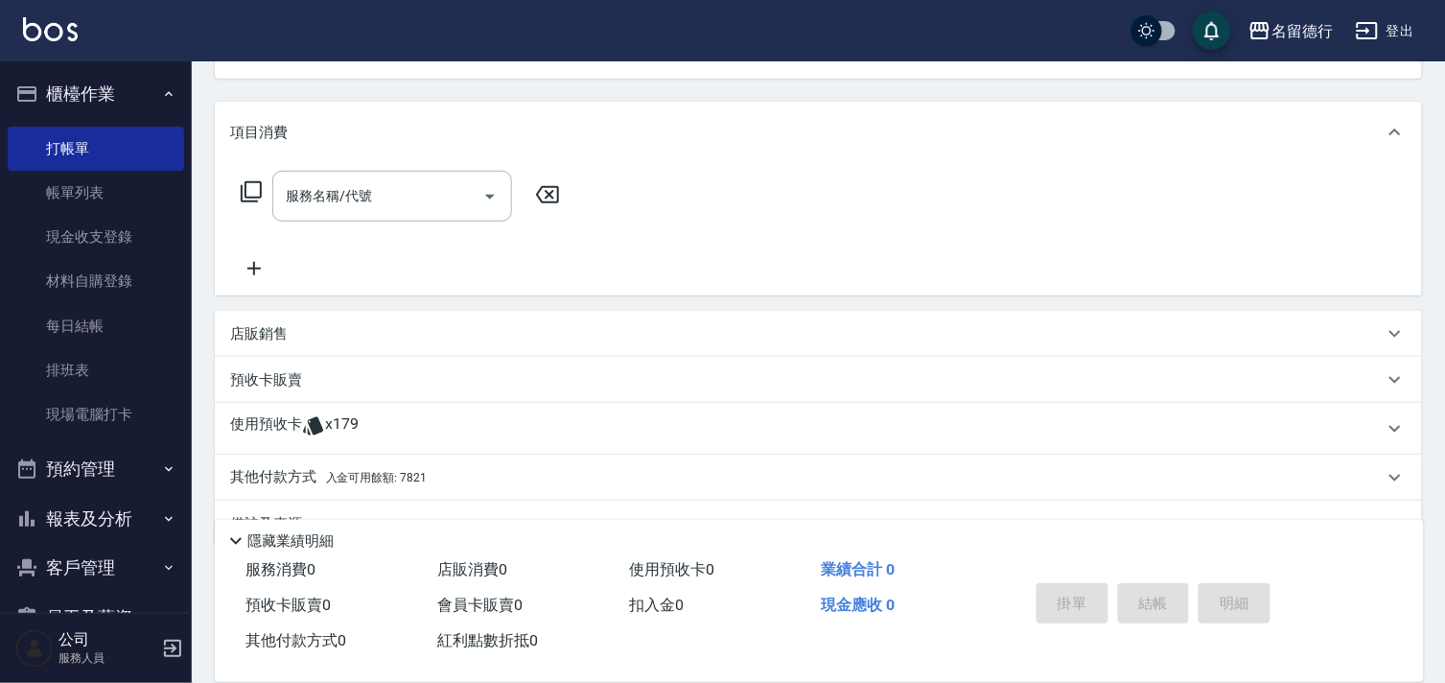
click at [286, 411] on div "使用預收卡 x179" at bounding box center [819, 429] width 1208 height 52
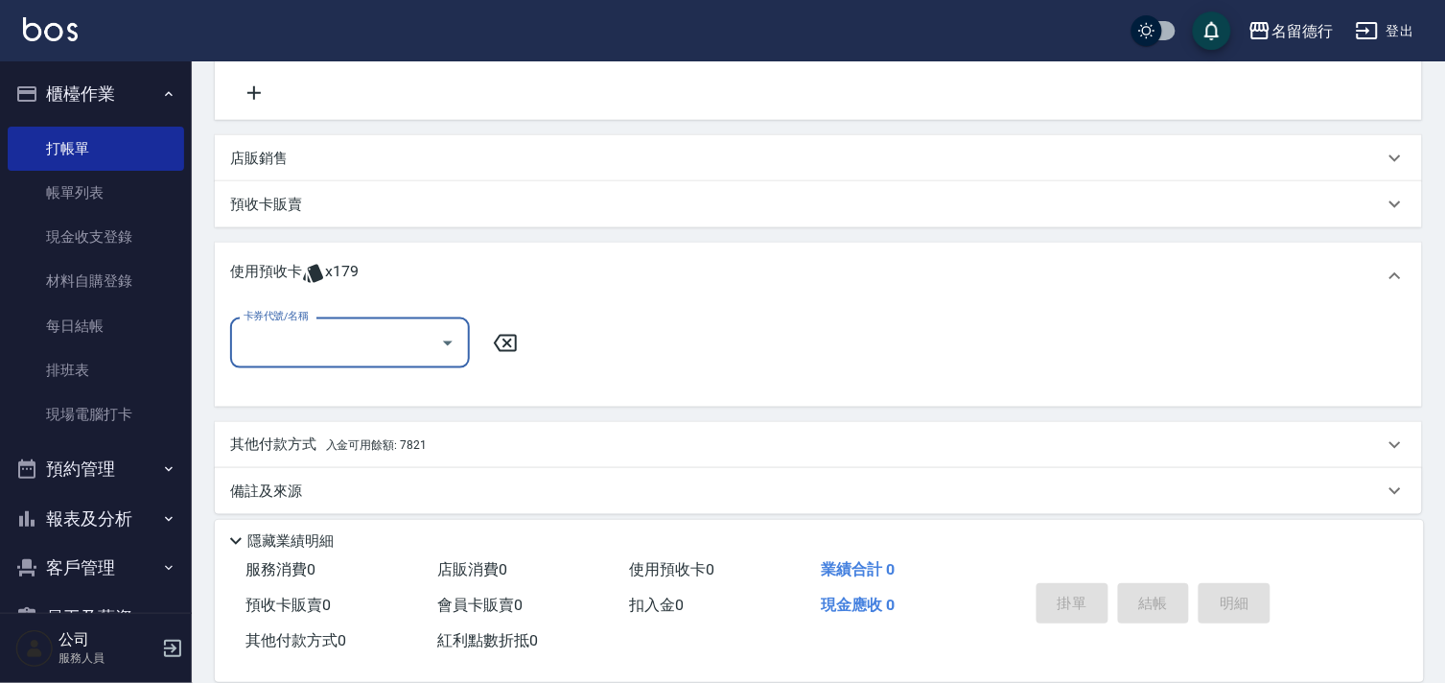
scroll to position [400, 0]
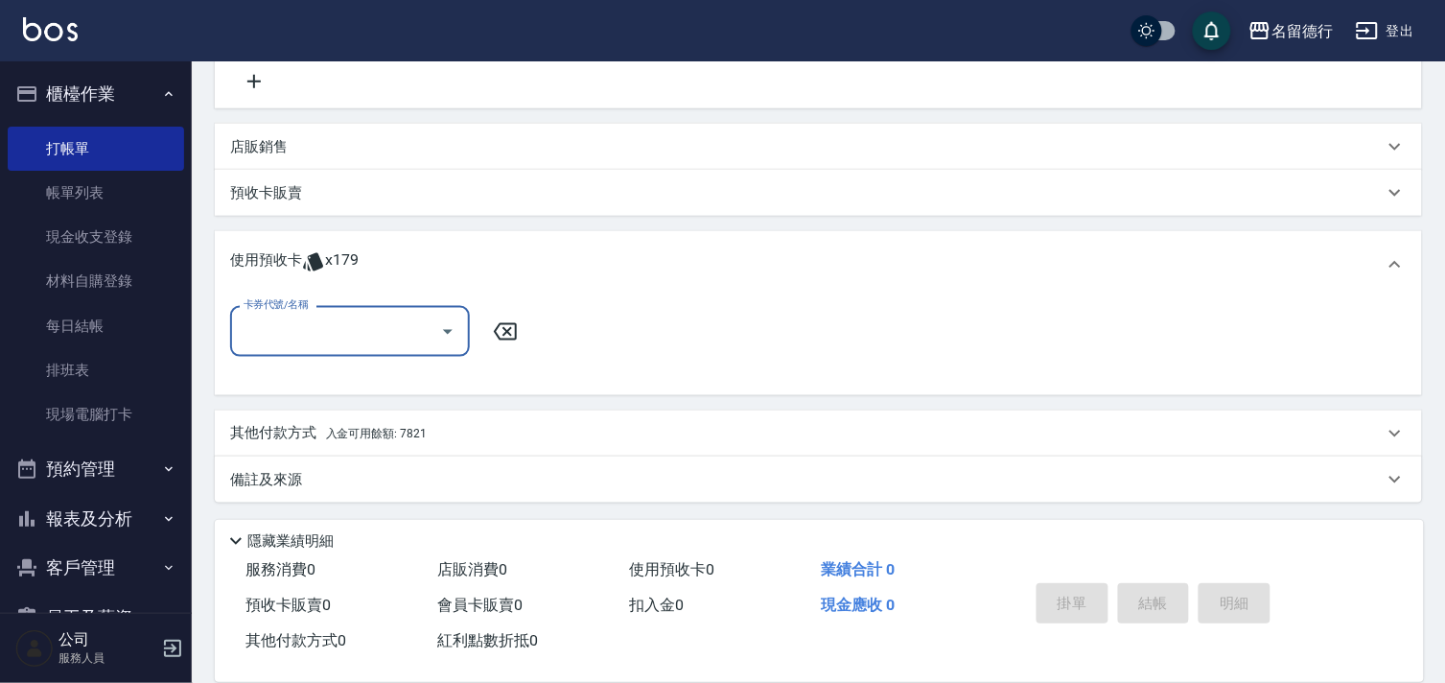
click at [327, 330] on input "卡券代號/名稱" at bounding box center [336, 332] width 194 height 34
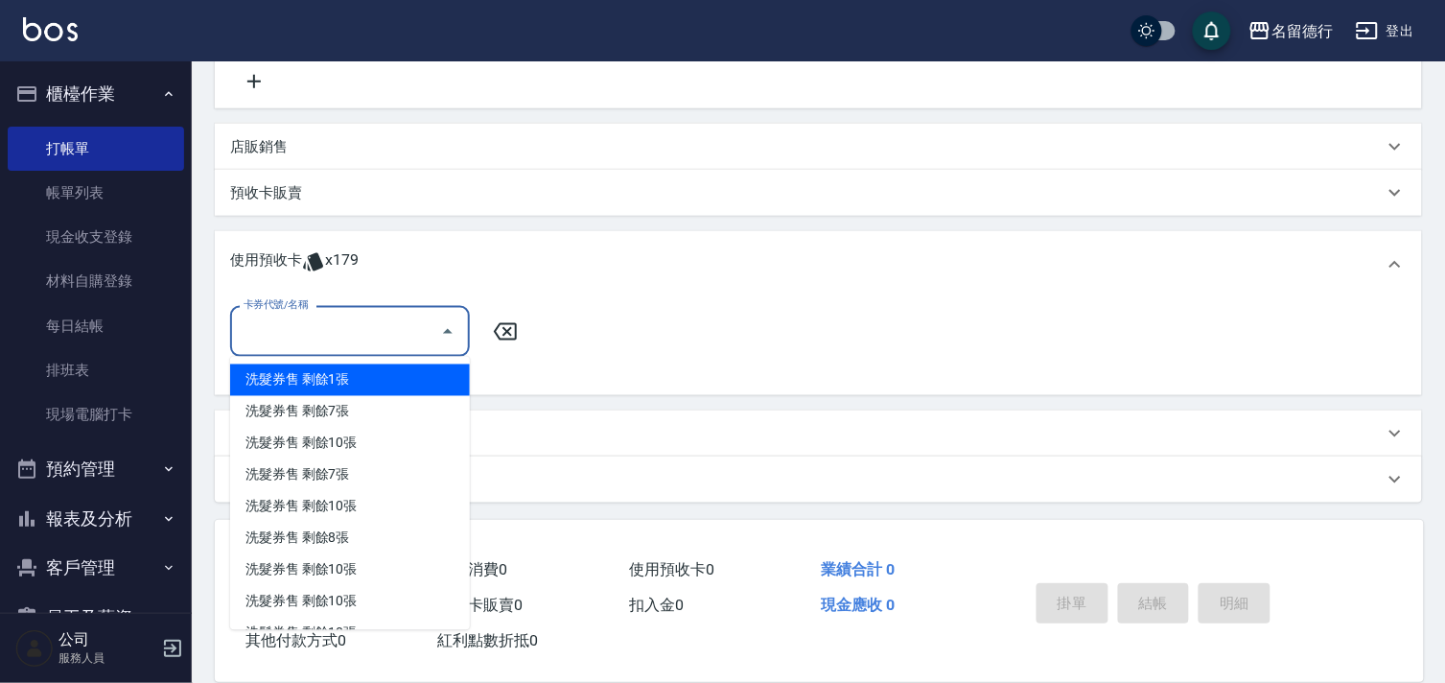
click at [368, 375] on div "洗髮券售 剩餘1張" at bounding box center [350, 380] width 240 height 32
type input "洗髮券售"
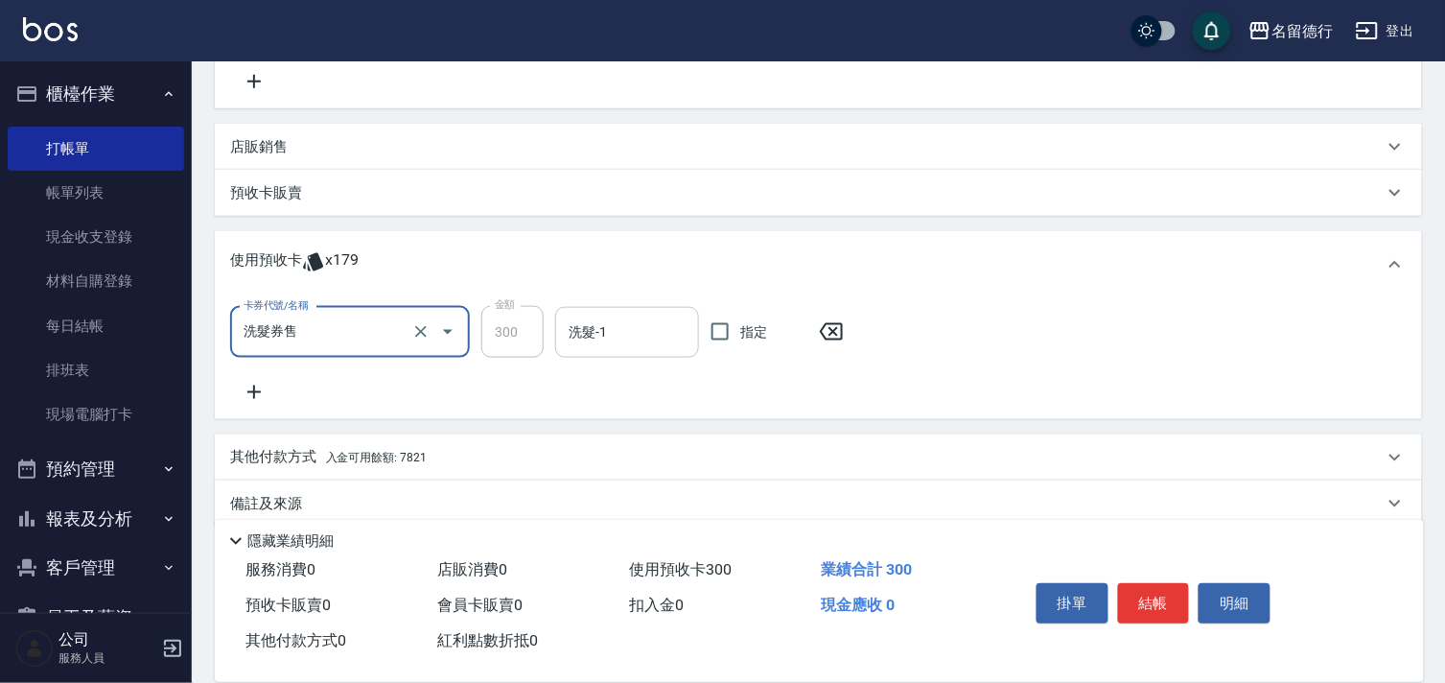
click at [678, 333] on input "洗髮-1" at bounding box center [627, 333] width 127 height 34
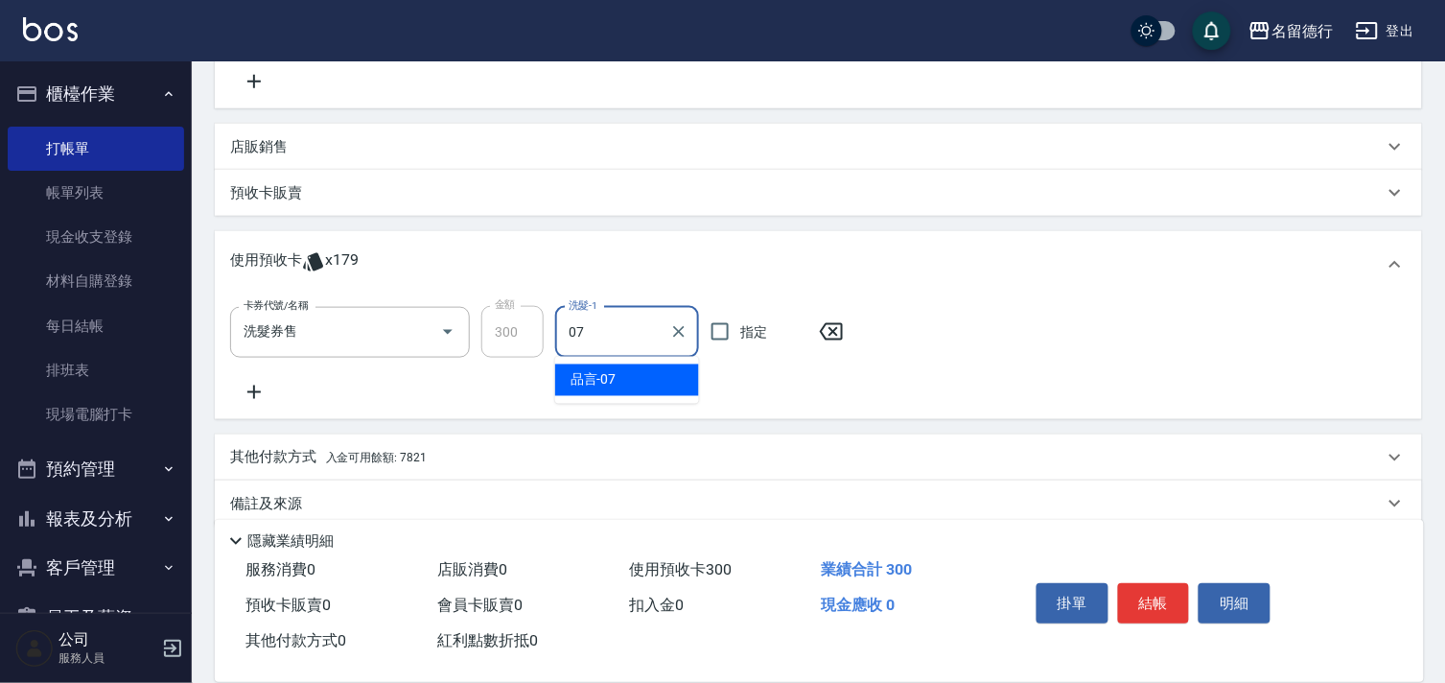
click at [686, 382] on div "品言 -07" at bounding box center [627, 380] width 144 height 32
type input "品言-07"
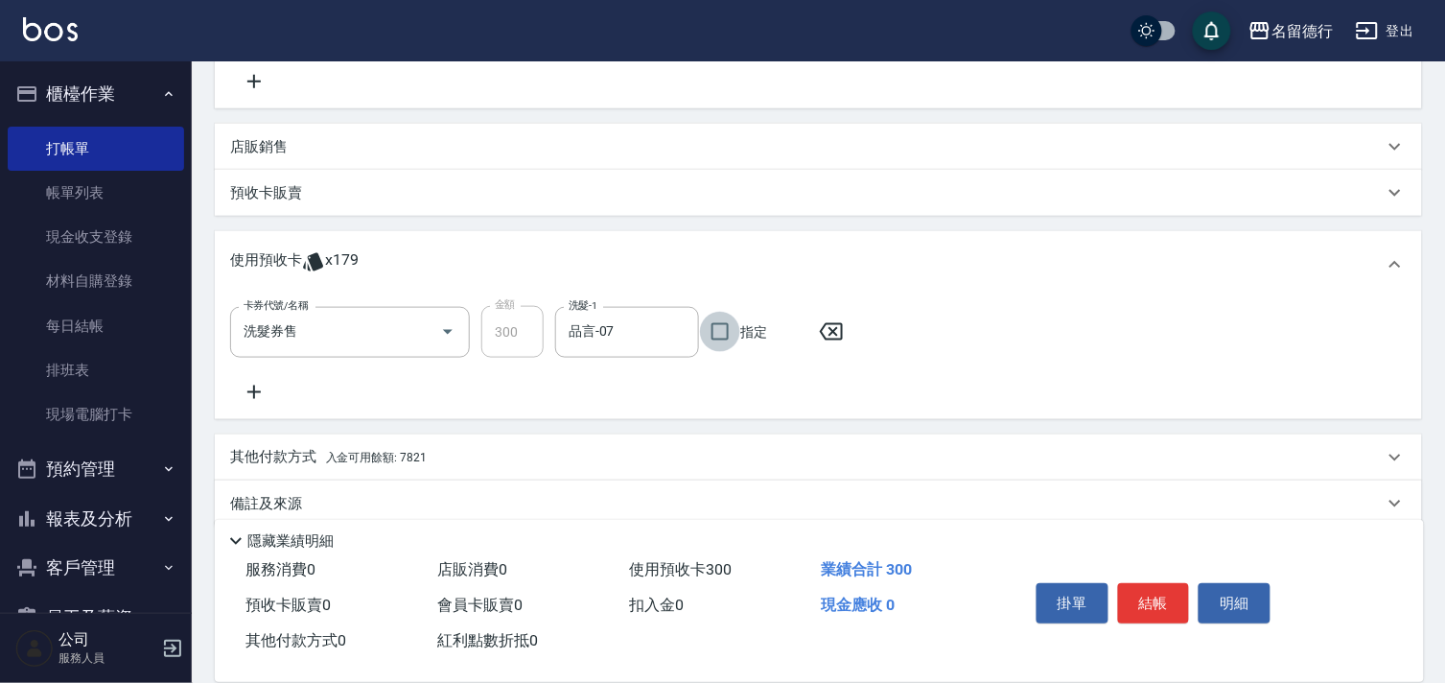
click at [710, 334] on input "指定" at bounding box center [720, 332] width 40 height 40
checkbox input "true"
click at [265, 388] on icon at bounding box center [254, 392] width 48 height 23
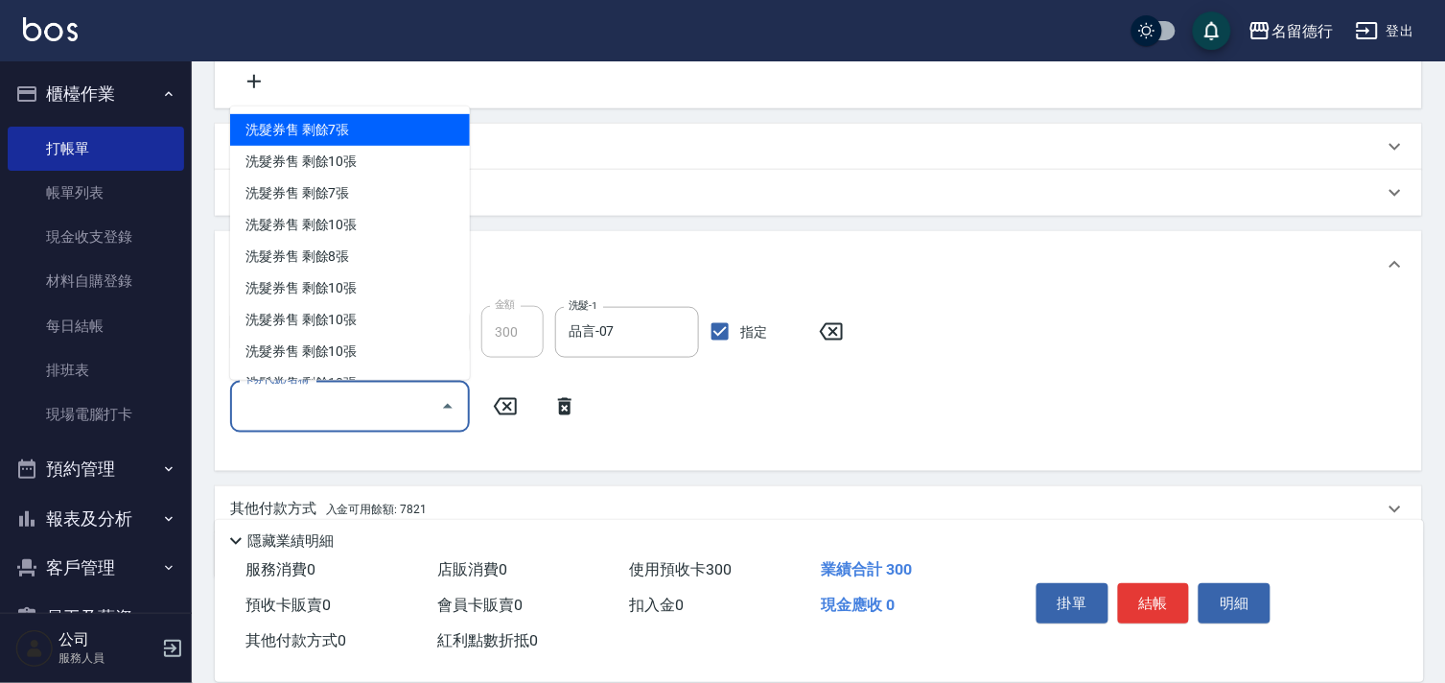
click at [291, 412] on input "卡券代號/名稱" at bounding box center [336, 406] width 194 height 34
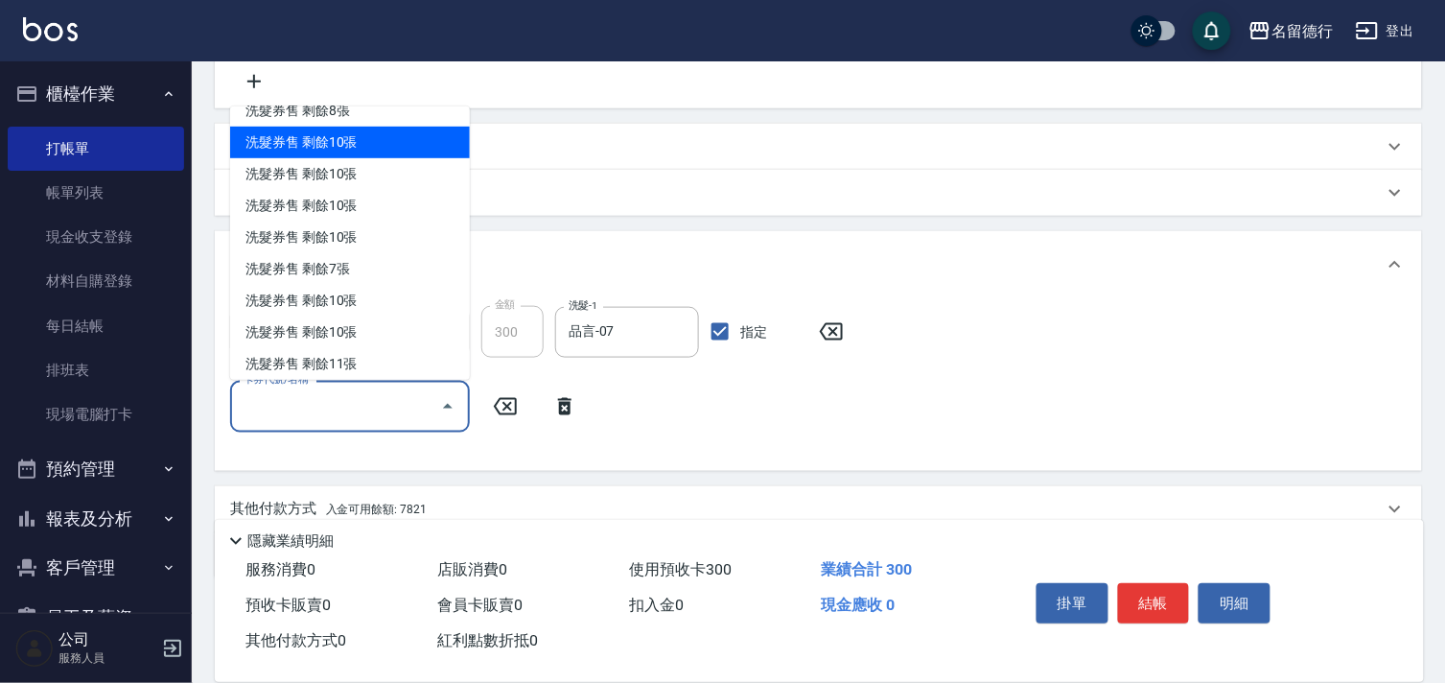
scroll to position [342, 0]
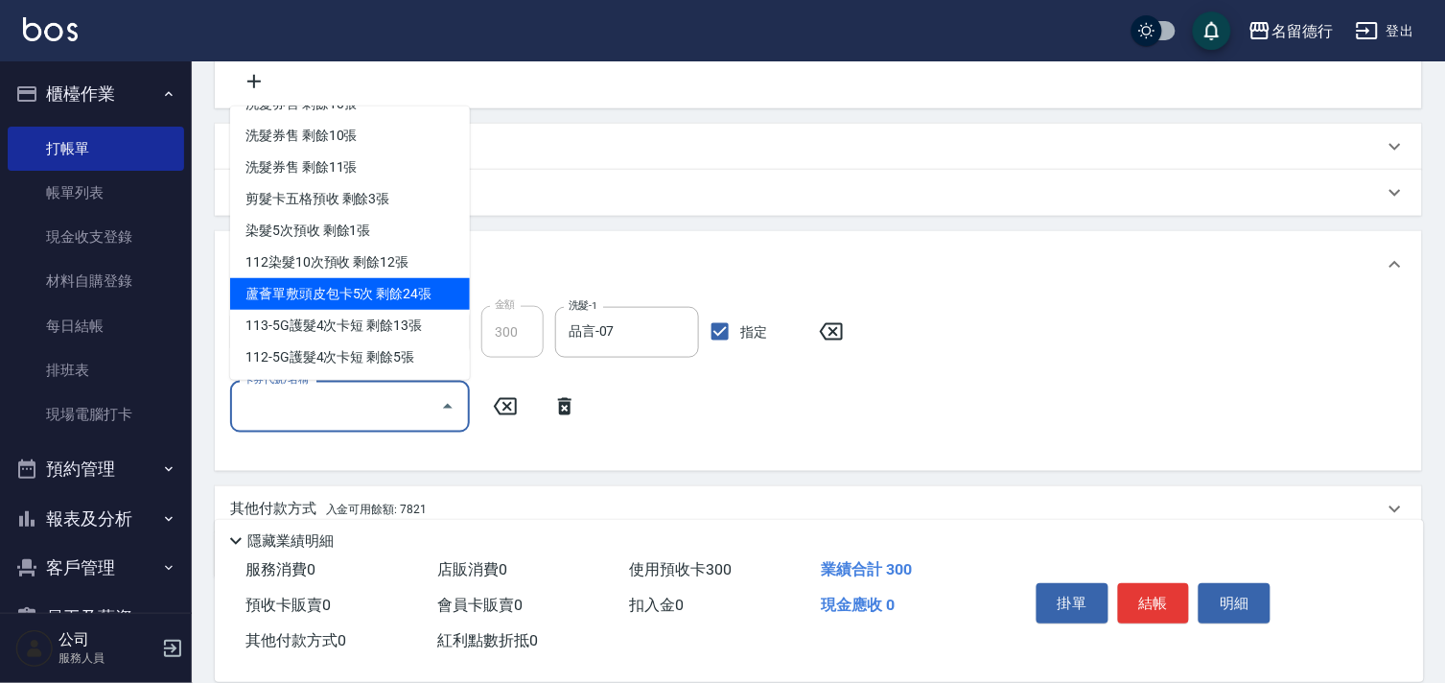
click at [338, 297] on div "蘆薈單敷頭皮包卡5次 剩餘24張" at bounding box center [350, 294] width 240 height 32
type input "蘆薈單敷頭皮包卡5次"
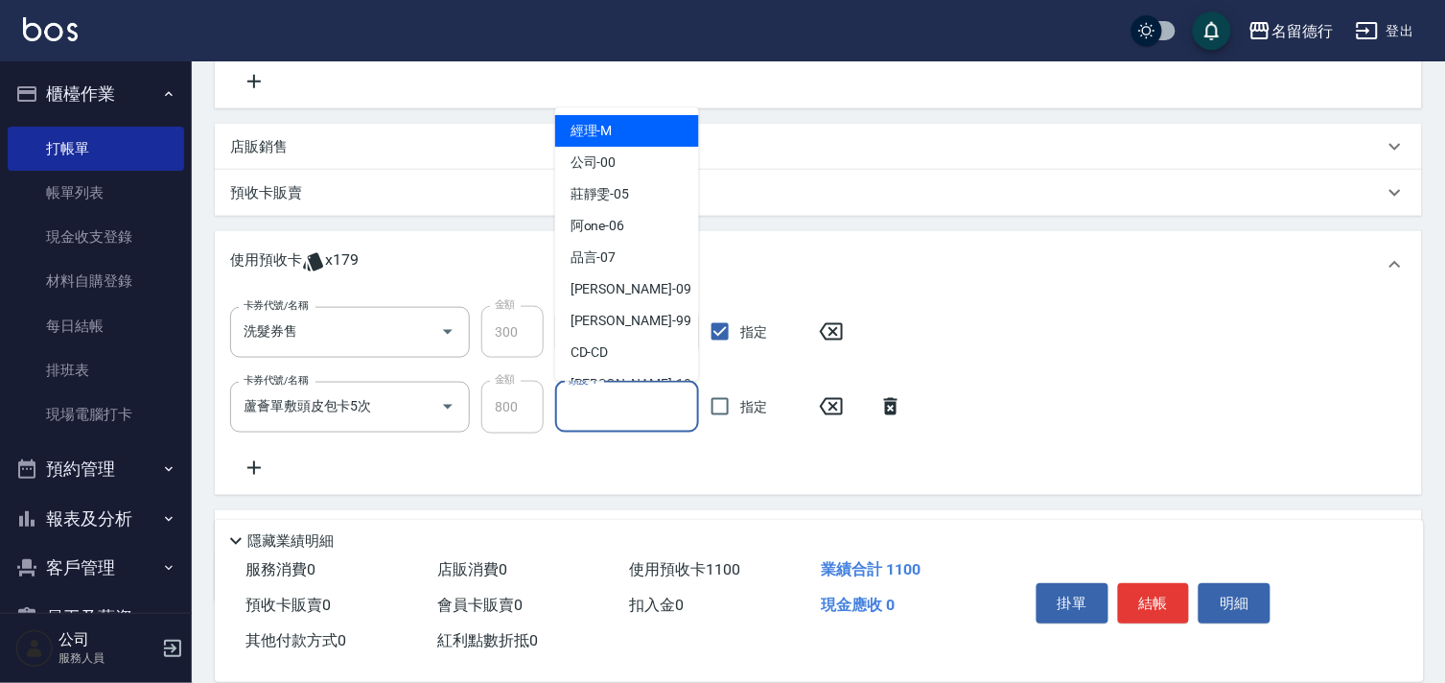
click at [631, 415] on input "頭皮-1" at bounding box center [627, 407] width 127 height 34
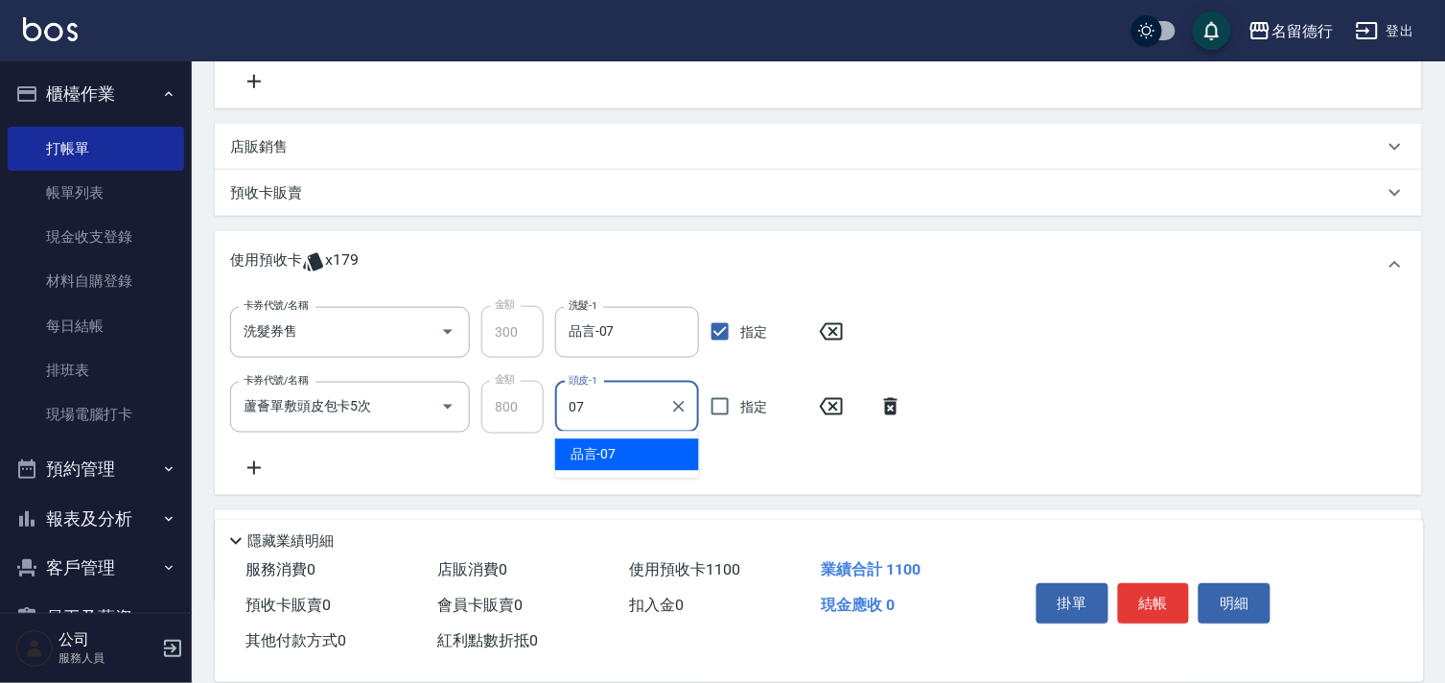
click at [631, 443] on div "品言 -07" at bounding box center [627, 455] width 144 height 32
type input "品言-07"
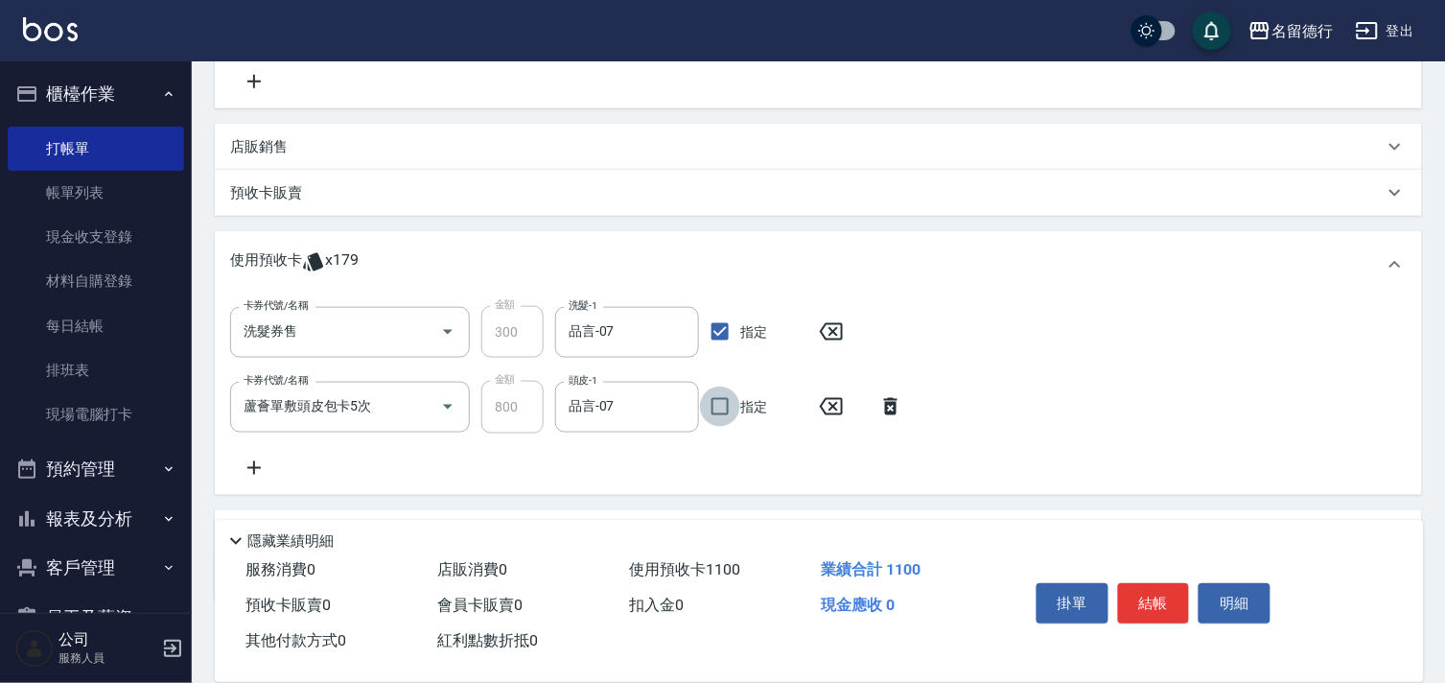
click at [719, 415] on input "指定" at bounding box center [720, 407] width 40 height 40
checkbox input "true"
click at [247, 463] on icon at bounding box center [254, 468] width 48 height 23
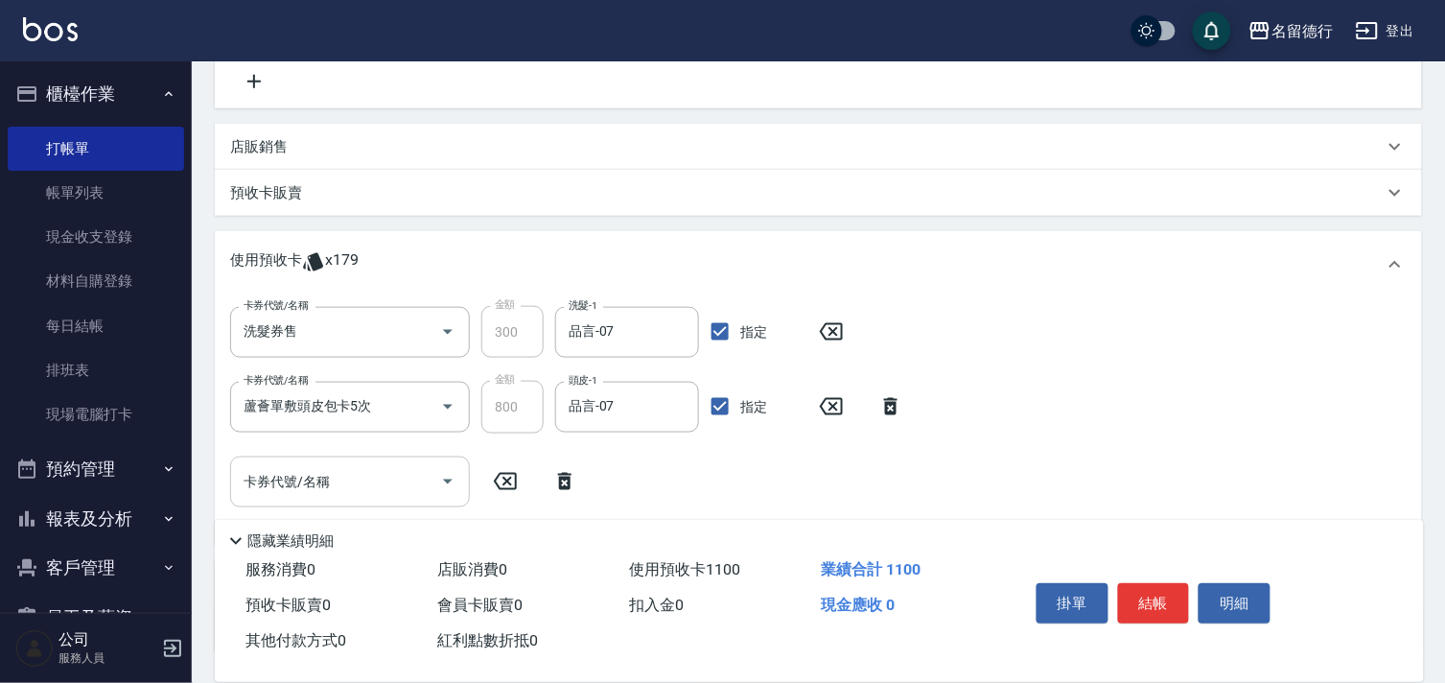
scroll to position [506, 0]
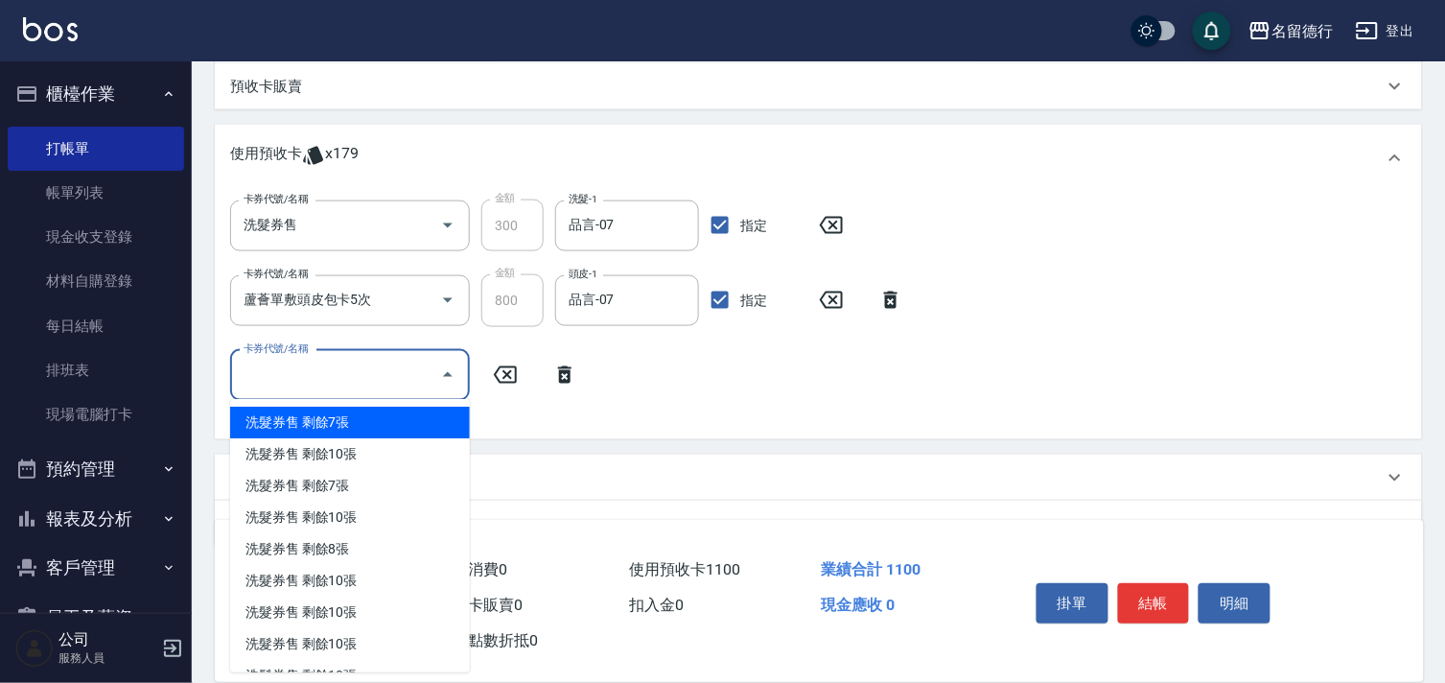
click at [317, 374] on input "卡券代號/名稱" at bounding box center [336, 376] width 194 height 34
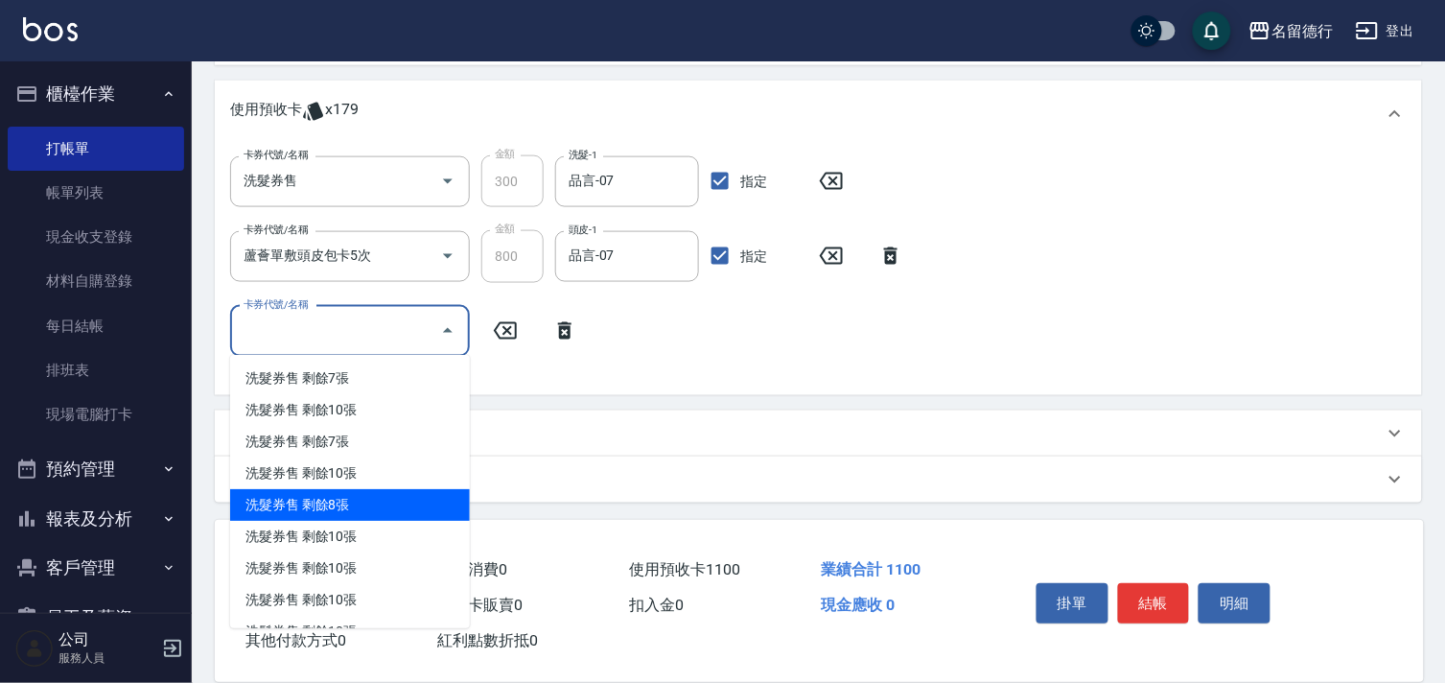
scroll to position [342, 0]
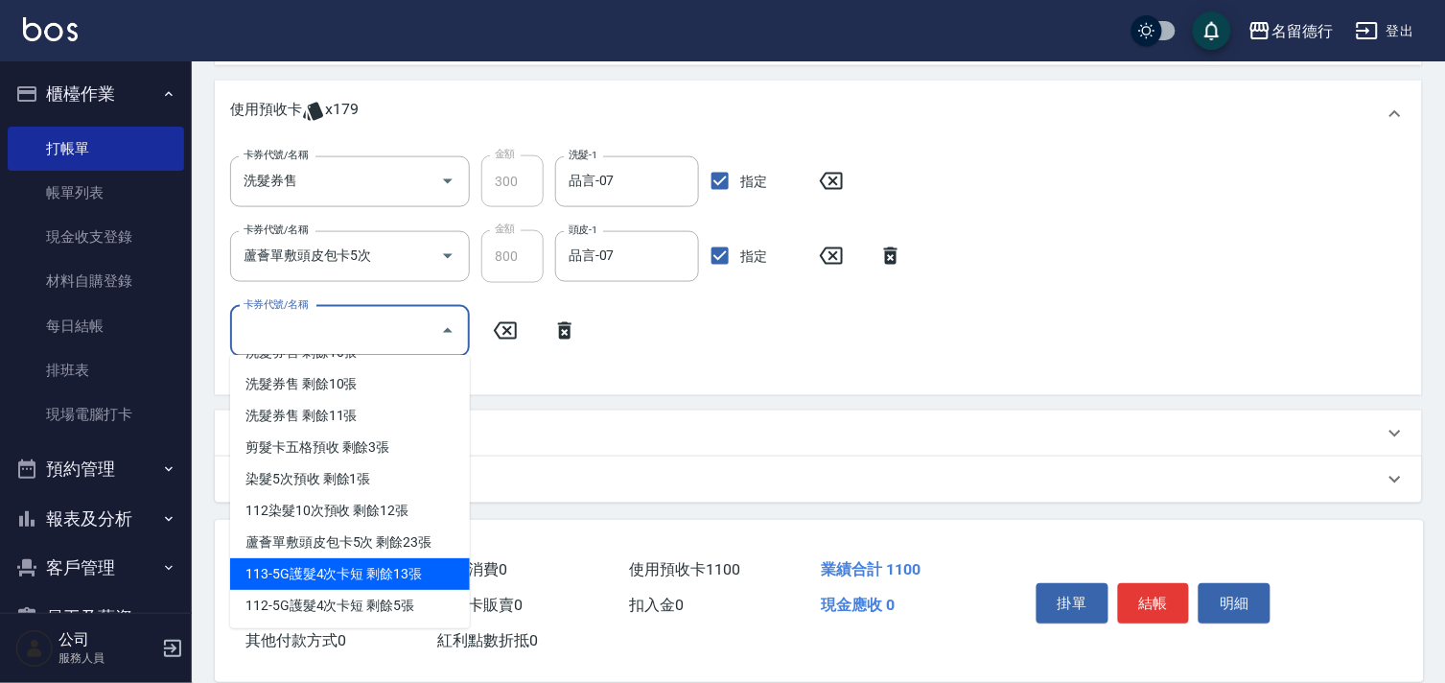
click at [388, 582] on div "113-5G護髮4次卡短 剩餘13張" at bounding box center [350, 574] width 240 height 32
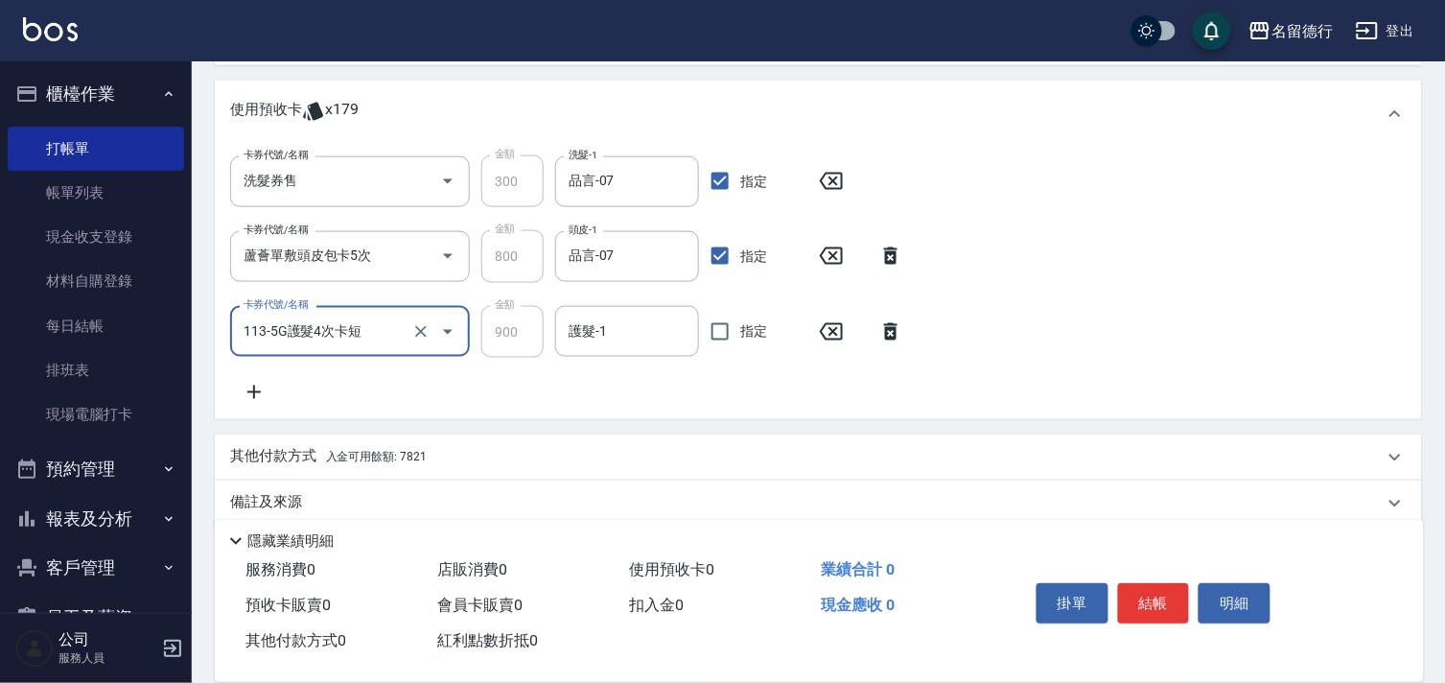
type input "113-5G護髮4次卡短"
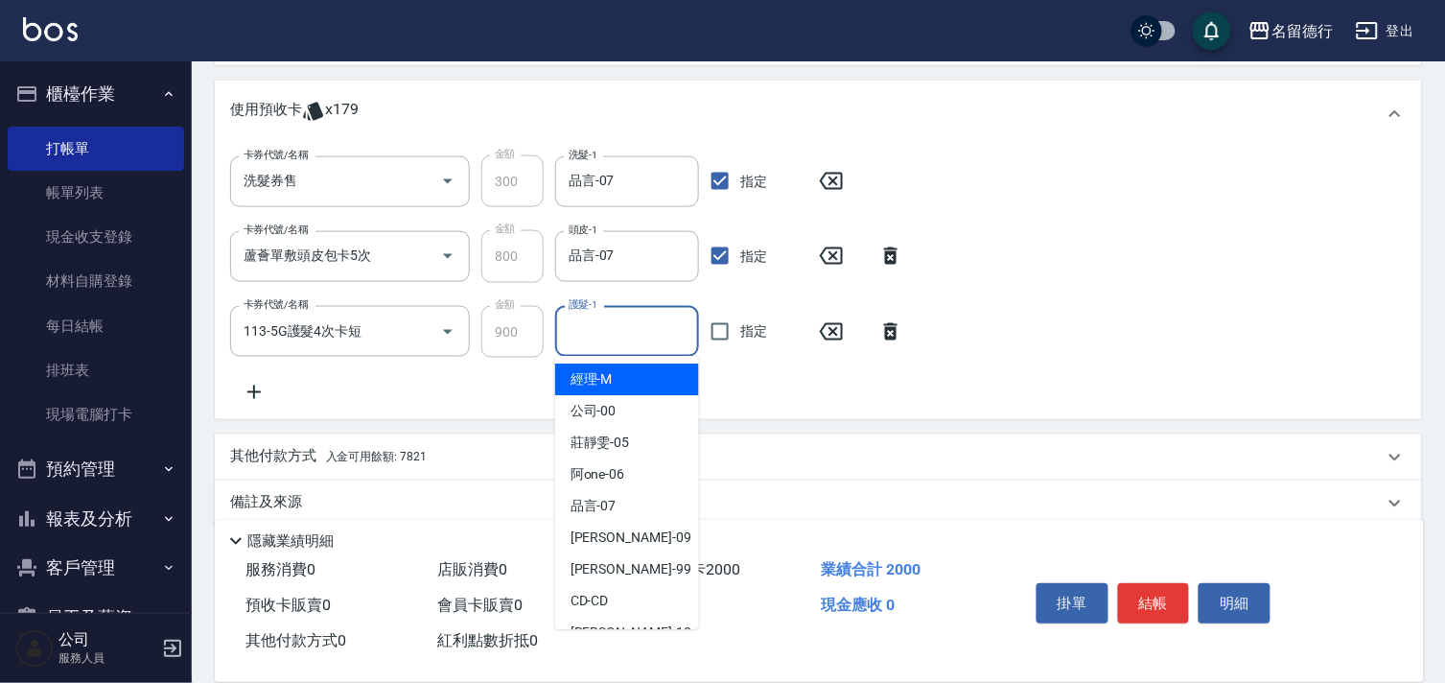
click at [579, 338] on input "護髮-1" at bounding box center [627, 332] width 127 height 34
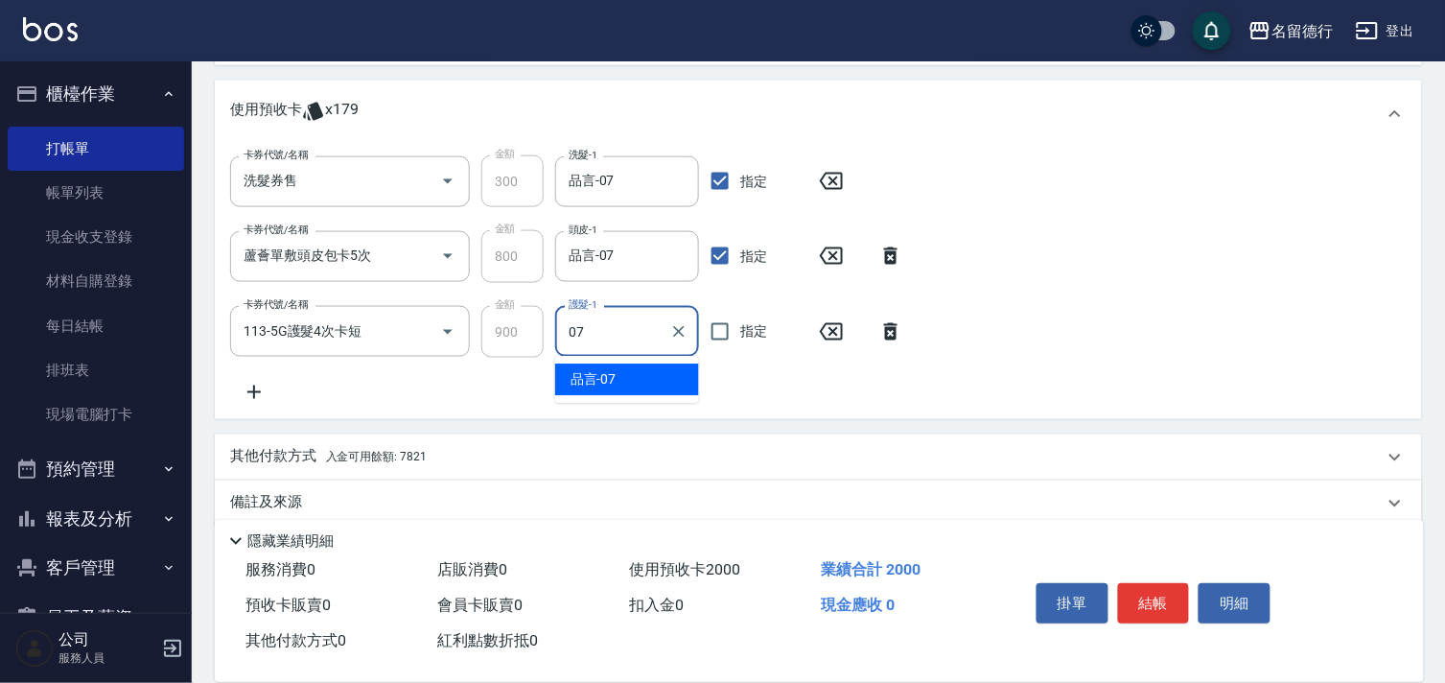
click at [614, 376] on span "品言 -07" at bounding box center [594, 380] width 46 height 20
type input "品言-07"
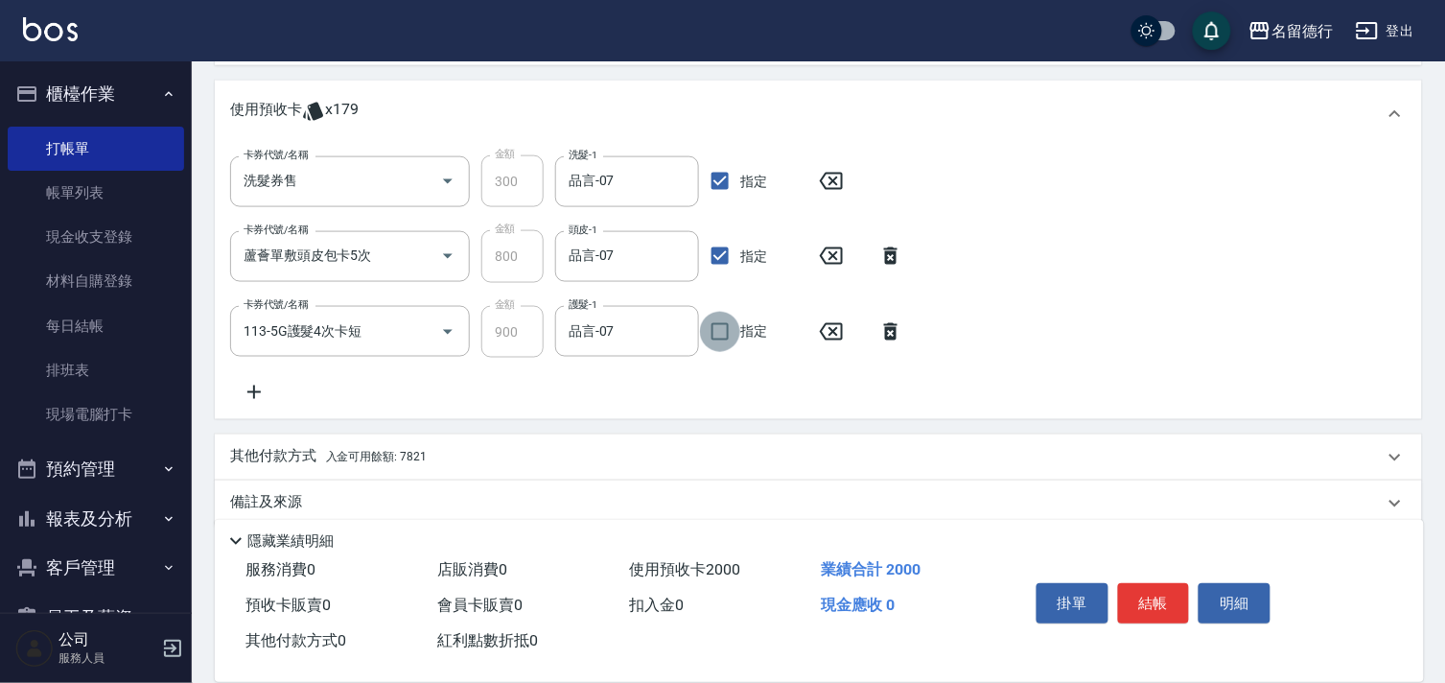
click at [730, 326] on input "指定" at bounding box center [720, 332] width 40 height 40
checkbox input "true"
click at [260, 387] on icon at bounding box center [254, 392] width 48 height 23
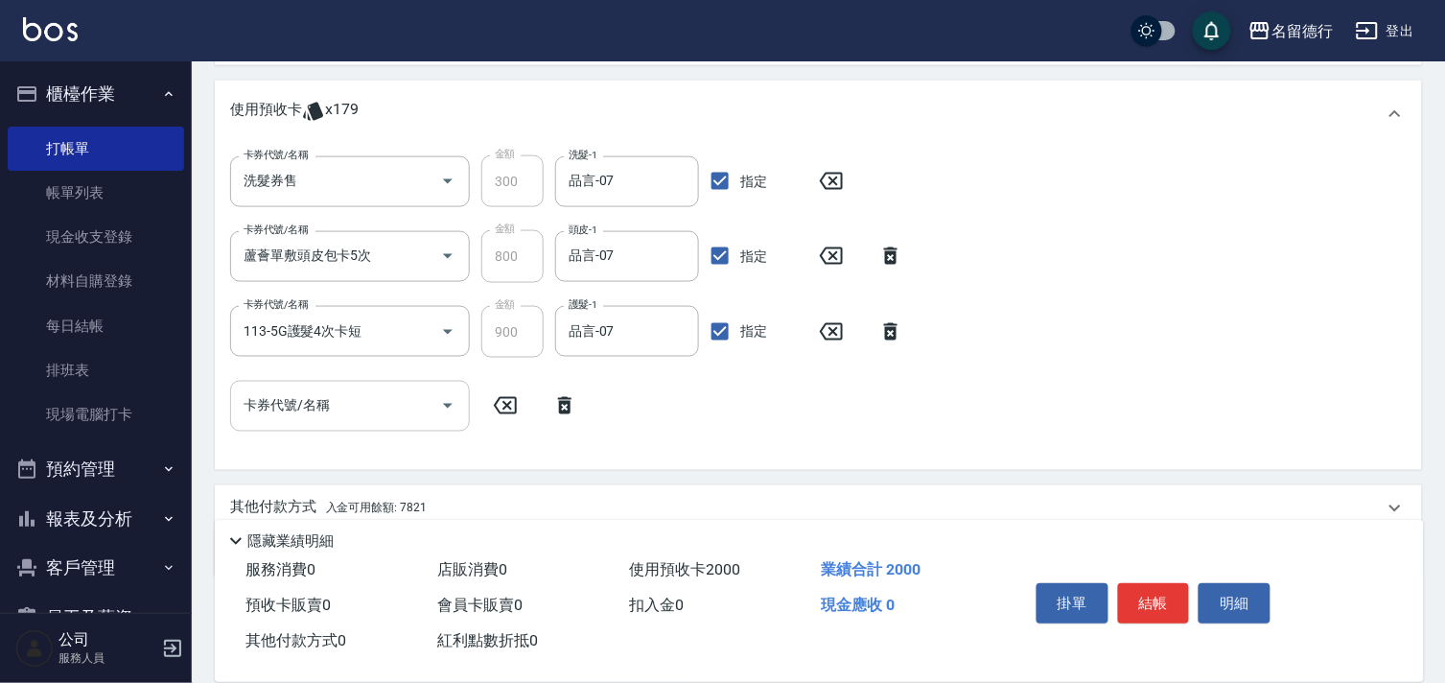
click at [278, 406] on input "卡券代號/名稱" at bounding box center [336, 406] width 194 height 34
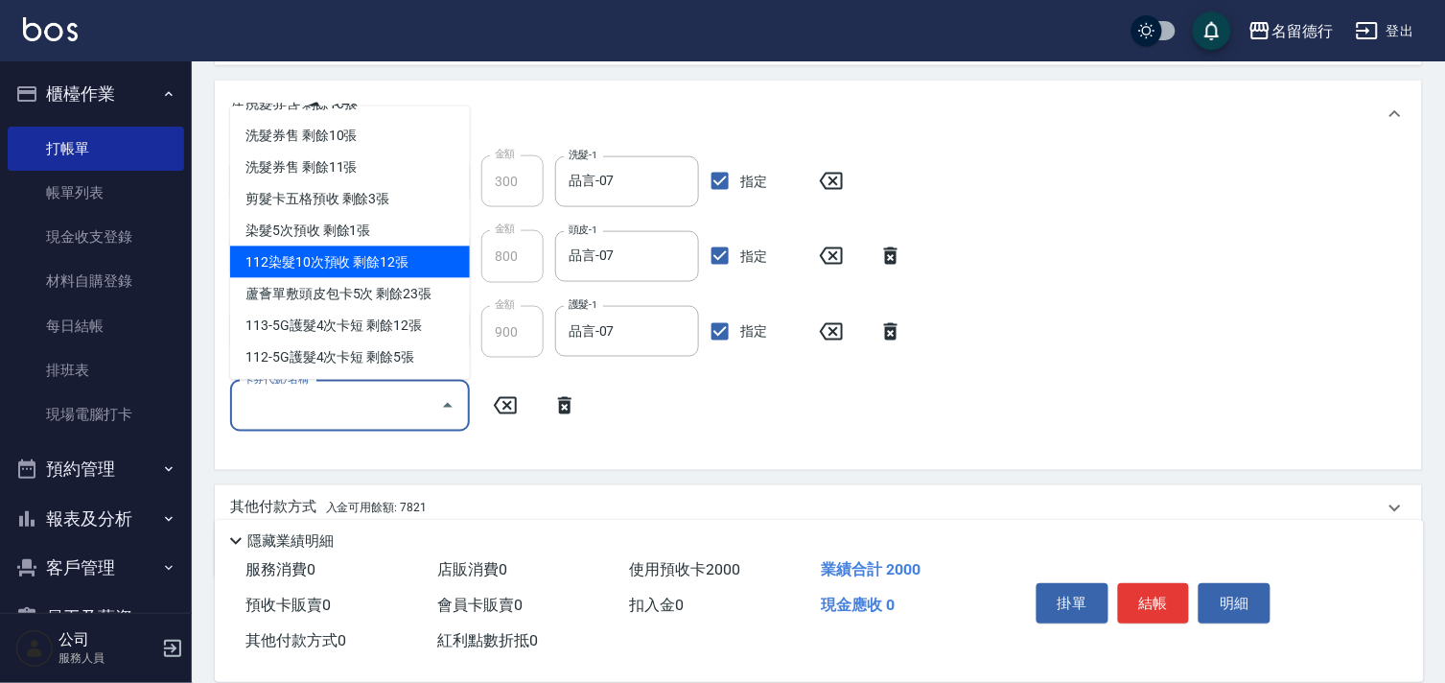
click at [332, 262] on div "112染髮10次預收 剩餘12張" at bounding box center [350, 263] width 240 height 32
type input "112染髮10次預收"
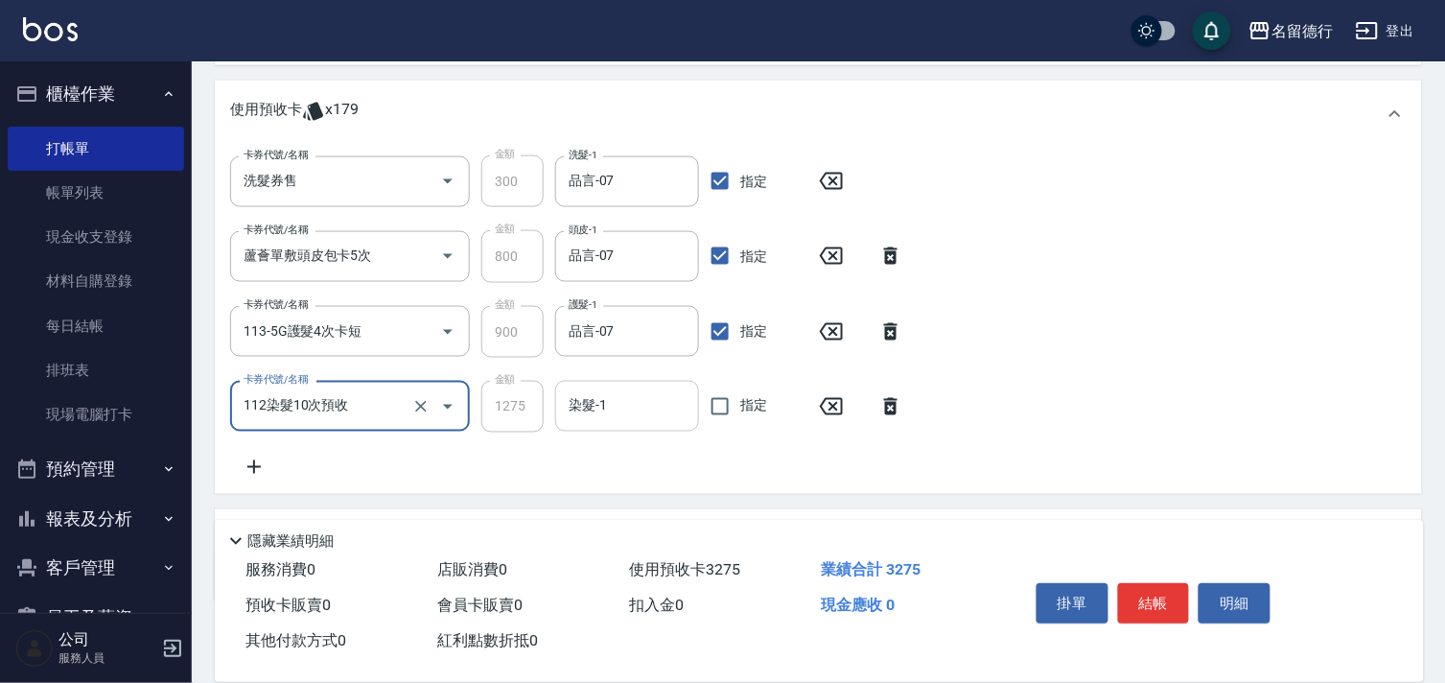
click at [593, 412] on input "染髮-1" at bounding box center [627, 406] width 127 height 34
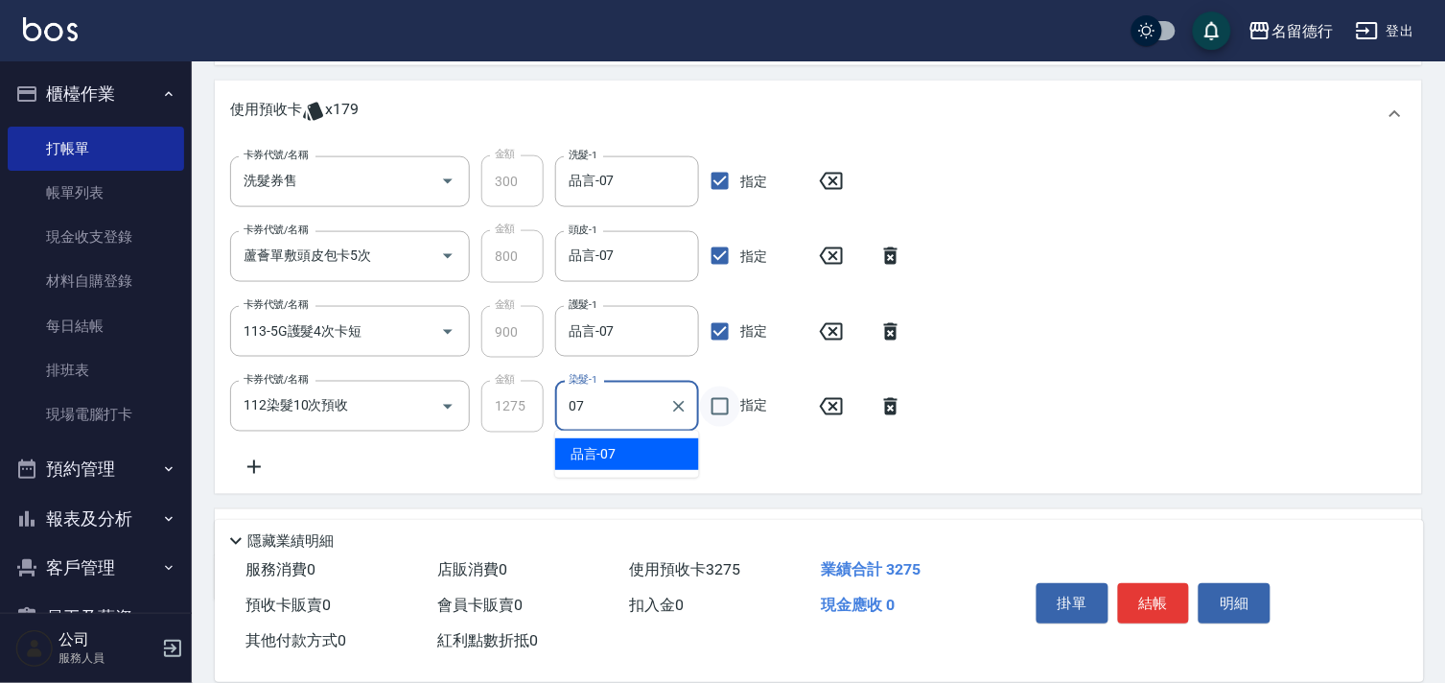
drag, startPoint x: 619, startPoint y: 453, endPoint x: 703, endPoint y: 425, distance: 88.9
click at [621, 455] on div "品言 -07" at bounding box center [627, 454] width 144 height 32
type input "品言-07"
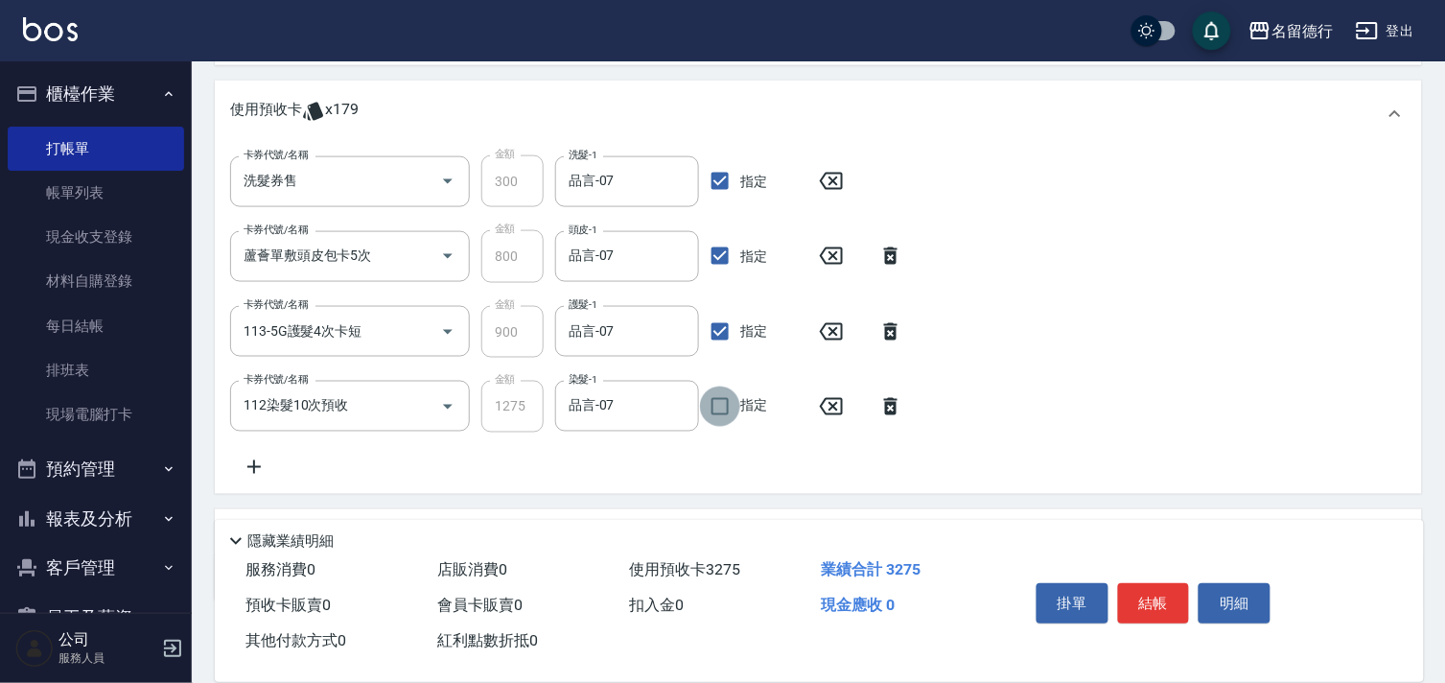
click at [719, 404] on input "指定" at bounding box center [720, 407] width 40 height 40
checkbox input "true"
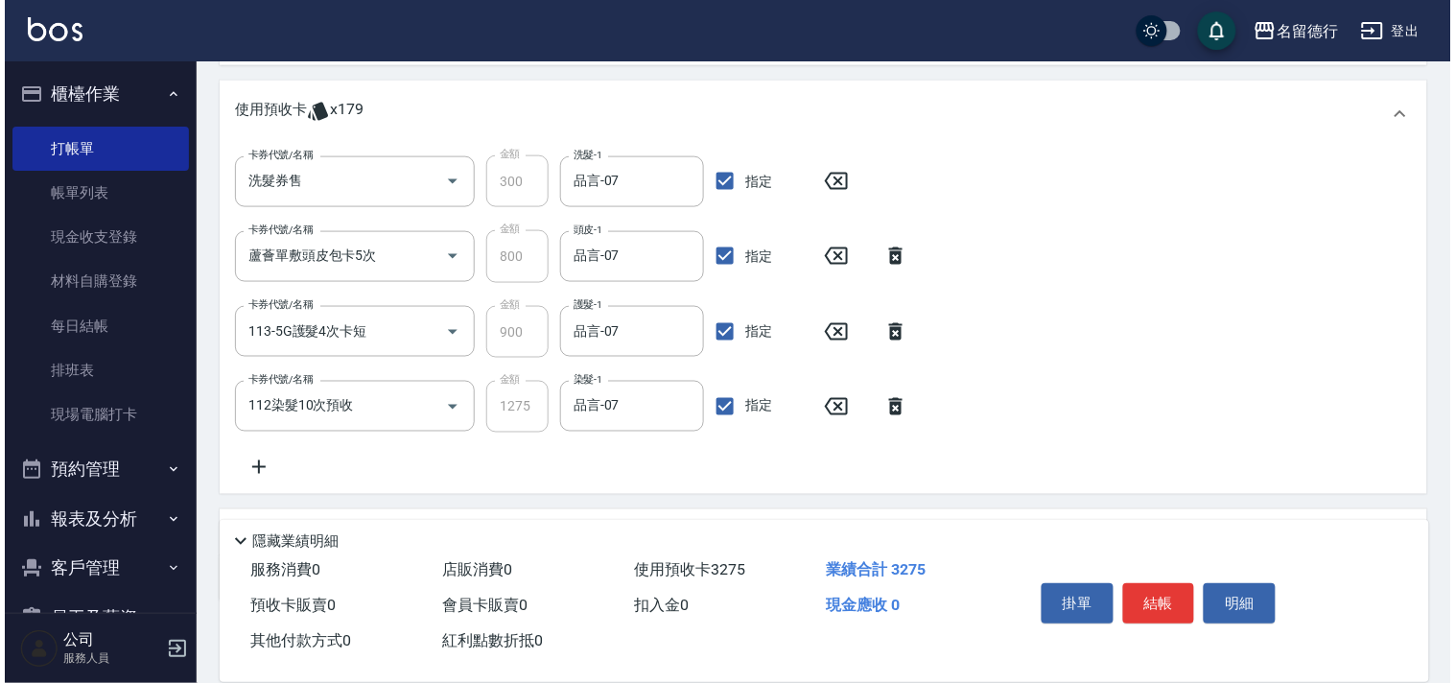
scroll to position [649, 0]
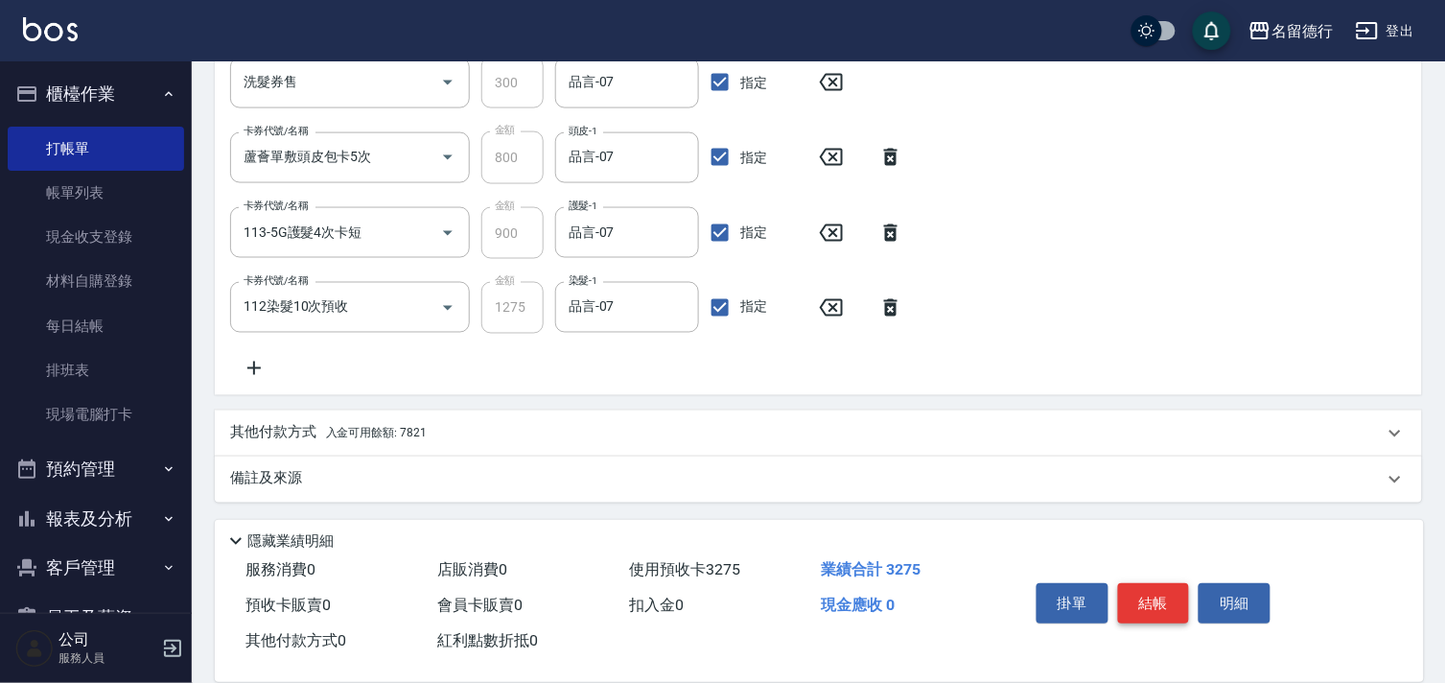
click at [1145, 601] on button "結帳" at bounding box center [1154, 603] width 72 height 40
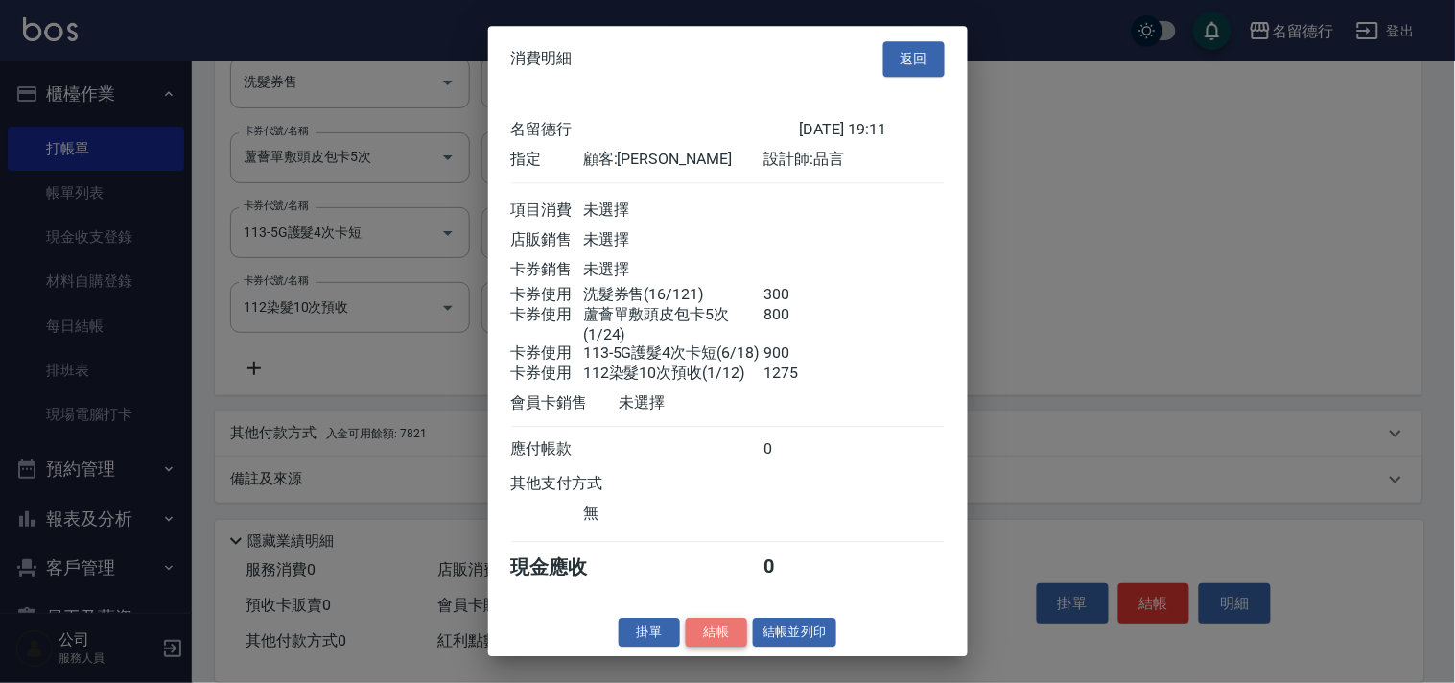
click at [717, 646] on button "結帳" at bounding box center [716, 633] width 61 height 30
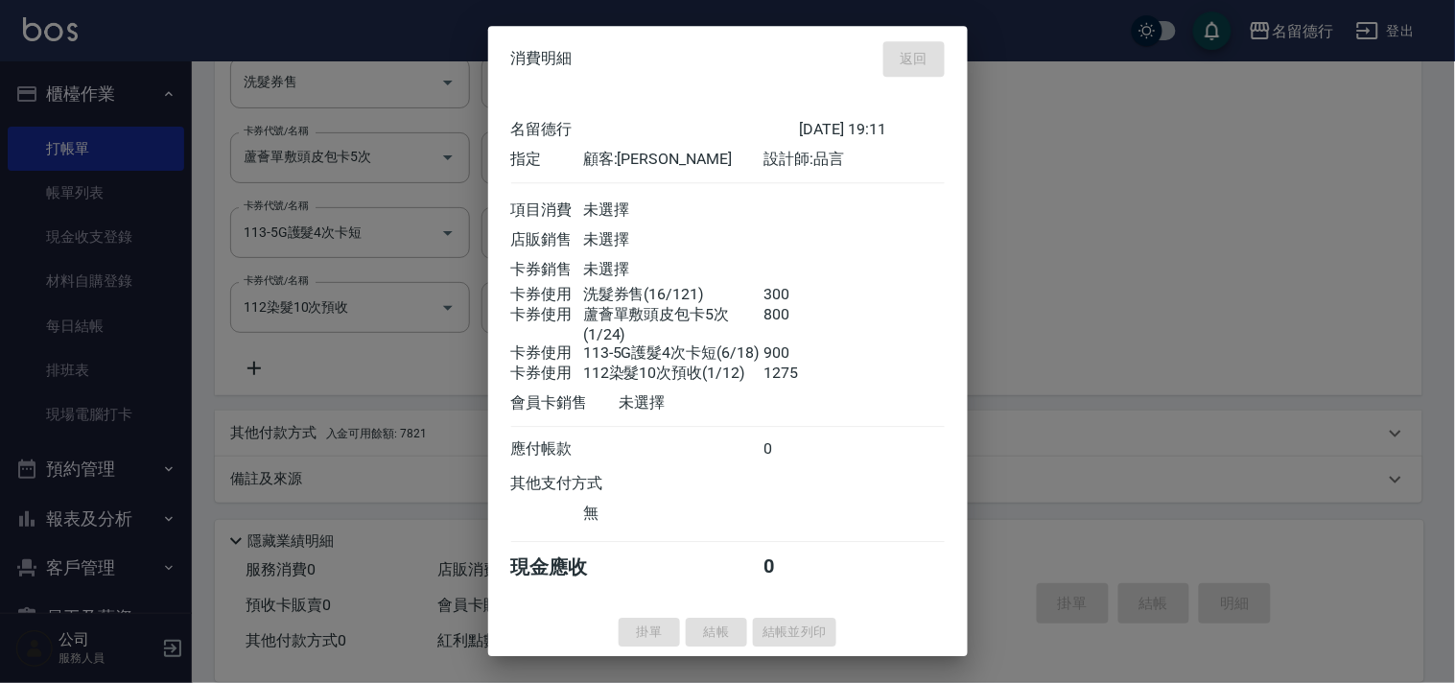
type input "[DATE] 19:12"
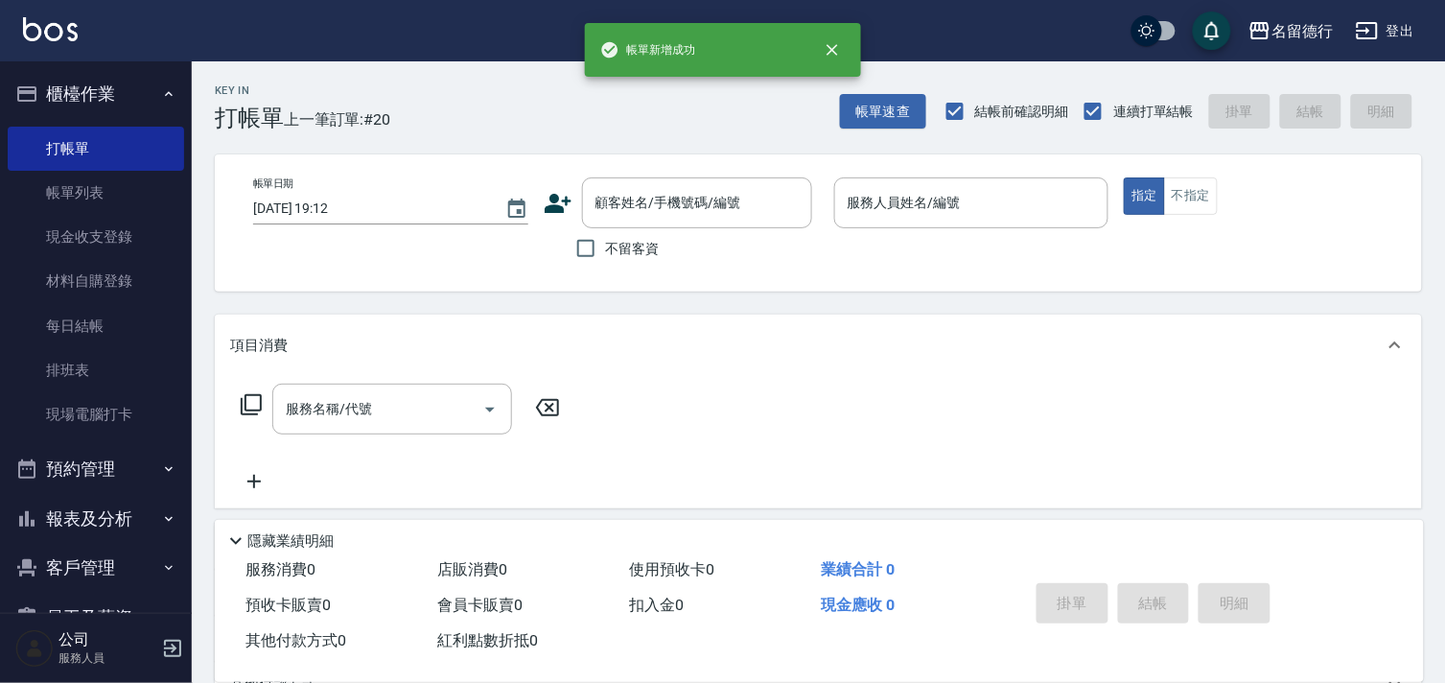
scroll to position [0, 0]
click at [106, 200] on link "帳單列表" at bounding box center [96, 193] width 176 height 44
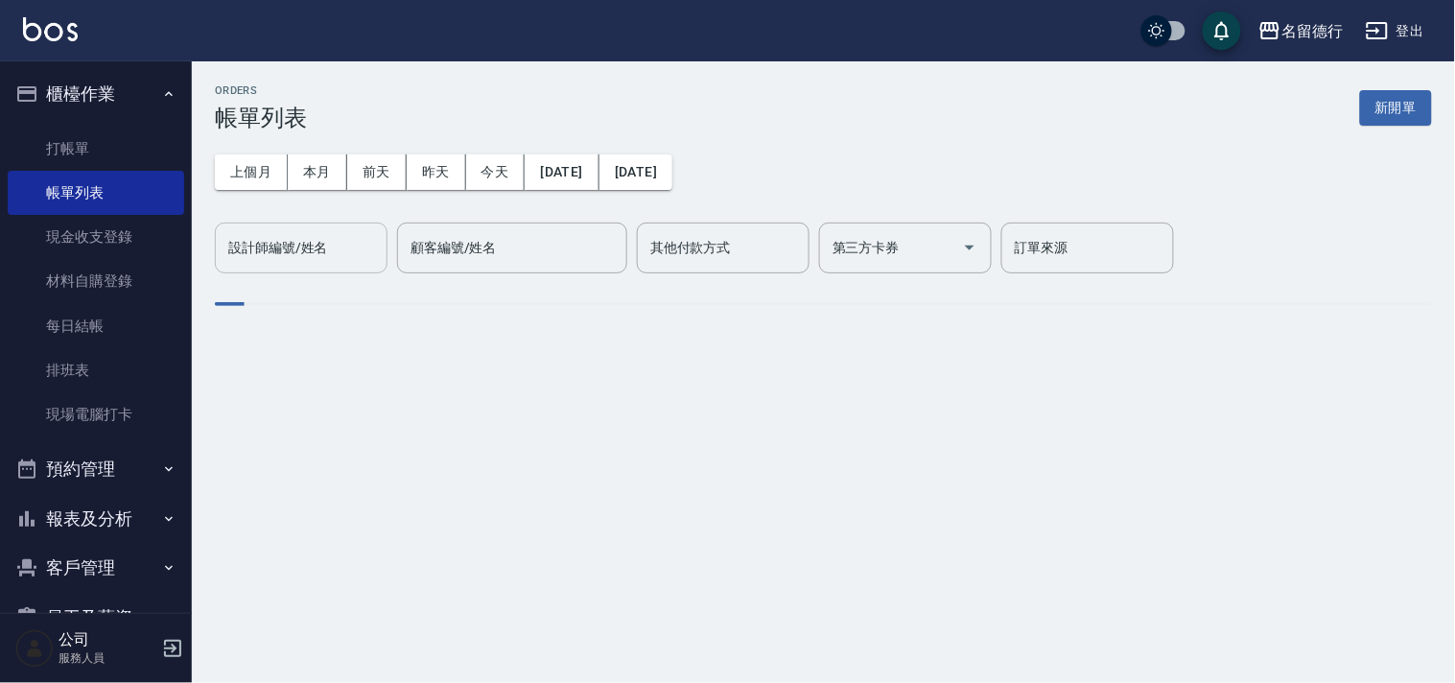
click at [349, 236] on input "設計師編號/姓名" at bounding box center [300, 248] width 155 height 34
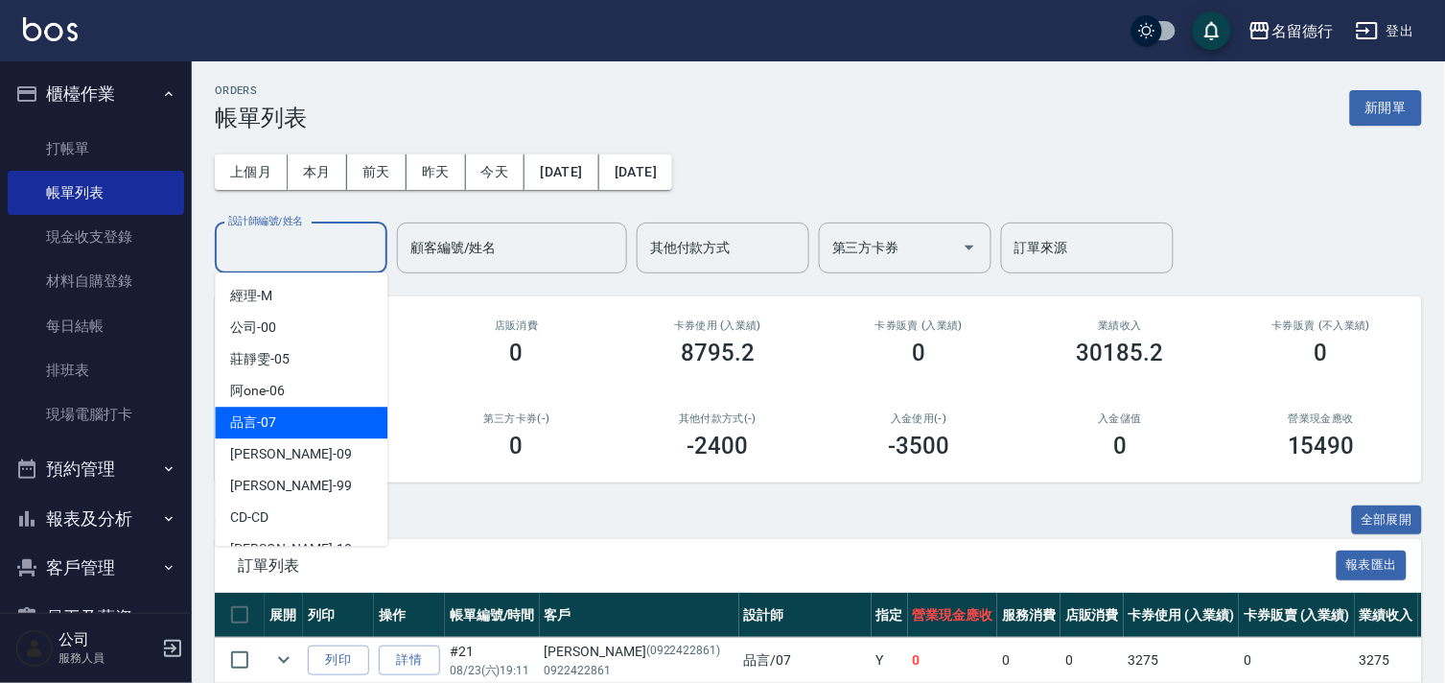
click at [317, 419] on div "品言 -07" at bounding box center [301, 423] width 173 height 32
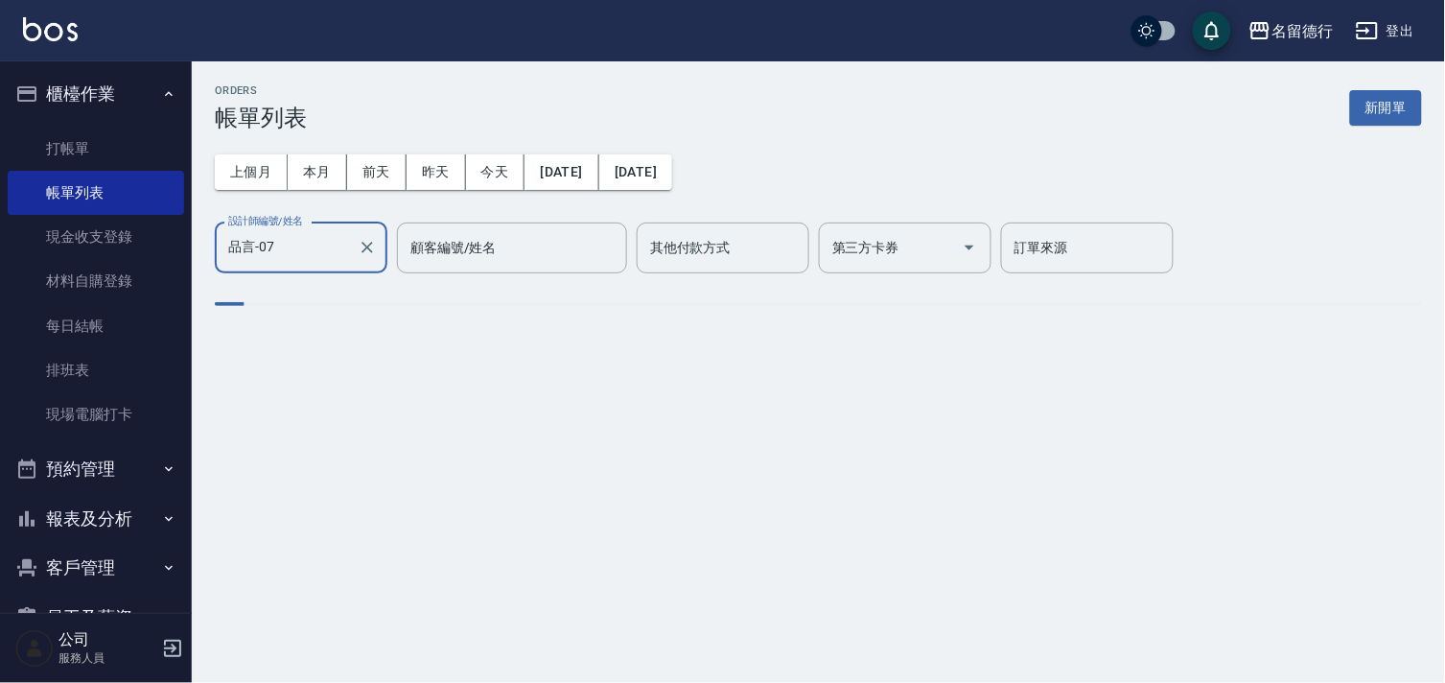
type input "品言-07"
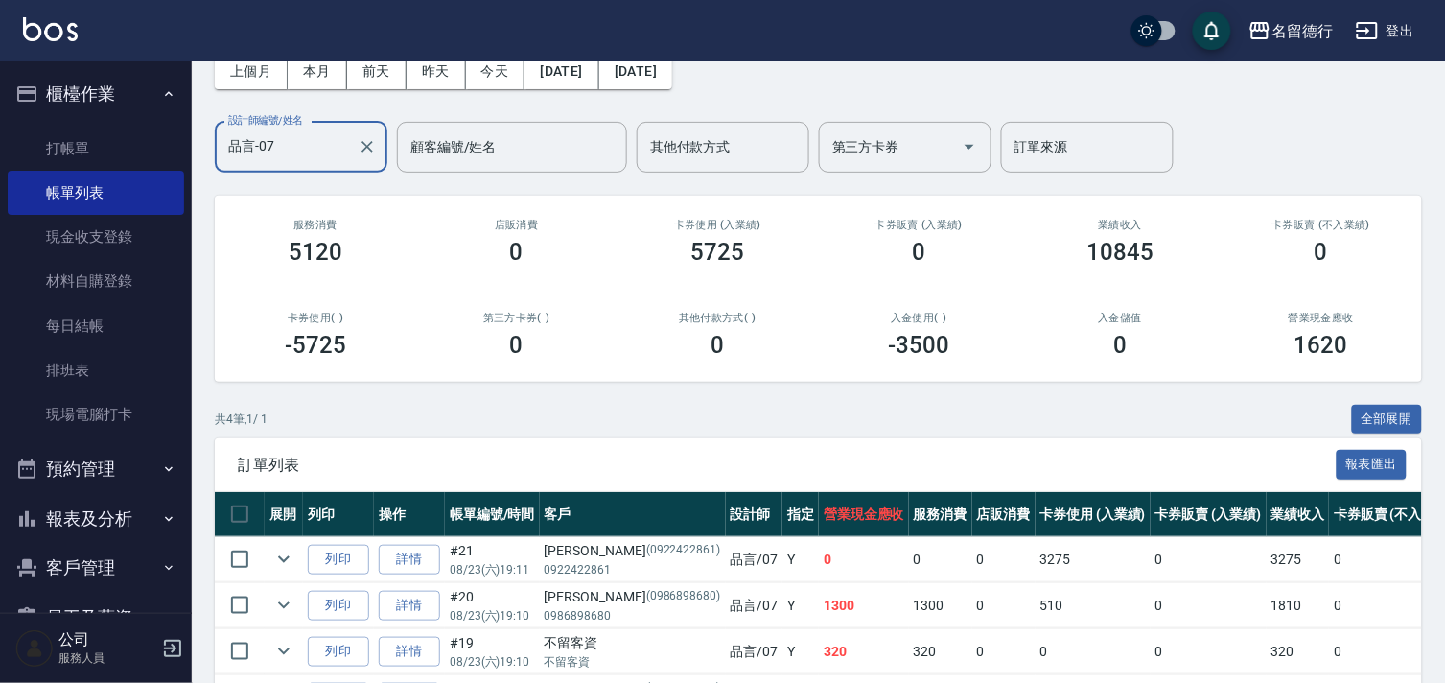
scroll to position [230, 0]
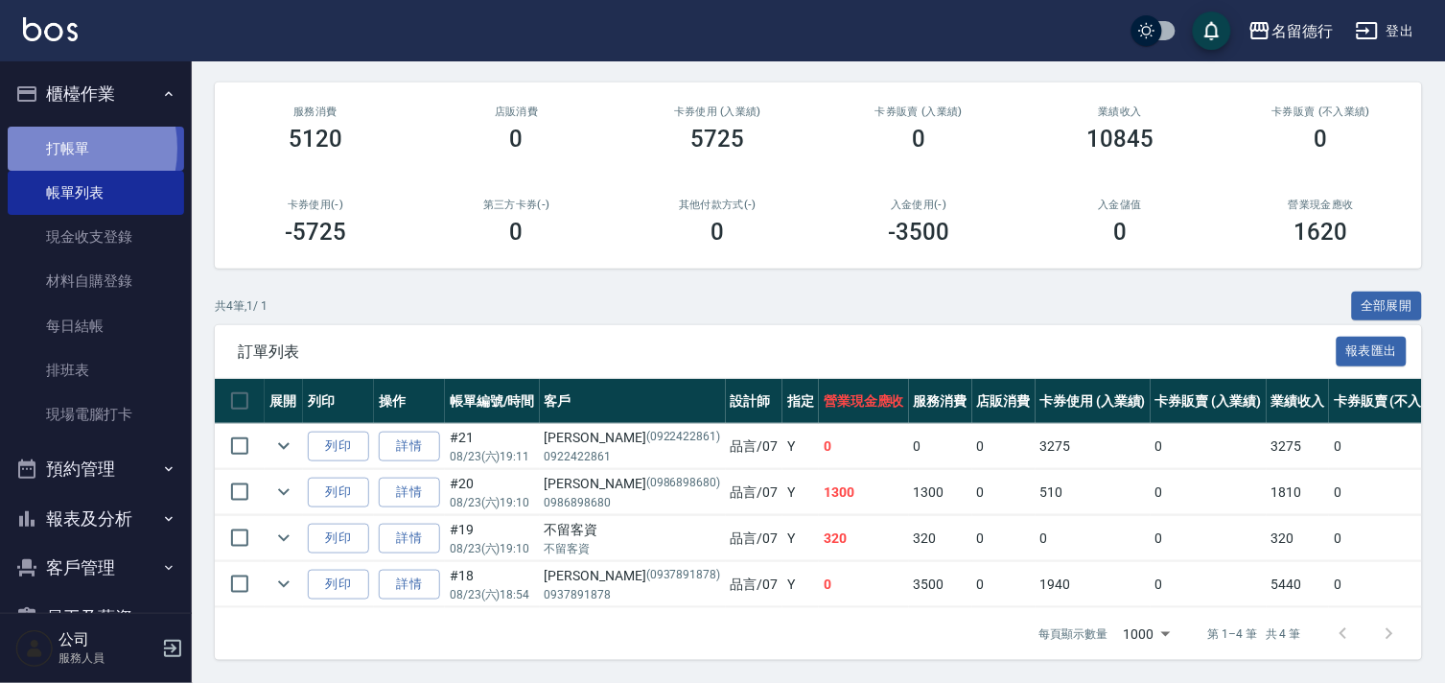
click at [51, 148] on link "打帳單" at bounding box center [96, 149] width 176 height 44
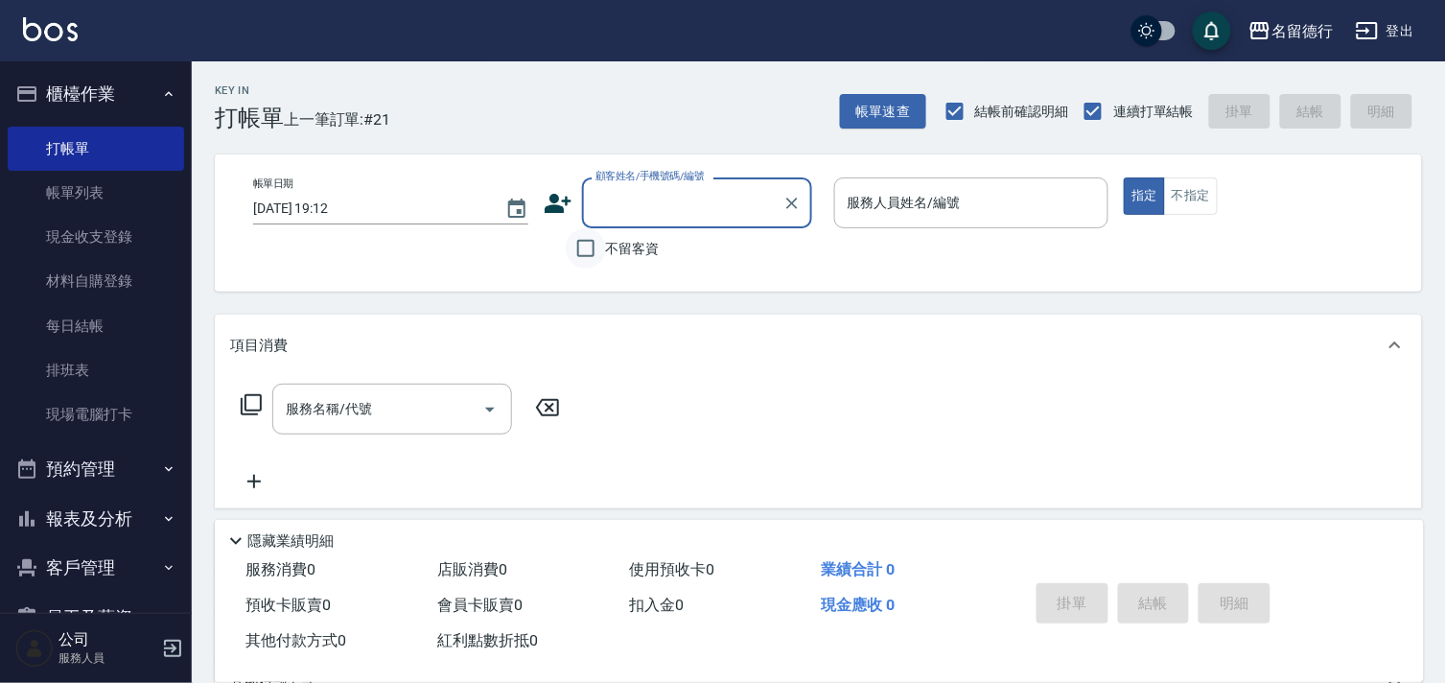
click at [582, 253] on input "不留客資" at bounding box center [586, 248] width 40 height 40
checkbox input "true"
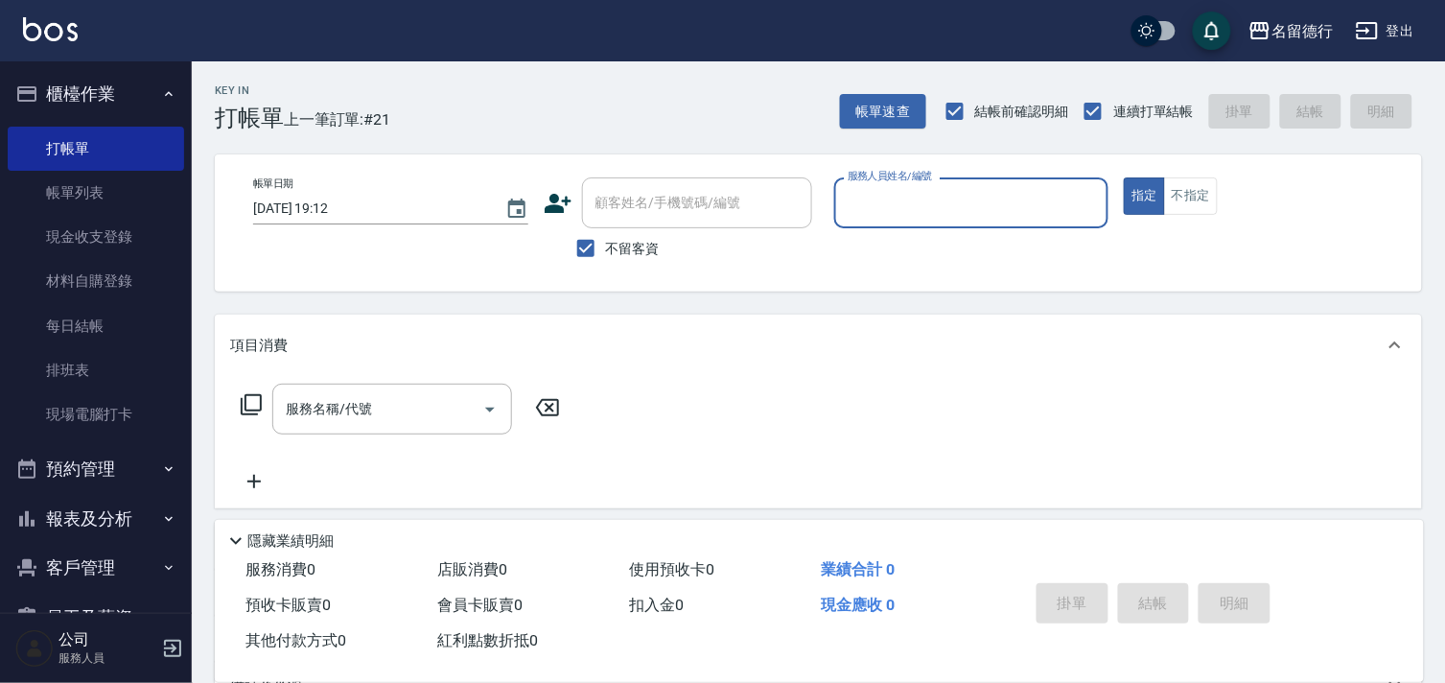
click at [854, 206] on input "服務人員姓名/編號" at bounding box center [972, 203] width 258 height 34
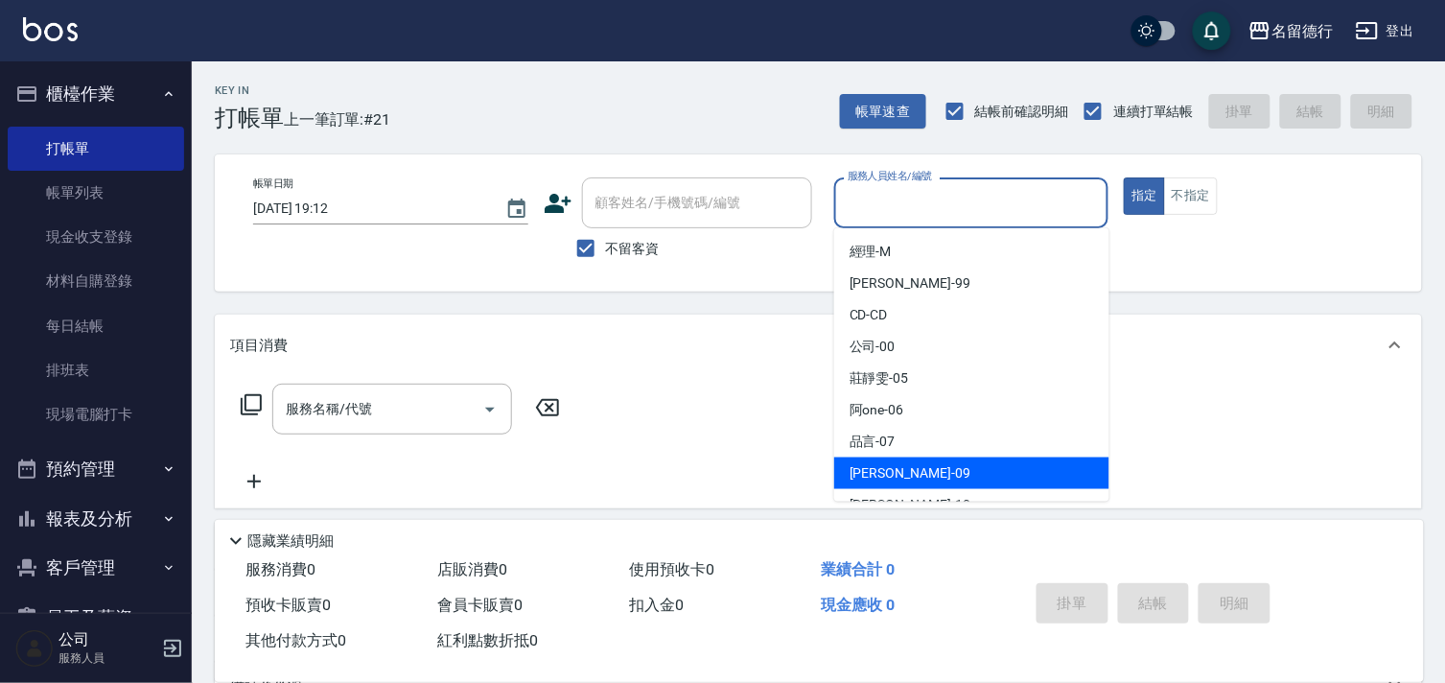
click at [848, 471] on div "[PERSON_NAME] -09" at bounding box center [971, 474] width 275 height 32
type input "[PERSON_NAME]-09"
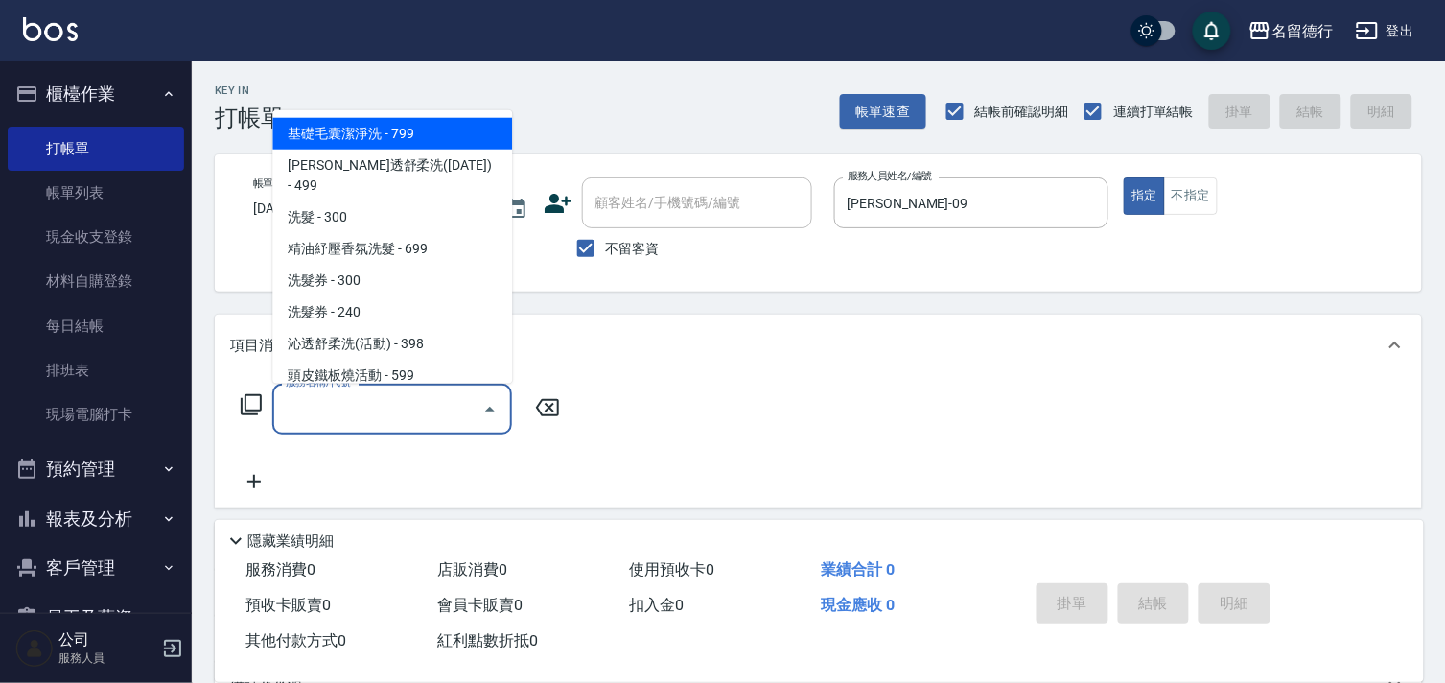
click at [387, 404] on input "服務名稱/代號" at bounding box center [378, 409] width 194 height 34
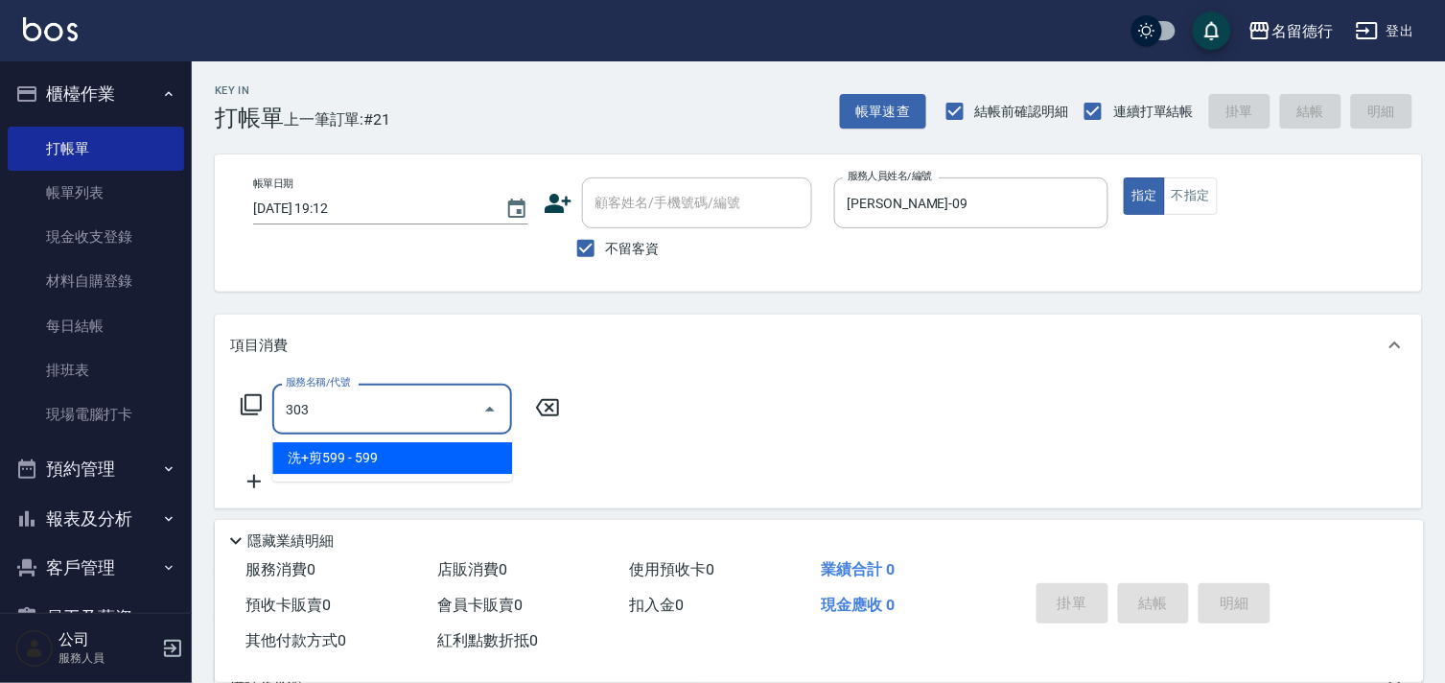
drag, startPoint x: 386, startPoint y: 452, endPoint x: 434, endPoint y: 448, distance: 48.1
click at [386, 453] on span "洗+剪599 - 599" at bounding box center [392, 458] width 240 height 32
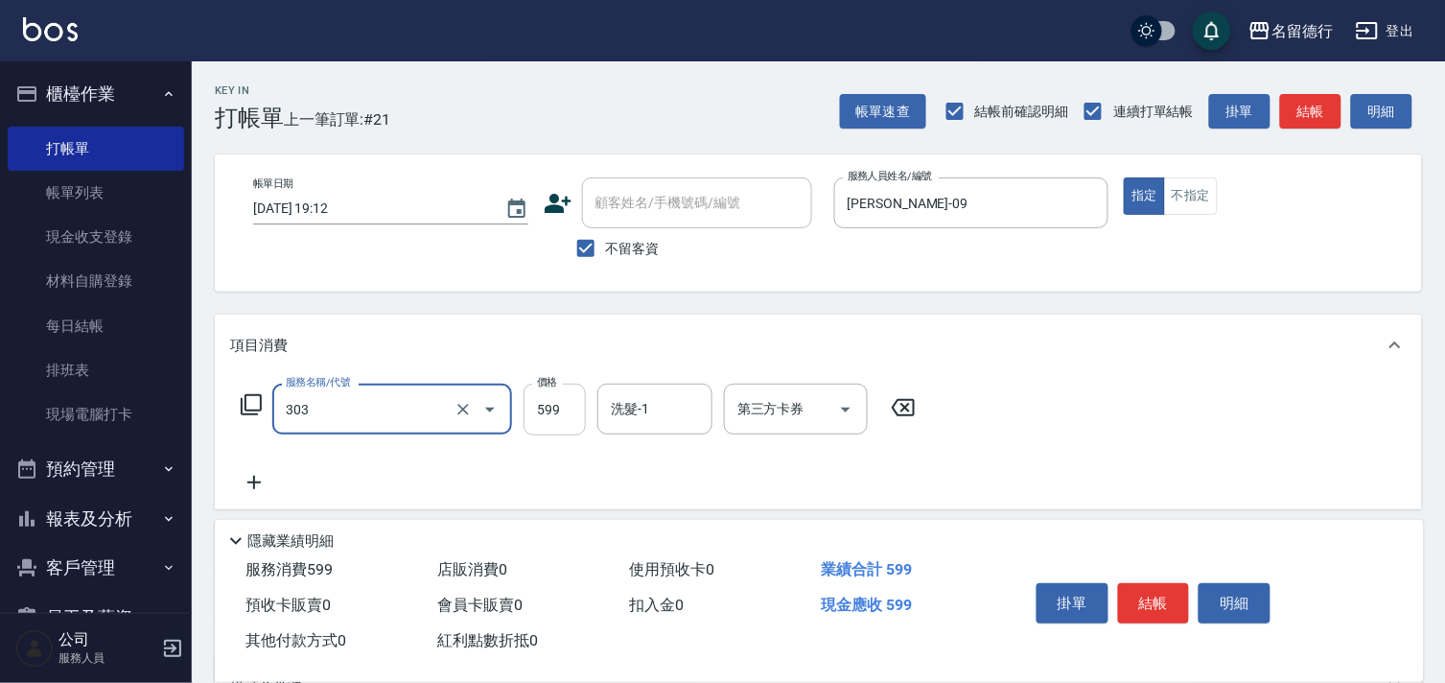
type input "洗+剪599(303)"
click at [569, 401] on input "599" at bounding box center [555, 410] width 62 height 52
type input "700"
click at [653, 407] on input "洗髮-1" at bounding box center [655, 409] width 98 height 34
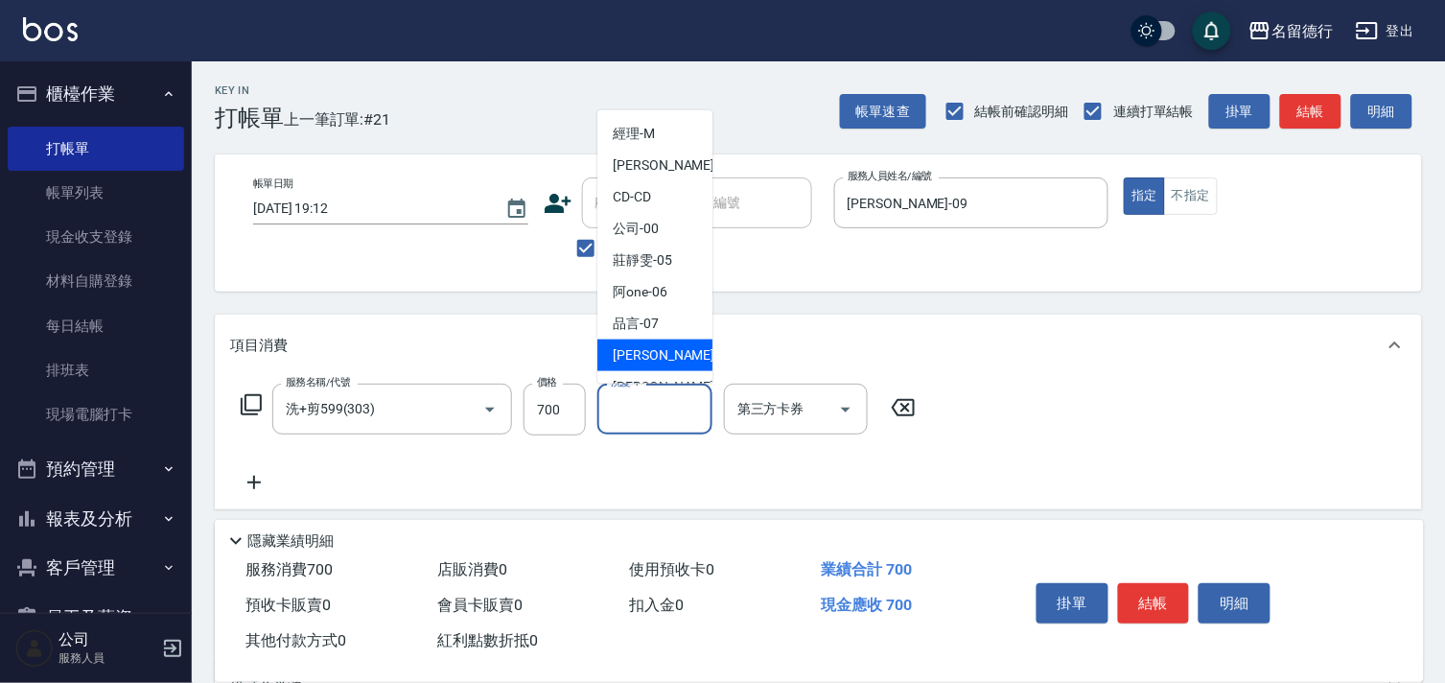
click at [647, 355] on span "[PERSON_NAME] -09" at bounding box center [673, 355] width 121 height 20
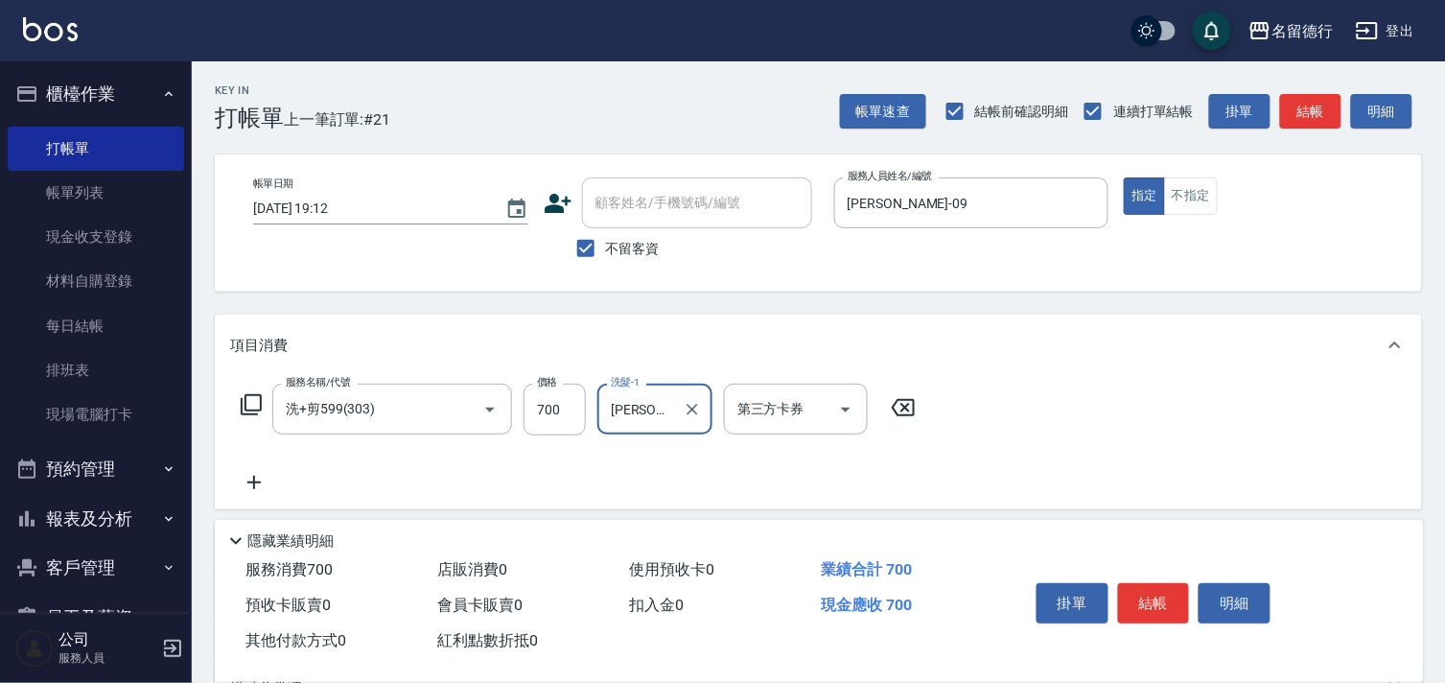
type input "[PERSON_NAME]-09"
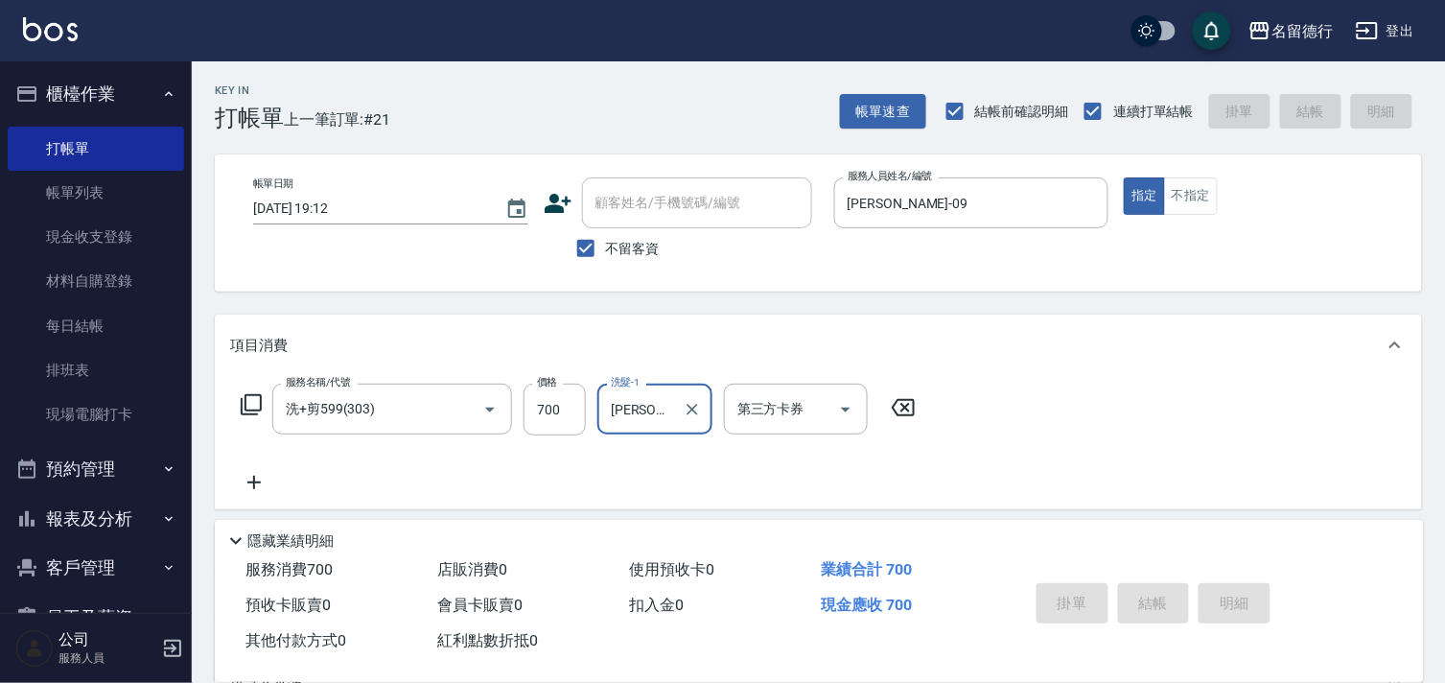
type input "[DATE] 19:24"
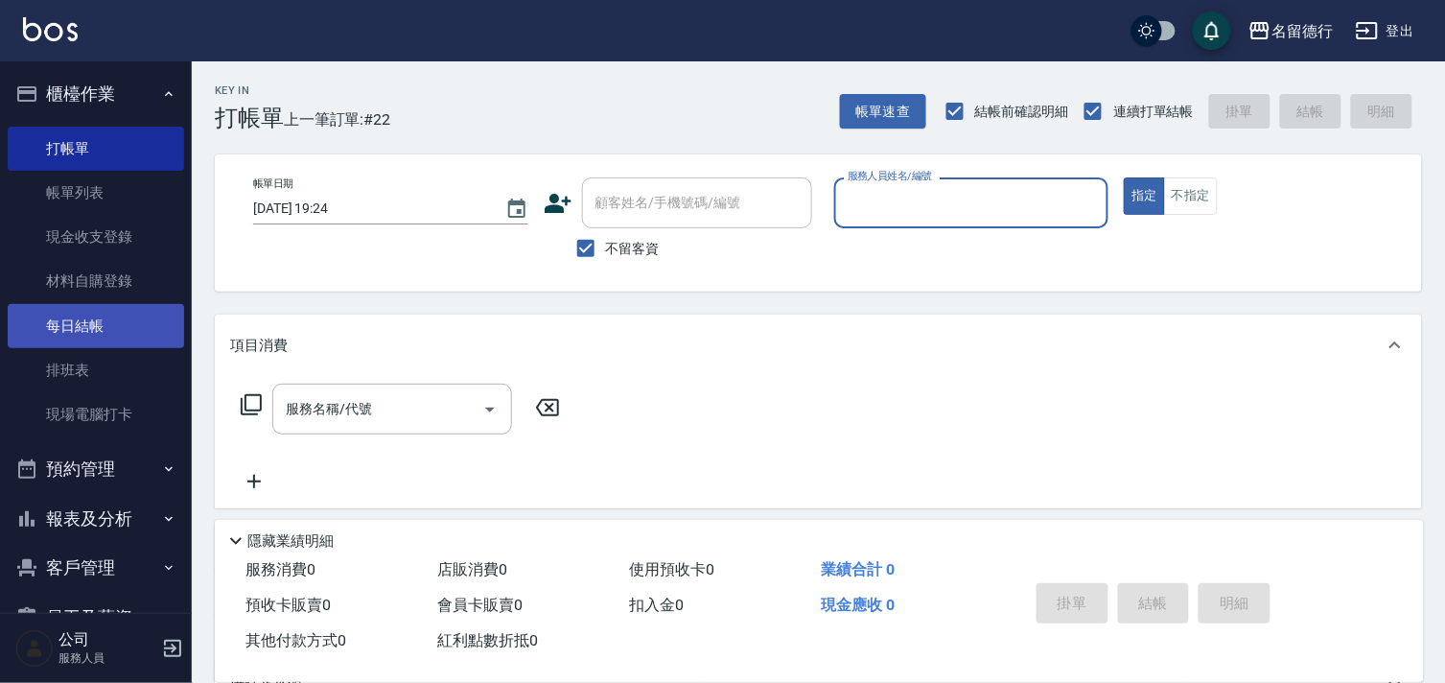
click at [43, 329] on link "每日結帳" at bounding box center [96, 326] width 176 height 44
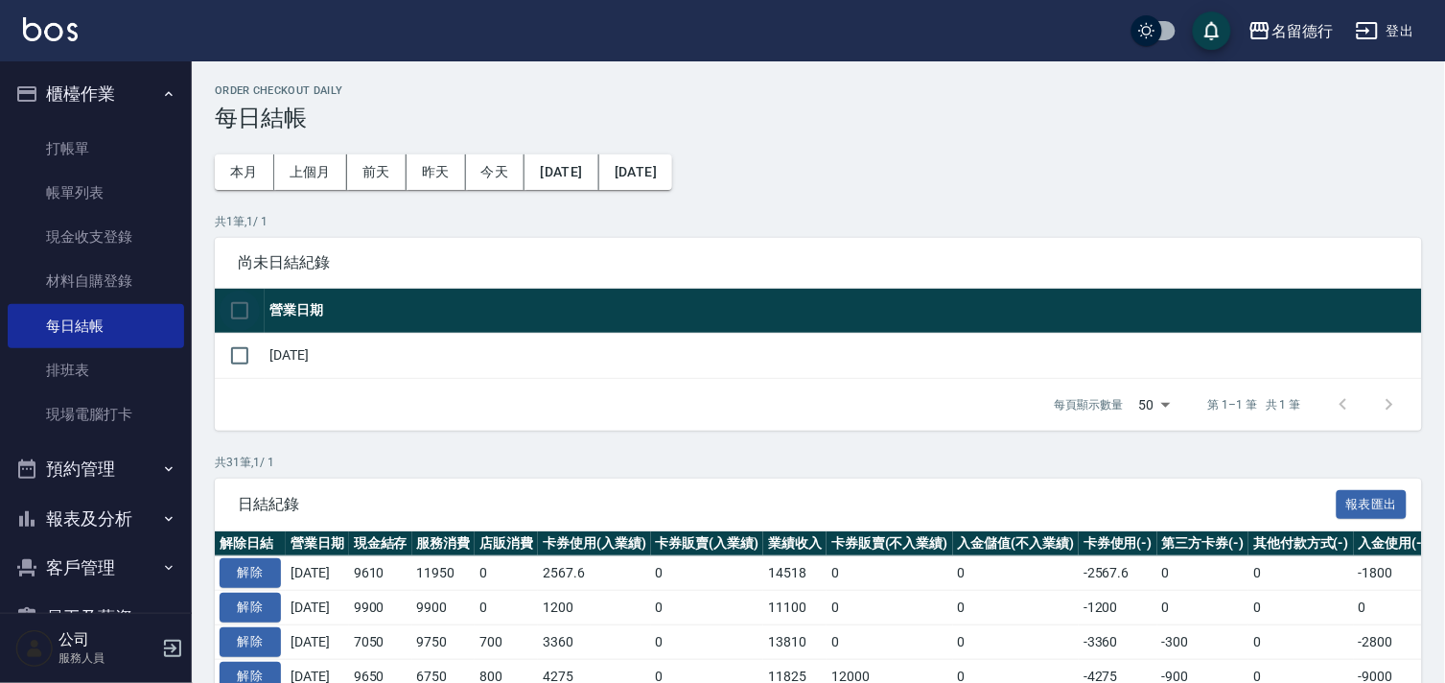
click at [244, 317] on input "checkbox" at bounding box center [240, 311] width 40 height 40
checkbox input "true"
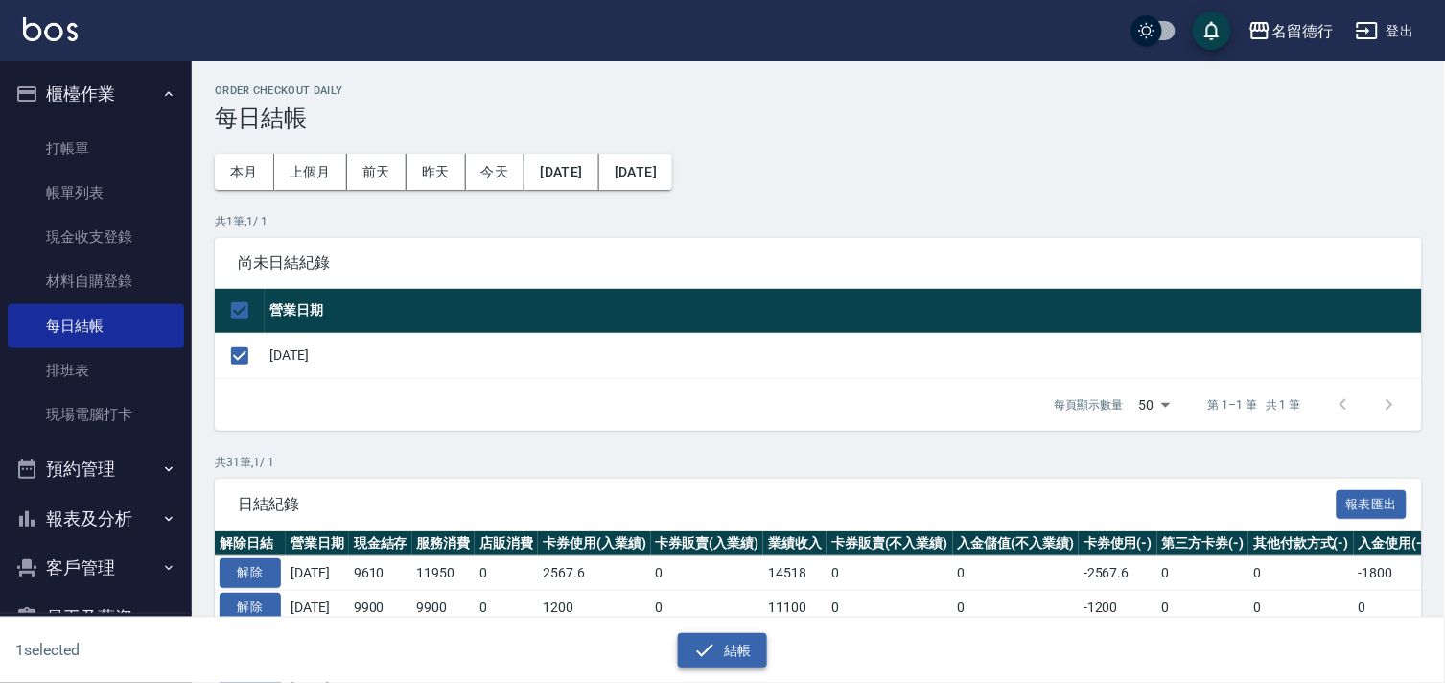
click at [698, 646] on icon "button" at bounding box center [704, 650] width 23 height 23
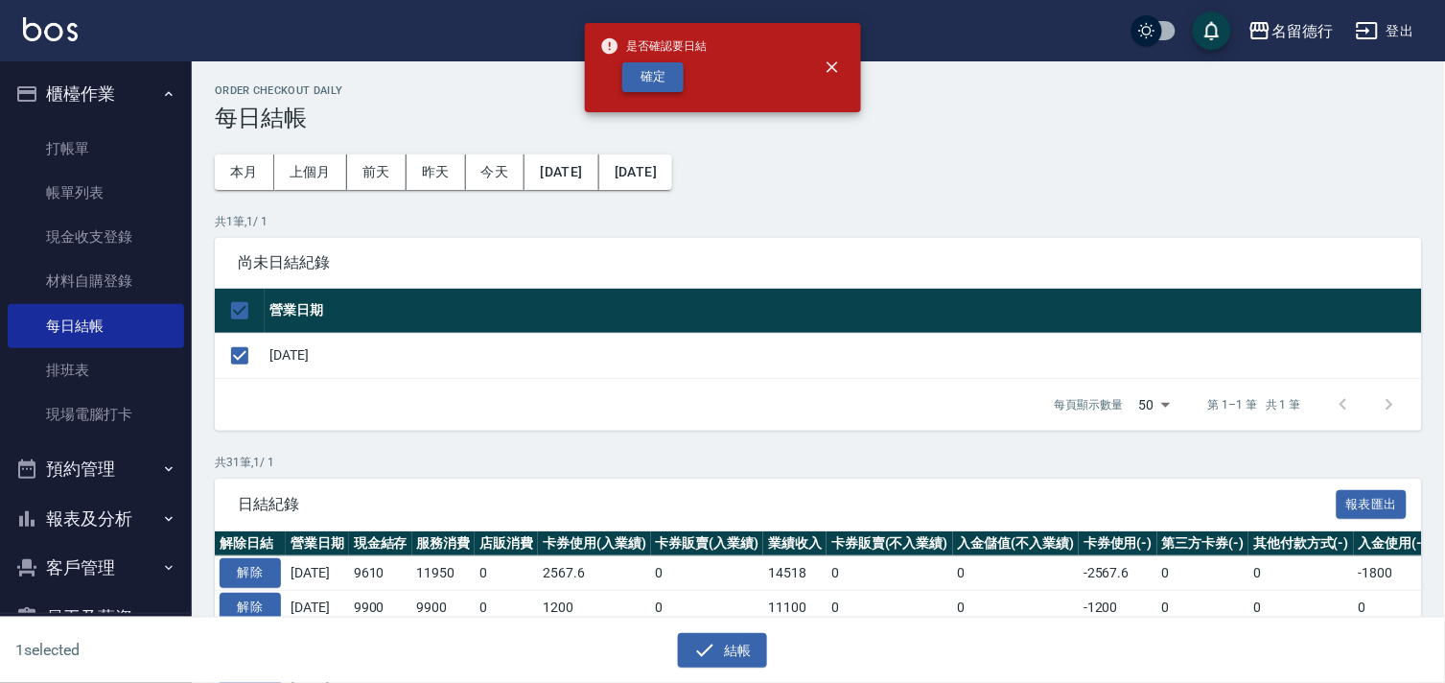
click at [663, 81] on button "確定" at bounding box center [652, 77] width 61 height 30
checkbox input "false"
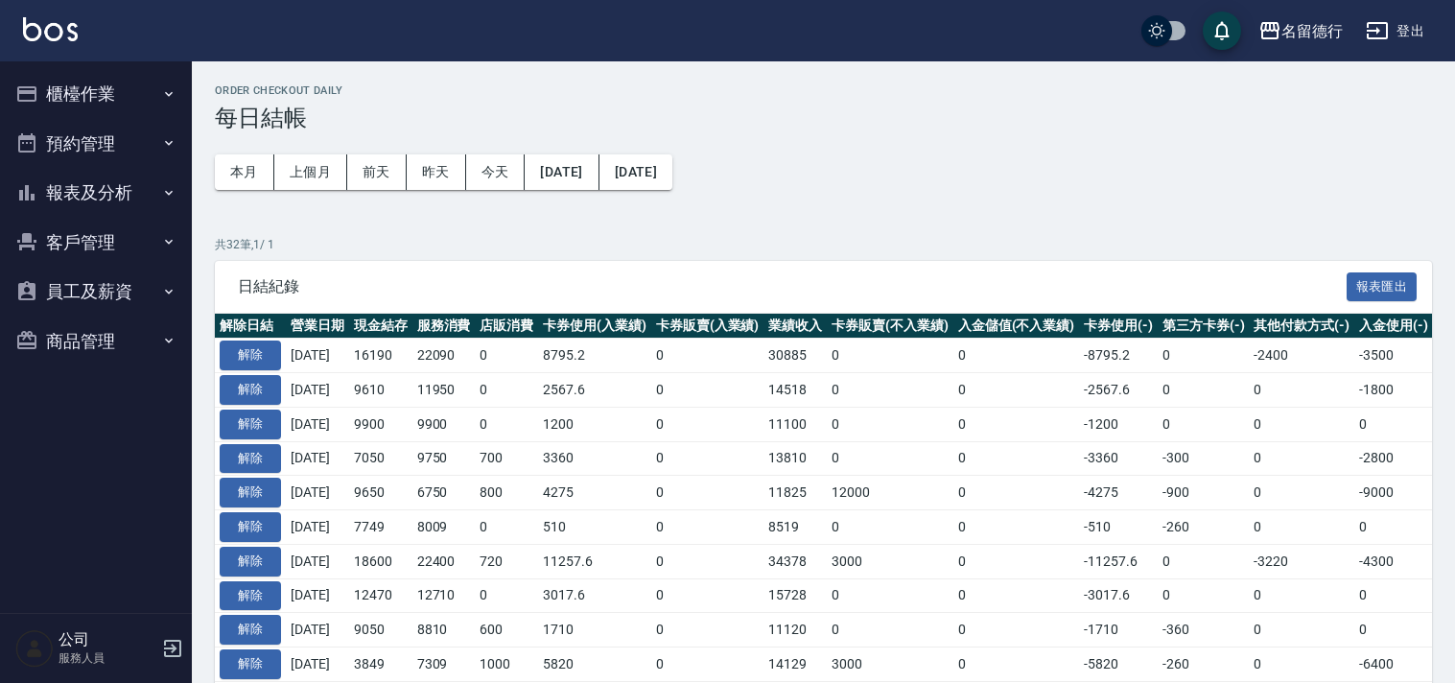
click at [69, 188] on button "報表及分析" at bounding box center [96, 193] width 176 height 50
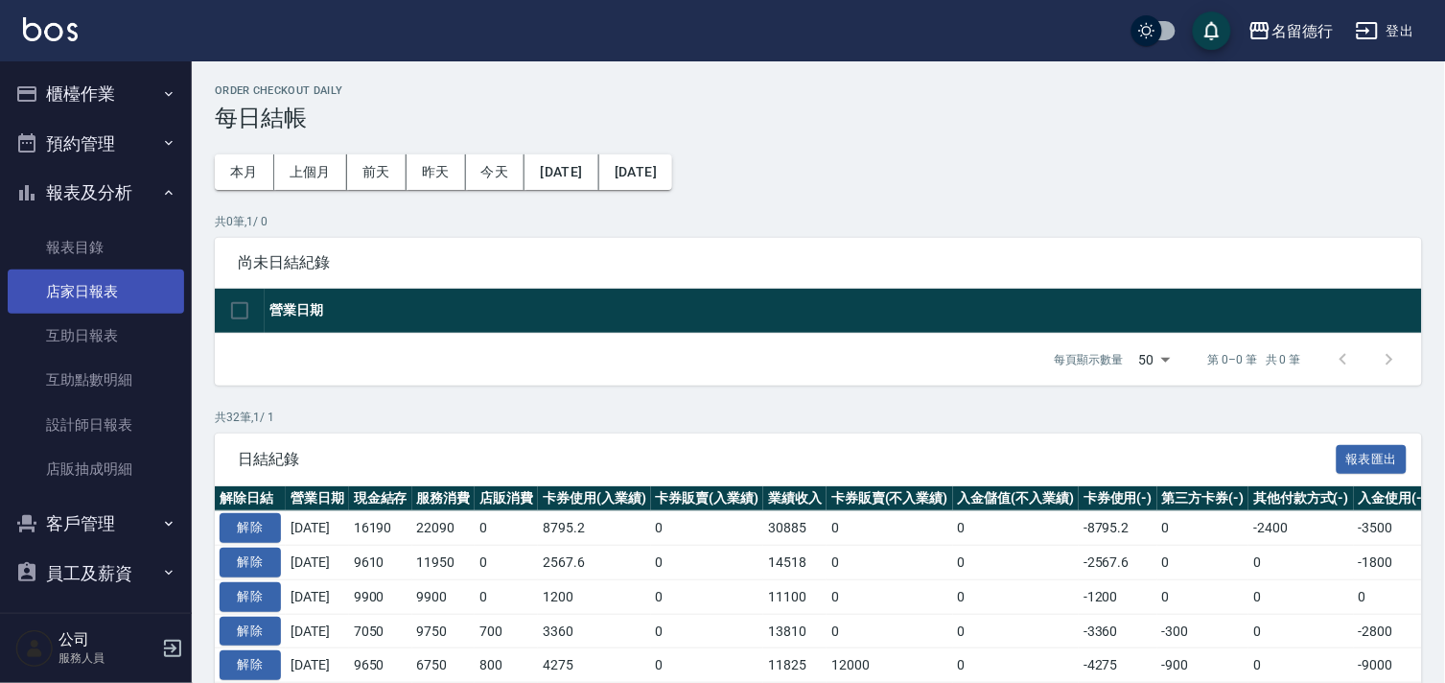
click at [70, 304] on link "店家日報表" at bounding box center [96, 292] width 176 height 44
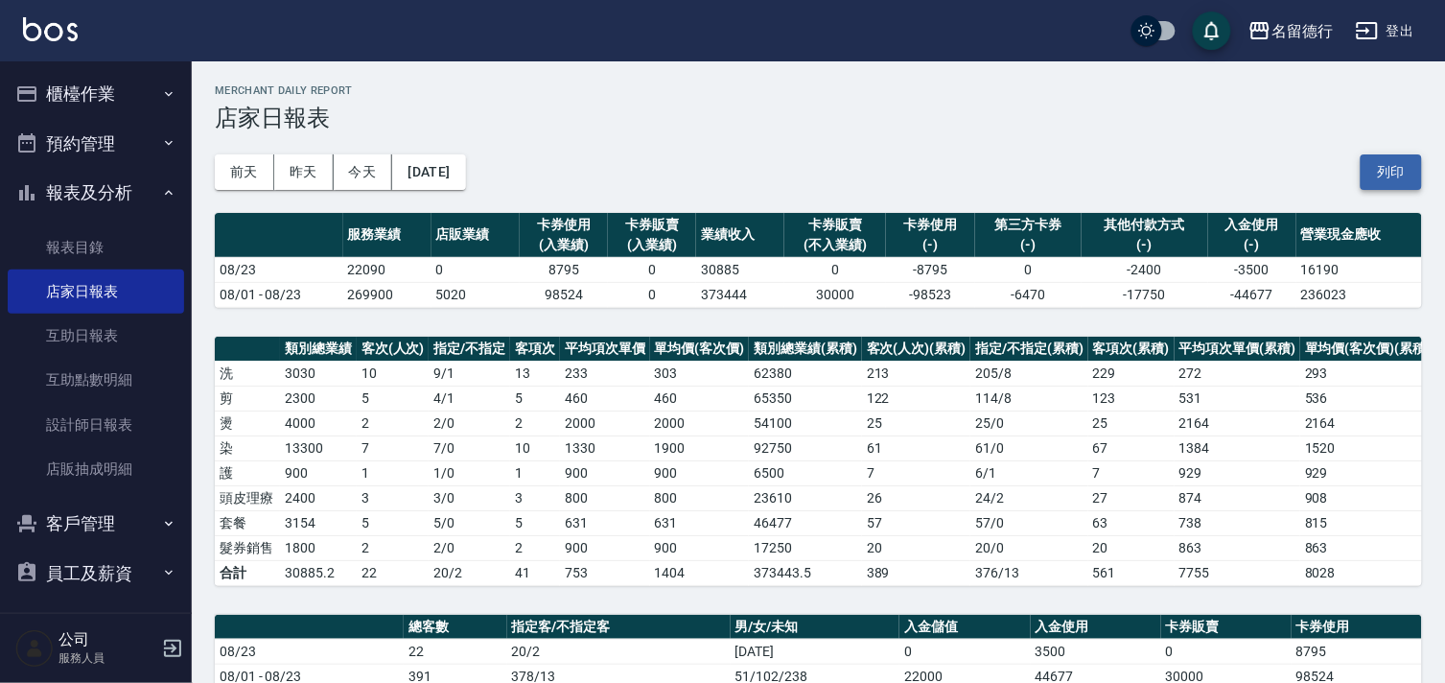
click at [1387, 165] on button "列印" at bounding box center [1391, 171] width 61 height 35
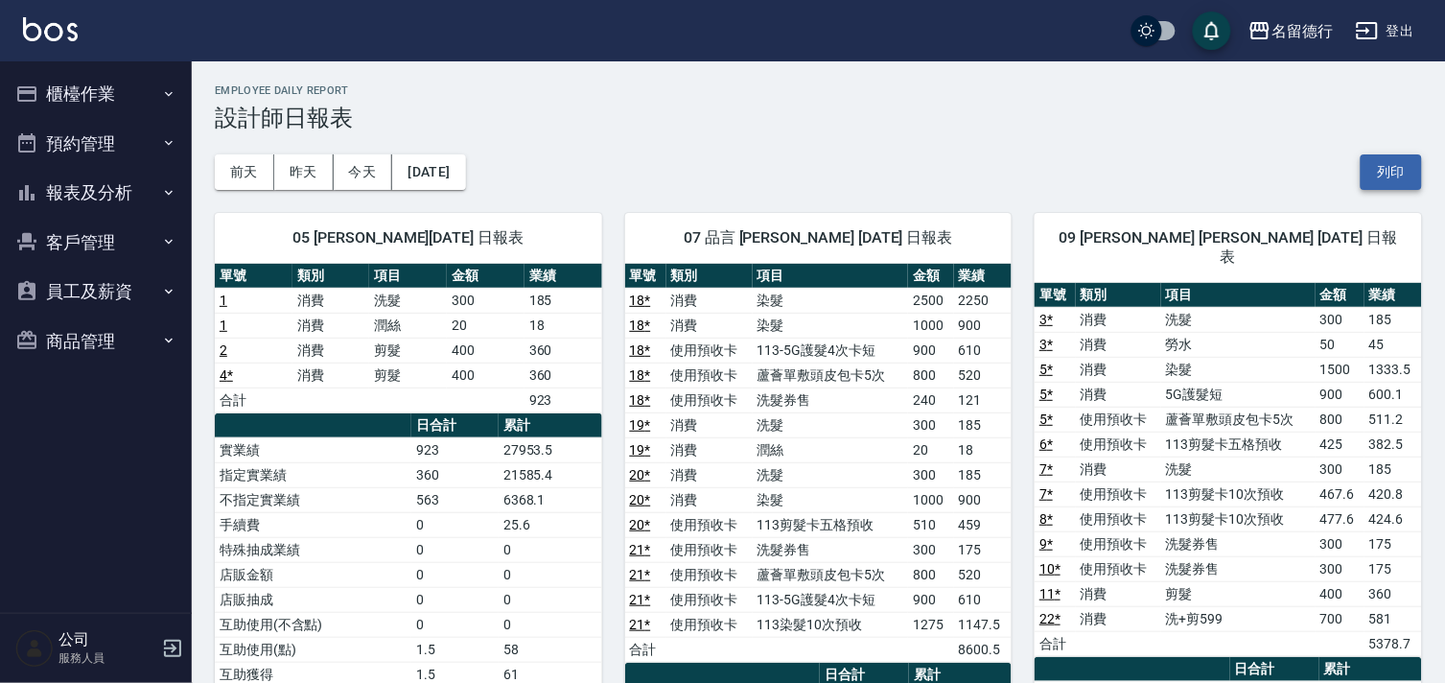
drag, startPoint x: 0, startPoint y: 0, endPoint x: 1385, endPoint y: 174, distance: 1395.8
click at [1385, 174] on button "列印" at bounding box center [1391, 171] width 61 height 35
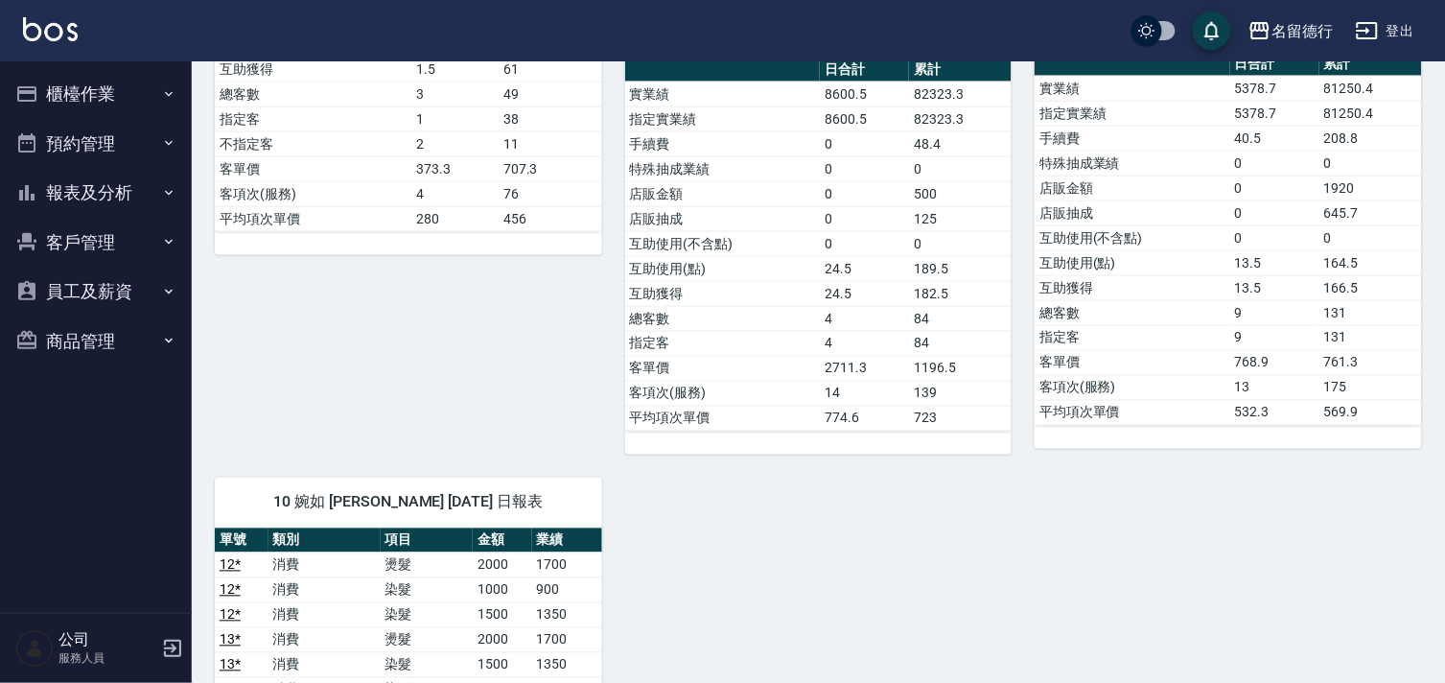
scroll to position [266, 0]
